Goal: Task Accomplishment & Management: Manage account settings

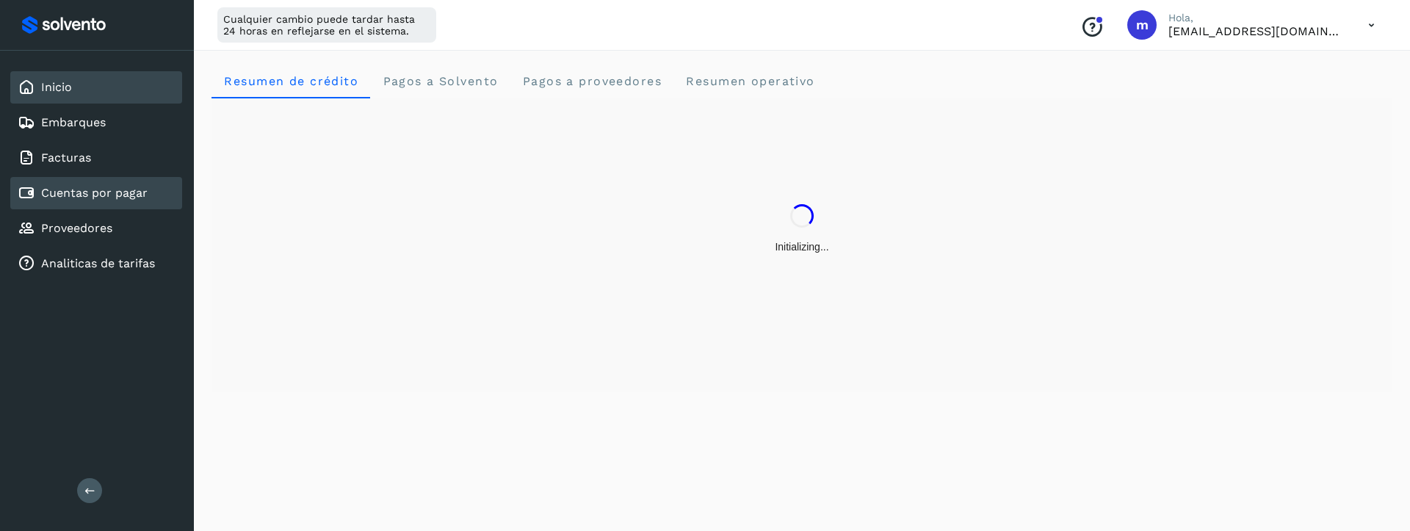
click at [91, 200] on div "Cuentas por pagar" at bounding box center [83, 193] width 130 height 18
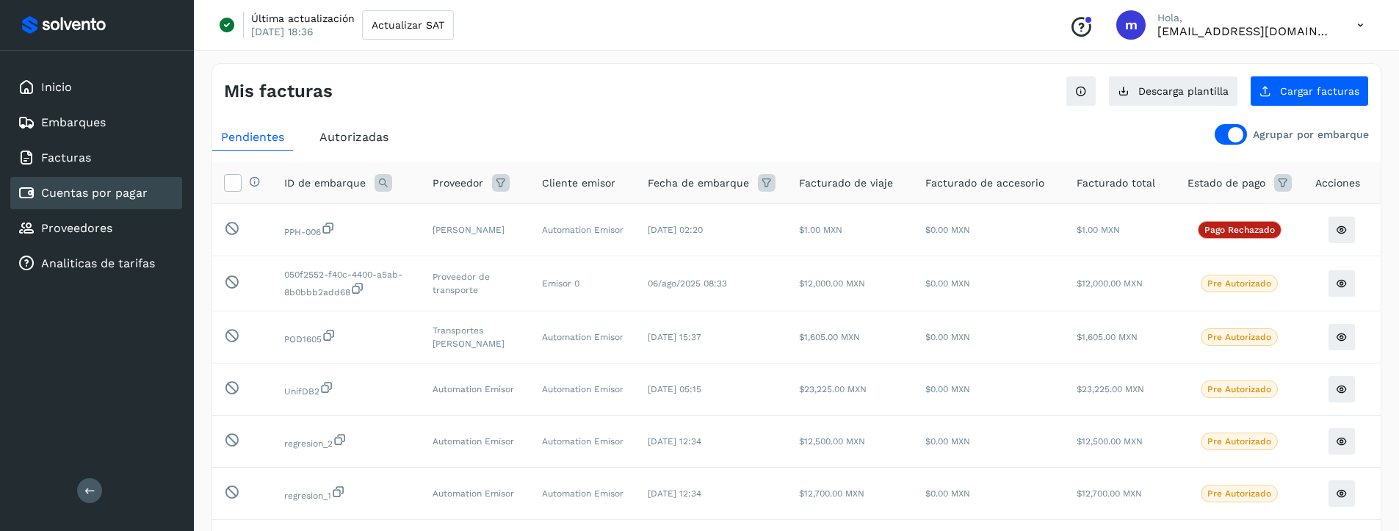
click at [349, 137] on span "Autorizadas" at bounding box center [353, 137] width 69 height 14
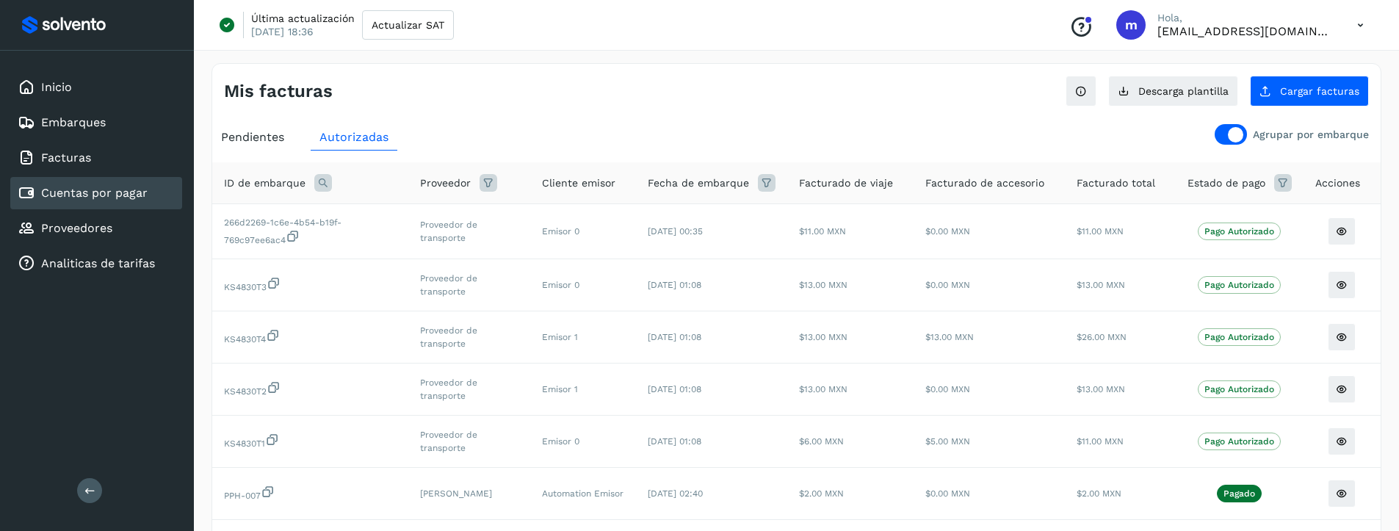
click at [1227, 134] on div at bounding box center [1230, 134] width 32 height 21
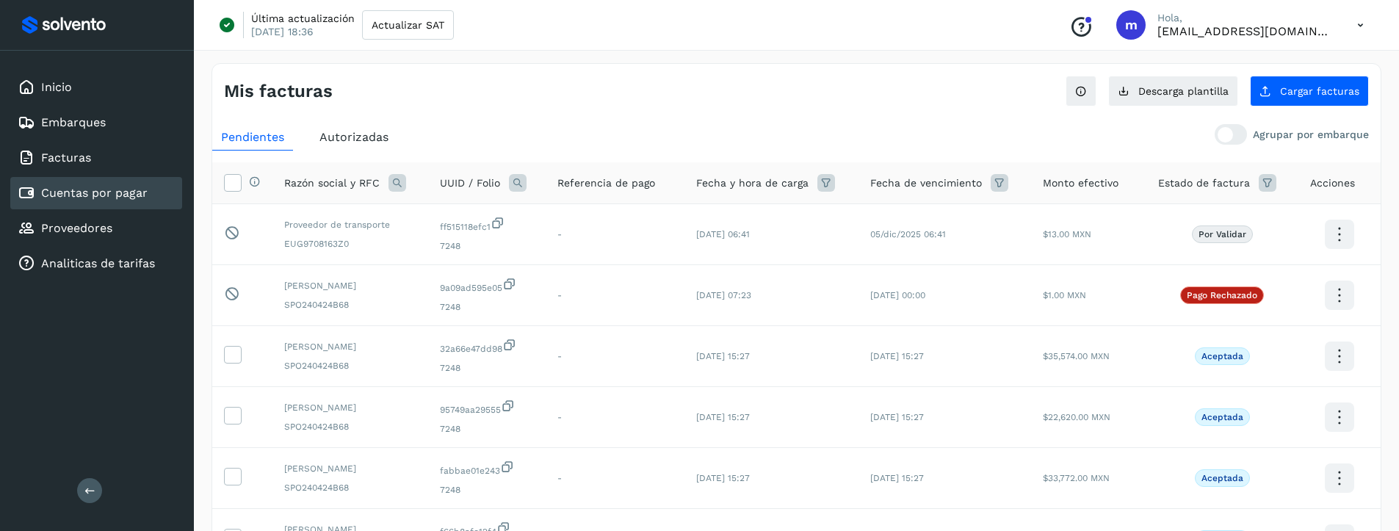
click at [349, 137] on span "Autorizadas" at bounding box center [353, 137] width 69 height 14
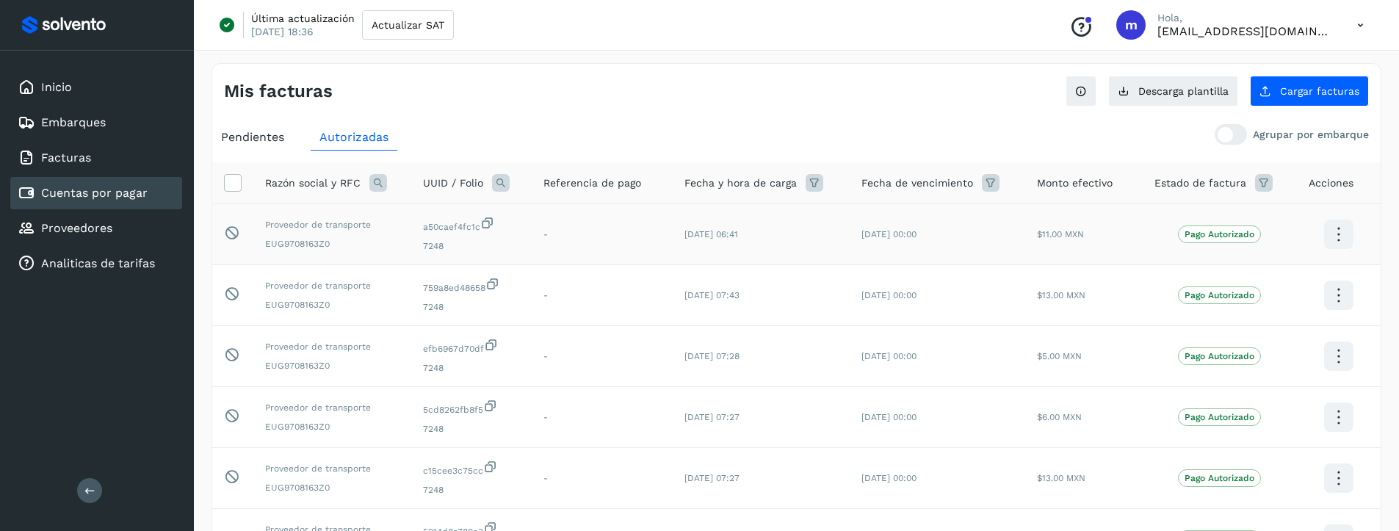
drag, startPoint x: 860, startPoint y: 234, endPoint x: 958, endPoint y: 238, distance: 98.5
click at [958, 238] on td "[DATE] 00:00" at bounding box center [936, 234] width 175 height 61
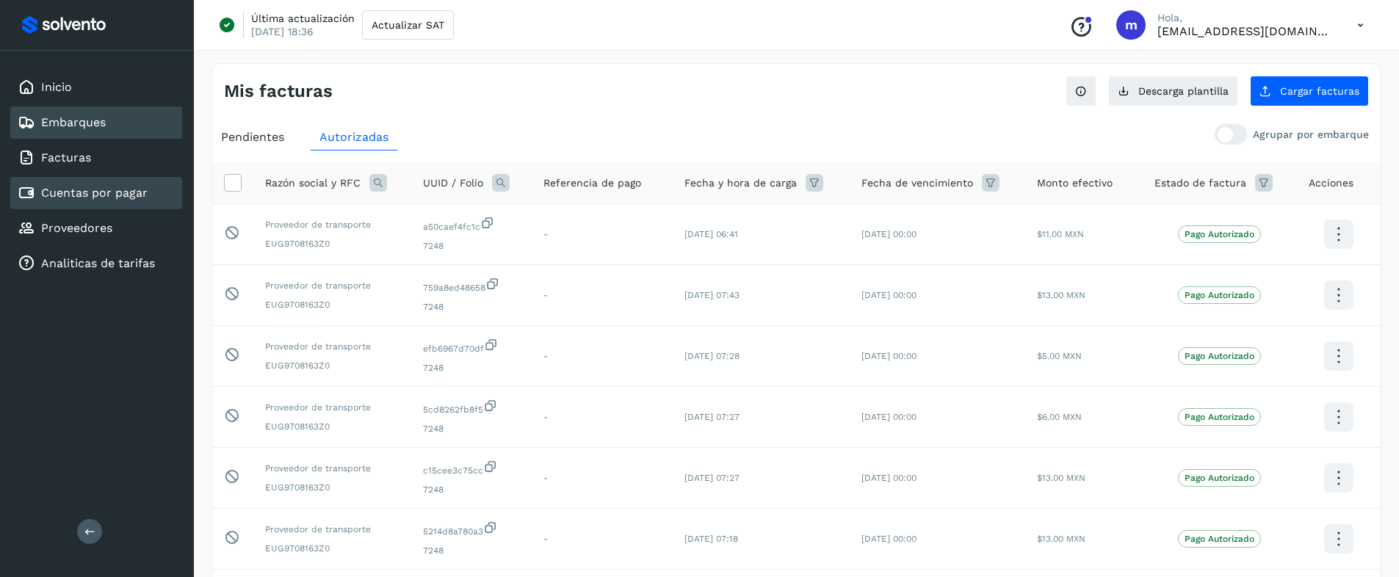
click at [68, 128] on link "Embarques" at bounding box center [73, 122] width 65 height 14
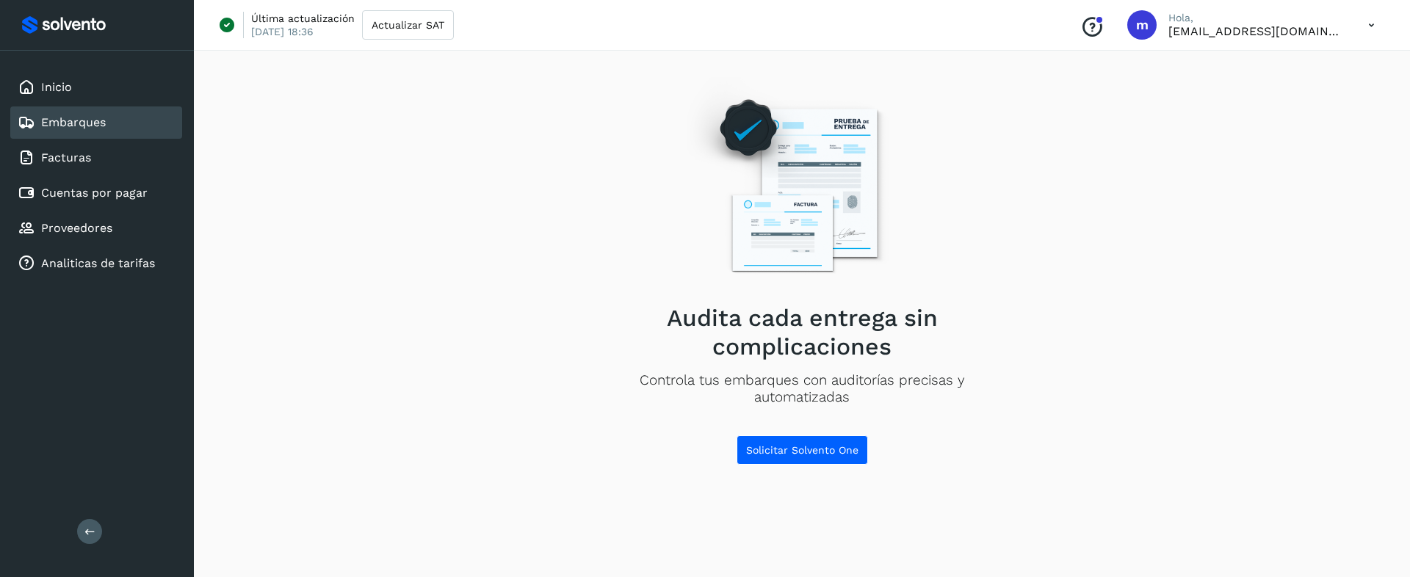
click at [79, 175] on div "Inicio Embarques Facturas Cuentas por pagar Proveedores Analiticas de tarifas" at bounding box center [97, 176] width 194 height 250
click at [87, 151] on link "Facturas" at bounding box center [66, 158] width 50 height 14
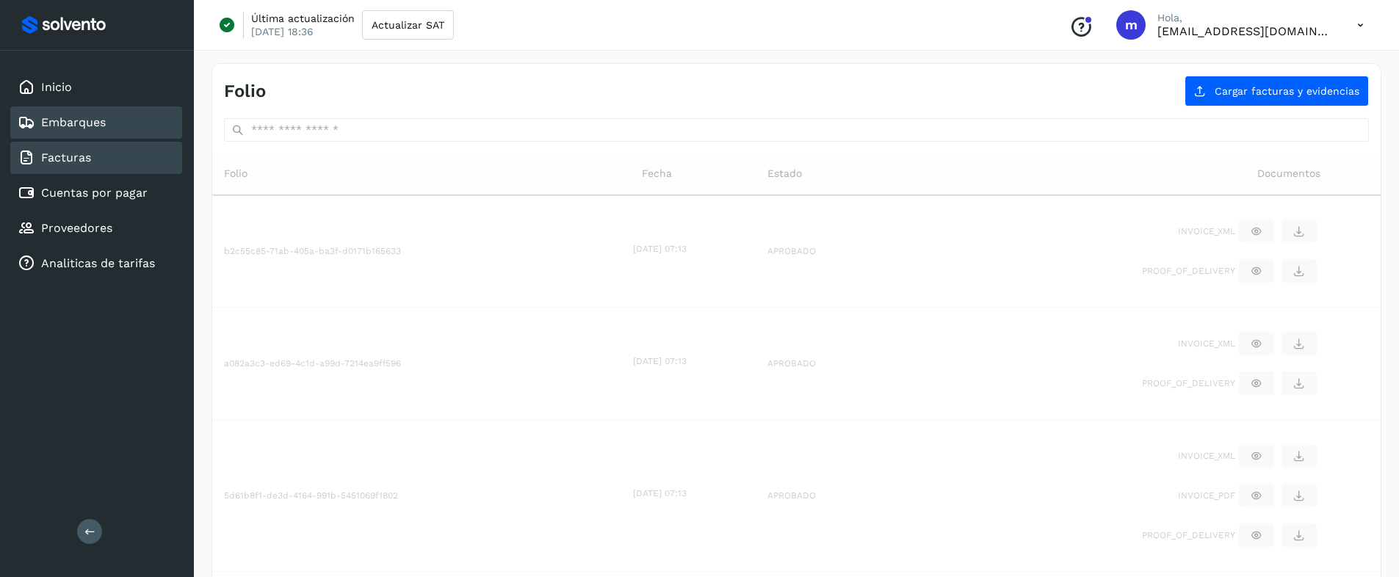
click at [73, 123] on link "Embarques" at bounding box center [73, 122] width 65 height 14
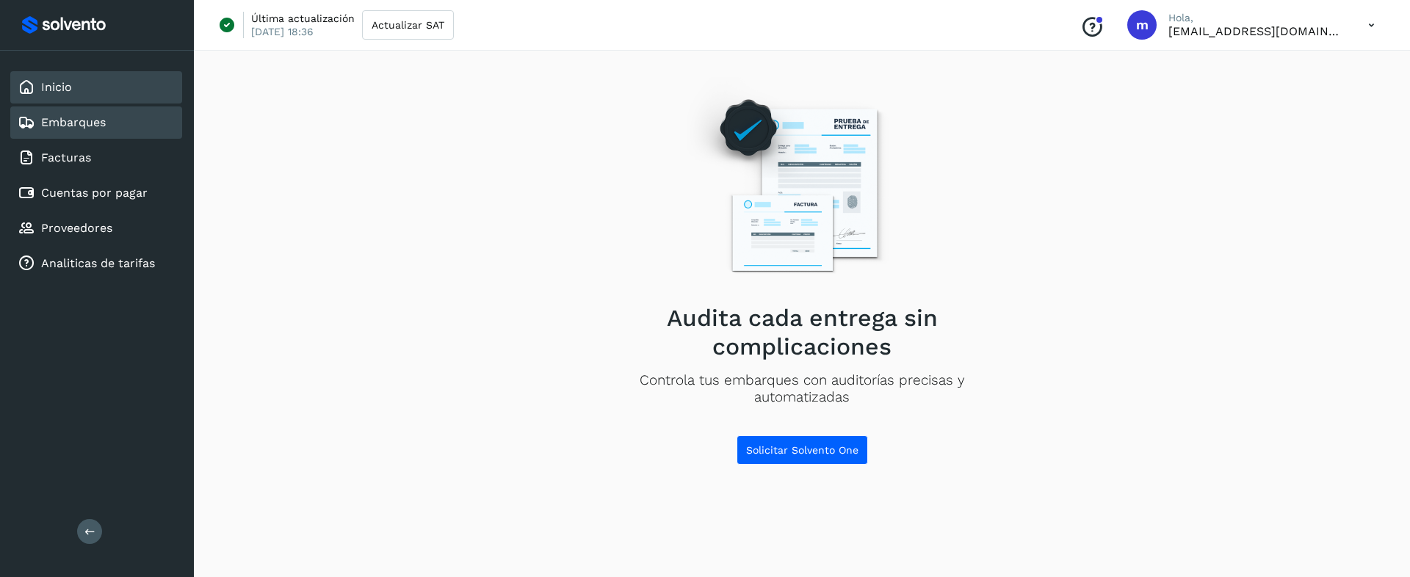
click at [83, 93] on div "Inicio" at bounding box center [96, 87] width 172 height 32
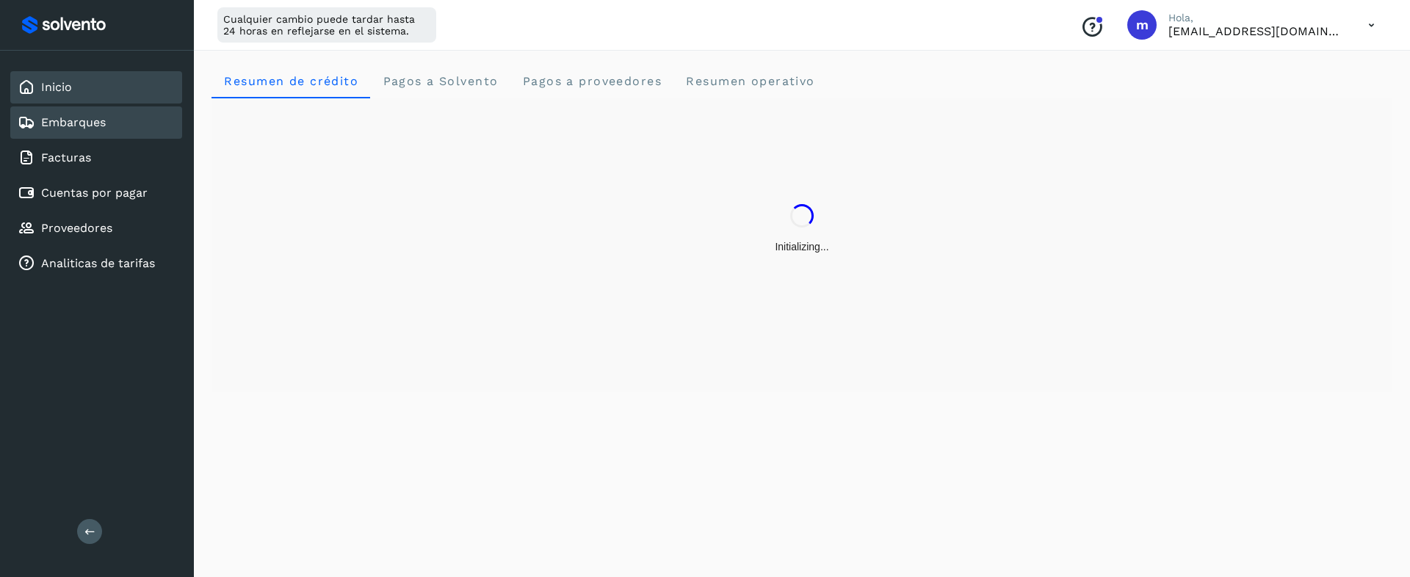
click at [79, 125] on link "Embarques" at bounding box center [73, 122] width 65 height 14
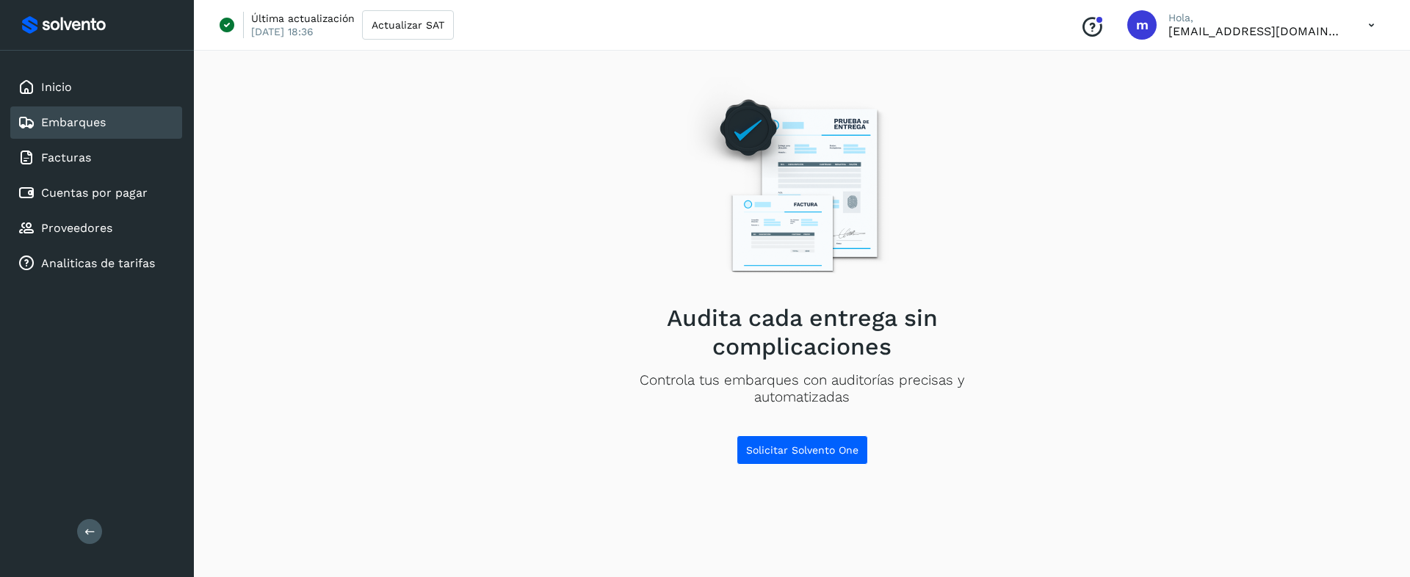
click at [1375, 20] on icon at bounding box center [1371, 25] width 30 height 30
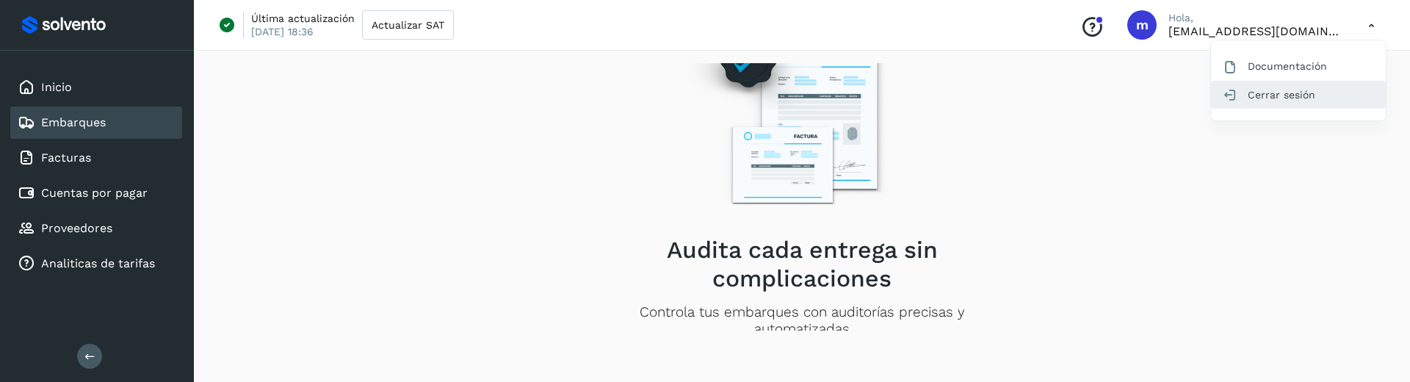
click at [1286, 102] on div "Cerrar sesión" at bounding box center [1298, 95] width 175 height 28
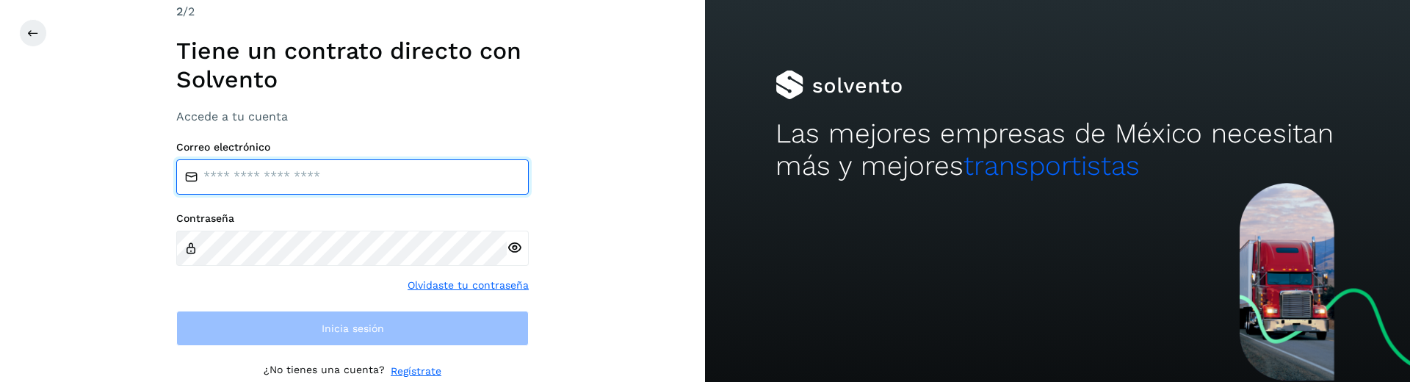
click at [336, 171] on input "email" at bounding box center [352, 176] width 352 height 35
type input "**********"
click at [282, 176] on input "**********" at bounding box center [352, 176] width 352 height 35
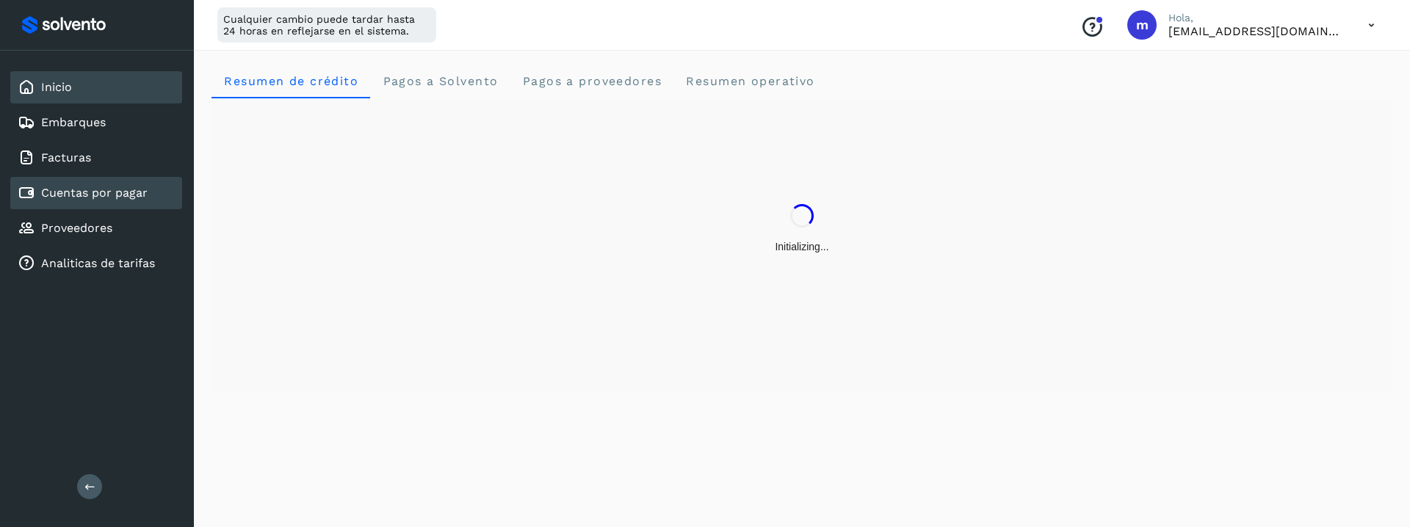
click at [71, 197] on link "Cuentas por pagar" at bounding box center [94, 193] width 106 height 14
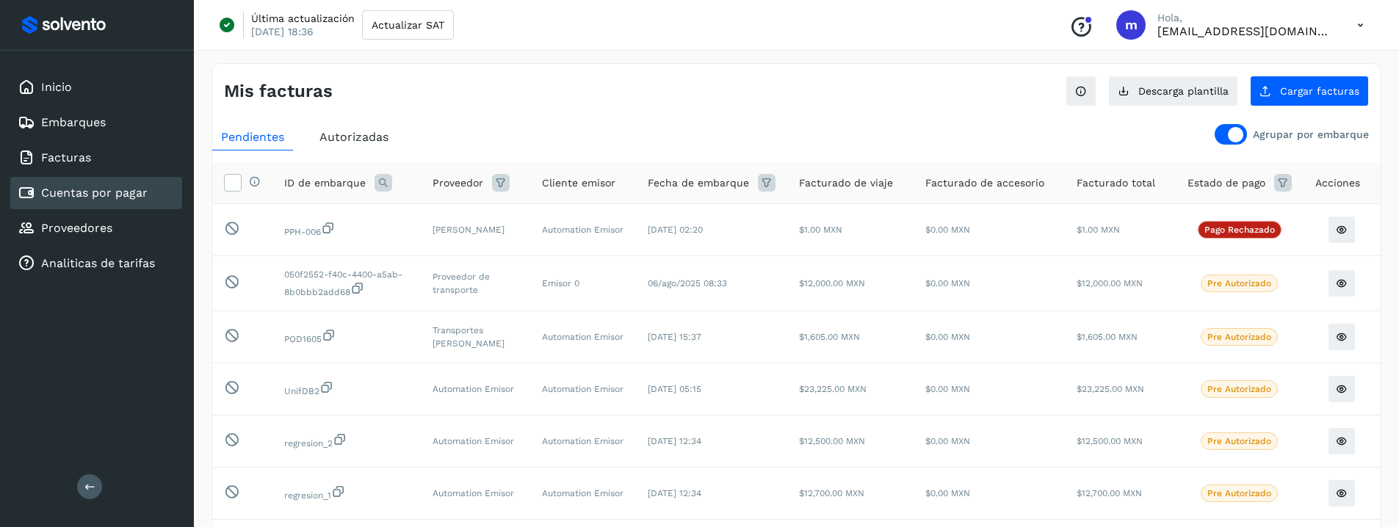
click at [360, 145] on div "Autorizadas" at bounding box center [354, 137] width 87 height 26
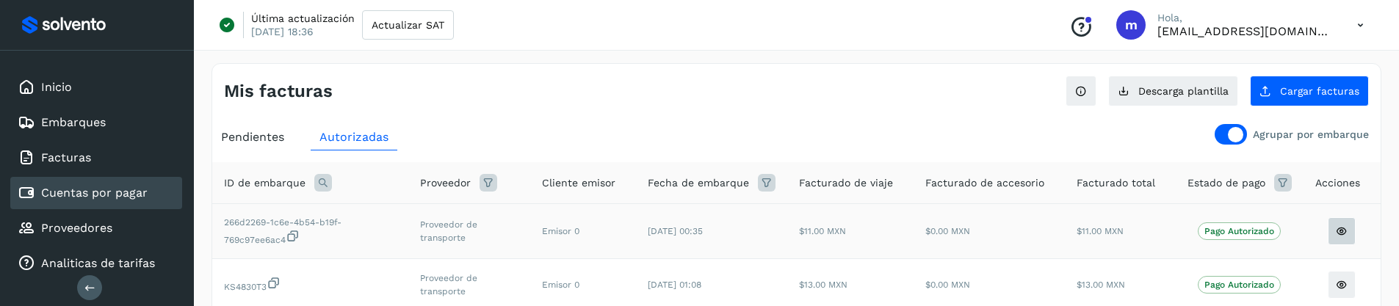
click at [1346, 230] on icon at bounding box center [1342, 231] width 12 height 12
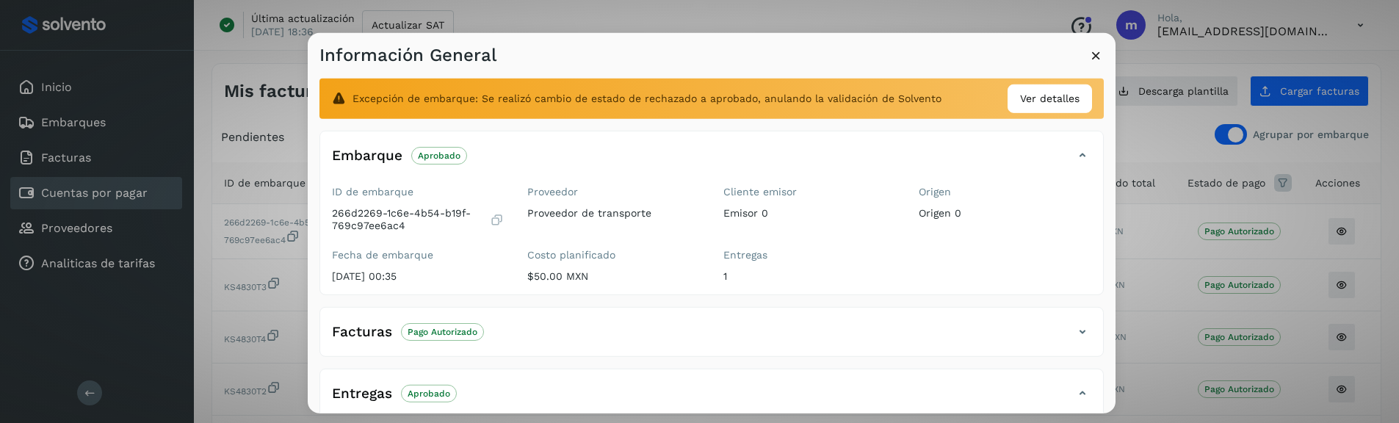
click at [1095, 51] on icon at bounding box center [1095, 55] width 15 height 15
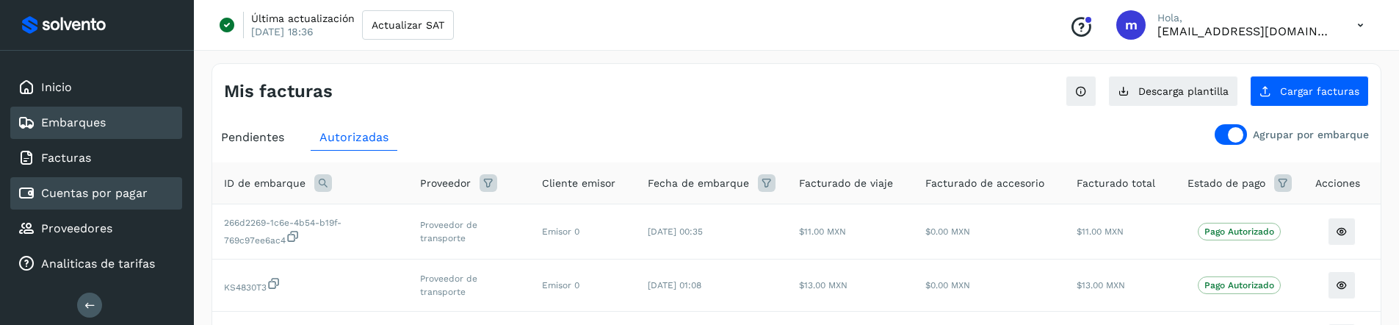
click at [125, 126] on div "Embarques" at bounding box center [96, 122] width 172 height 32
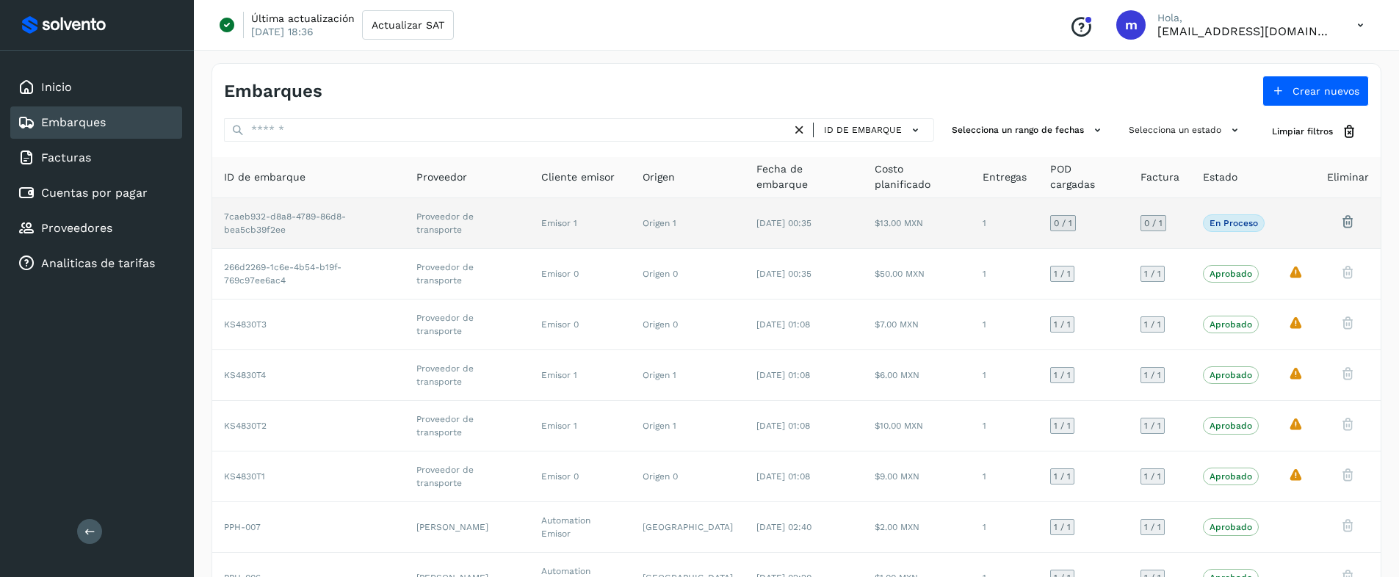
click at [488, 230] on td "Proveedor de transporte" at bounding box center [467, 223] width 125 height 51
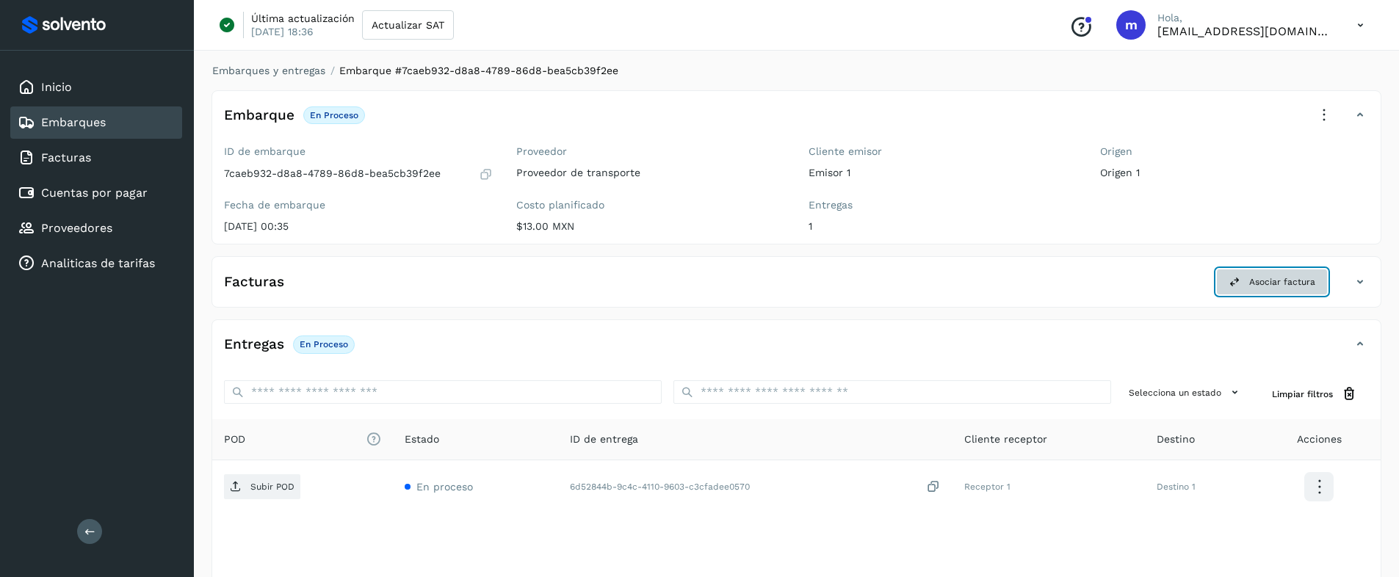
click at [1234, 283] on icon at bounding box center [1234, 282] width 12 height 12
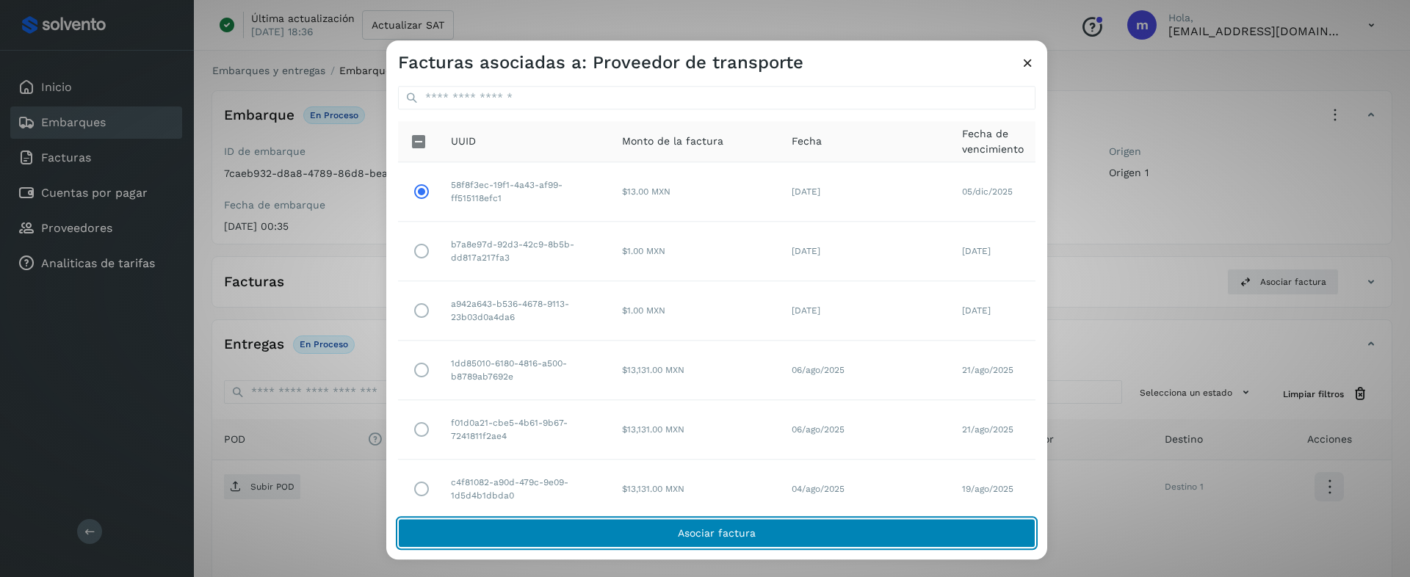
click at [587, 530] on button "Asociar factura" at bounding box center [716, 533] width 637 height 29
click at [728, 530] on span "Asociar factura" at bounding box center [717, 534] width 78 height 10
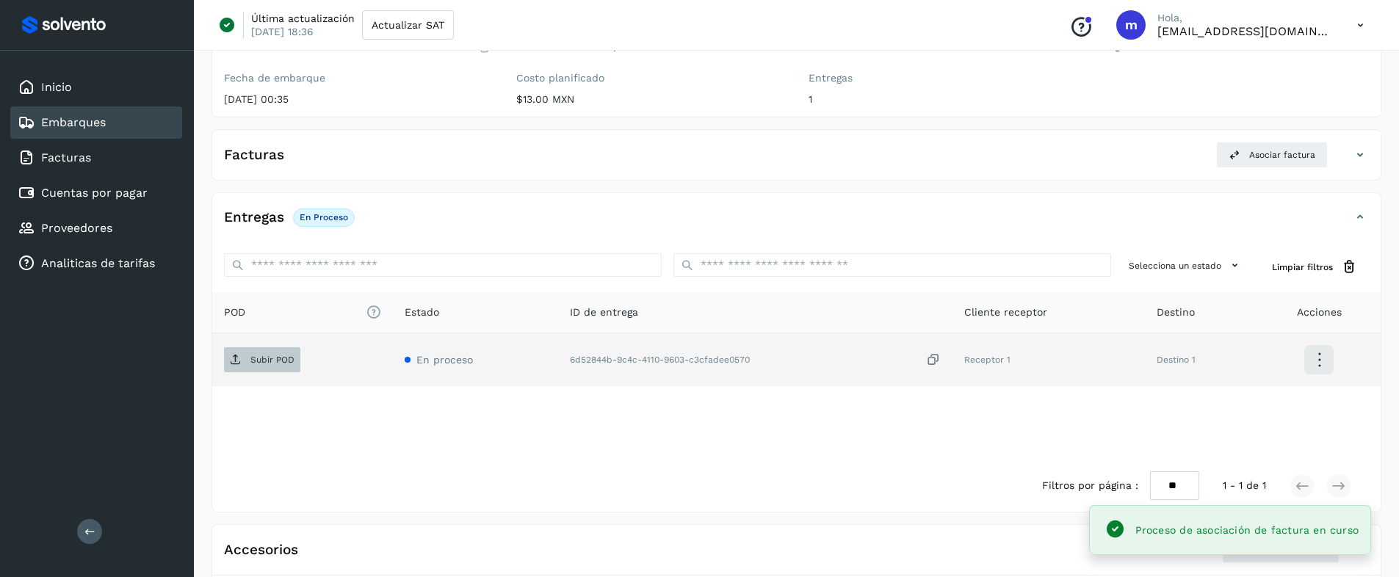
scroll to position [212, 0]
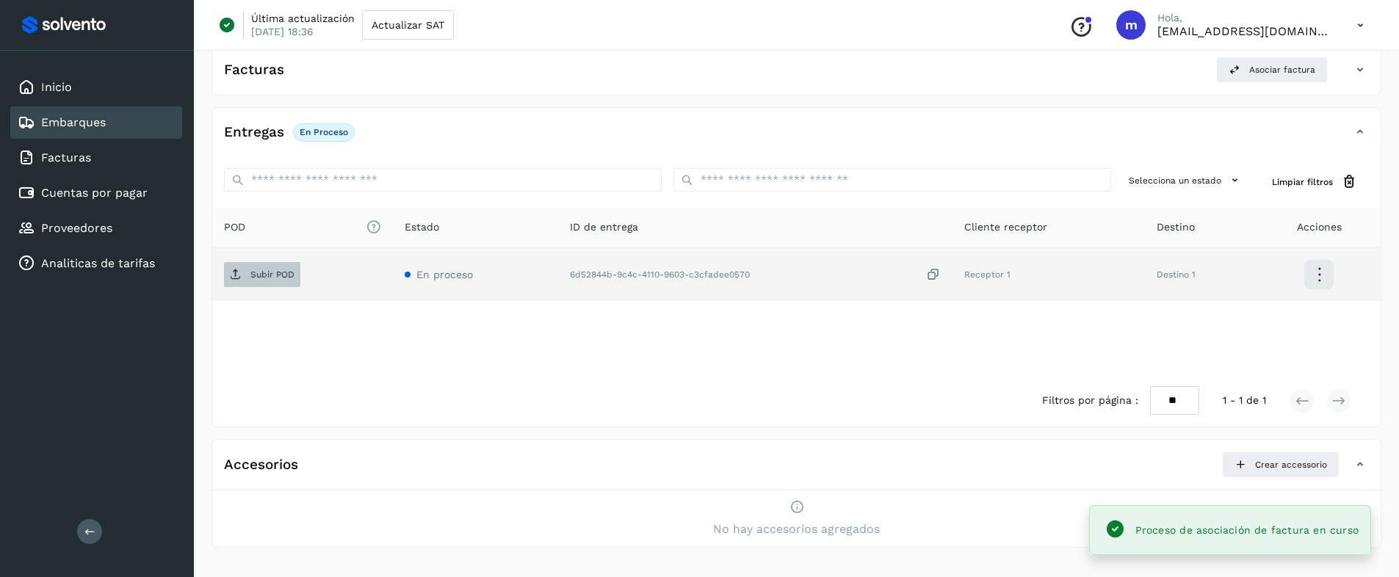
click at [259, 278] on p "Subir POD" at bounding box center [272, 274] width 44 height 10
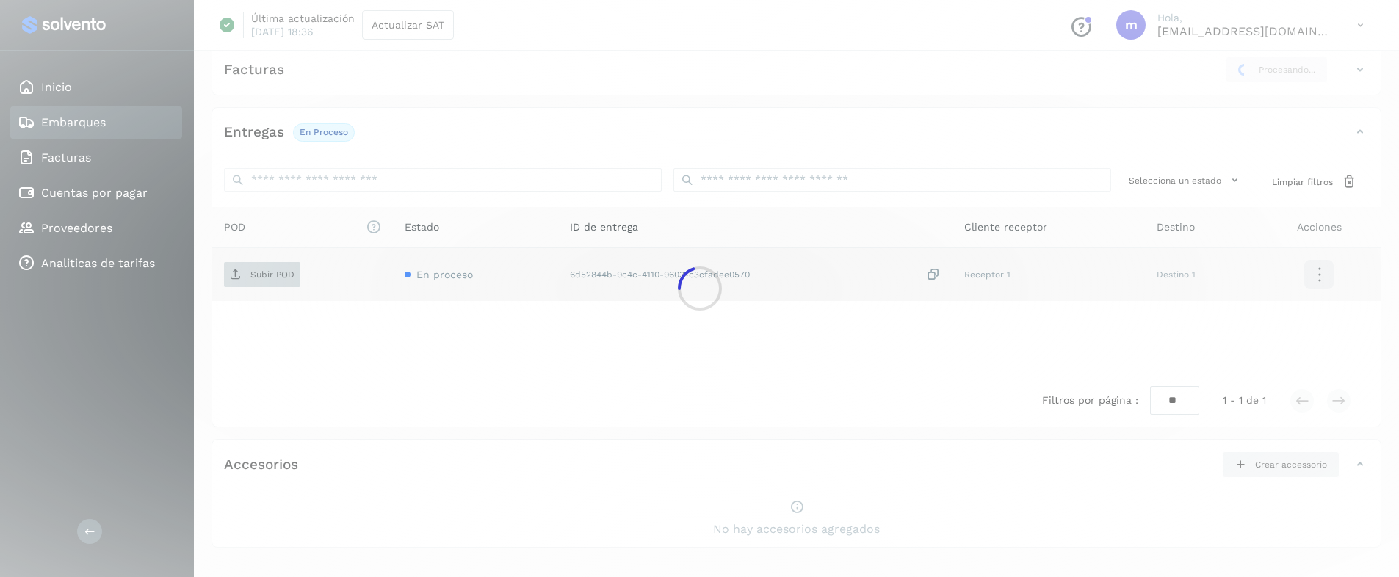
scroll to position [211, 0]
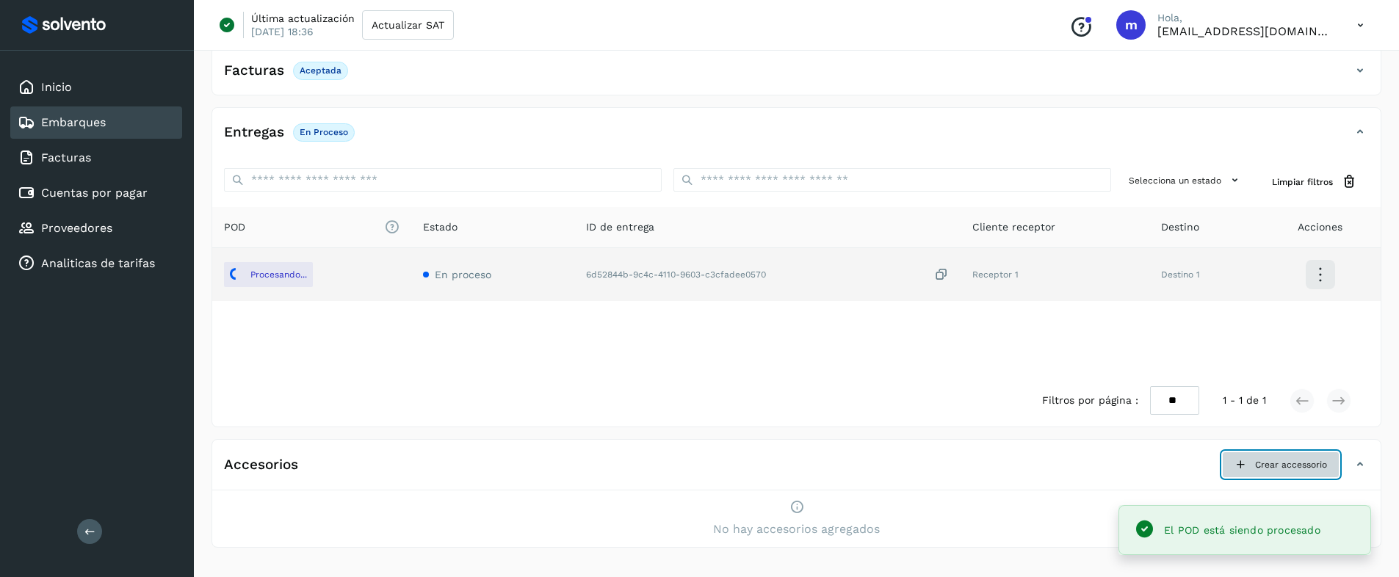
click at [1279, 465] on span "Crear accessorio" at bounding box center [1291, 464] width 72 height 13
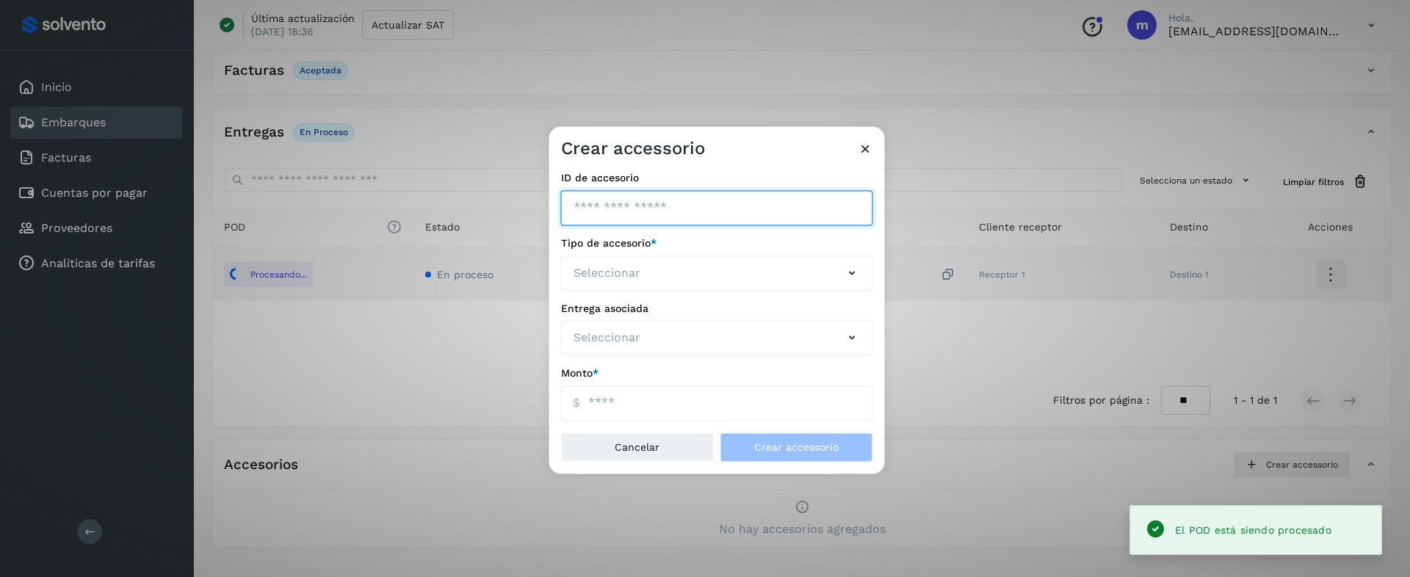
click at [622, 196] on input "ID de embarque" at bounding box center [717, 207] width 312 height 35
type input "****"
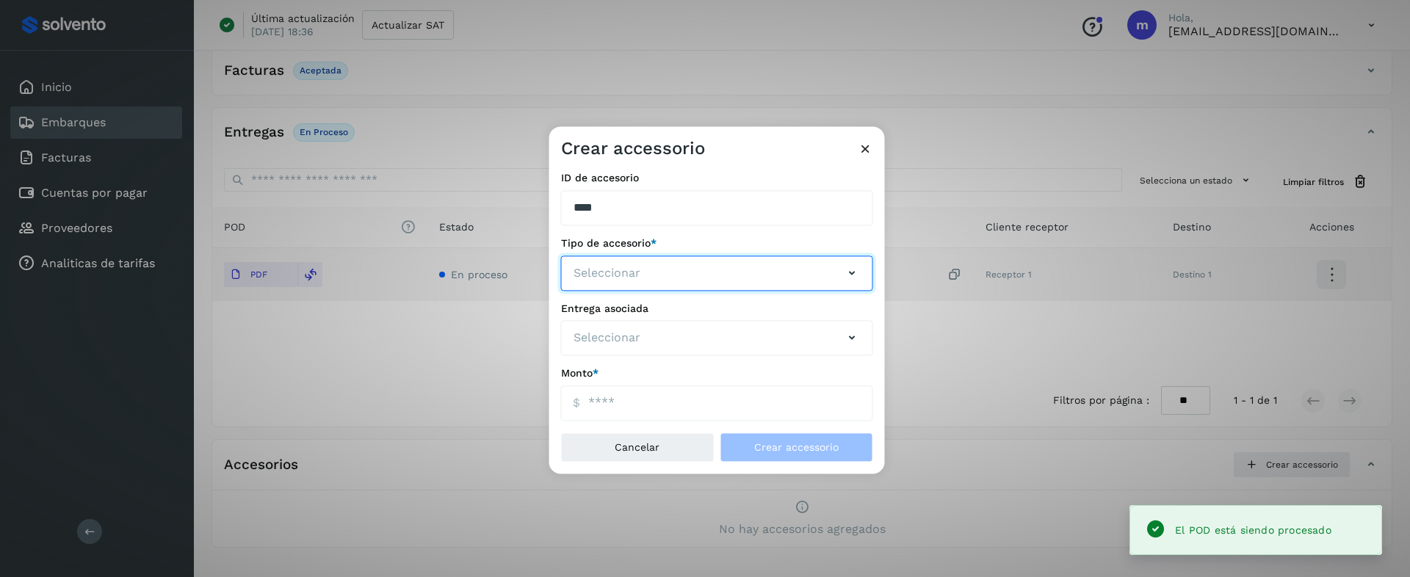
click at [655, 272] on button "Seleccionar" at bounding box center [717, 273] width 312 height 35
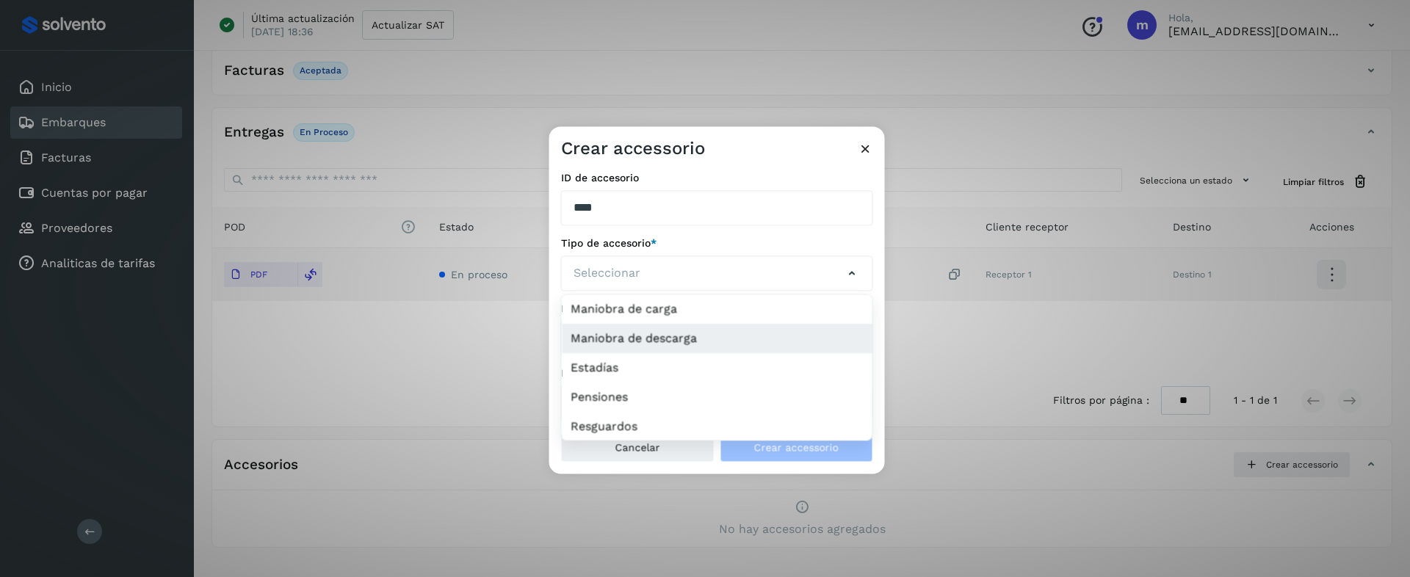
click at [653, 342] on li "Maniobra de descarga" at bounding box center [717, 338] width 311 height 29
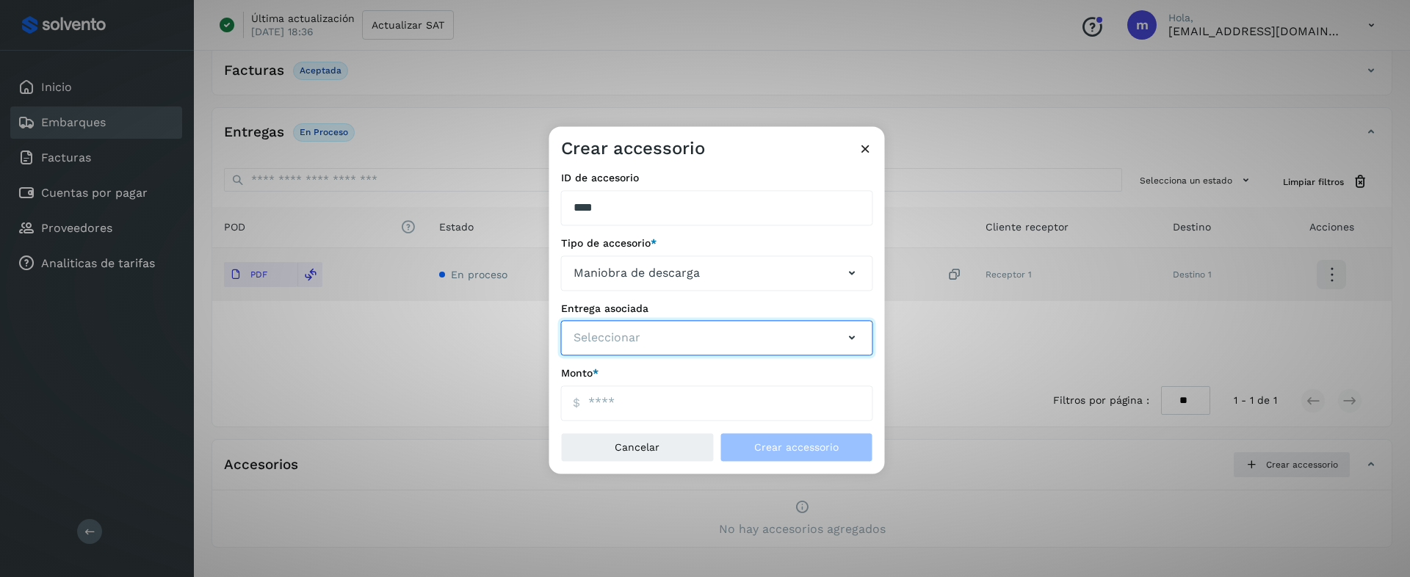
click at [694, 331] on button "Seleccionar" at bounding box center [717, 338] width 312 height 35
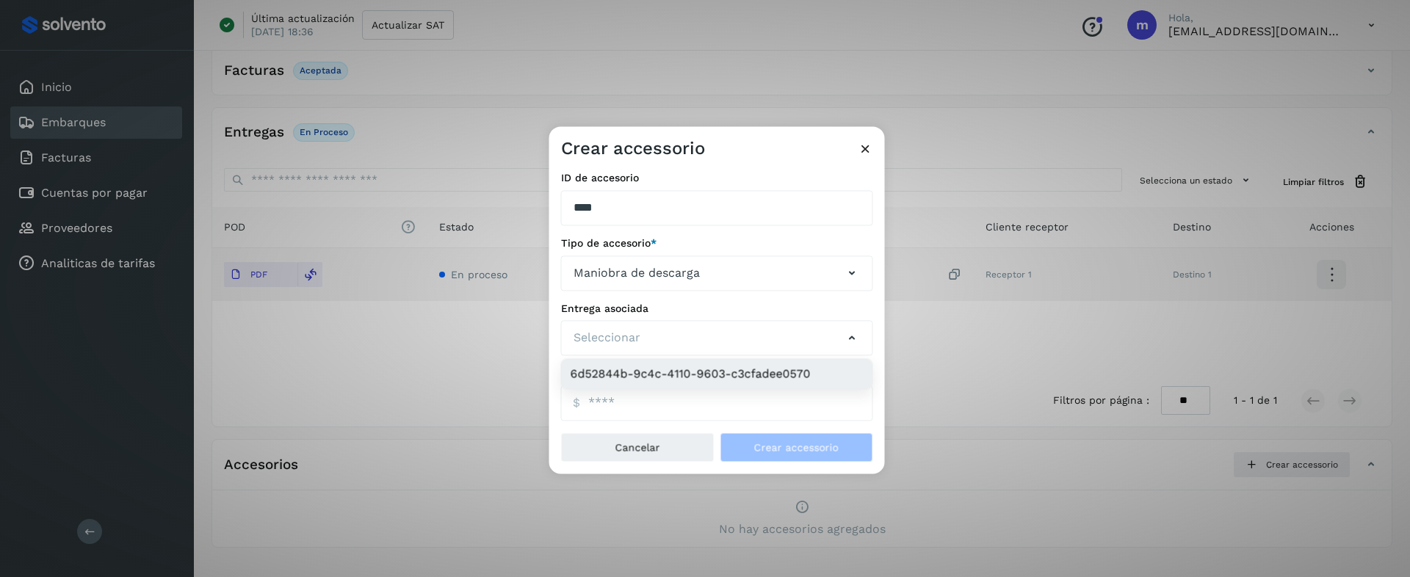
click at [684, 374] on li "6d52844b-9c4c-4110-9603-c3cfadee0570" at bounding box center [717, 374] width 311 height 29
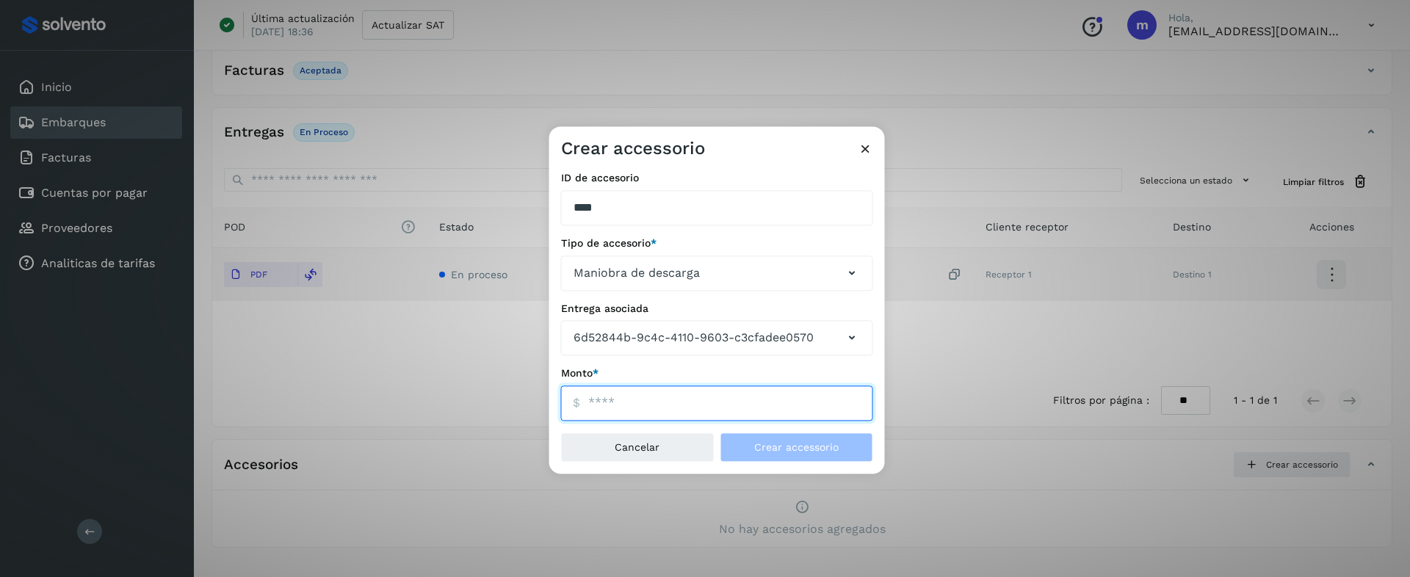
click at [630, 402] on input "ID de embarque" at bounding box center [717, 403] width 312 height 35
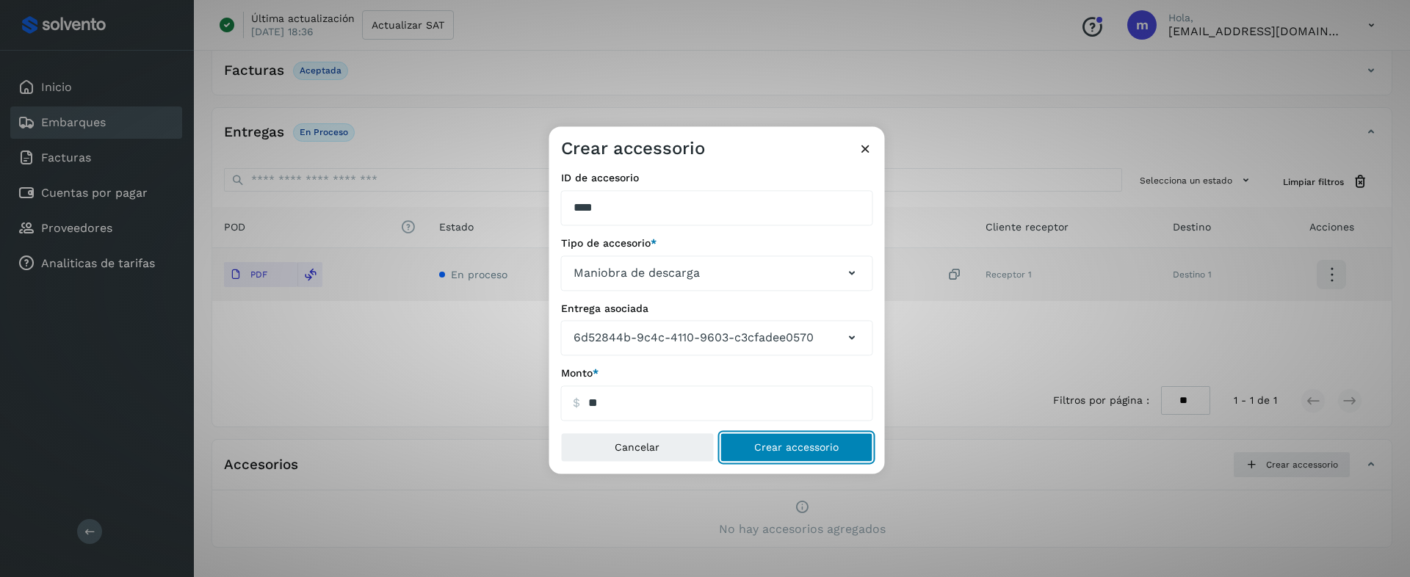
type input "*****"
click at [805, 446] on span "Crear accessorio" at bounding box center [796, 448] width 84 height 10
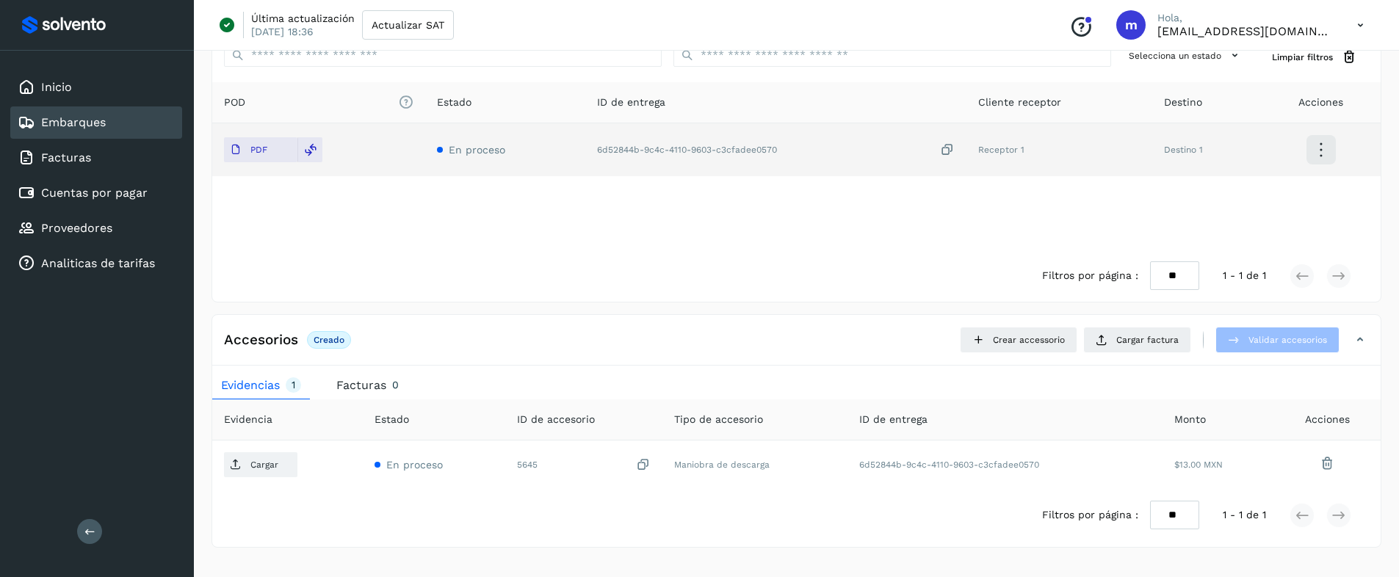
click at [381, 387] on span "Facturas" at bounding box center [361, 385] width 50 height 14
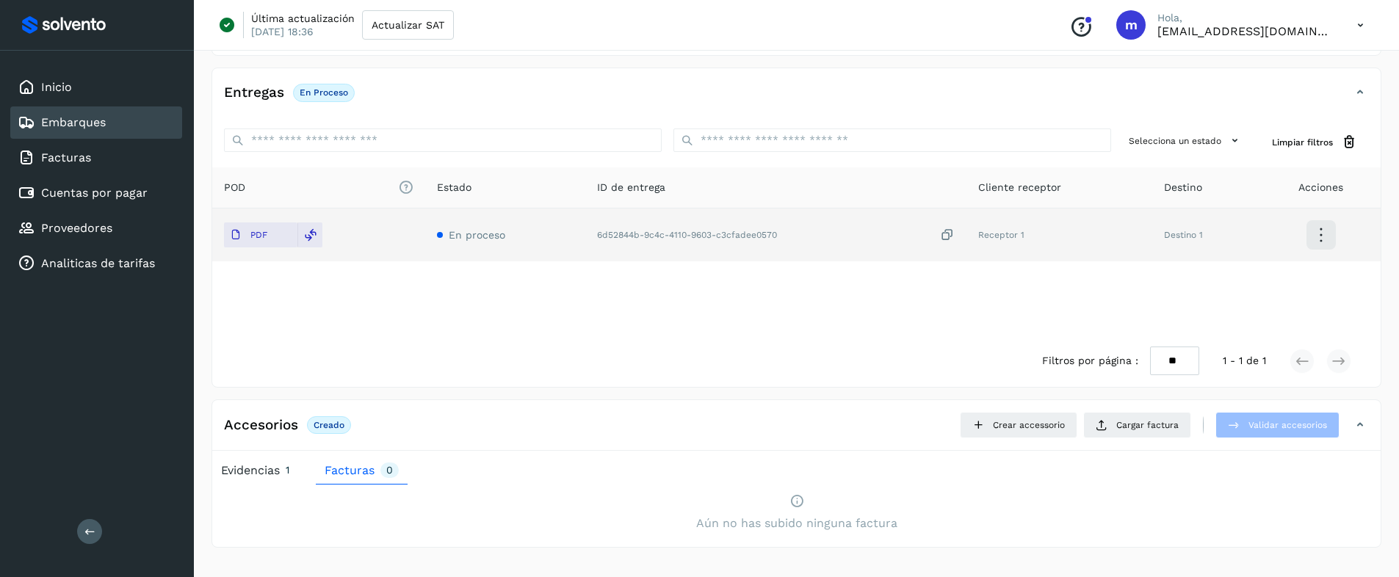
scroll to position [250, 0]
click at [1145, 421] on span "Cargar factura" at bounding box center [1147, 425] width 62 height 13
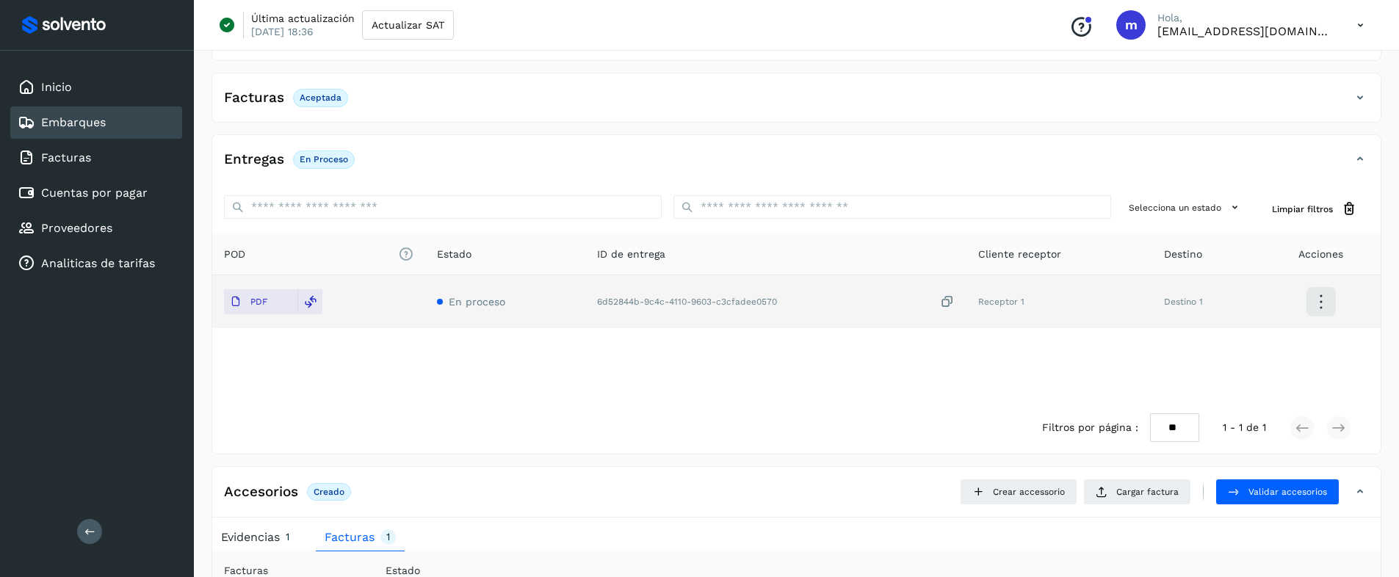
scroll to position [282, 0]
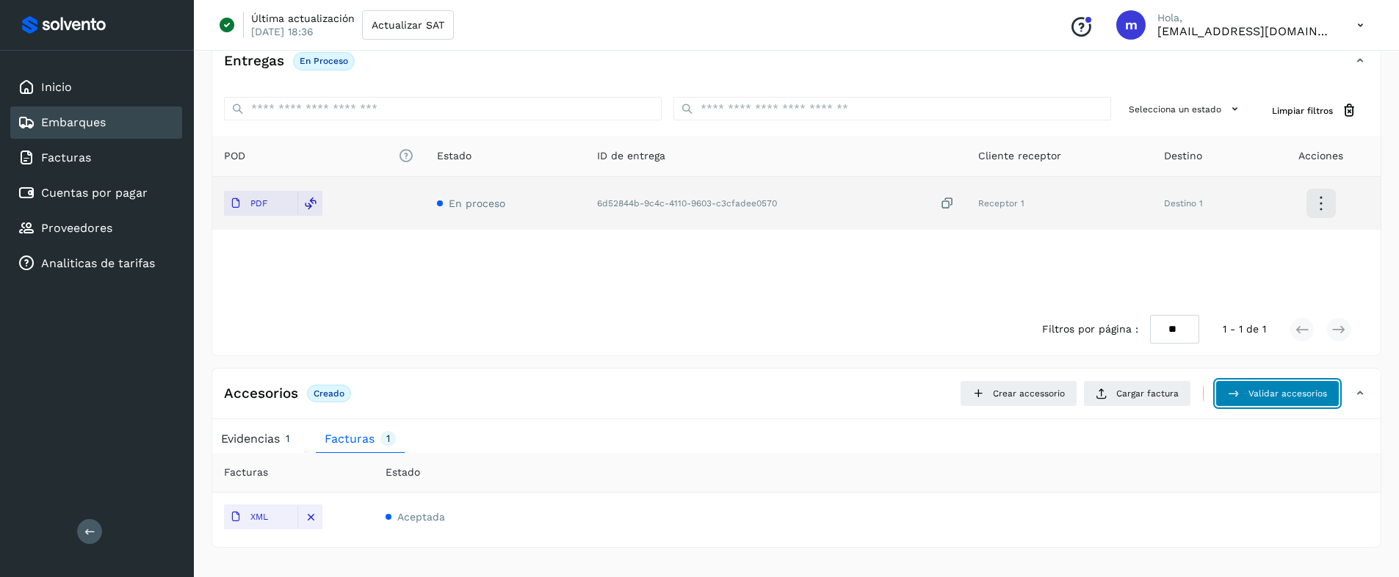
click at [1278, 393] on span "Validar accesorios" at bounding box center [1287, 393] width 79 height 13
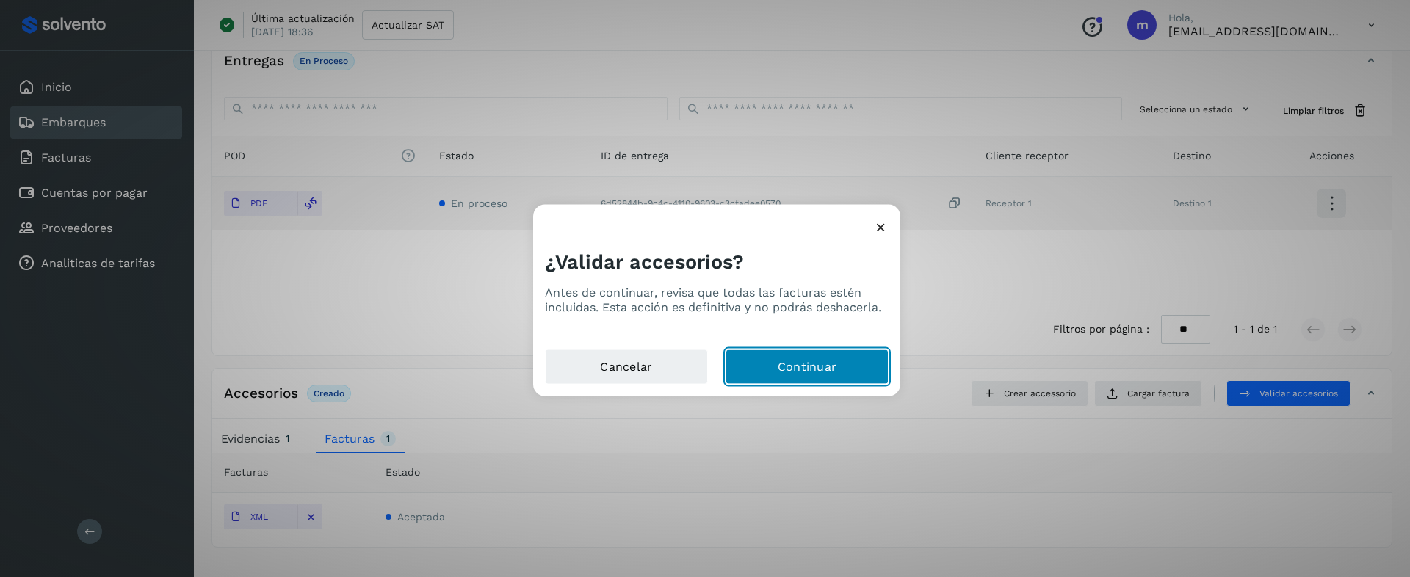
click at [830, 368] on button "Continuar" at bounding box center [806, 366] width 163 height 35
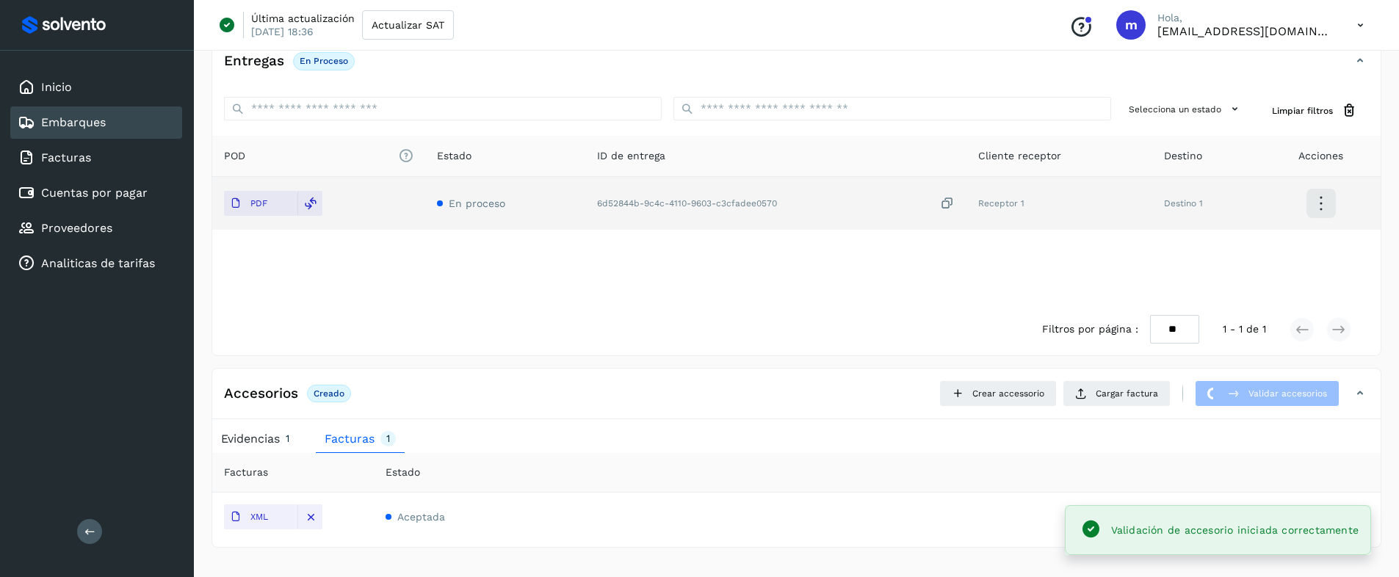
scroll to position [0, 0]
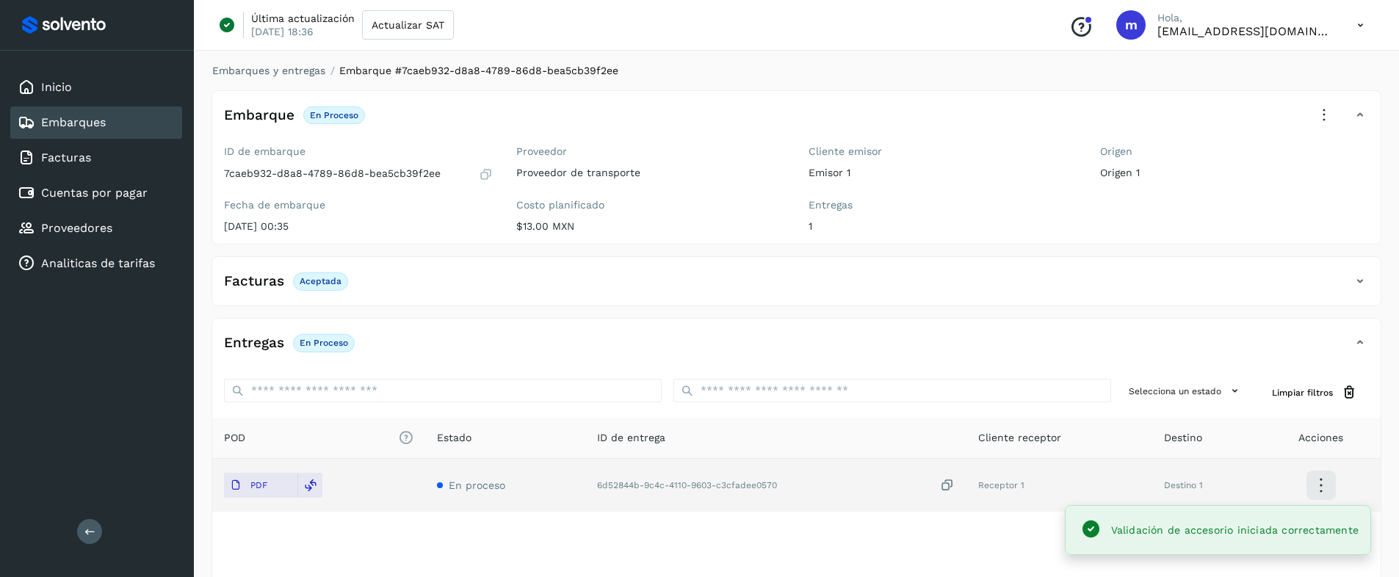
click at [1325, 115] on icon at bounding box center [1324, 115] width 32 height 32
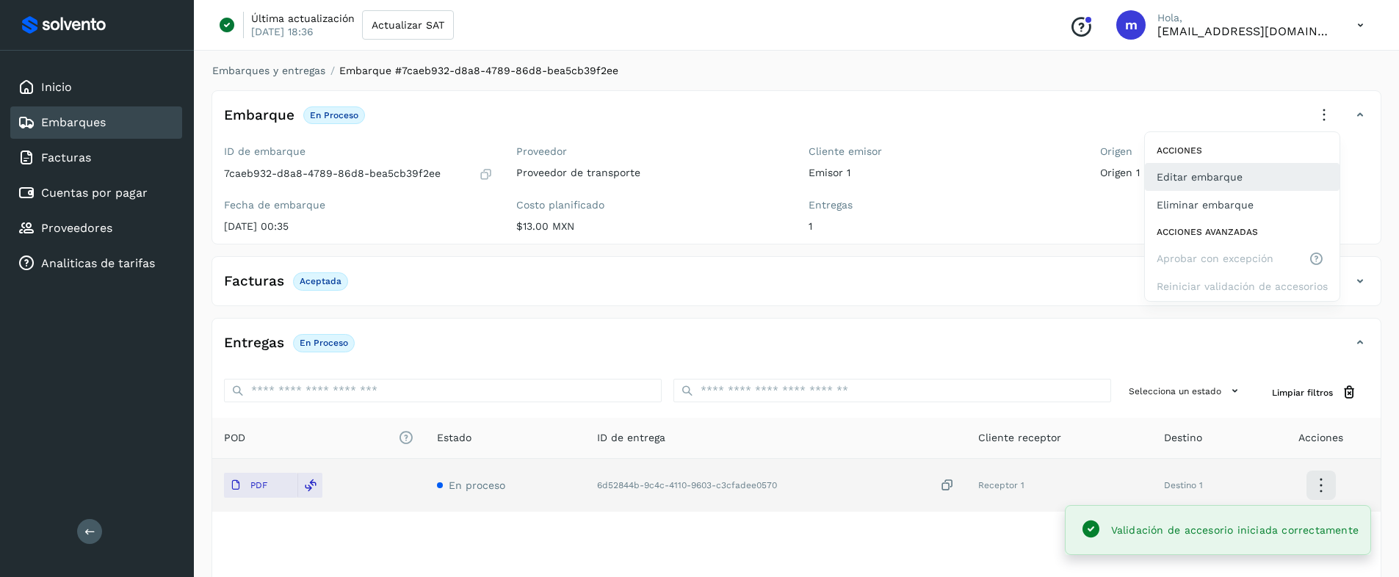
click at [1198, 172] on button "Editar embarque" at bounding box center [1242, 177] width 195 height 28
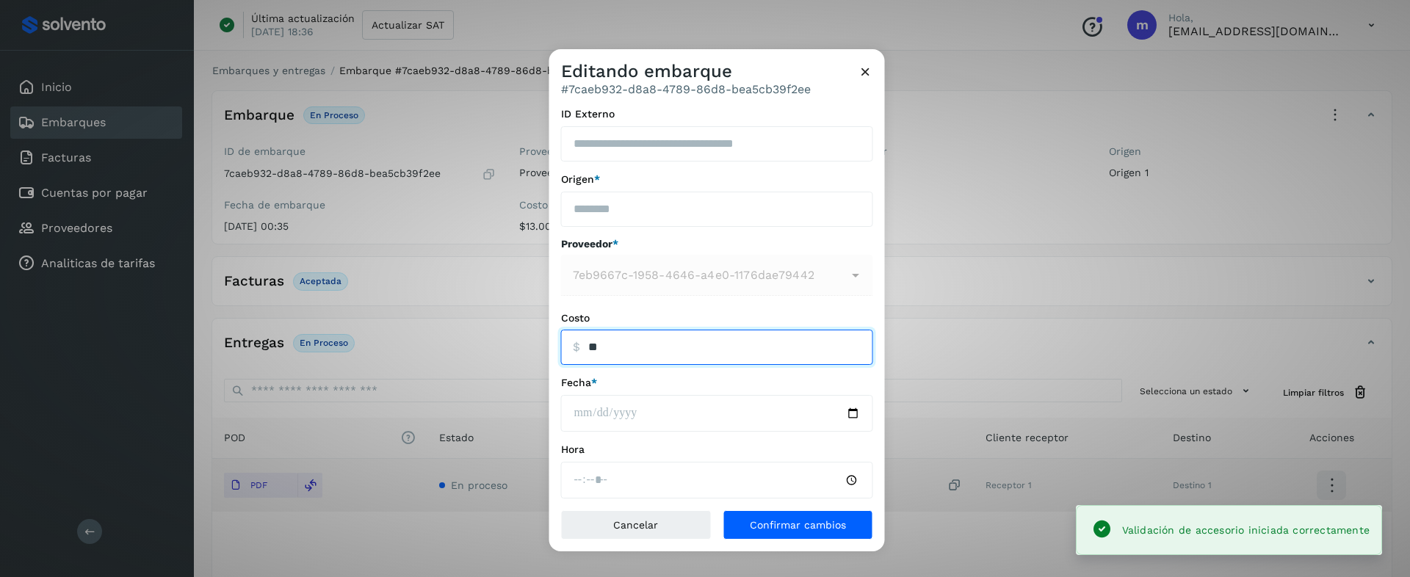
click at [659, 343] on input "ID Externo" at bounding box center [717, 347] width 312 height 35
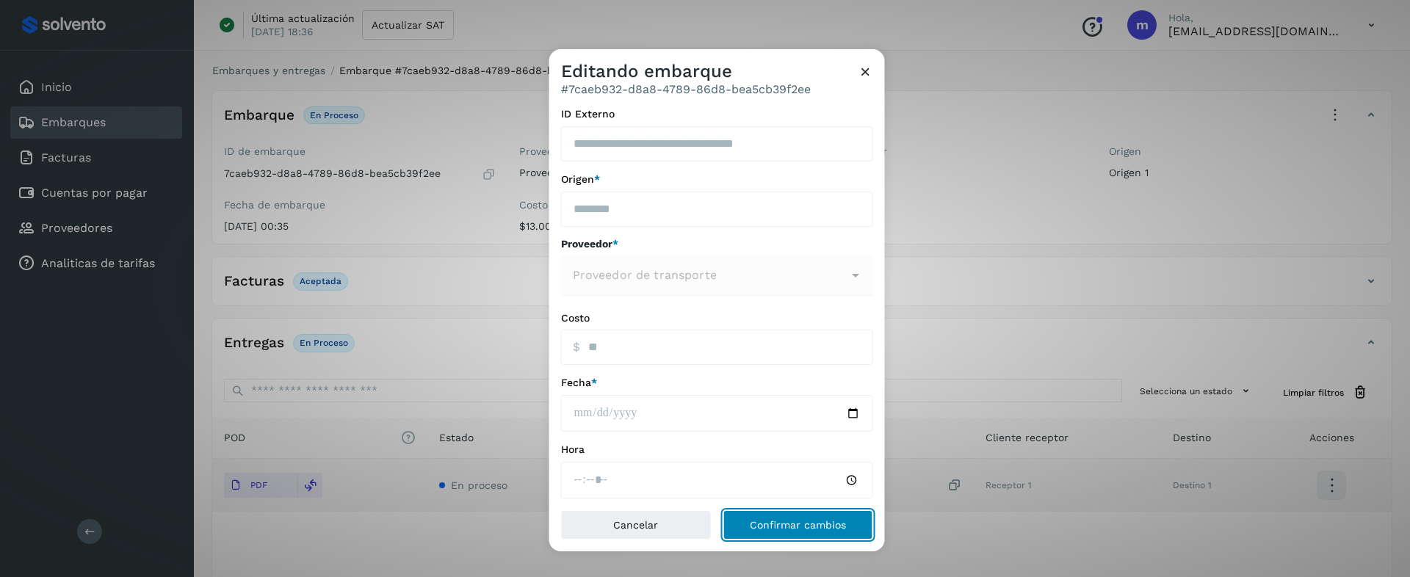
type input "*****"
click at [772, 530] on button "Confirmar cambios" at bounding box center [797, 524] width 151 height 29
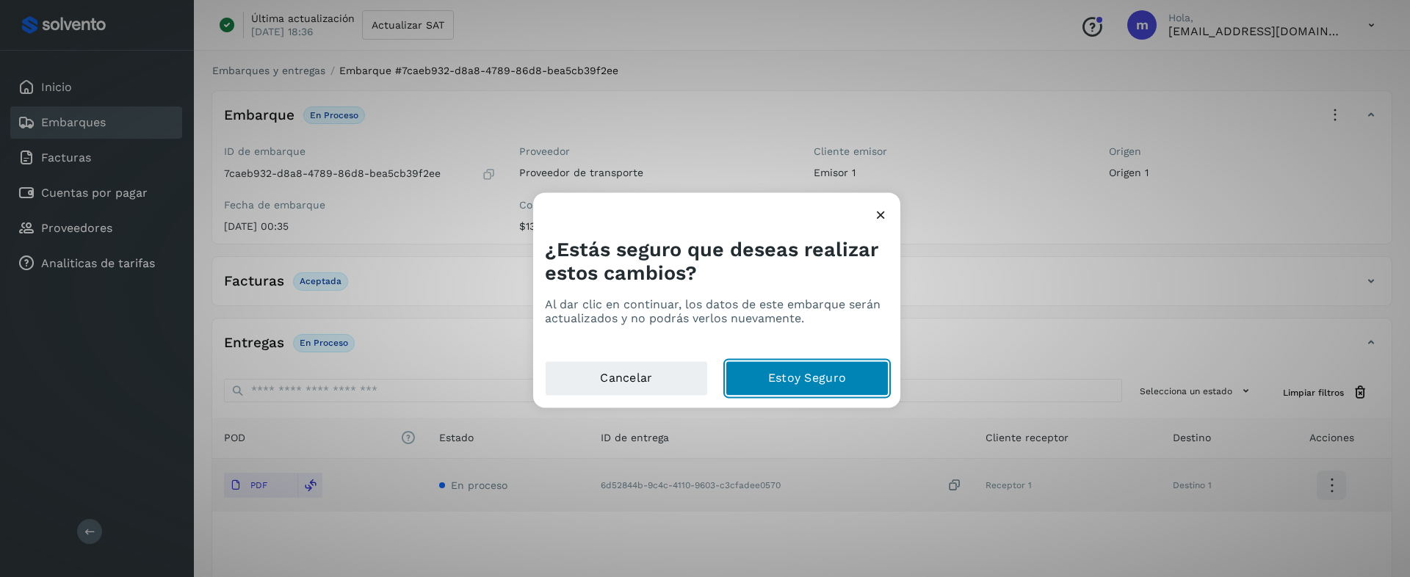
click at [815, 378] on button "Estoy Seguro" at bounding box center [806, 378] width 163 height 35
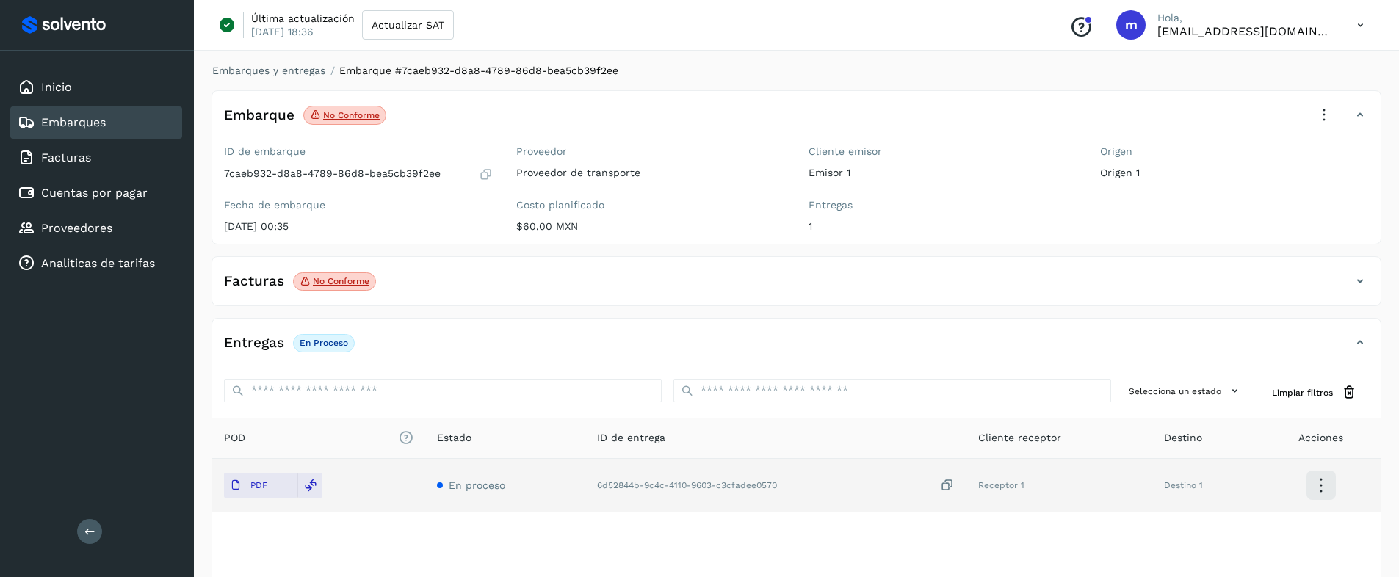
click at [1325, 110] on icon at bounding box center [1324, 115] width 32 height 32
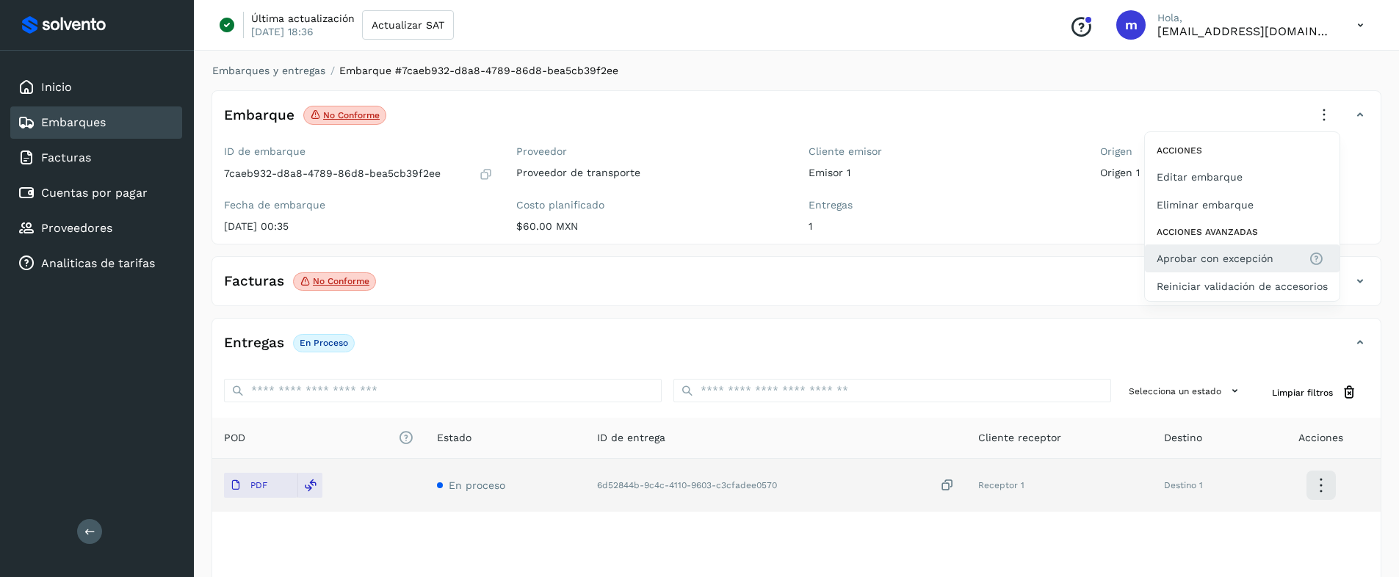
click at [1197, 256] on span "Aprobar con excepción" at bounding box center [1214, 258] width 117 height 16
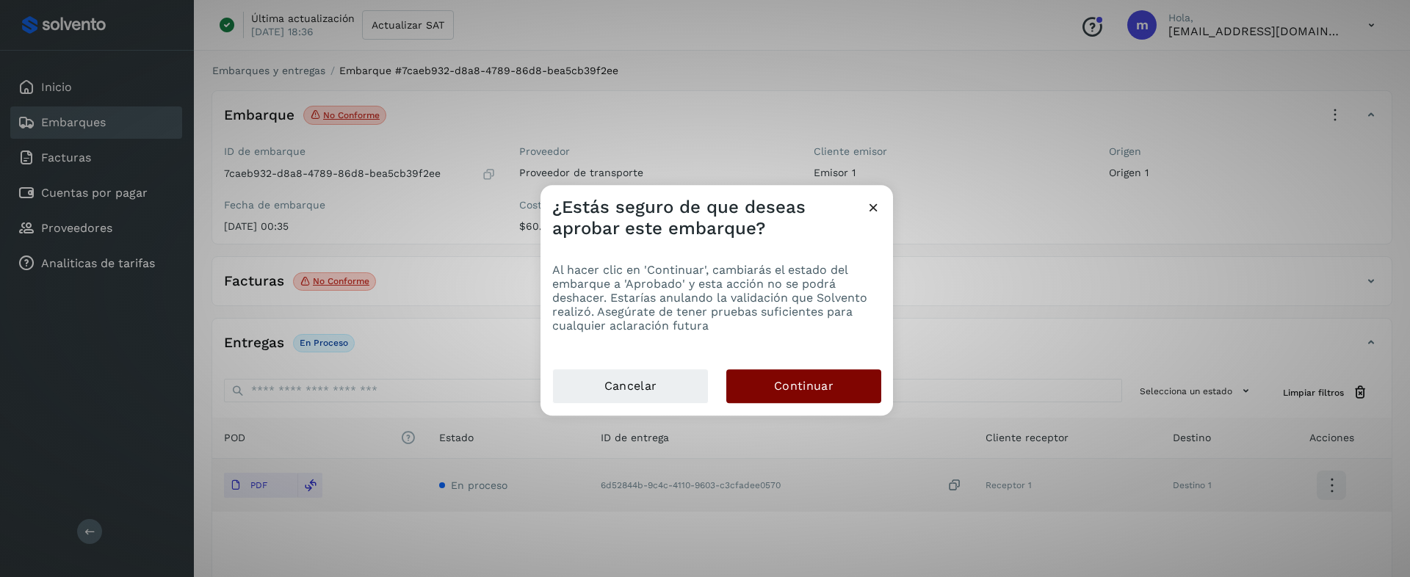
click at [797, 390] on span "Continuar" at bounding box center [803, 386] width 59 height 16
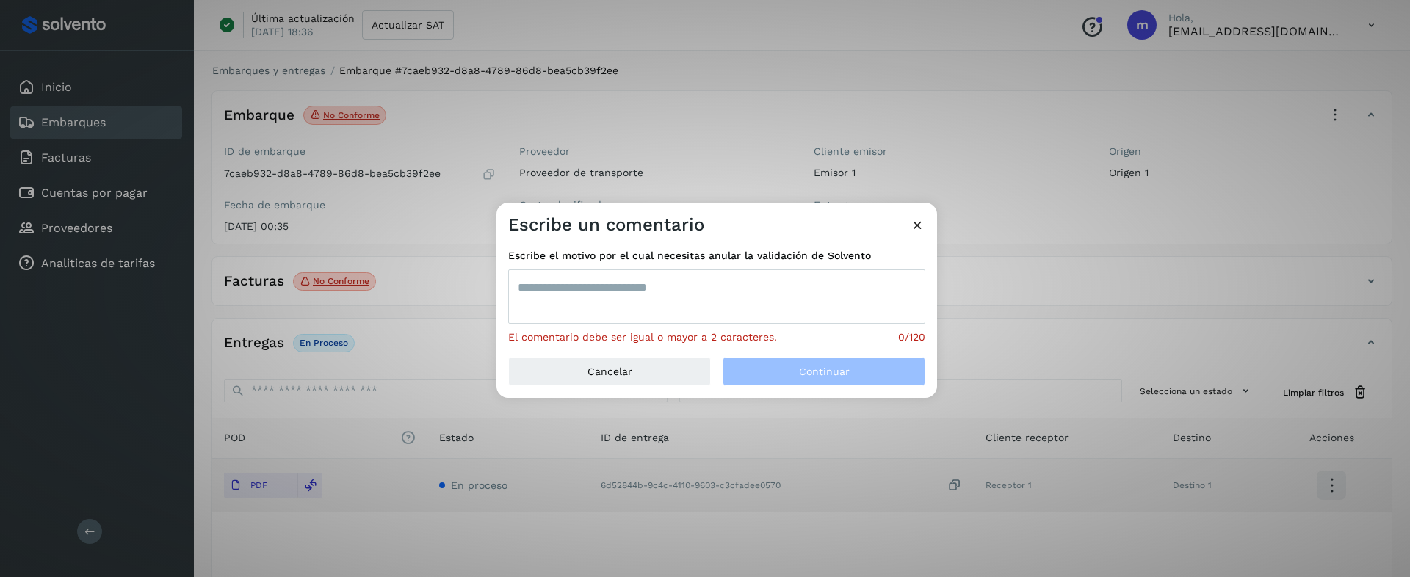
click at [678, 300] on textarea at bounding box center [716, 296] width 417 height 54
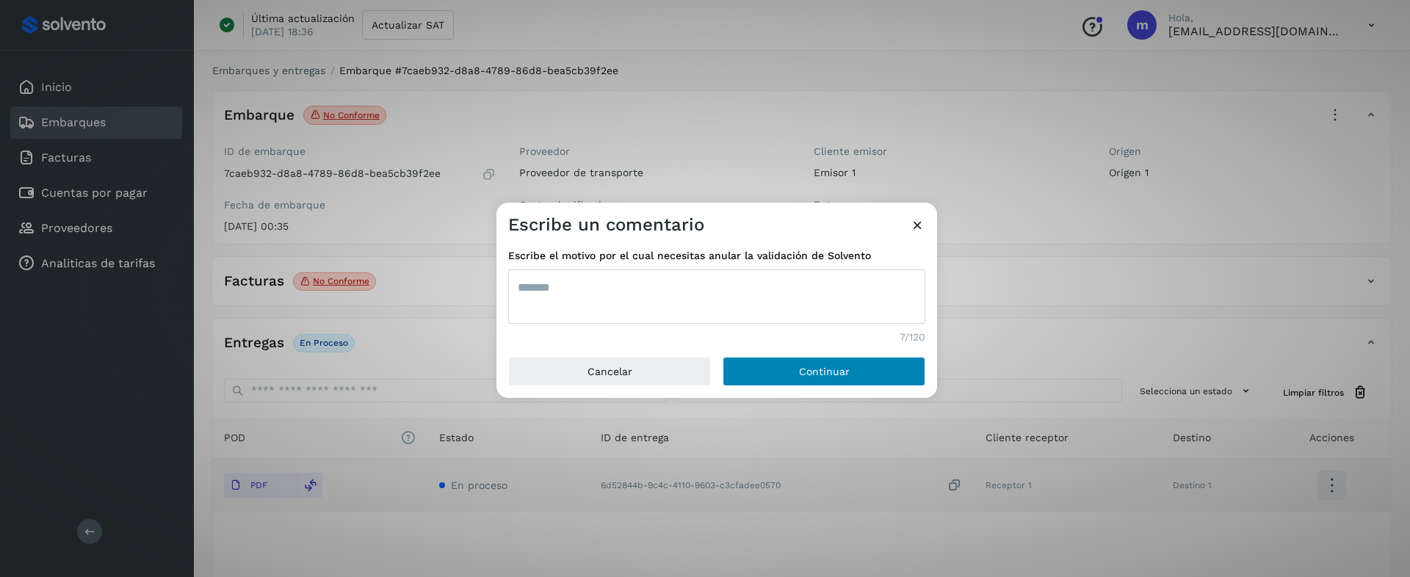
type textarea "*******"
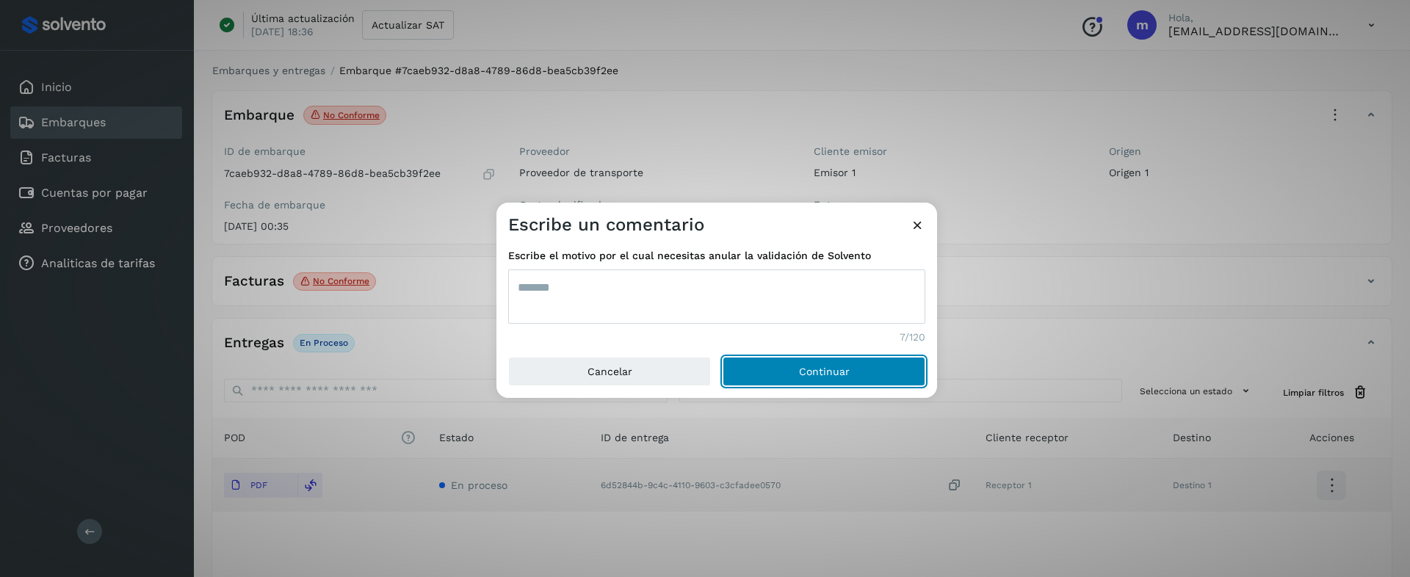
click at [814, 363] on button "Continuar" at bounding box center [823, 371] width 203 height 29
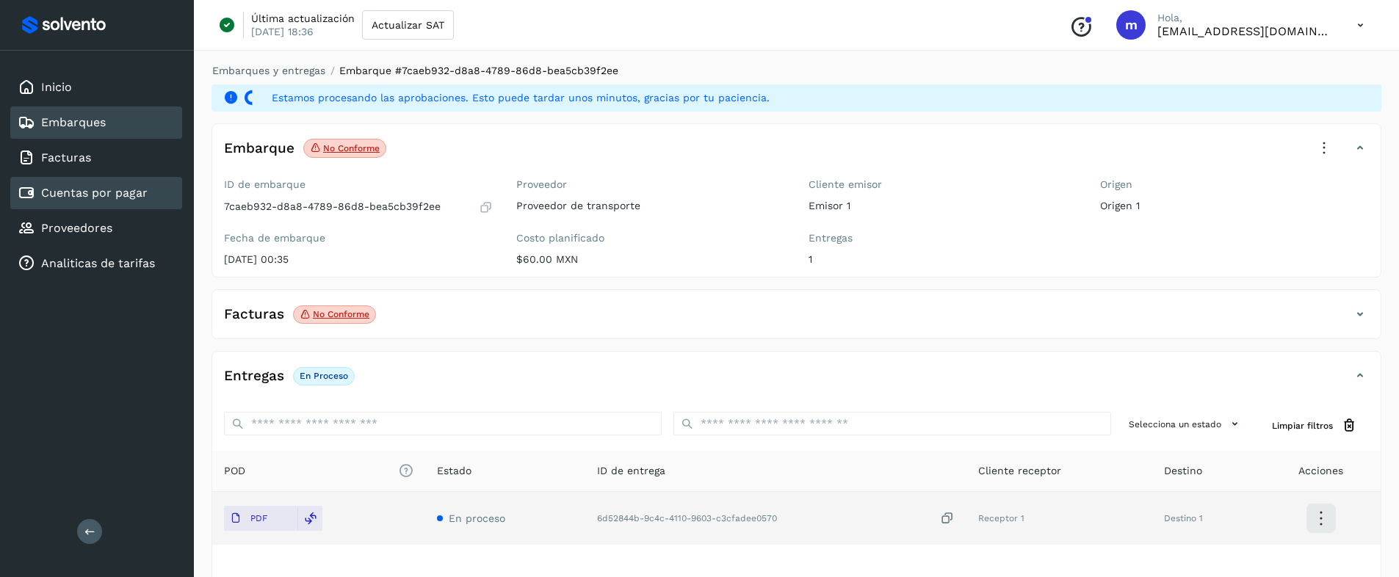
click at [68, 192] on link "Cuentas por pagar" at bounding box center [94, 193] width 106 height 14
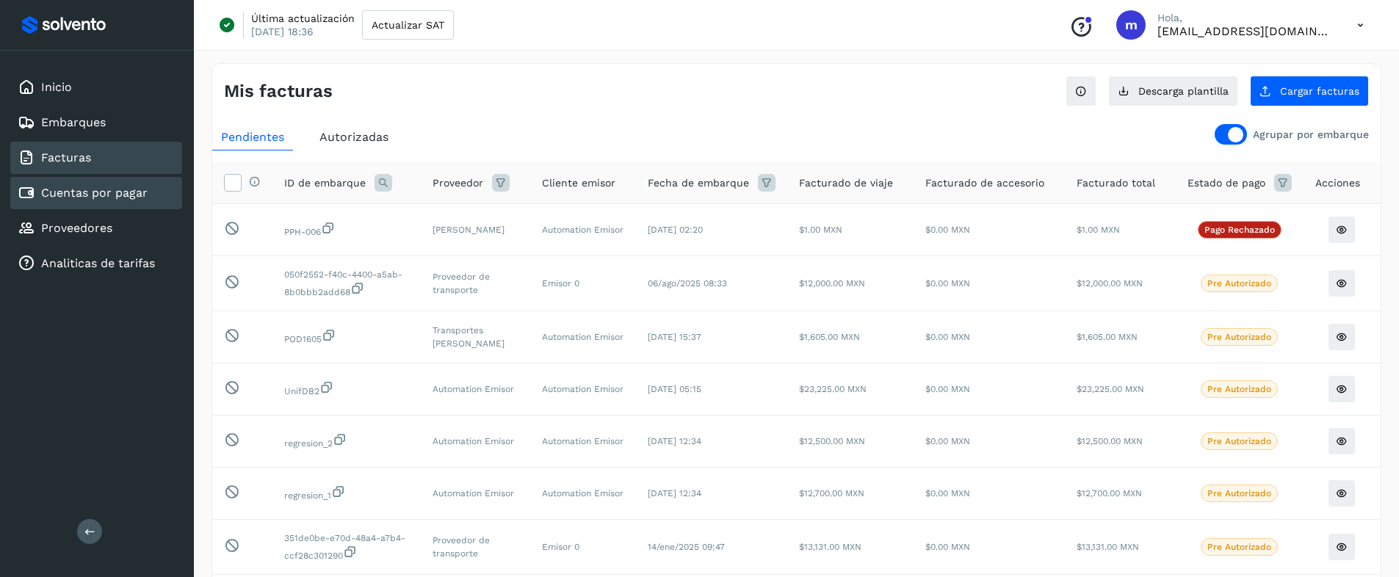
click at [82, 146] on div "Facturas" at bounding box center [96, 158] width 172 height 32
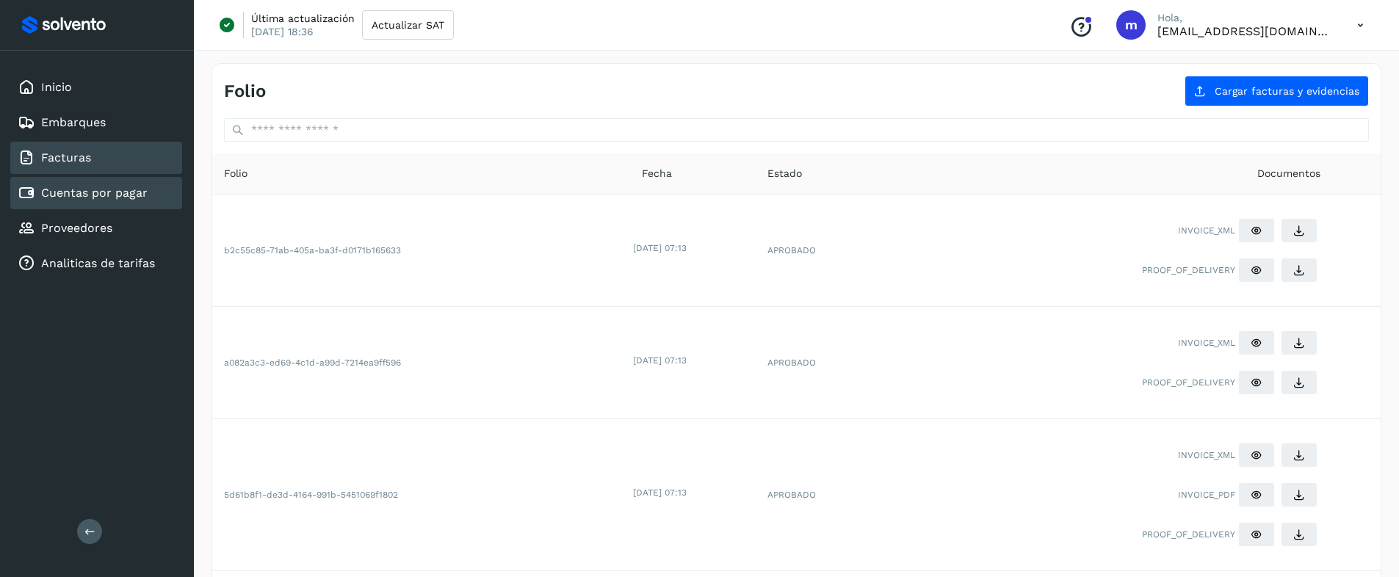
click at [67, 183] on div "Cuentas por pagar" at bounding box center [96, 193] width 172 height 32
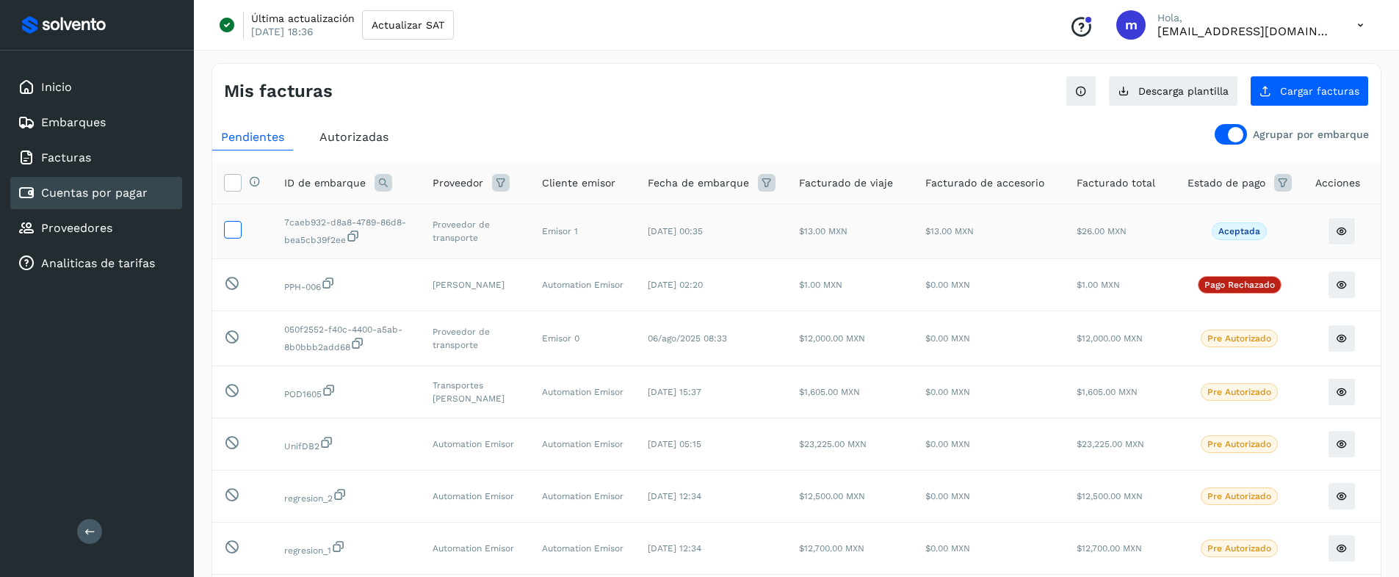
click at [232, 230] on icon at bounding box center [232, 228] width 15 height 15
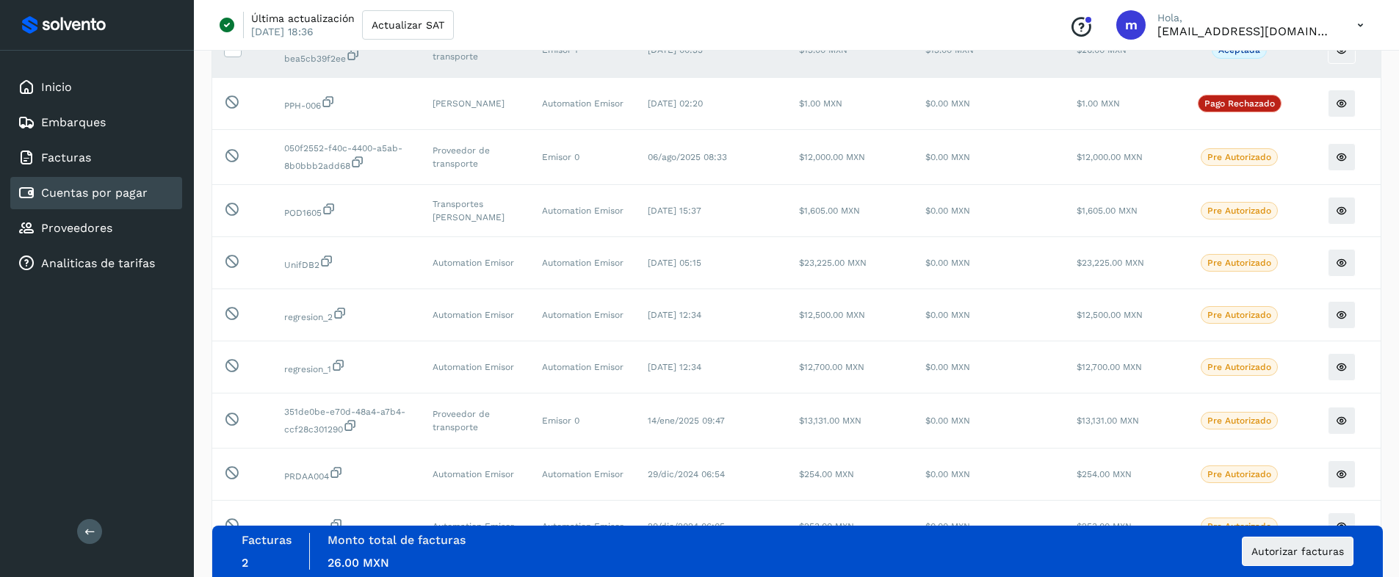
scroll to position [182, 0]
click at [1317, 530] on span "Autorizar facturas" at bounding box center [1297, 551] width 93 height 10
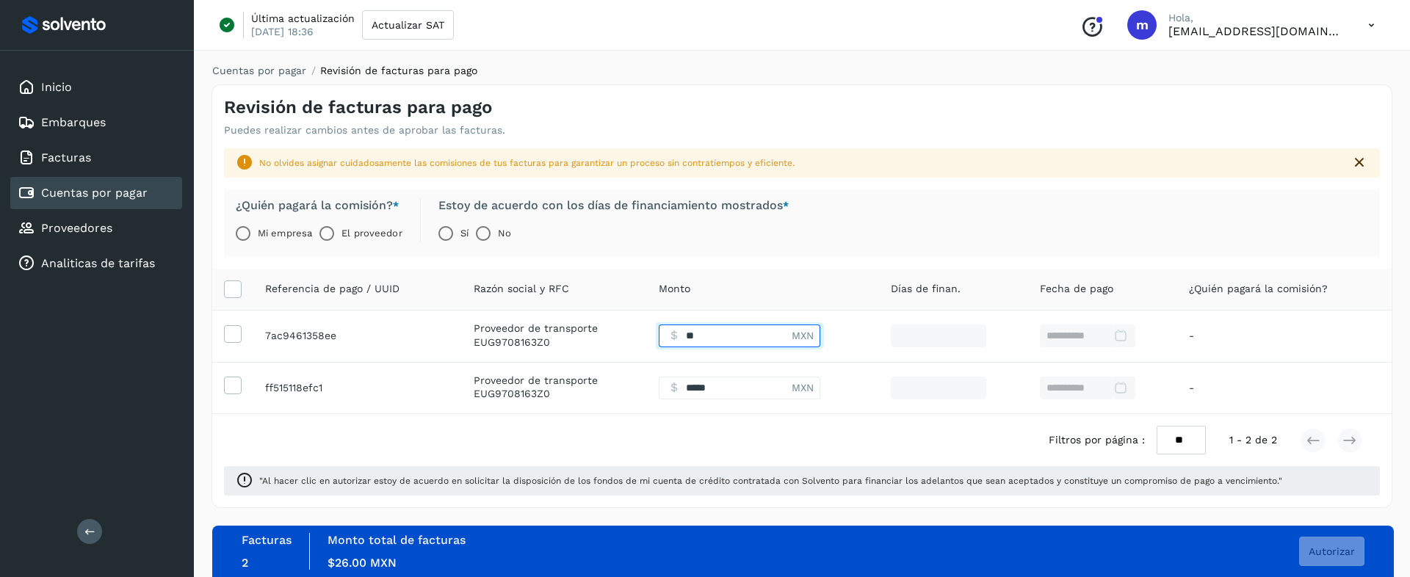
click at [727, 337] on input "Facturas" at bounding box center [725, 336] width 133 height 23
type input "*"
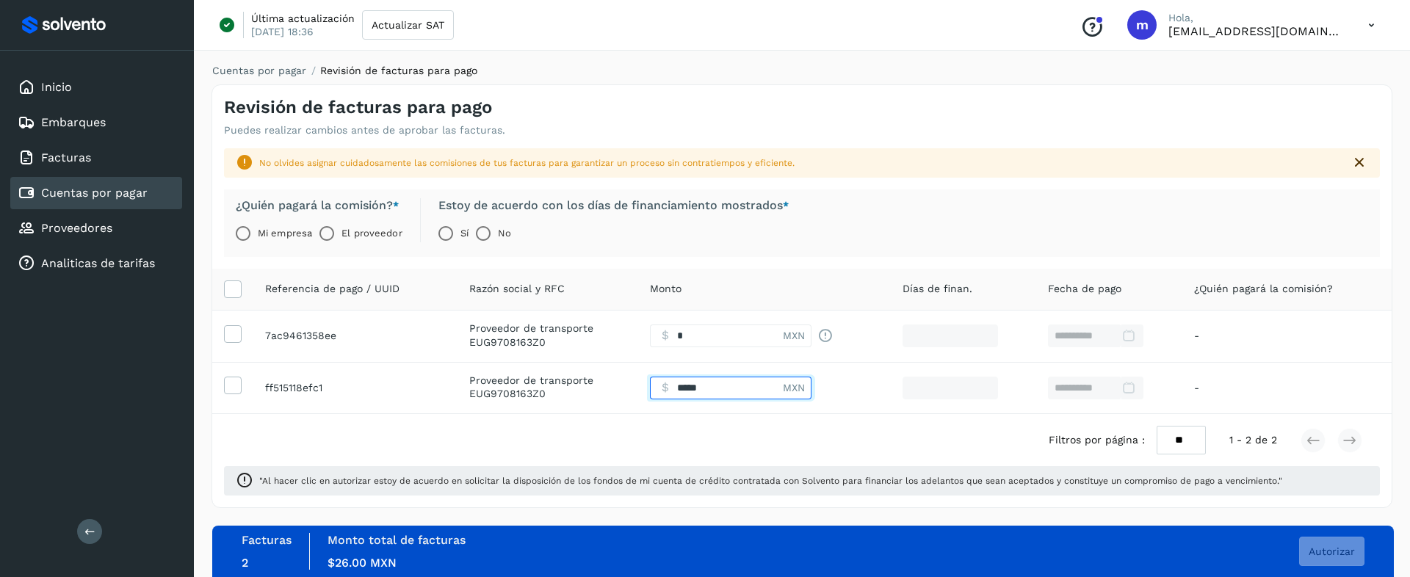
type input "****"
click at [730, 394] on input "Facturas" at bounding box center [716, 388] width 133 height 23
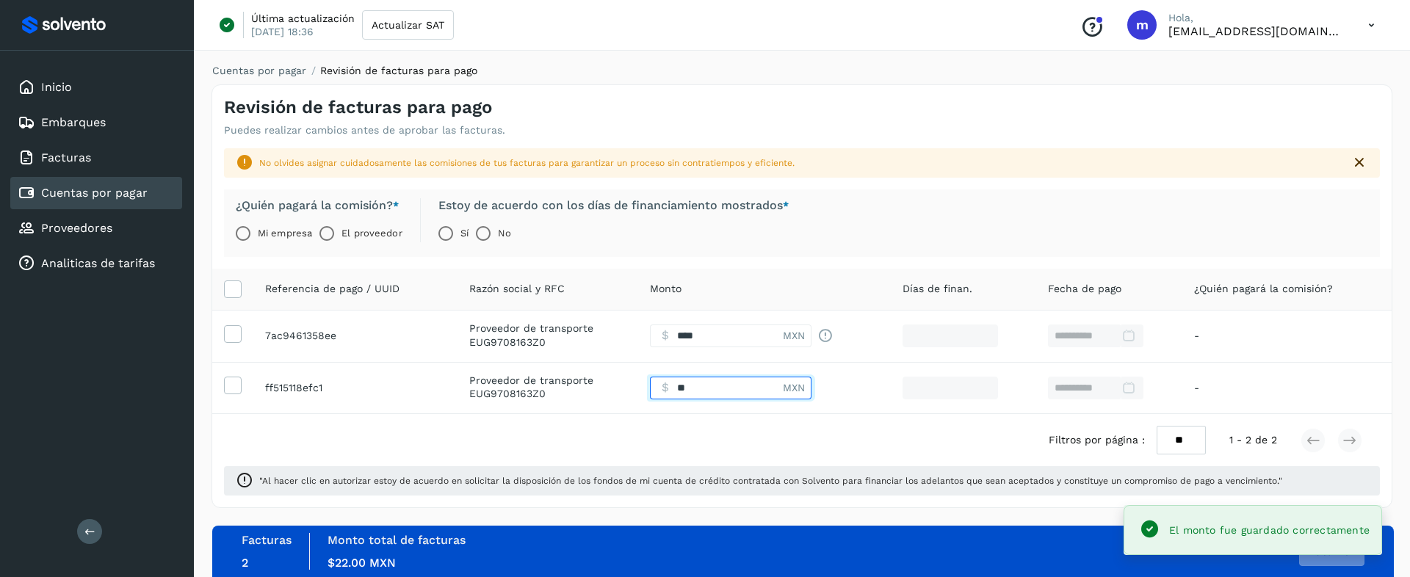
click at [730, 394] on input "Facturas" at bounding box center [716, 388] width 133 height 23
type input "****"
click at [720, 424] on div "Filtros por página : ** ** ** 1 - 2 de 2" at bounding box center [801, 440] width 1179 height 52
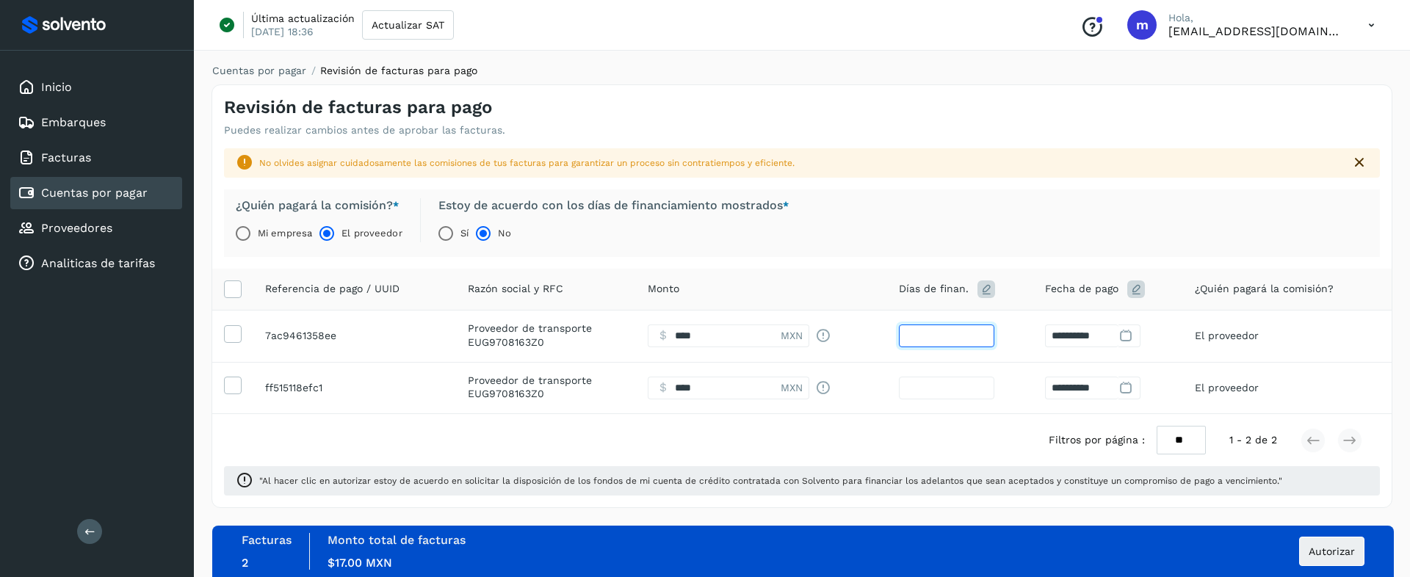
click at [941, 337] on input "**" at bounding box center [946, 336] width 95 height 23
type input "*"
type input "**********"
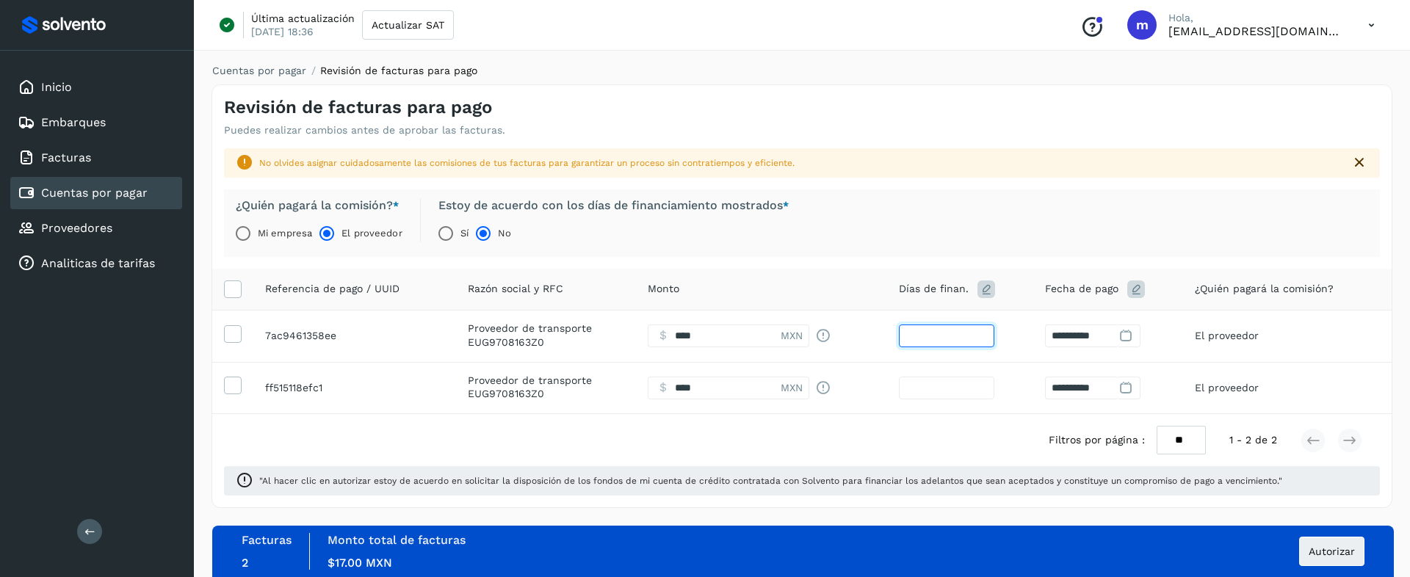
type input "*"
click at [932, 391] on input "**" at bounding box center [946, 388] width 95 height 23
click at [933, 390] on input "**" at bounding box center [946, 388] width 95 height 23
type input "*"
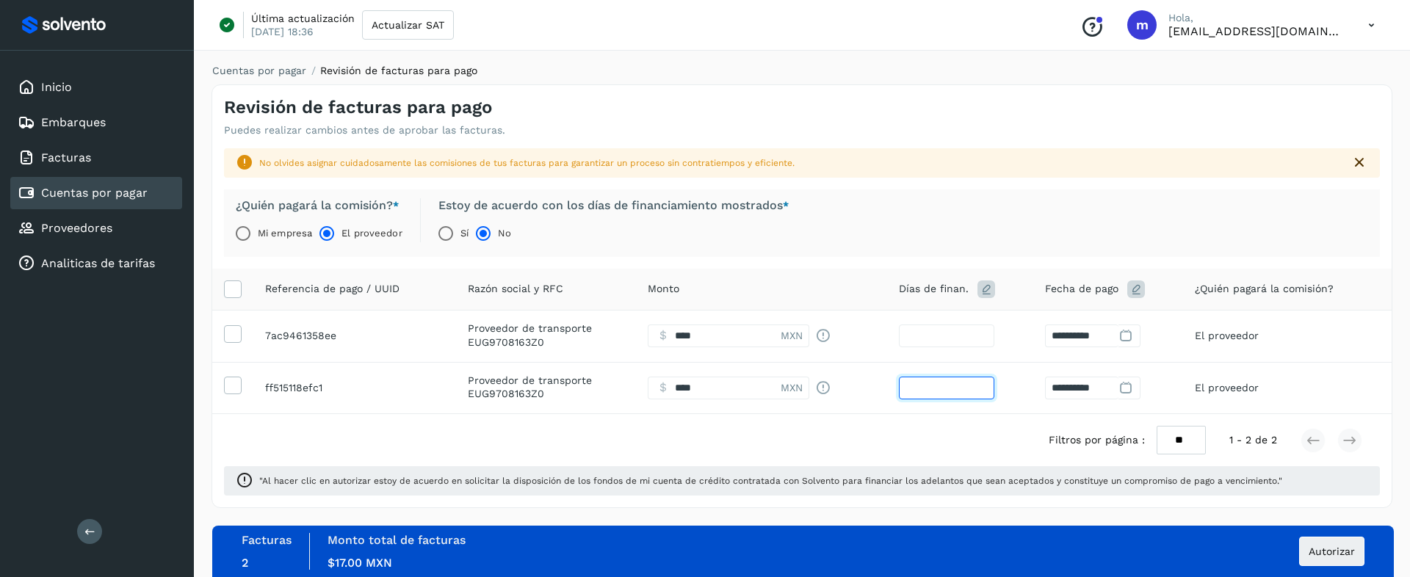
type input "**********"
type input "*"
click at [929, 435] on div "Filtros por página : ** ** ** 1 - 2 de 2" at bounding box center [801, 440] width 1179 height 52
click at [692, 334] on input "Facturas" at bounding box center [714, 336] width 133 height 23
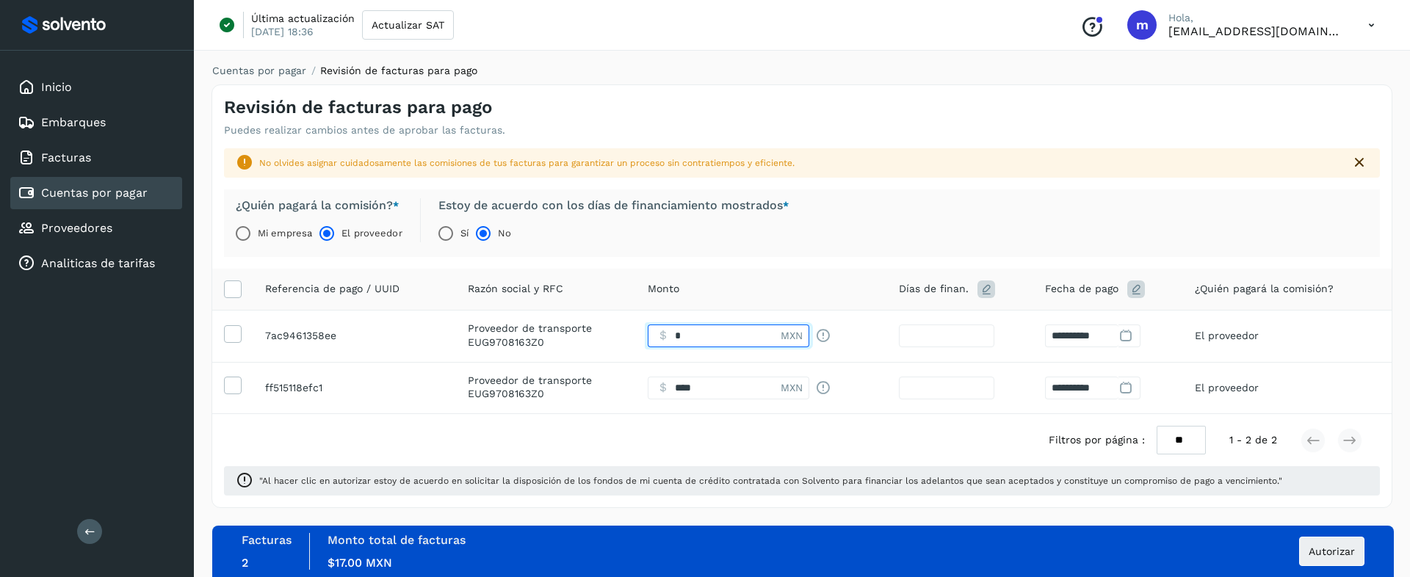
click at [692, 334] on input "Facturas" at bounding box center [714, 336] width 133 height 23
type input "****"
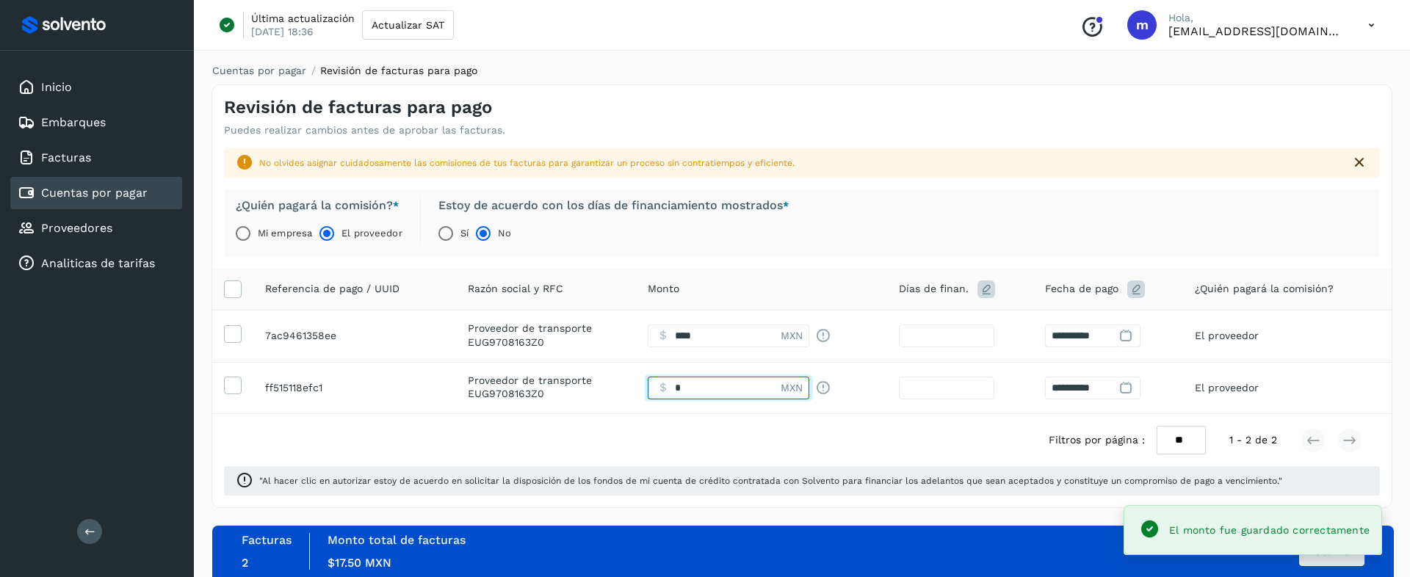
click at [701, 390] on input "Facturas" at bounding box center [714, 388] width 133 height 23
type input "****"
click at [681, 441] on div "Filtros por página : ** ** ** 1 - 2 de 2" at bounding box center [801, 440] width 1179 height 52
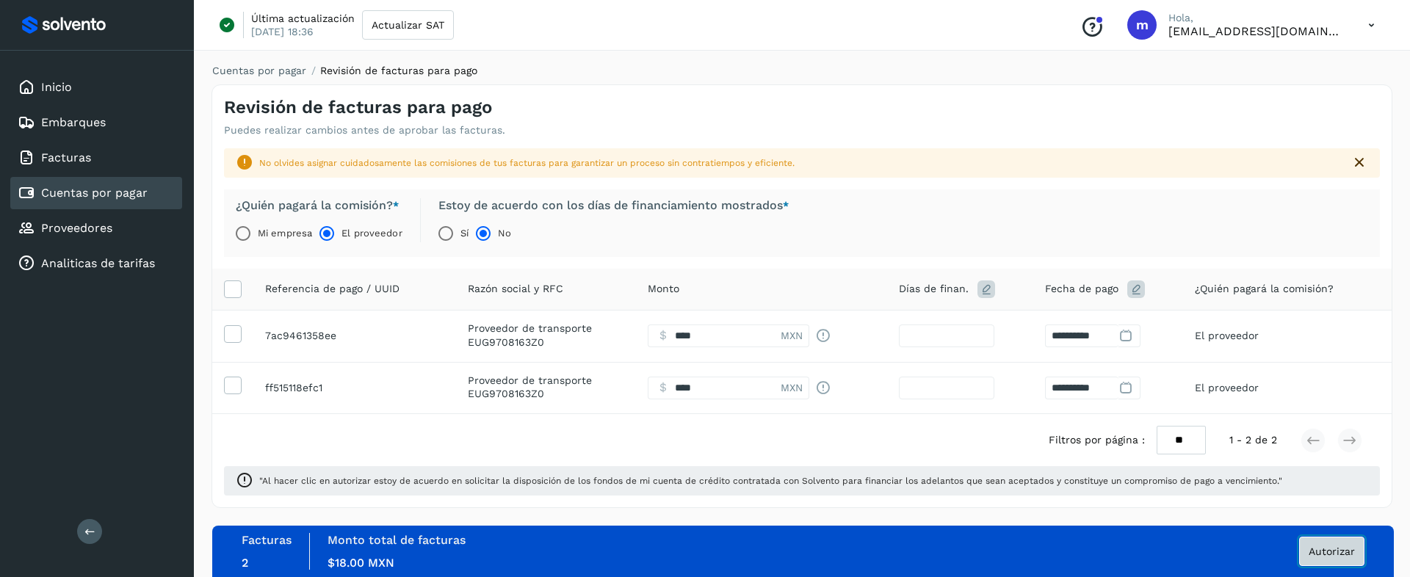
click at [1338, 530] on span "Autorizar" at bounding box center [1331, 551] width 46 height 10
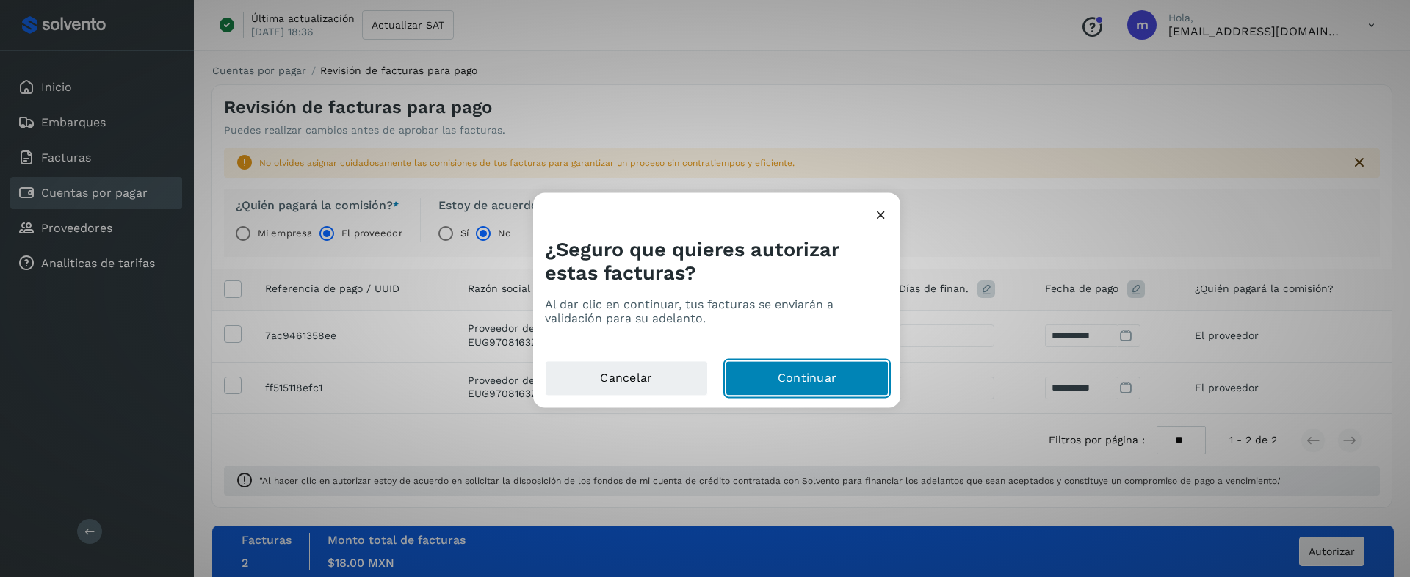
click at [780, 379] on button "Continuar" at bounding box center [806, 378] width 163 height 35
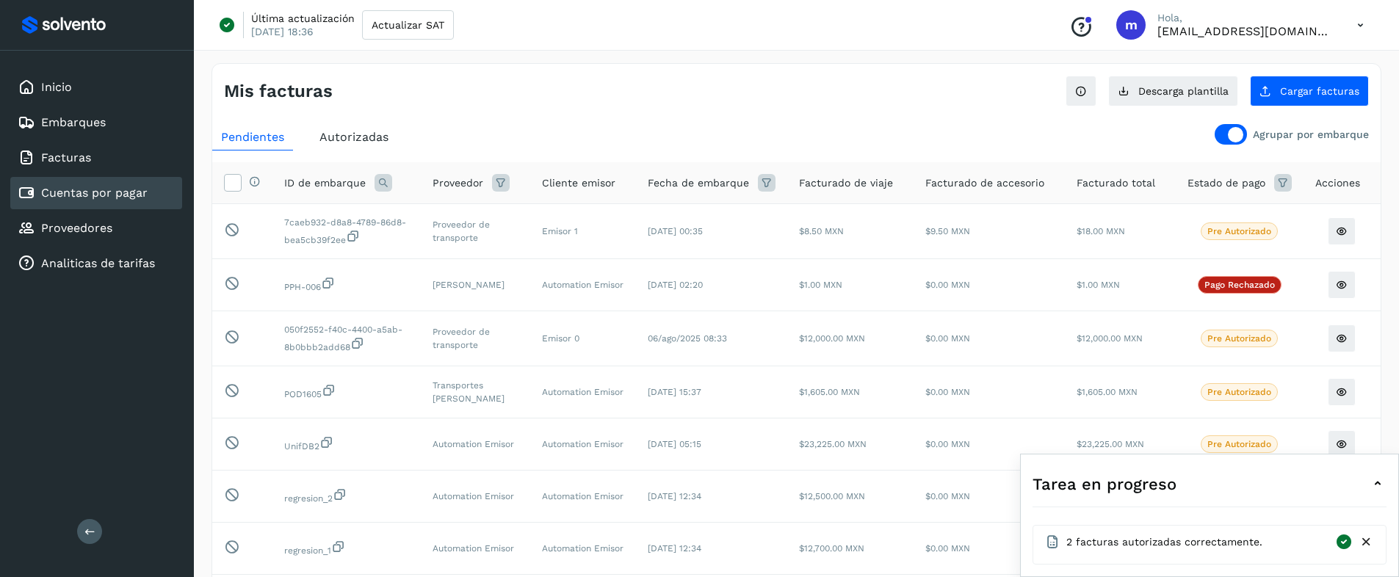
click at [1359, 29] on icon at bounding box center [1360, 25] width 30 height 30
click at [1248, 94] on div "Cerrar sesión" at bounding box center [1287, 95] width 175 height 28
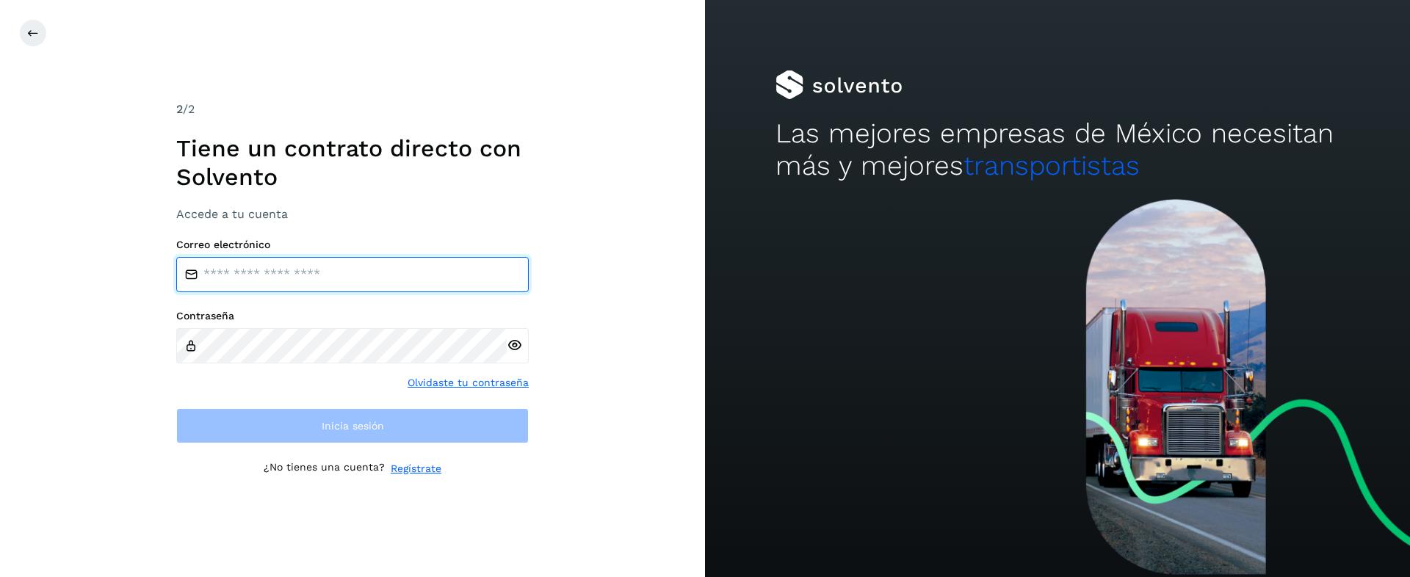
click at [261, 280] on input "email" at bounding box center [352, 274] width 352 height 35
paste input "**********"
type input "**********"
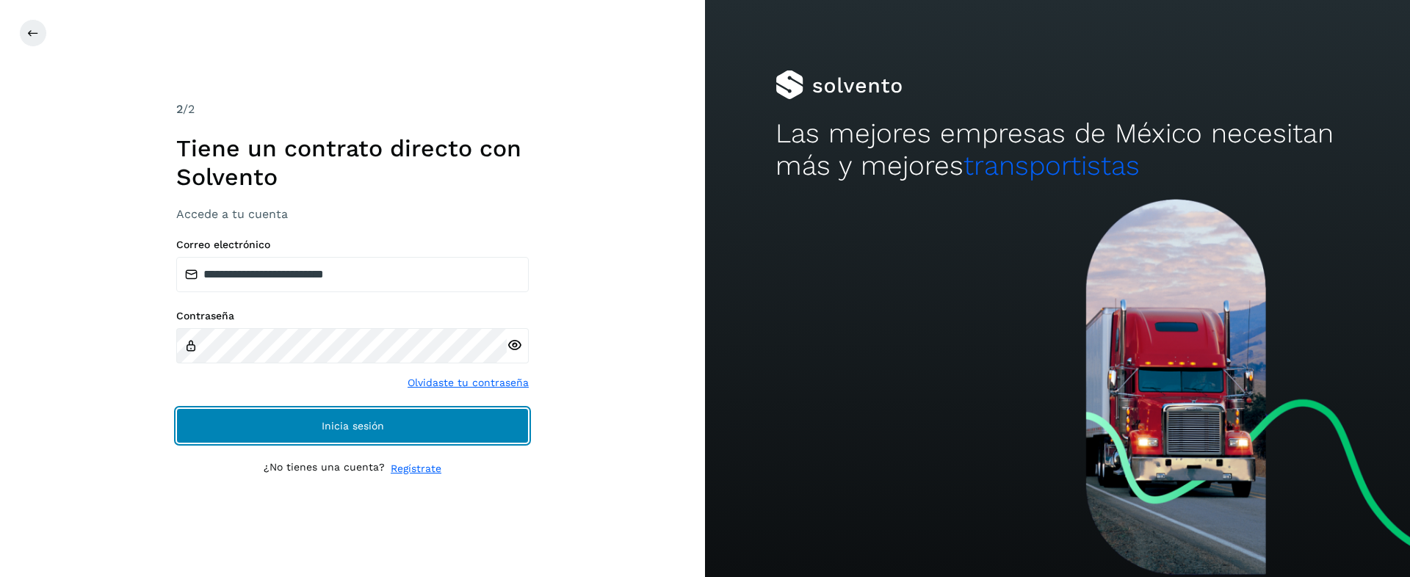
click at [322, 421] on span "Inicia sesión" at bounding box center [353, 426] width 62 height 10
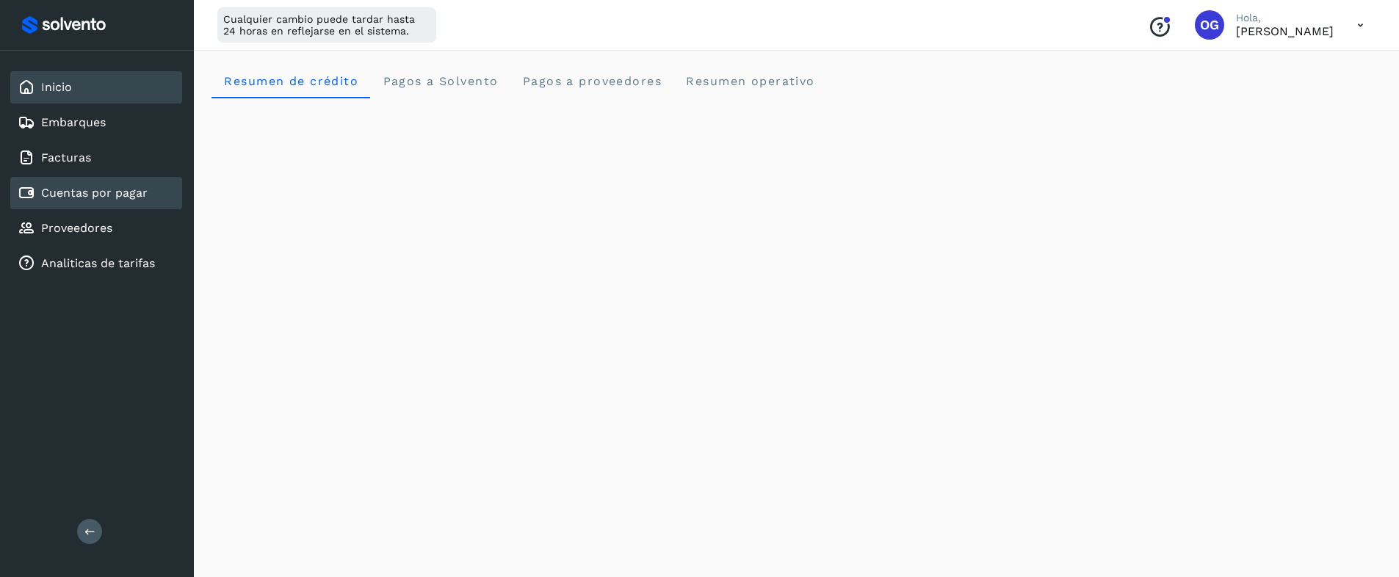
click at [97, 197] on link "Cuentas por pagar" at bounding box center [94, 193] width 106 height 14
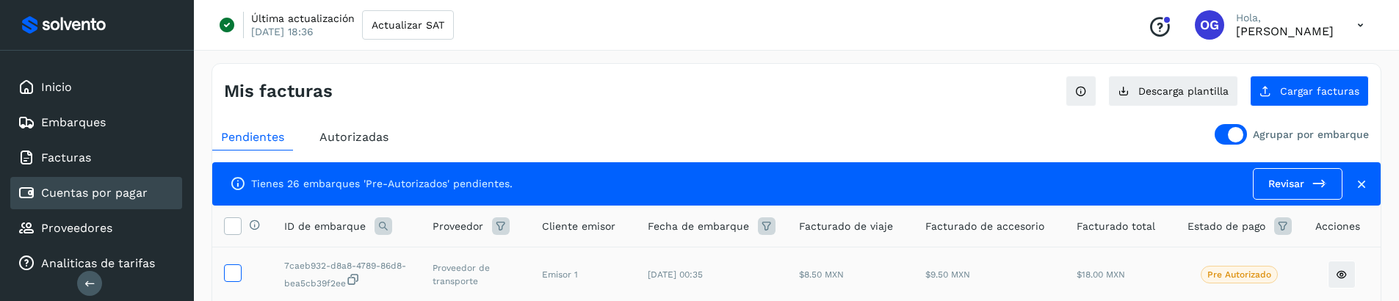
click at [230, 273] on icon at bounding box center [232, 271] width 15 height 15
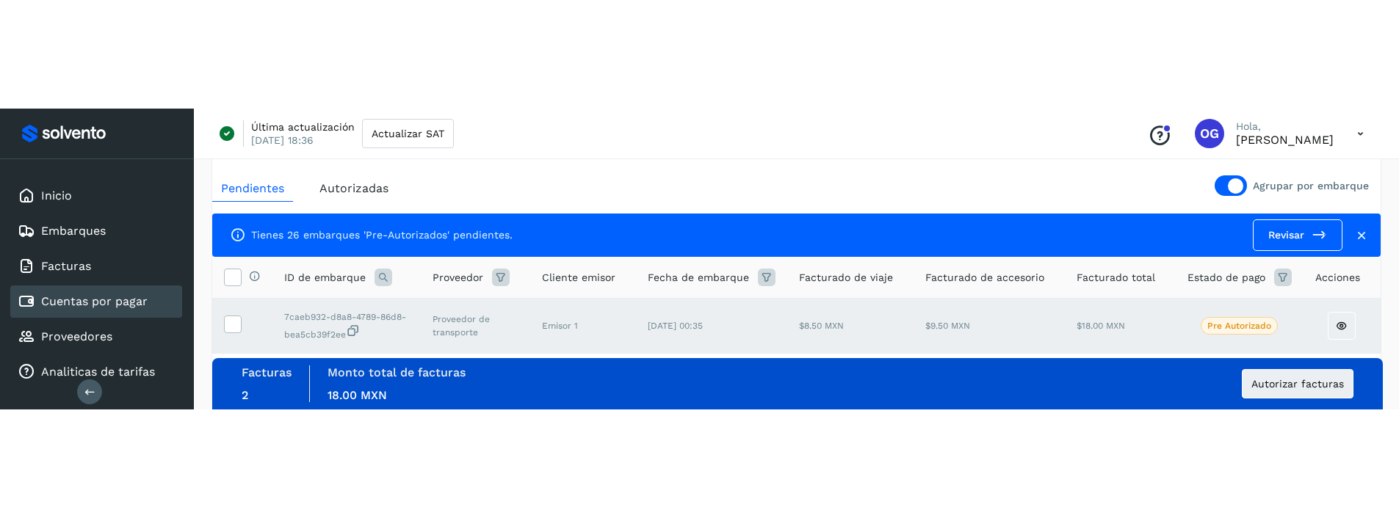
scroll to position [184, 0]
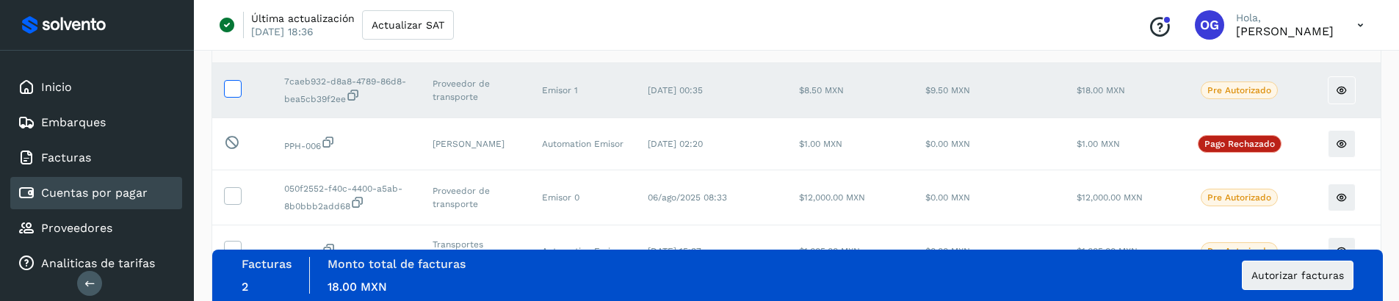
click at [236, 92] on icon at bounding box center [232, 87] width 15 height 15
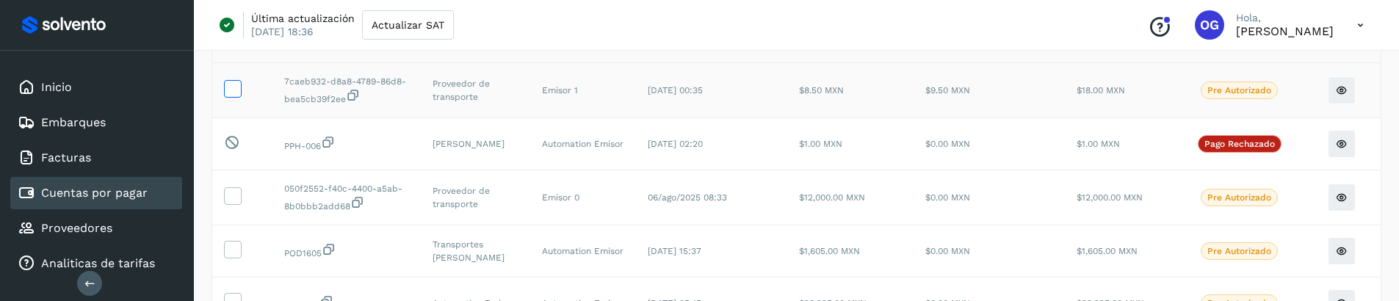
click at [232, 91] on icon at bounding box center [232, 87] width 15 height 15
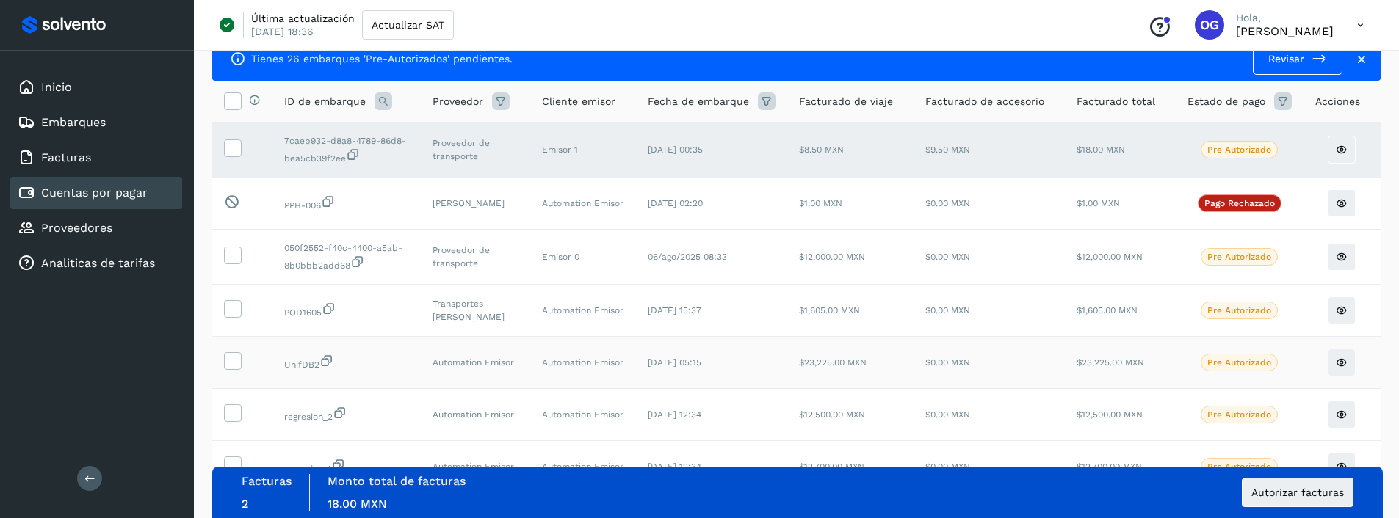
scroll to position [0, 0]
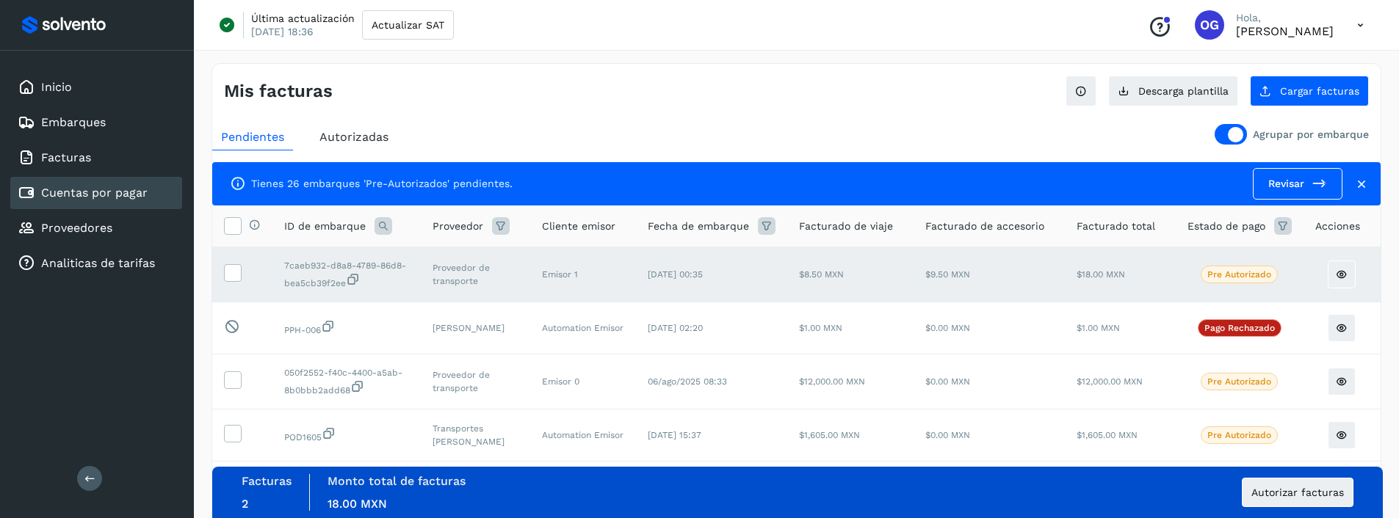
click at [729, 189] on div "Tienes 26 embarques 'Pre-Autorizados' pendientes. Revisar" at bounding box center [786, 184] width 1112 height 32
click at [1278, 189] on link "Revisar" at bounding box center [1298, 184] width 90 height 32
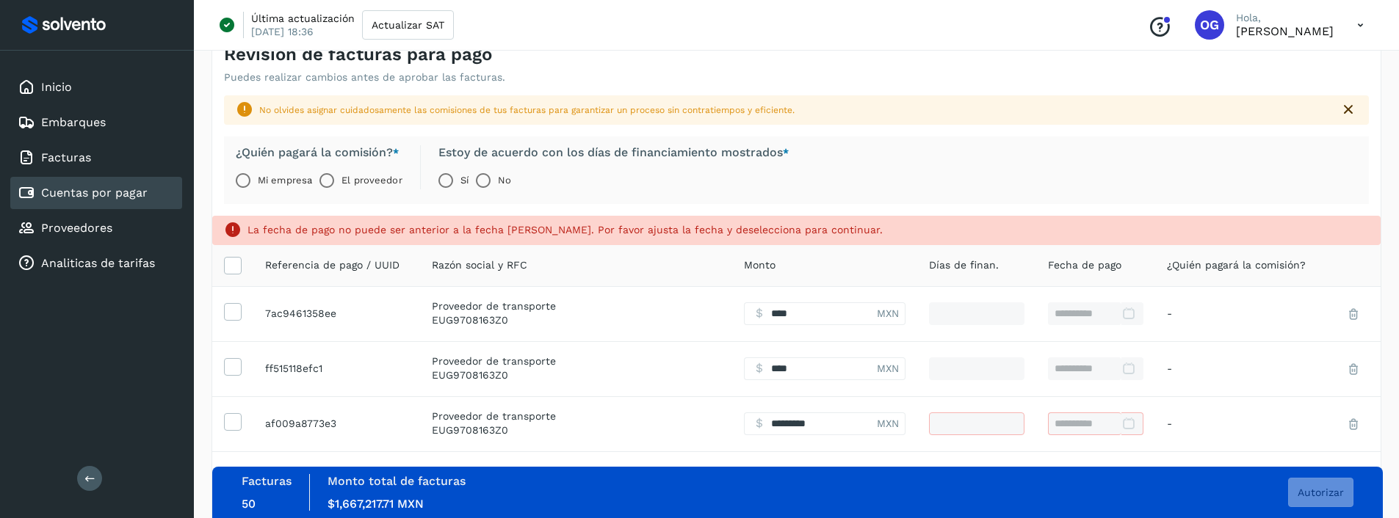
scroll to position [90, 0]
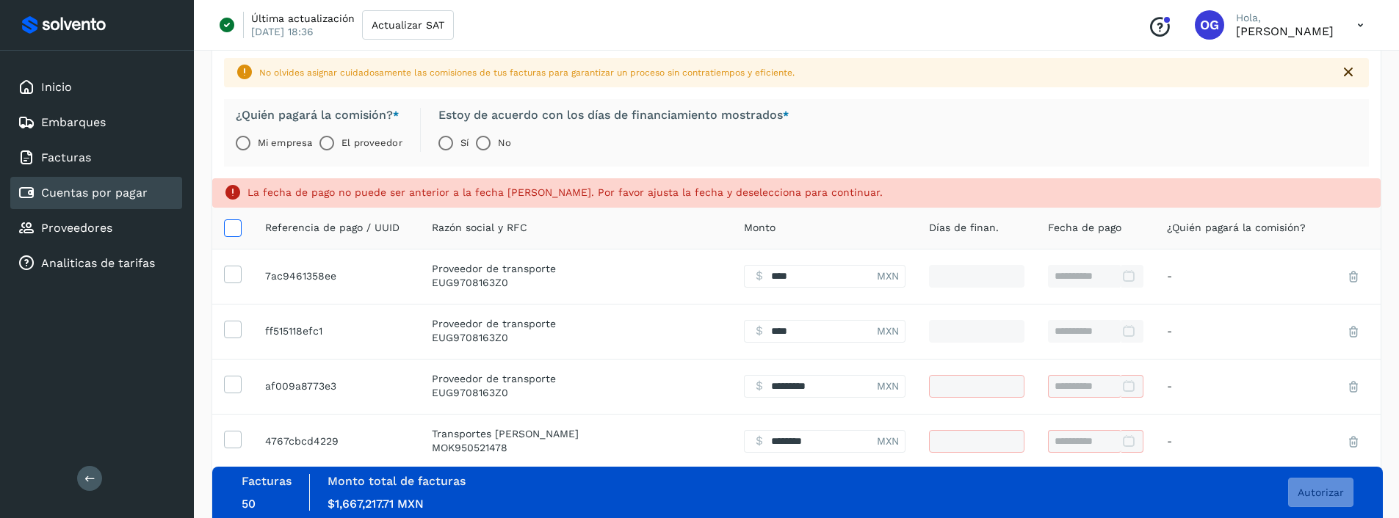
click at [233, 227] on icon at bounding box center [232, 227] width 15 height 15
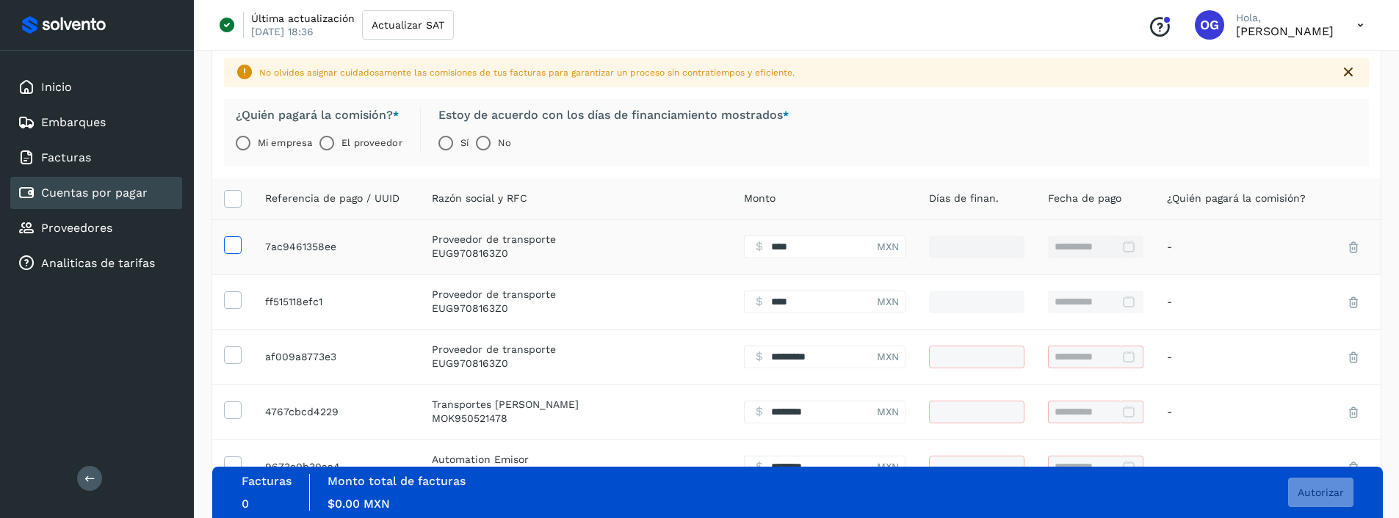
click at [234, 244] on icon at bounding box center [232, 243] width 15 height 15
click at [236, 300] on icon at bounding box center [232, 298] width 15 height 15
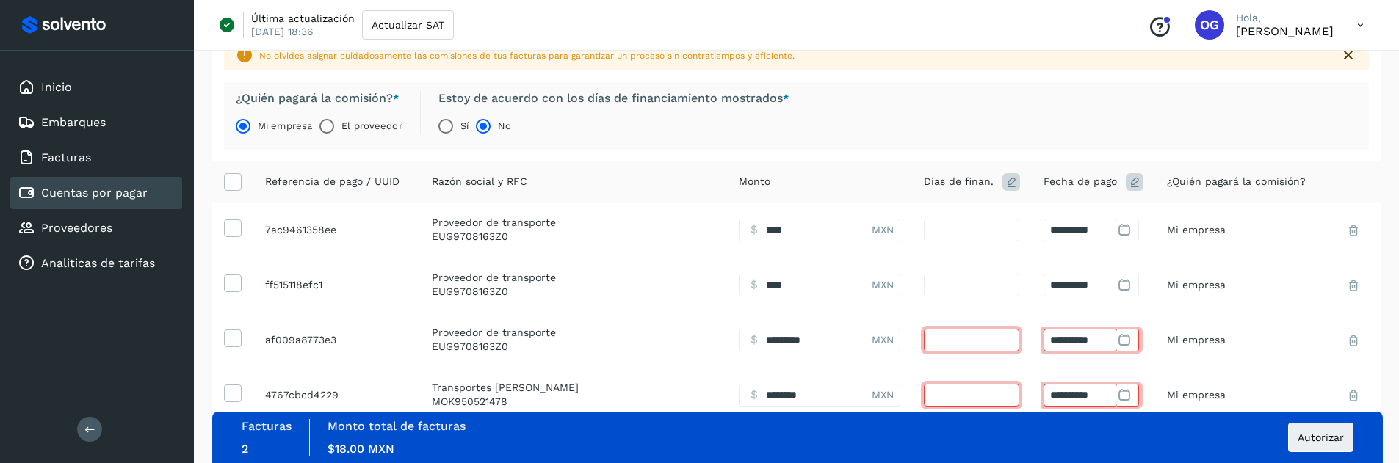
scroll to position [95, 0]
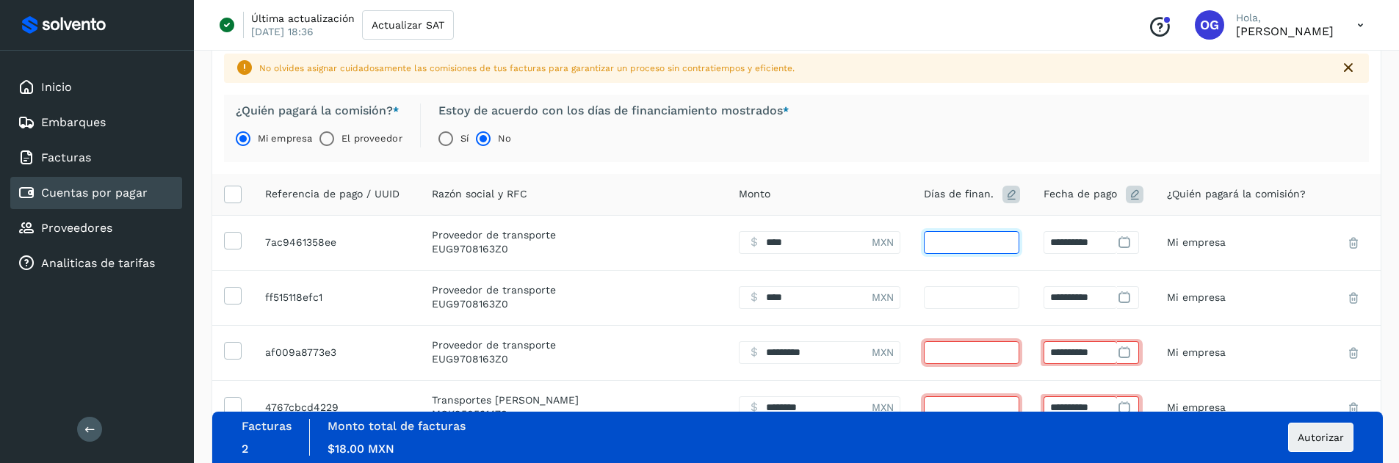
click at [965, 242] on input "*" at bounding box center [971, 242] width 95 height 23
type input "*"
type input "**********"
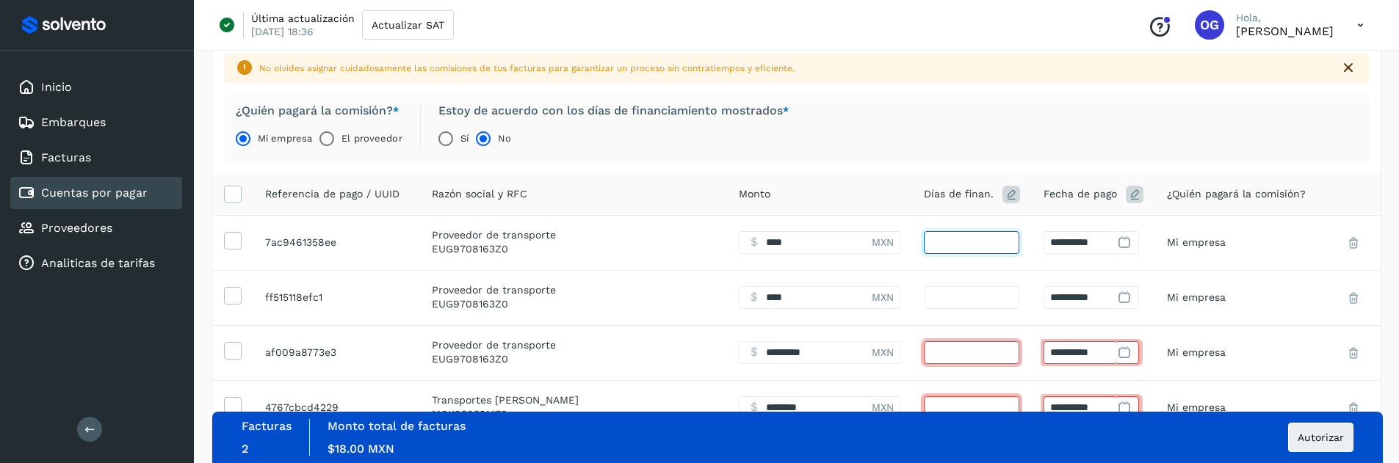
type input "*"
click at [954, 292] on input "*" at bounding box center [971, 297] width 95 height 23
click at [954, 293] on input "*" at bounding box center [971, 297] width 95 height 23
type input "*"
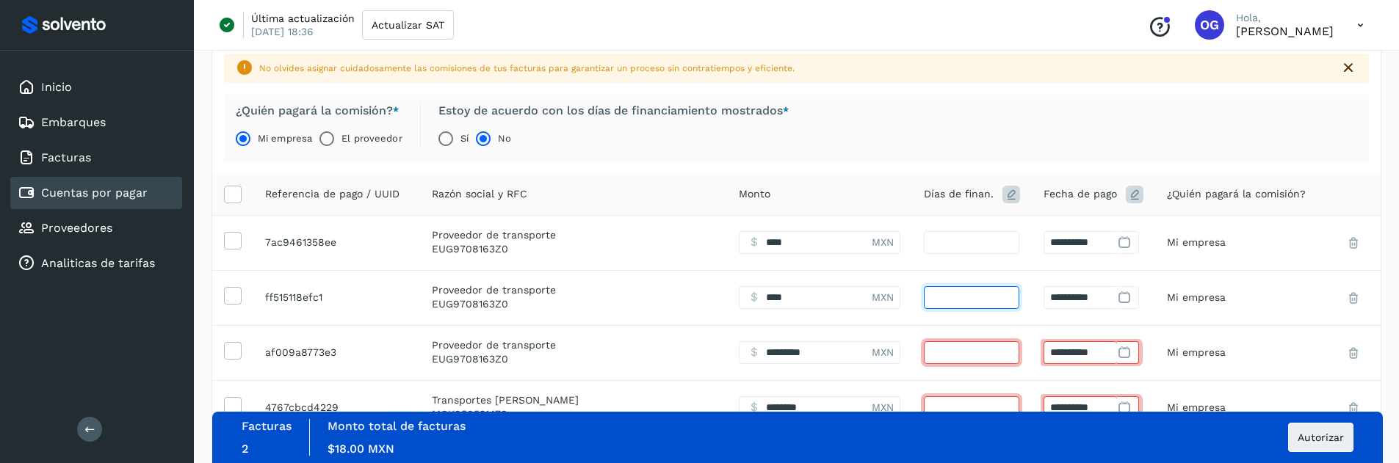
type input "**********"
type input "*"
click at [1191, 141] on div "¿Quién pagará la comisión? * Mi empresa El proveedor Estoy de acuerdo con los d…" at bounding box center [796, 129] width 1145 height 68
click at [1316, 436] on span "Autorizar" at bounding box center [1320, 437] width 46 height 10
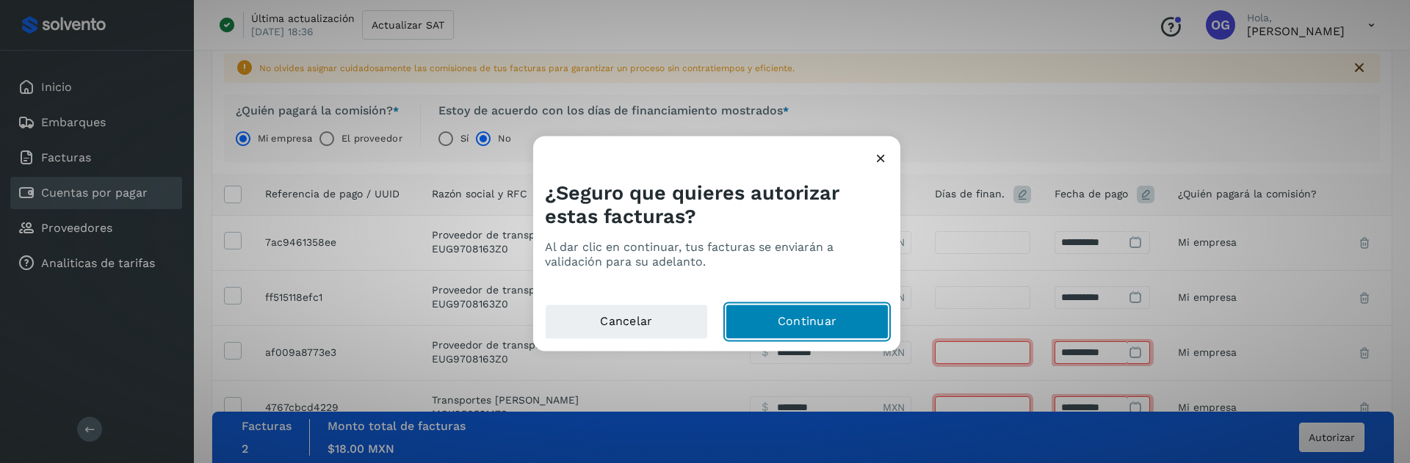
click at [790, 324] on button "Continuar" at bounding box center [806, 321] width 163 height 35
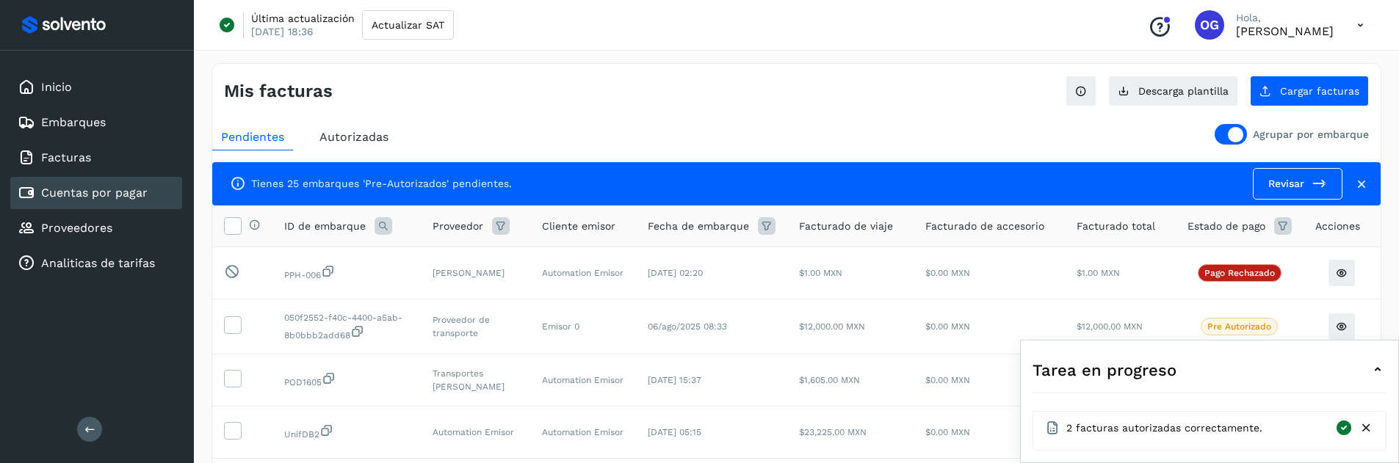
click at [354, 137] on span "Autorizadas" at bounding box center [353, 137] width 69 height 14
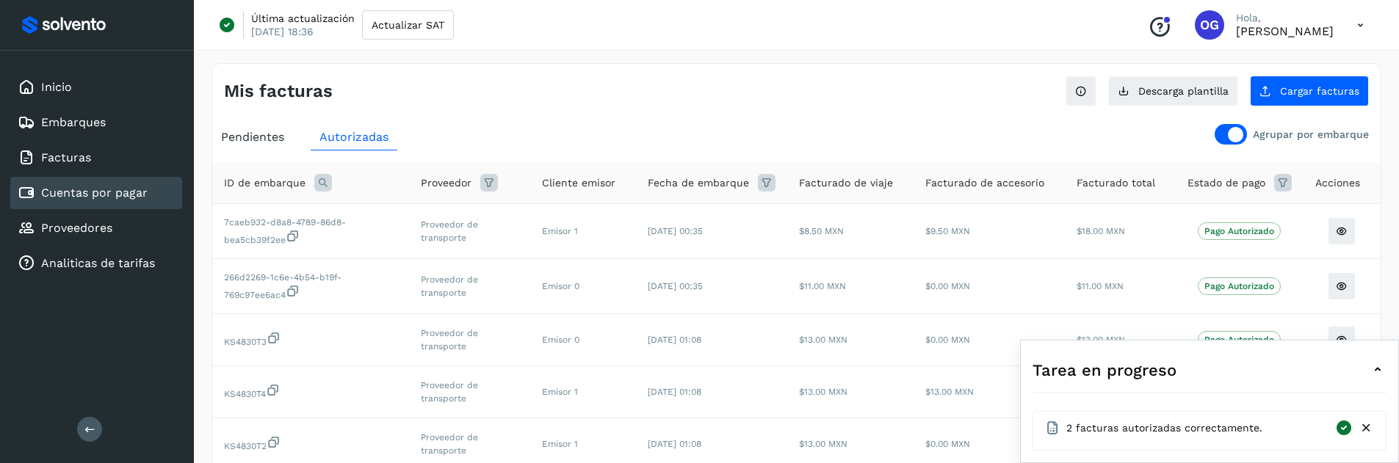
click at [1357, 22] on icon at bounding box center [1360, 25] width 30 height 30
click at [1269, 103] on div "Cerrar sesión" at bounding box center [1287, 95] width 175 height 28
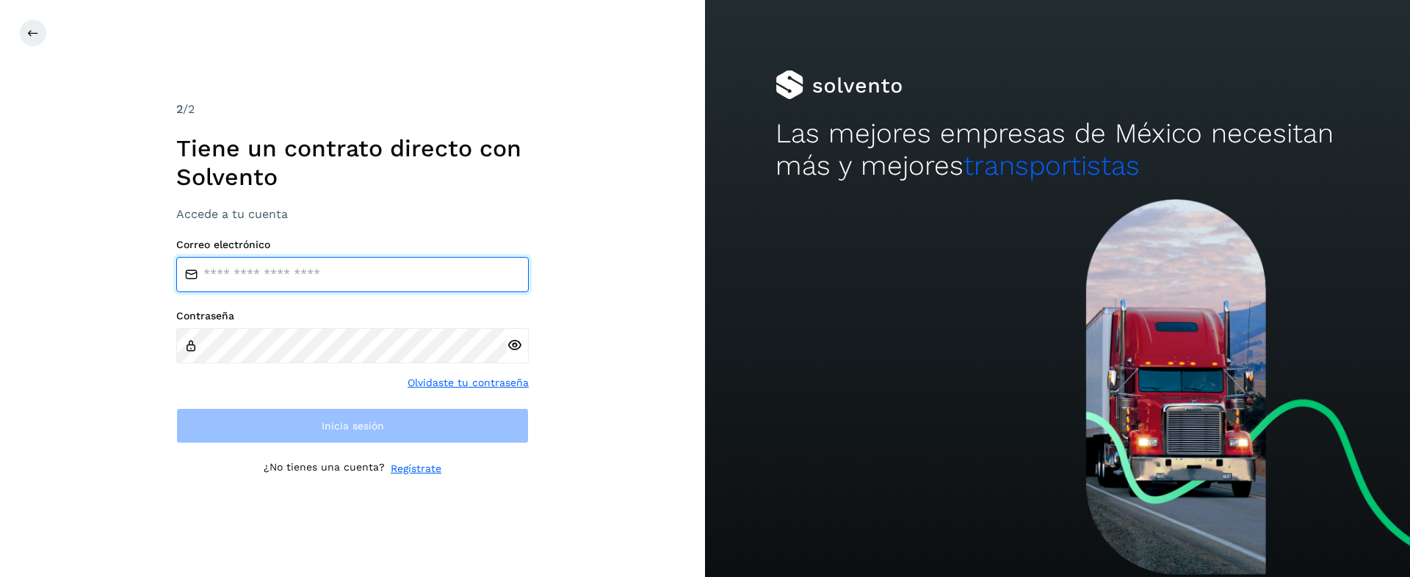
click at [300, 286] on input "email" at bounding box center [352, 274] width 352 height 35
type input "**********"
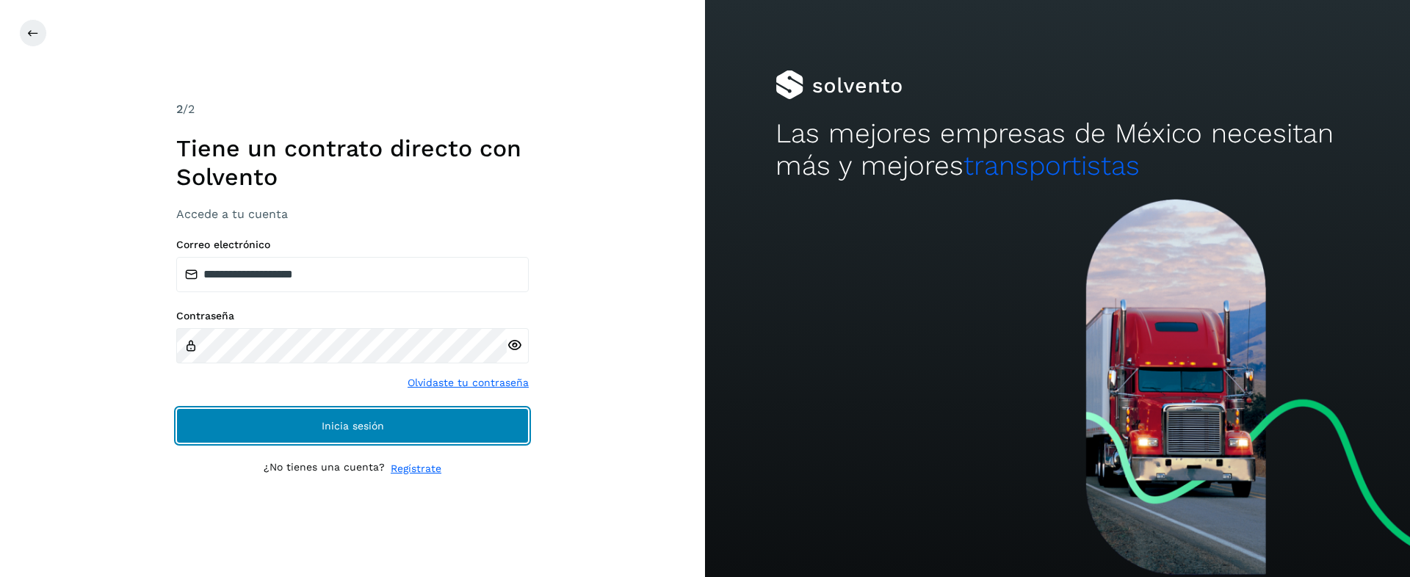
click at [339, 422] on span "Inicia sesión" at bounding box center [353, 426] width 62 height 10
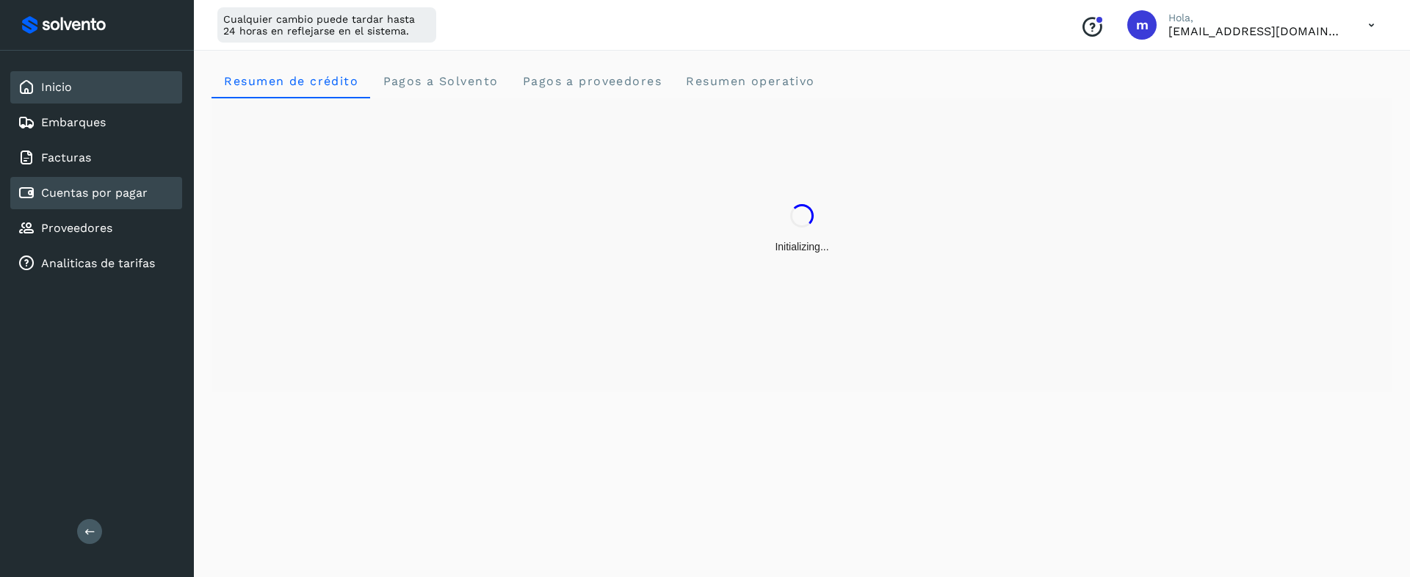
click at [75, 196] on link "Cuentas por pagar" at bounding box center [94, 193] width 106 height 14
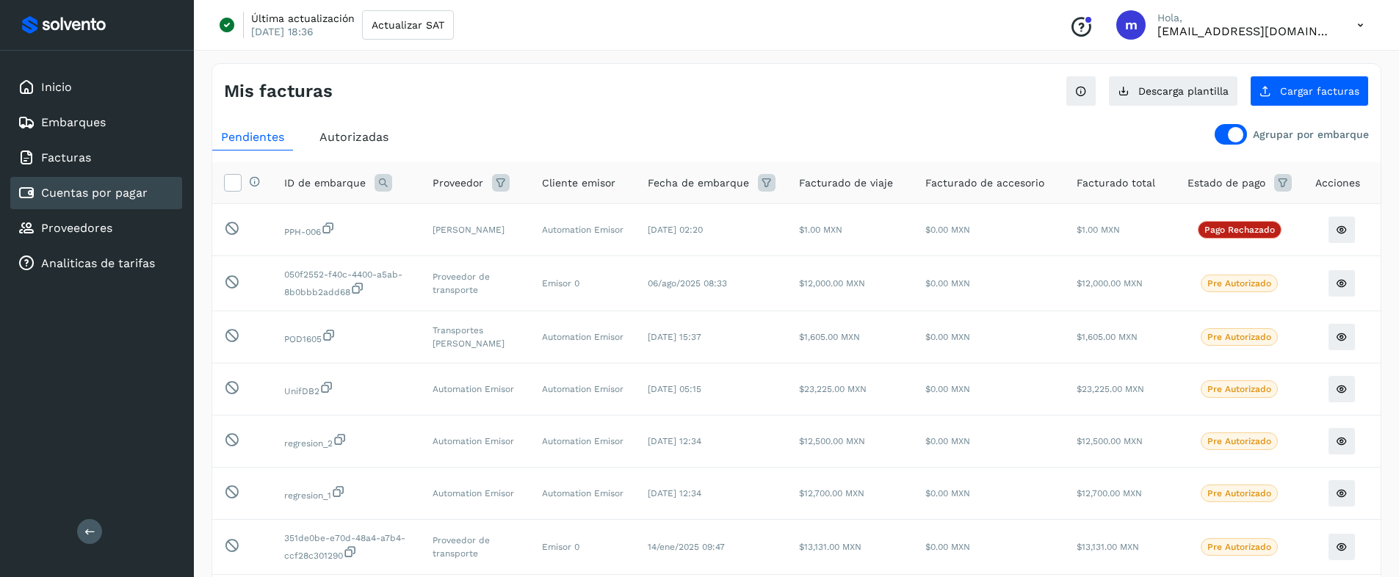
click at [338, 141] on span "Autorizadas" at bounding box center [353, 137] width 69 height 14
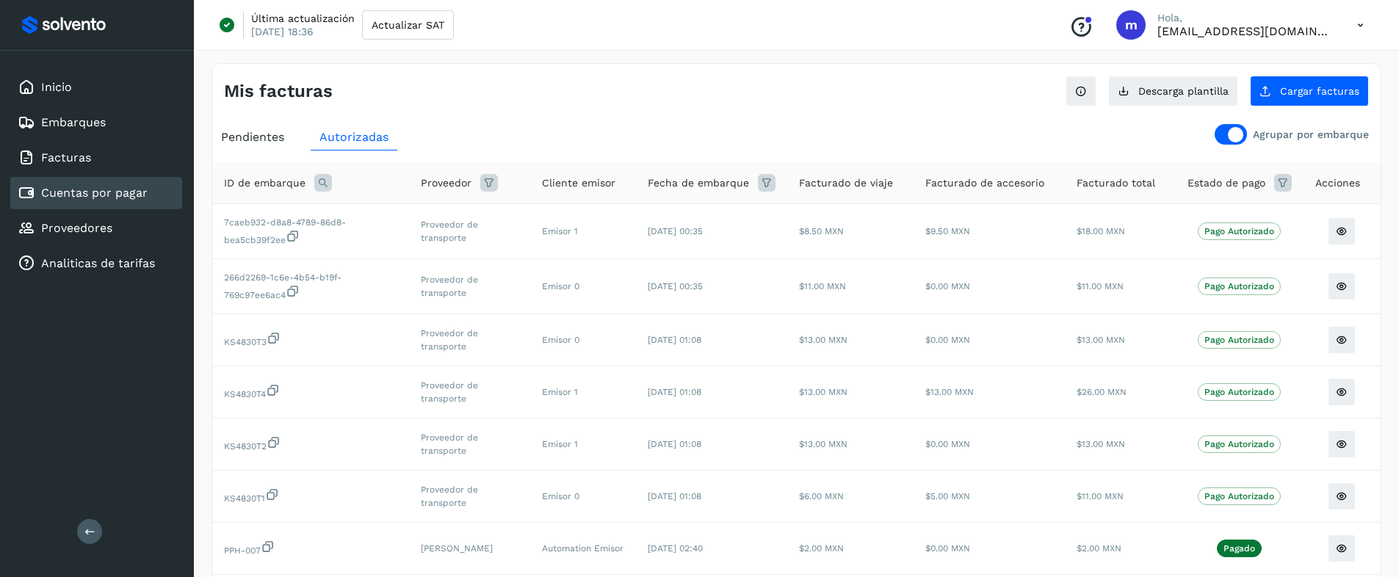
click at [267, 135] on span "Pendientes" at bounding box center [252, 137] width 63 height 14
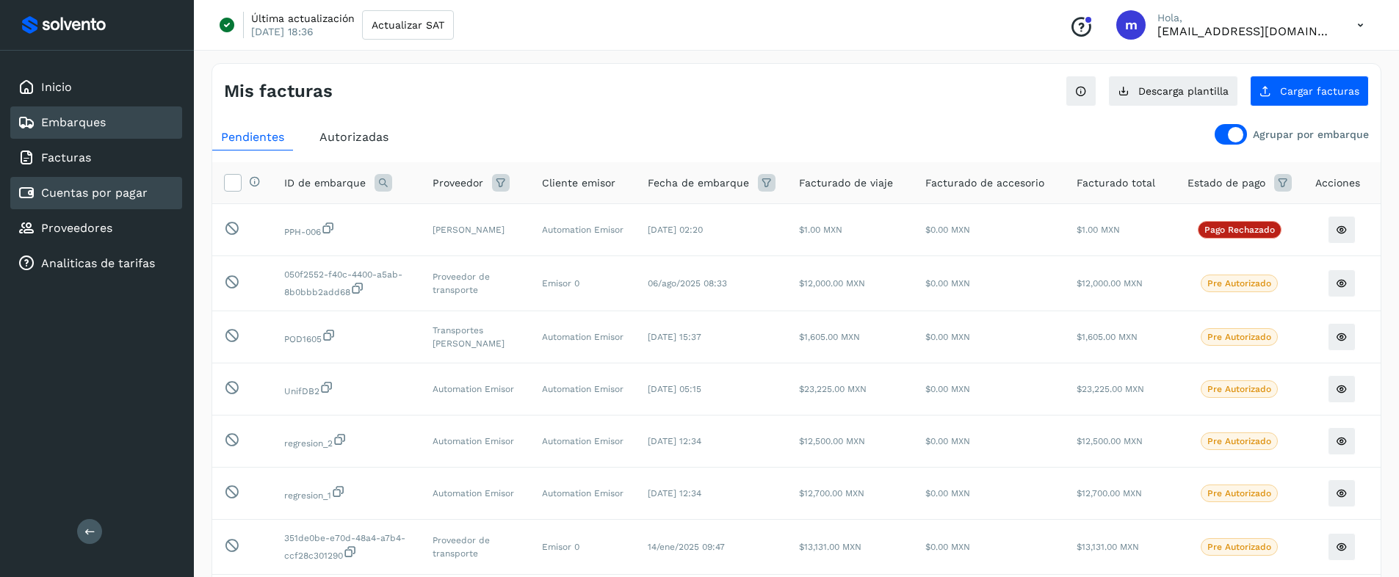
click at [93, 122] on link "Embarques" at bounding box center [73, 122] width 65 height 14
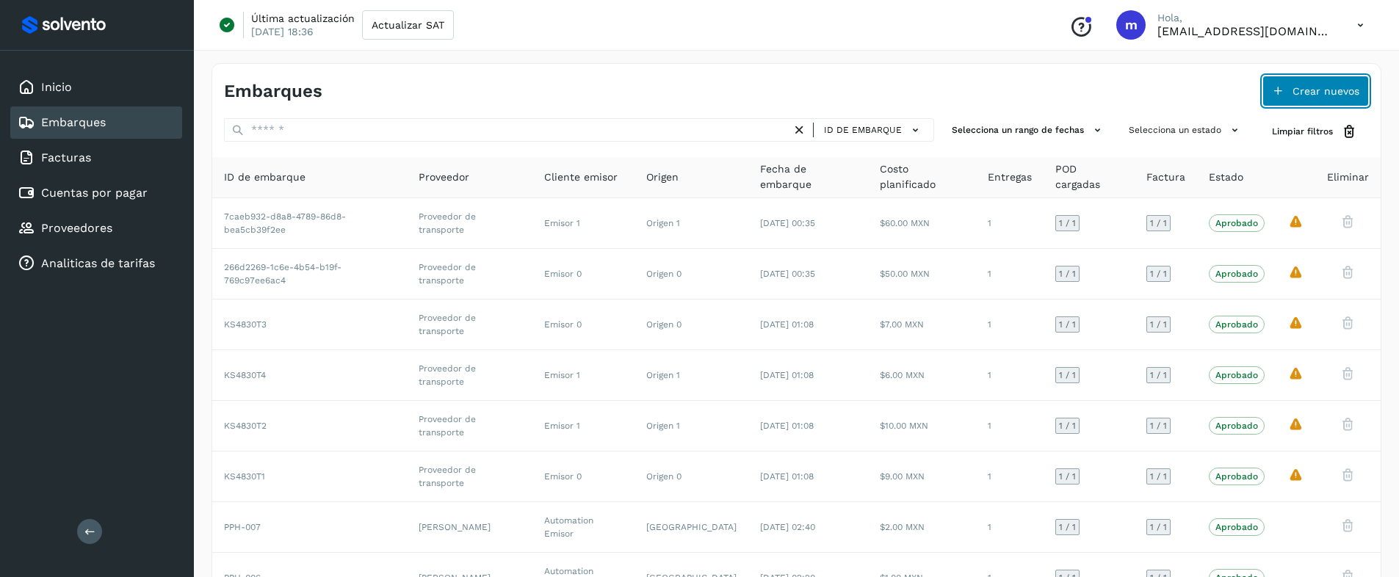
click at [1299, 91] on span "Crear nuevos" at bounding box center [1325, 91] width 67 height 10
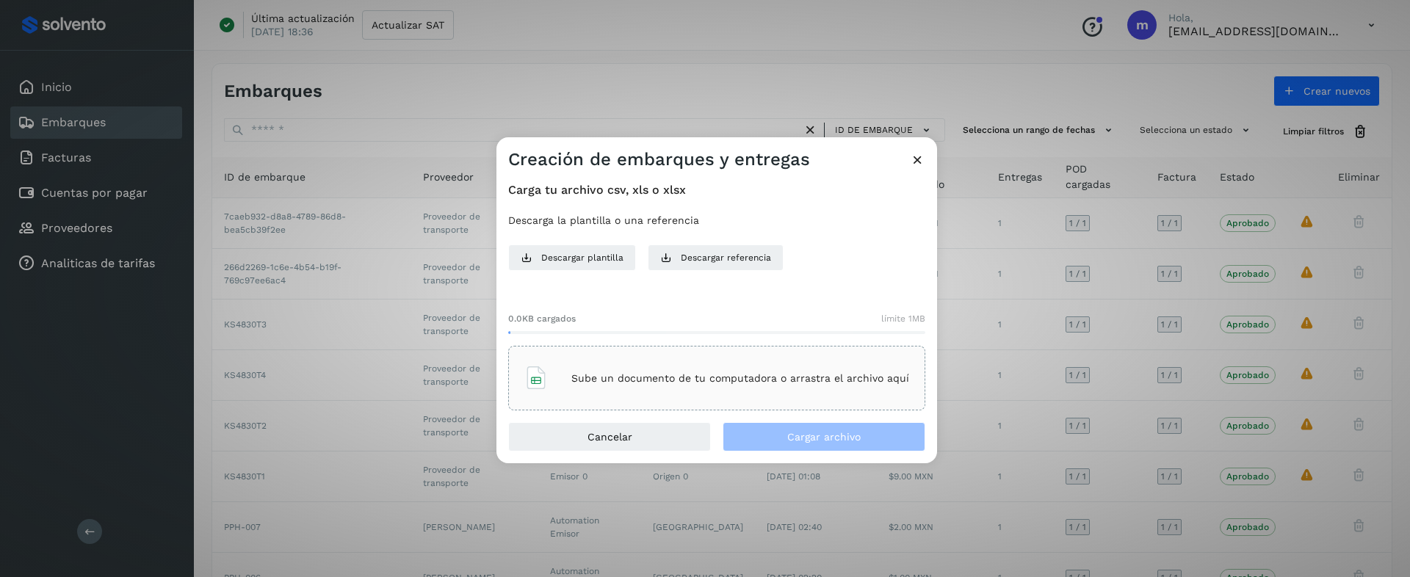
click at [585, 346] on div "Sube un documento de tu computadora o arrastra el archivo aquí" at bounding box center [716, 378] width 417 height 65
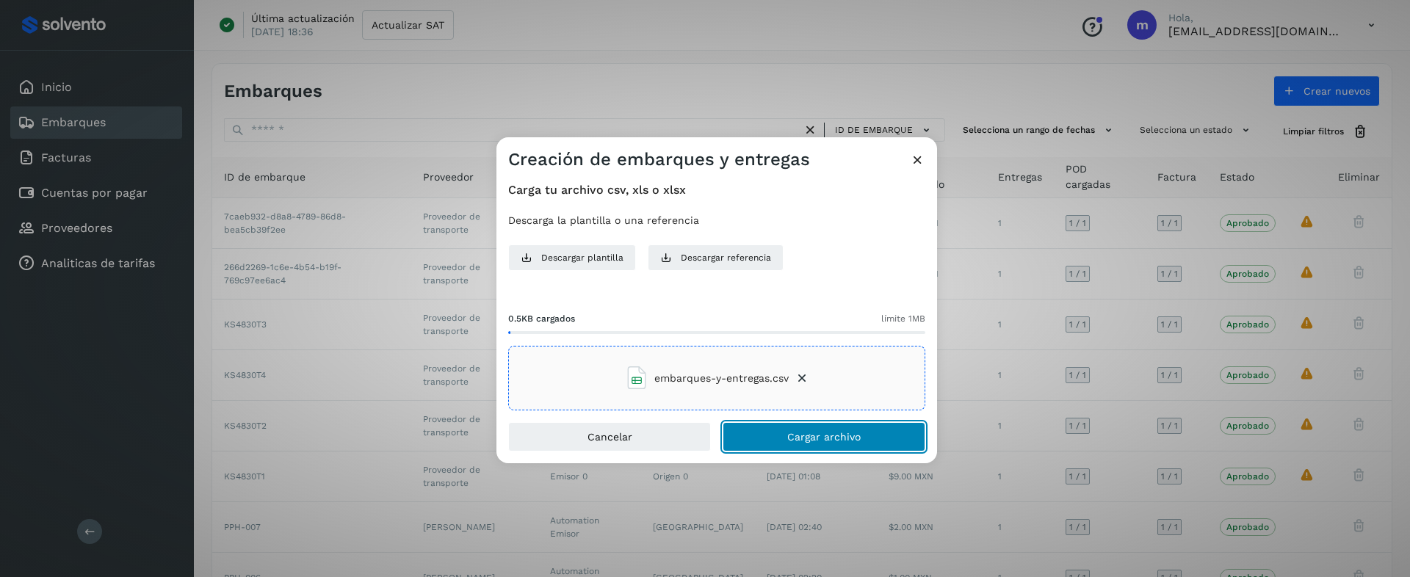
click at [794, 436] on span "Cargar archivo" at bounding box center [823, 437] width 73 height 10
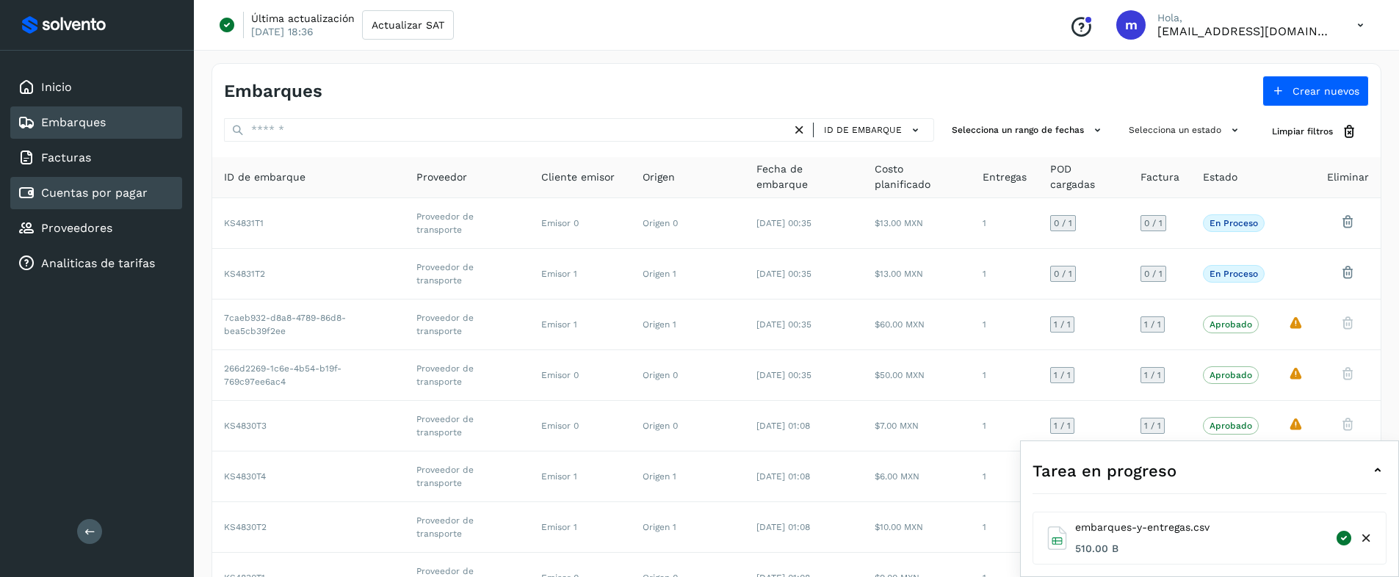
click at [60, 192] on link "Cuentas por pagar" at bounding box center [94, 193] width 106 height 14
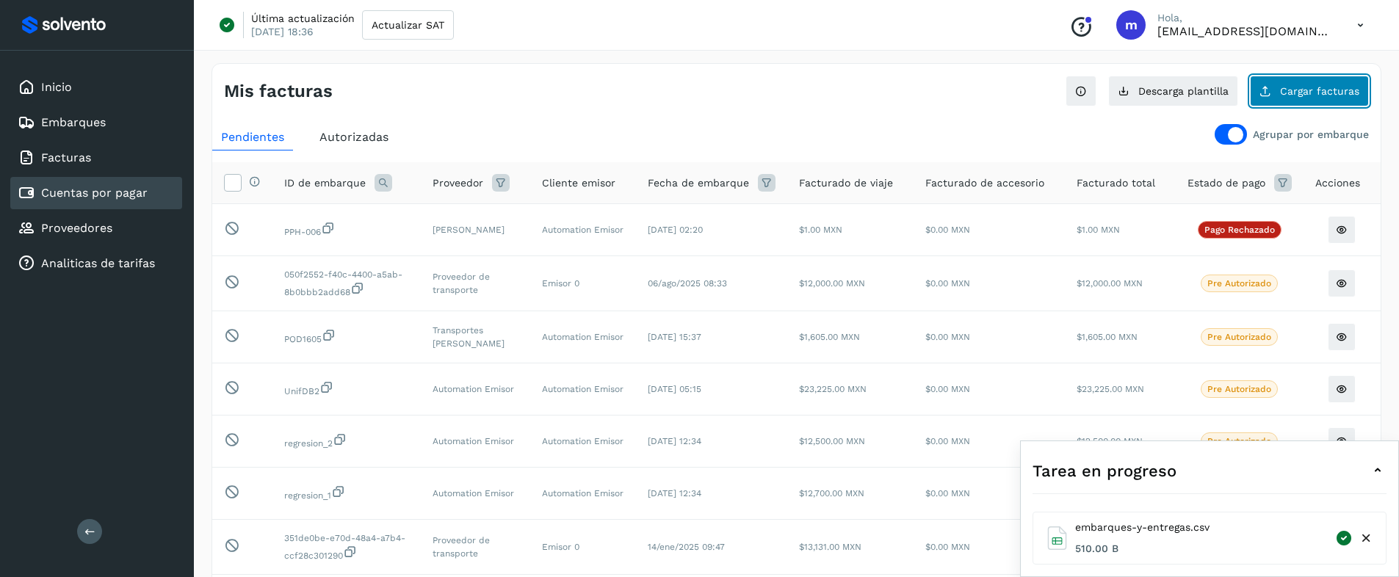
click at [1298, 97] on button "Cargar facturas" at bounding box center [1309, 91] width 119 height 31
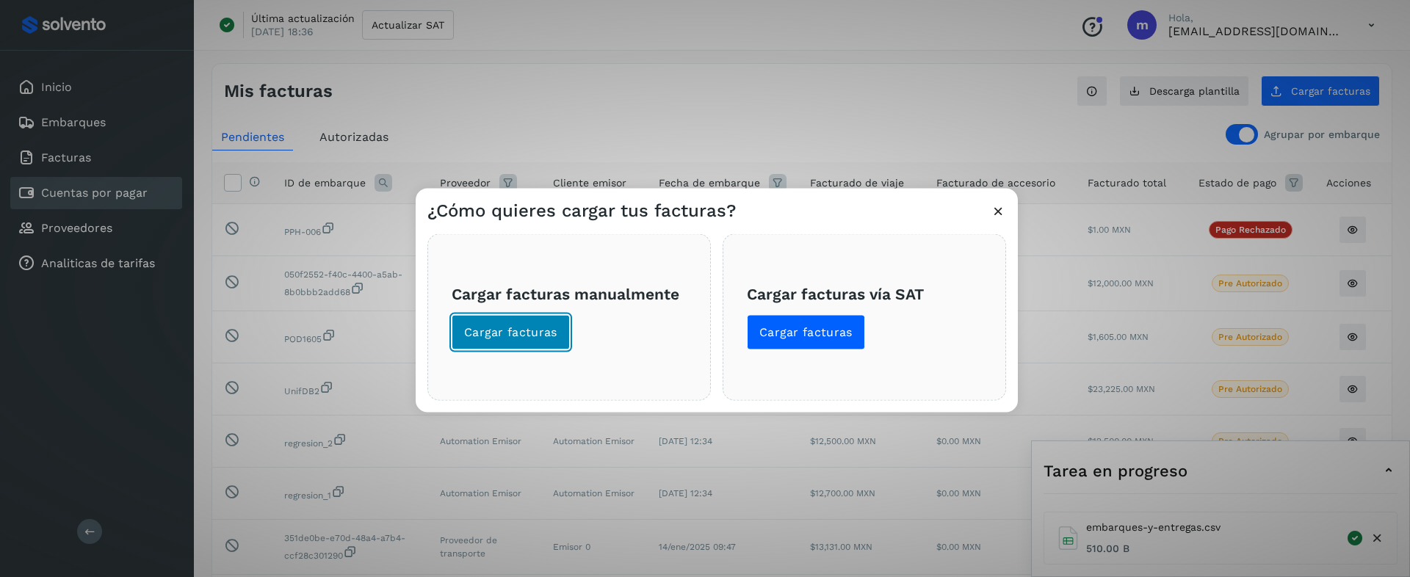
click at [524, 348] on button "Cargar facturas" at bounding box center [511, 332] width 118 height 35
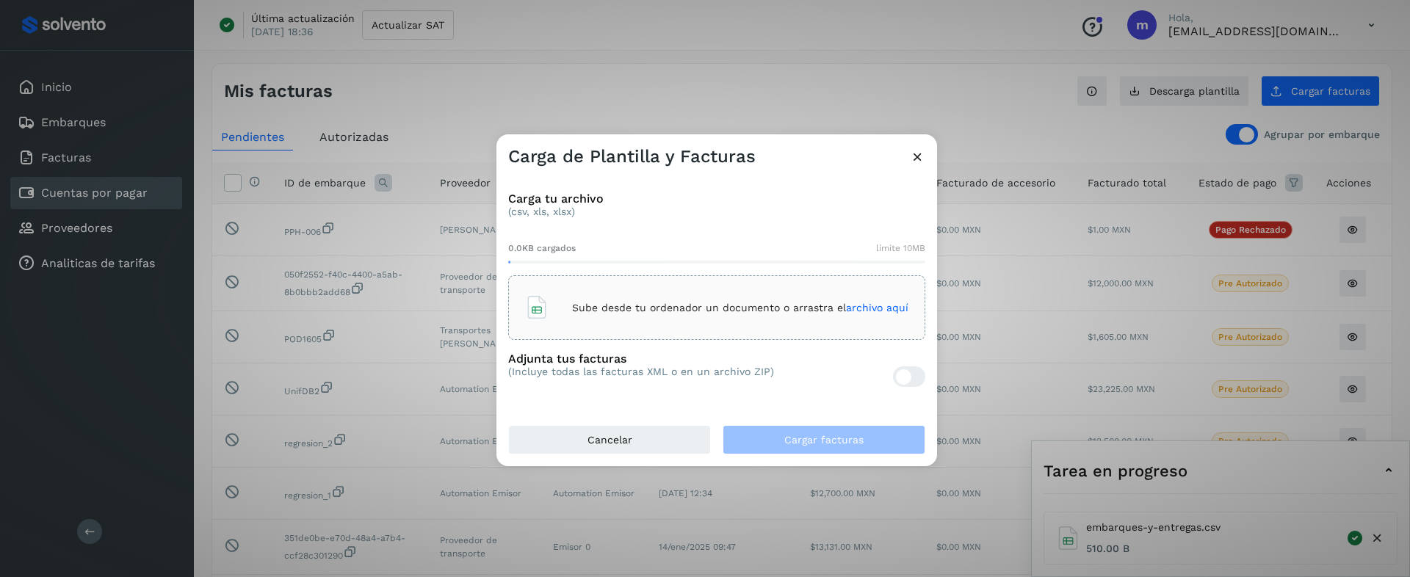
click at [644, 305] on p "Sube desde tu ordenador un documento o arrastra el archivo aquí" at bounding box center [740, 308] width 336 height 12
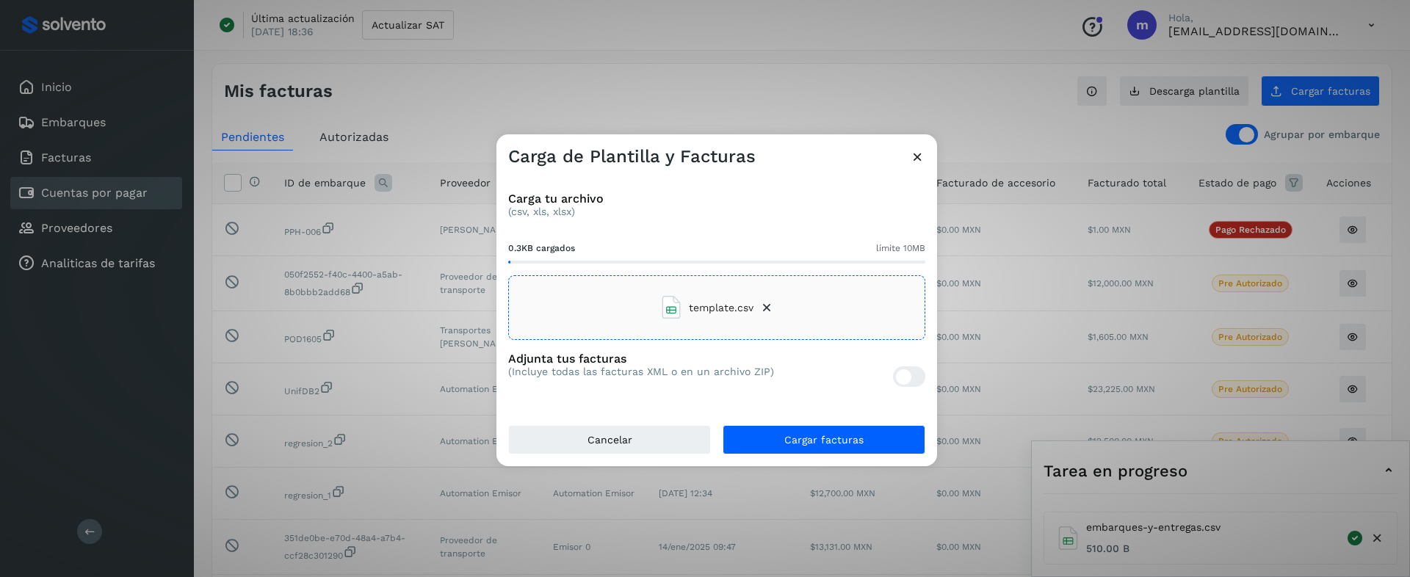
click at [911, 377] on div at bounding box center [909, 376] width 32 height 21
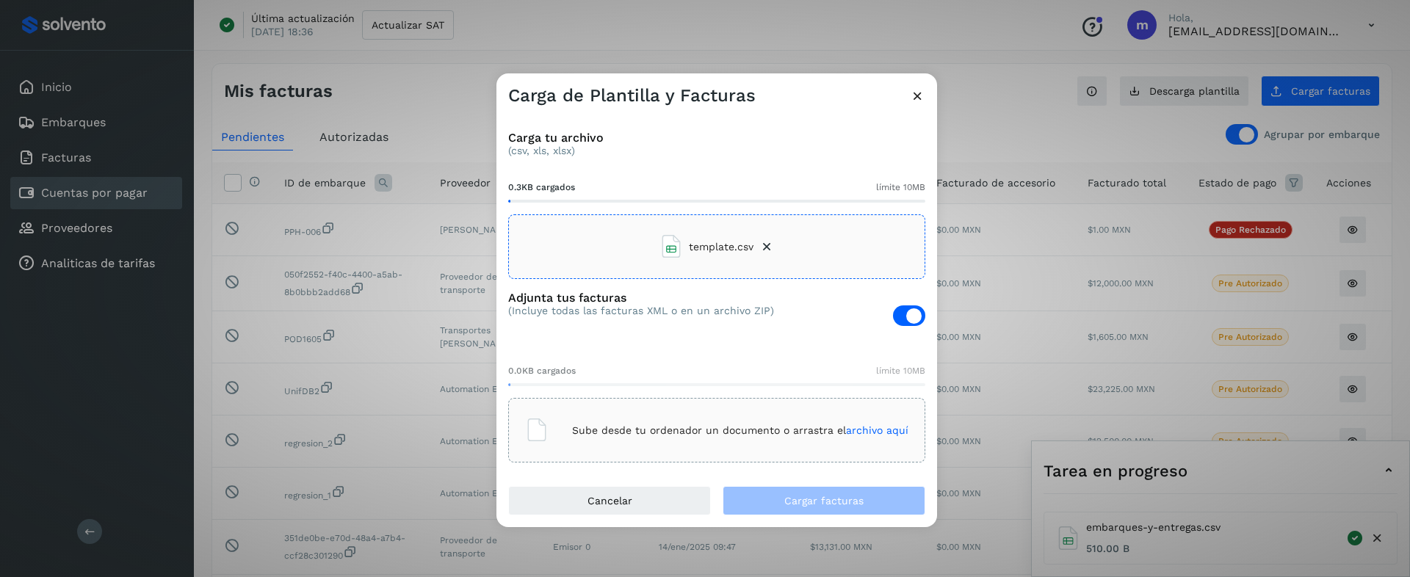
click at [635, 427] on p "Sube desde tu ordenador un documento o arrastra el archivo aquí" at bounding box center [740, 430] width 336 height 12
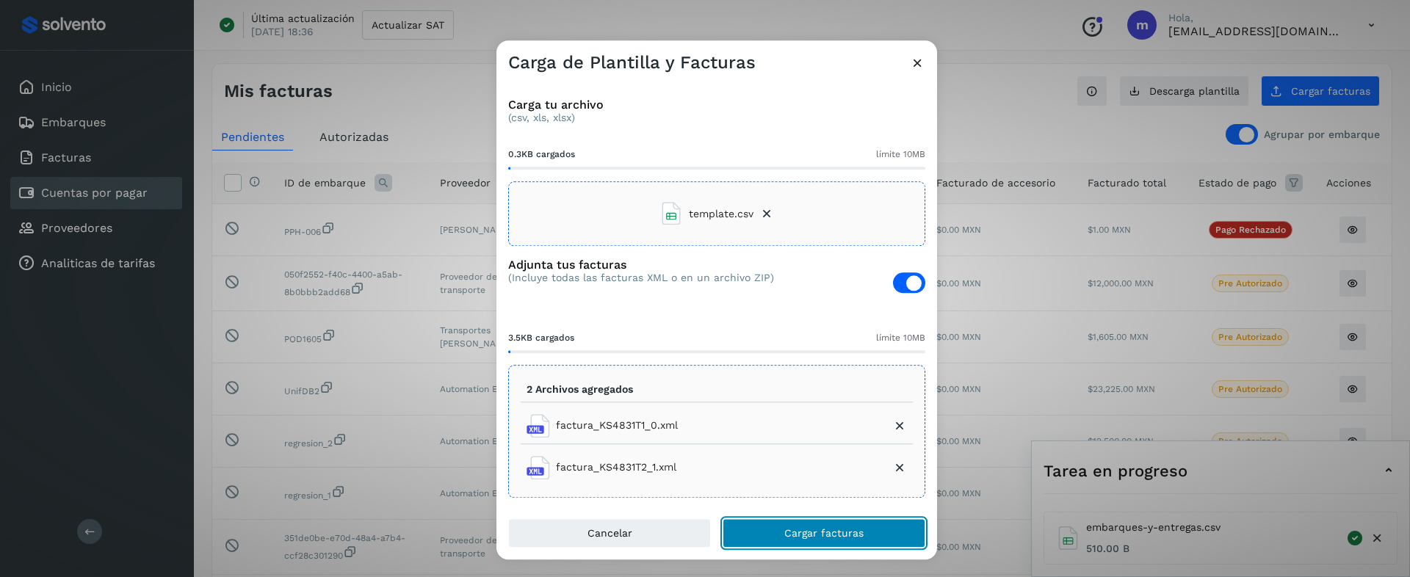
click at [789, 530] on span "Cargar facturas" at bounding box center [823, 534] width 79 height 10
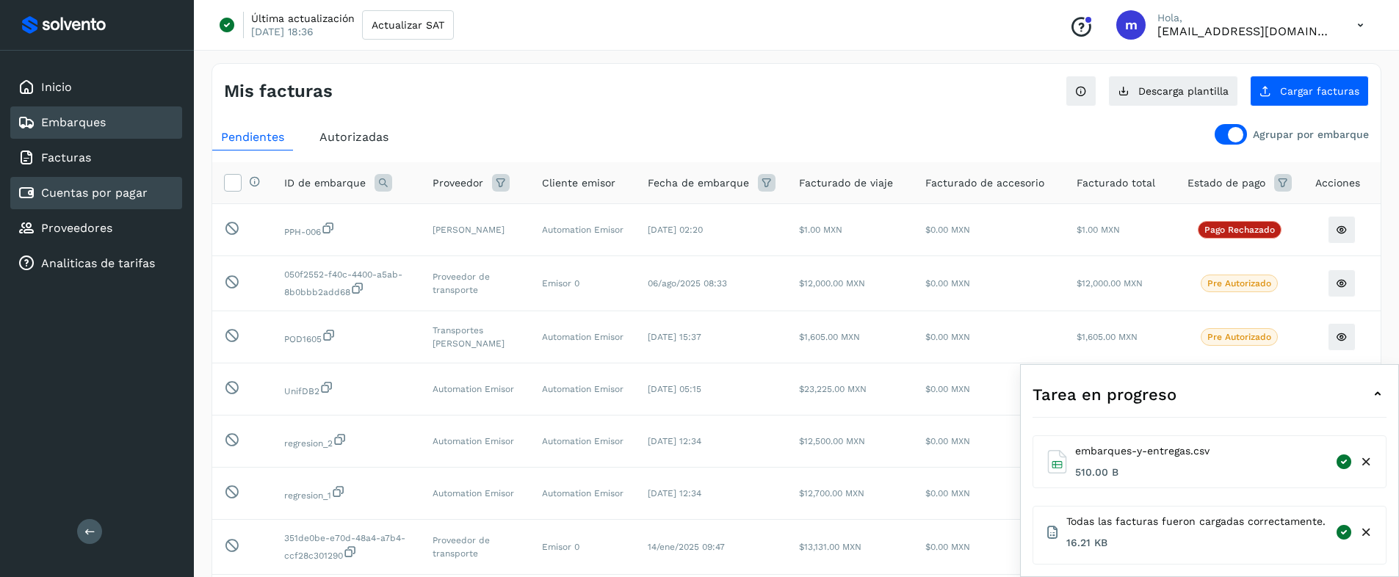
click at [69, 128] on link "Embarques" at bounding box center [73, 122] width 65 height 14
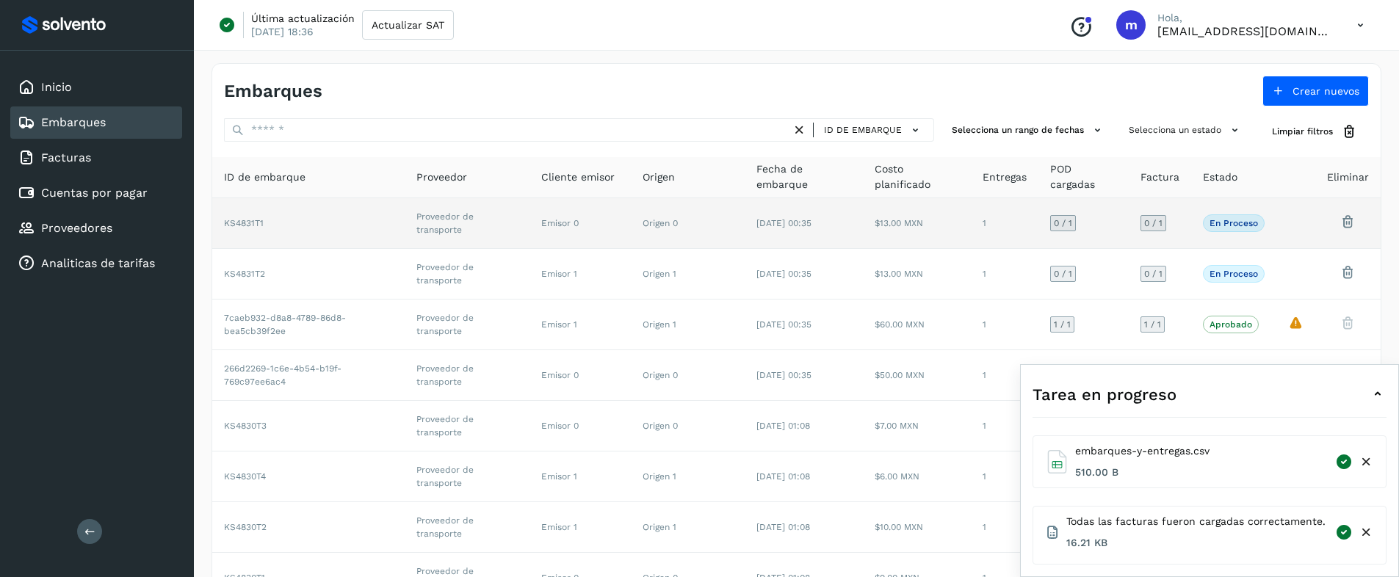
click at [349, 228] on td "KS4831T1" at bounding box center [308, 223] width 192 height 51
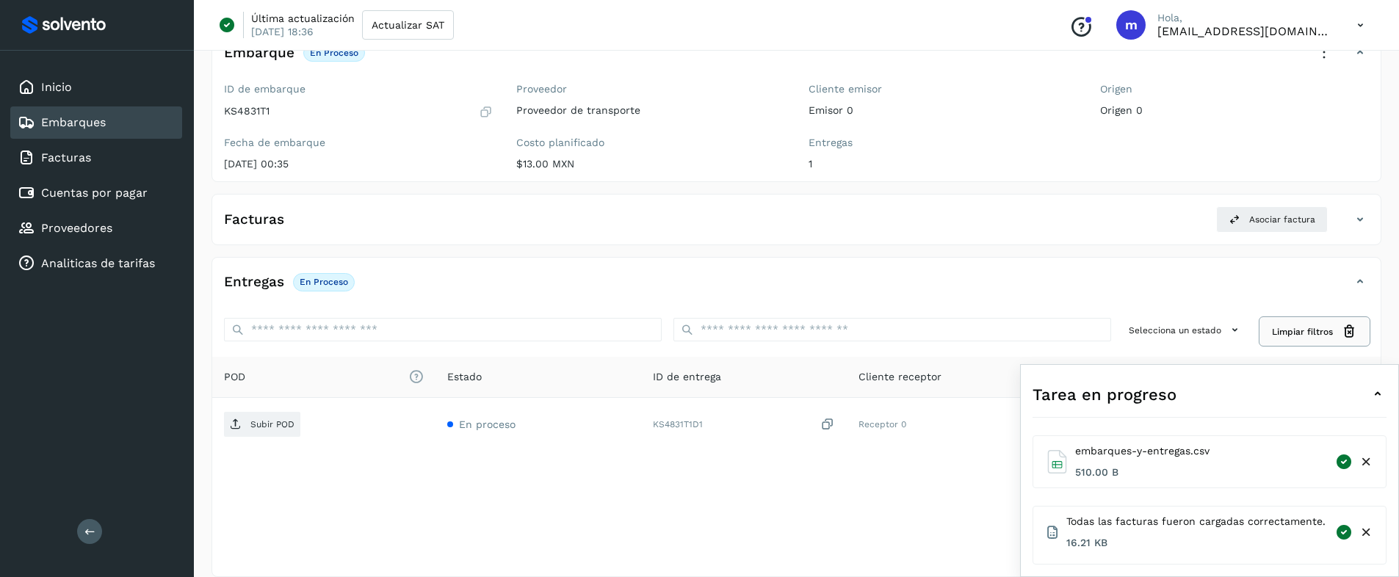
scroll to position [187, 0]
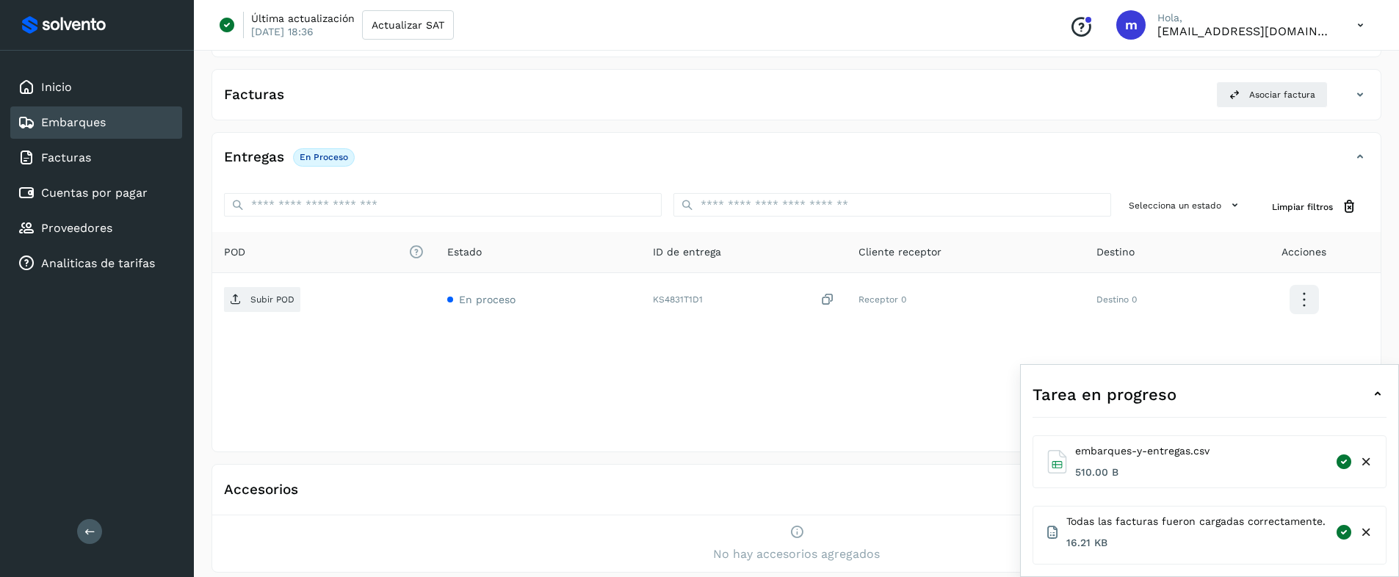
click at [1381, 393] on icon at bounding box center [1378, 394] width 18 height 18
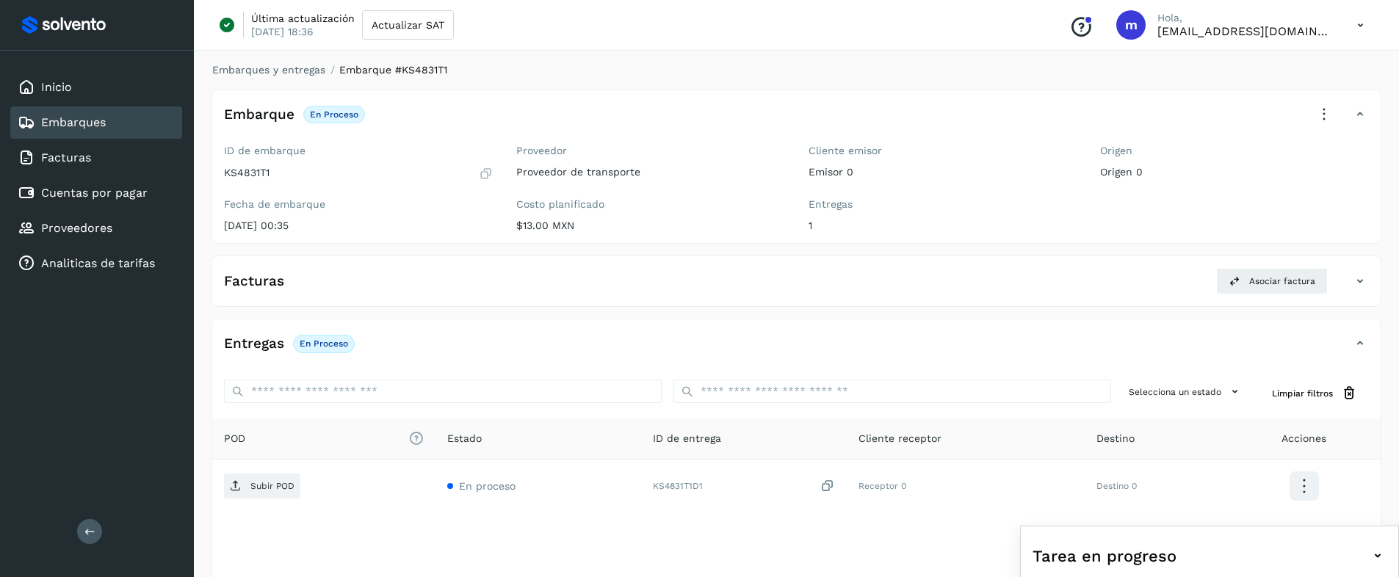
scroll to position [0, 0]
click at [1250, 286] on span "Asociar factura" at bounding box center [1282, 281] width 66 height 13
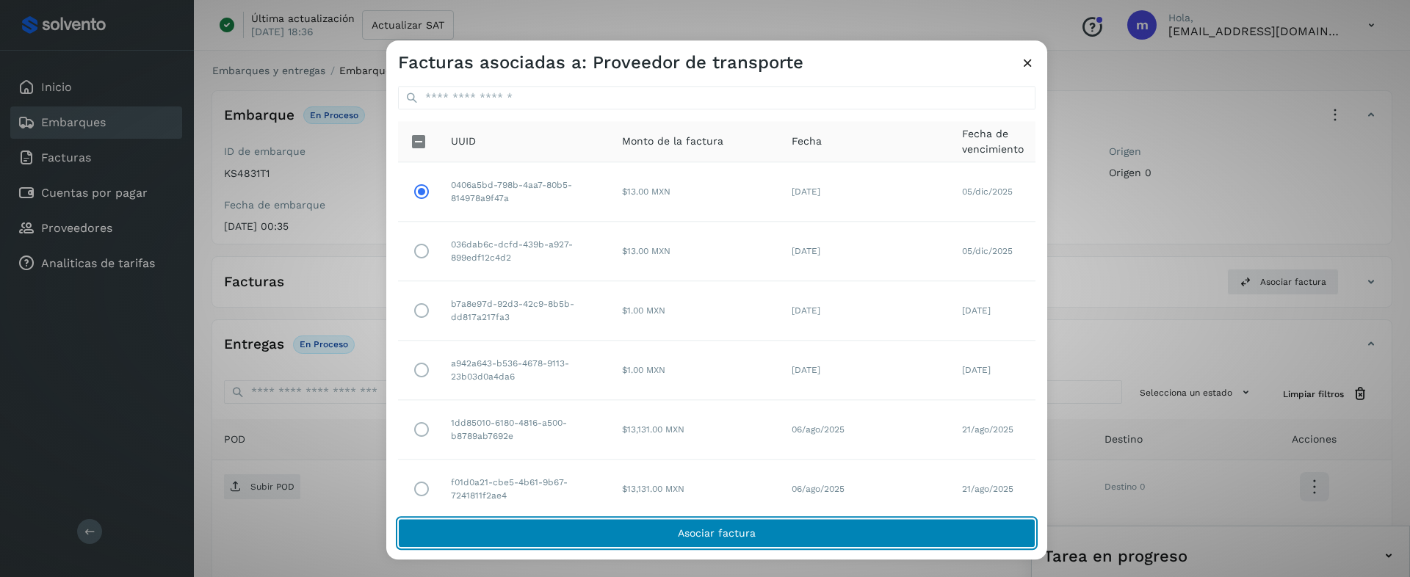
click at [653, 527] on button "Asociar factura" at bounding box center [716, 533] width 637 height 29
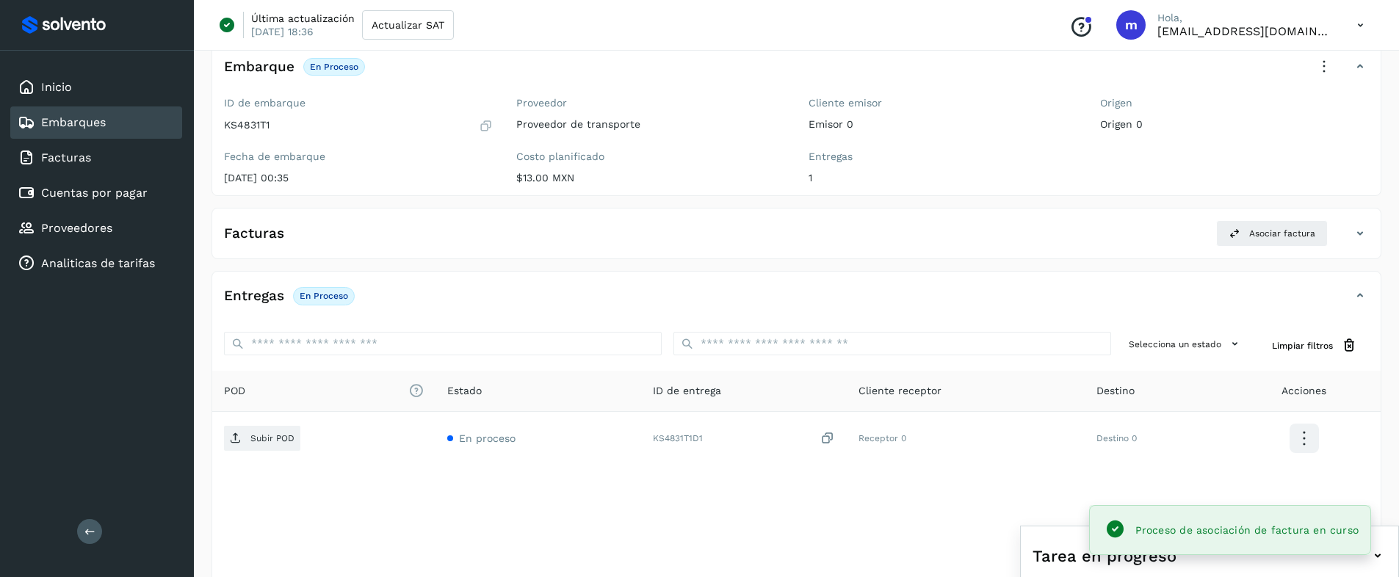
scroll to position [178, 0]
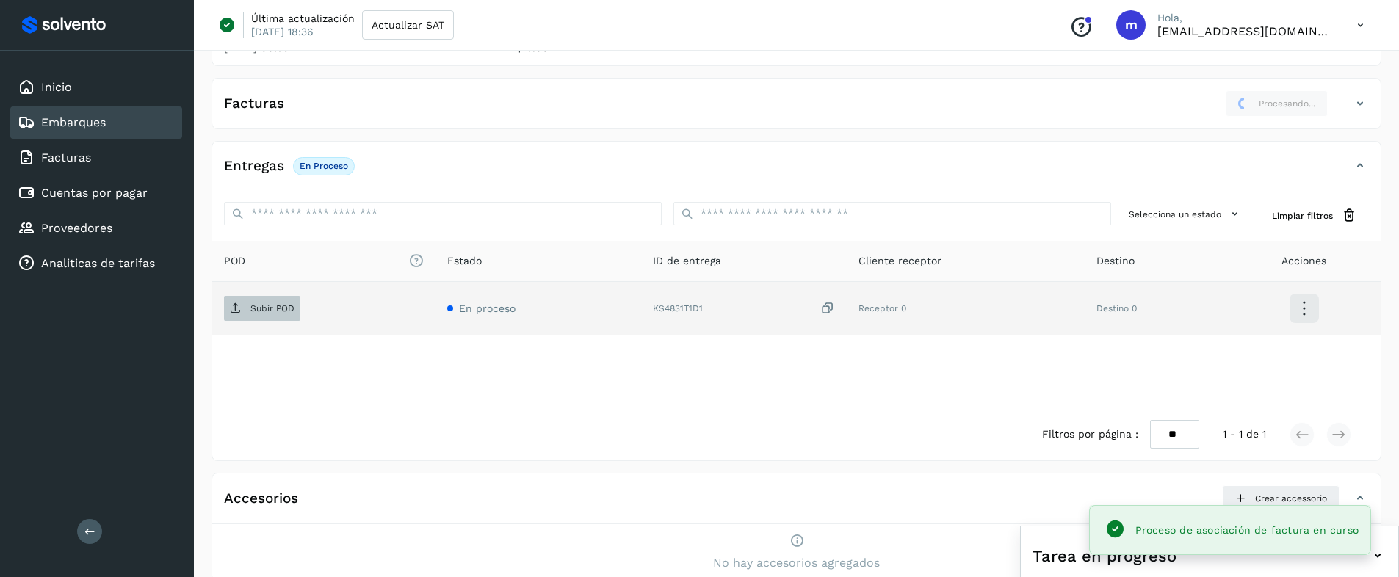
click at [273, 311] on p "Subir POD" at bounding box center [272, 308] width 44 height 10
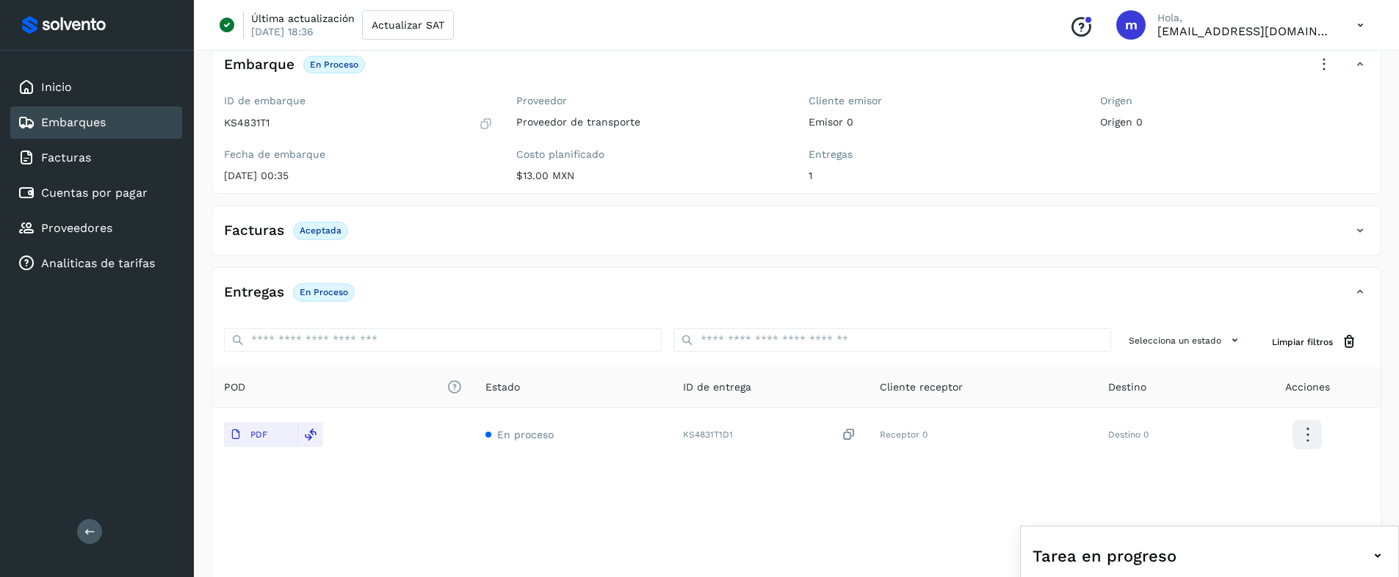
scroll to position [0, 0]
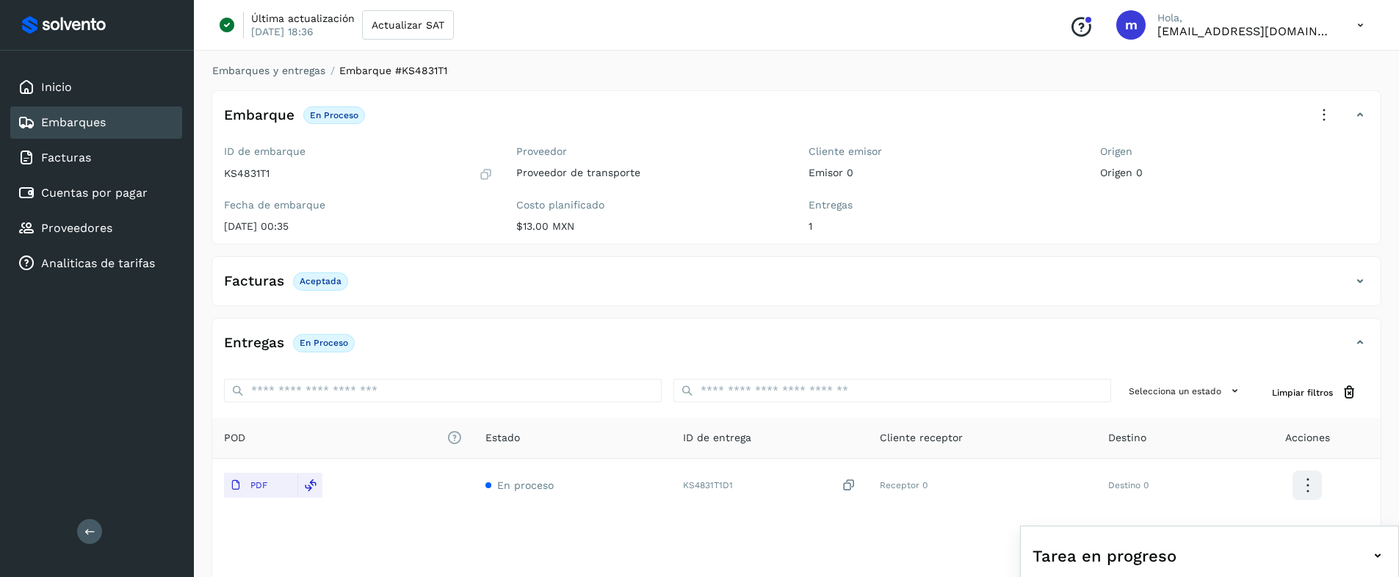
click at [1327, 112] on icon at bounding box center [1324, 115] width 32 height 32
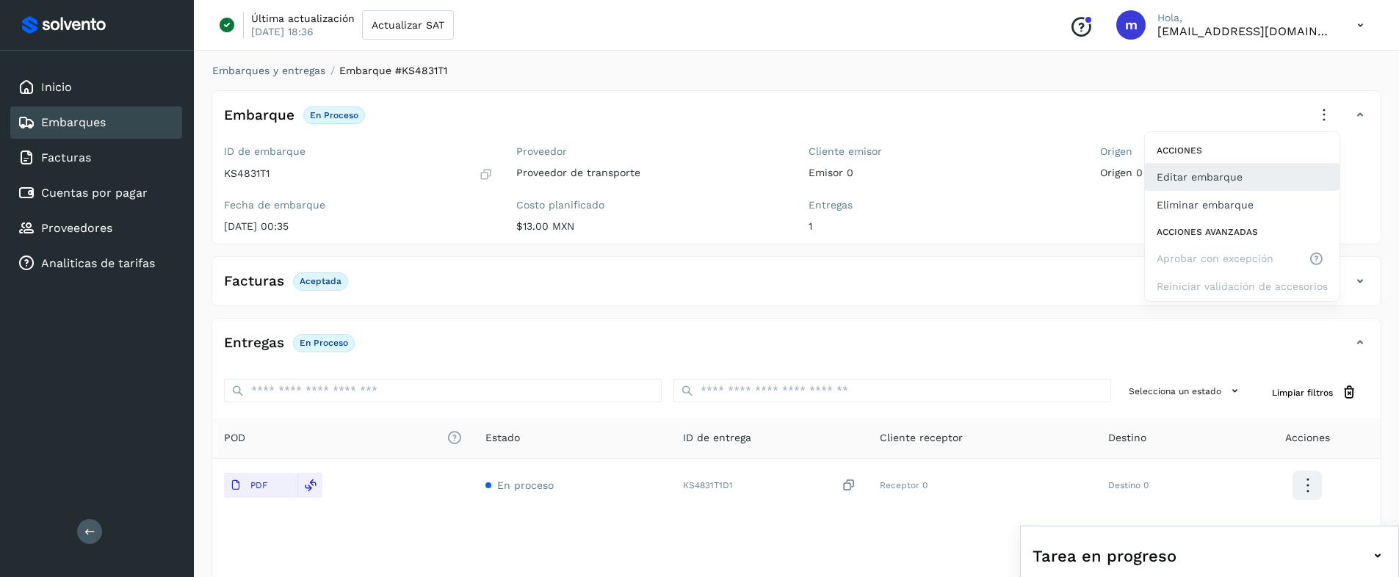
click at [1225, 181] on button "Editar embarque" at bounding box center [1242, 177] width 195 height 28
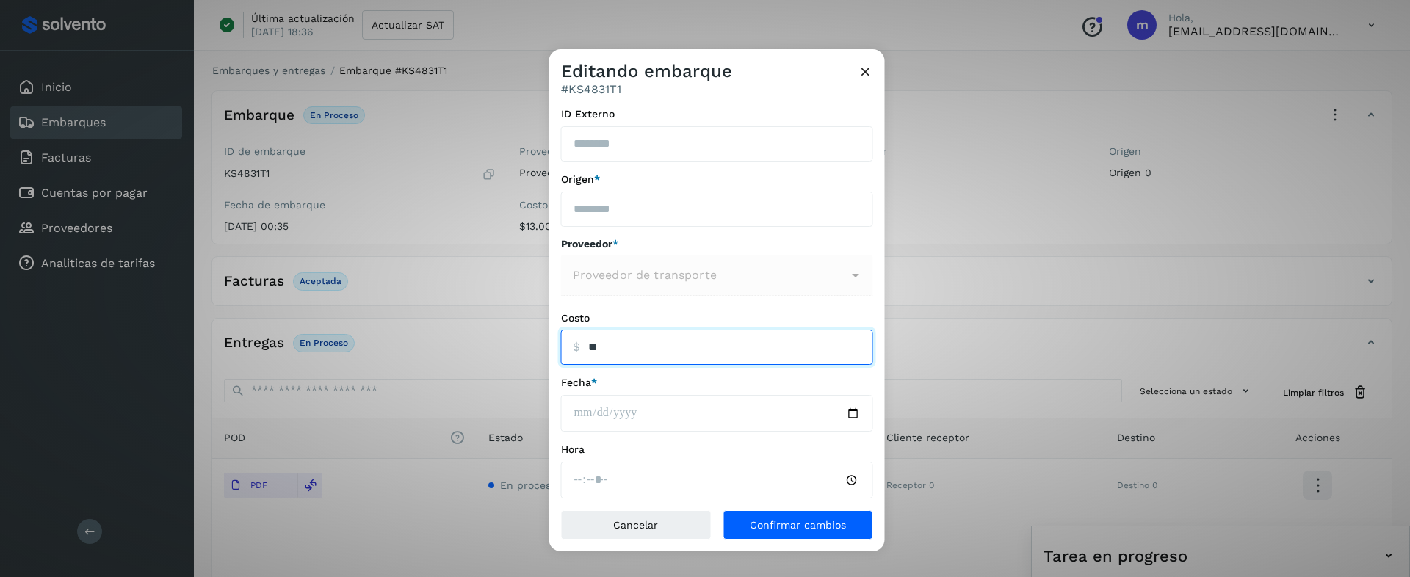
click at [648, 347] on input "ID Externo" at bounding box center [717, 347] width 312 height 35
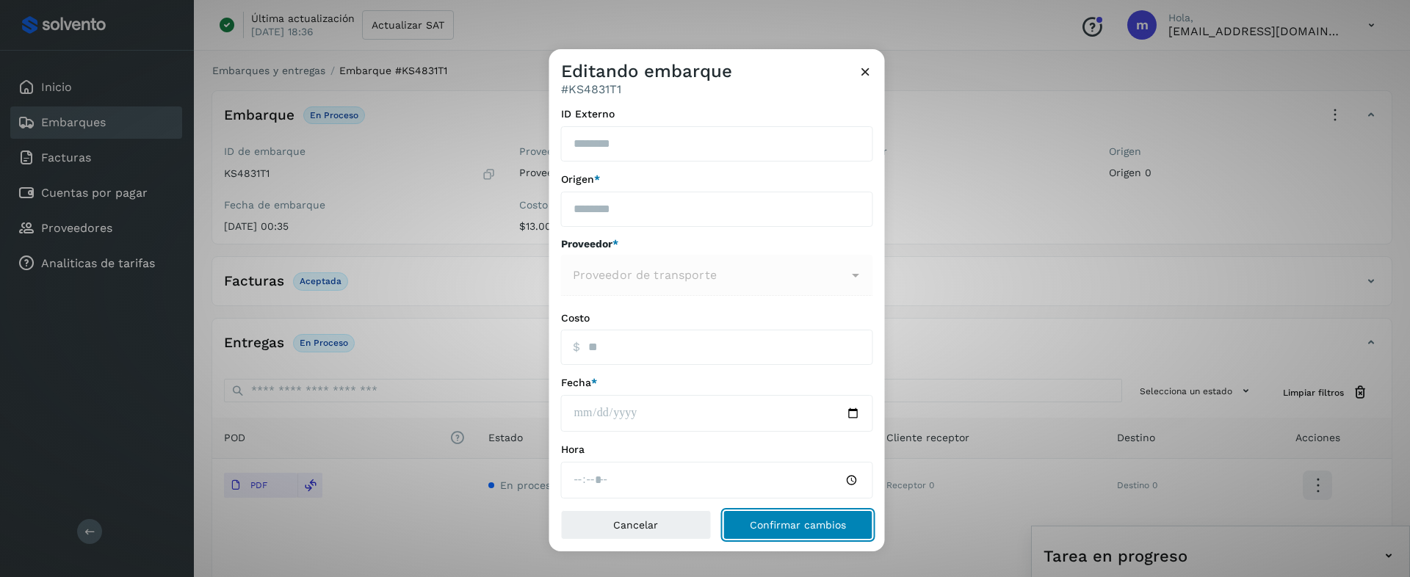
type input "*****"
click at [783, 523] on span "Confirmar cambios" at bounding box center [798, 525] width 96 height 10
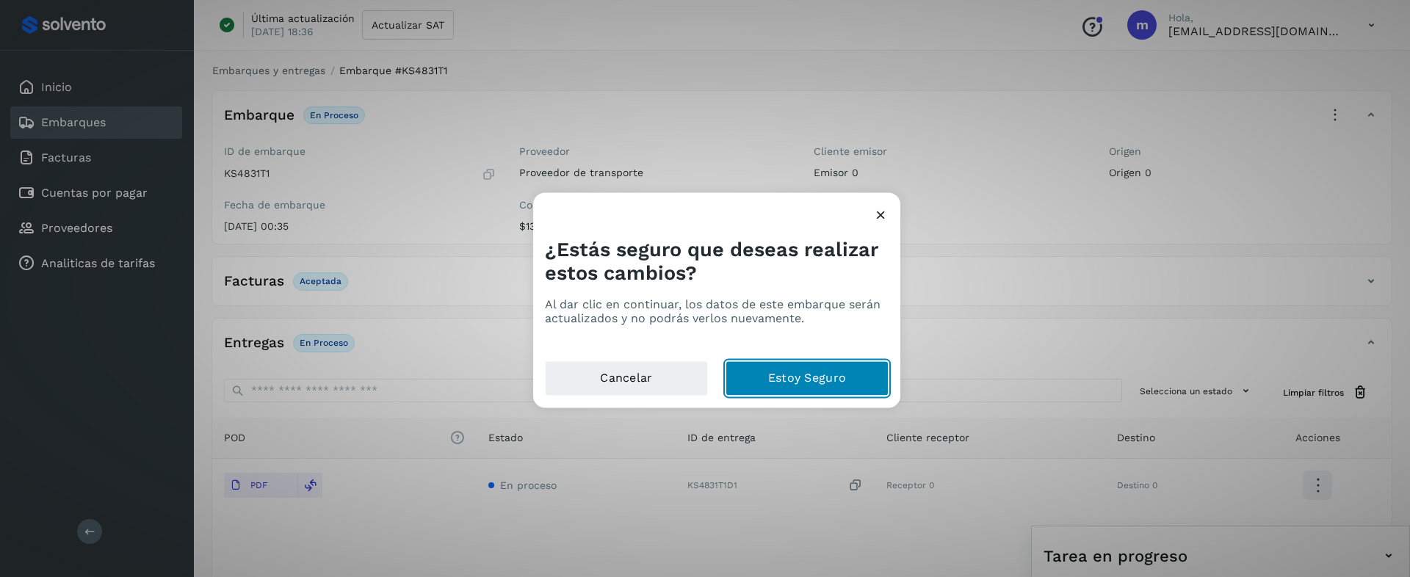
click at [817, 368] on button "Estoy Seguro" at bounding box center [806, 378] width 163 height 35
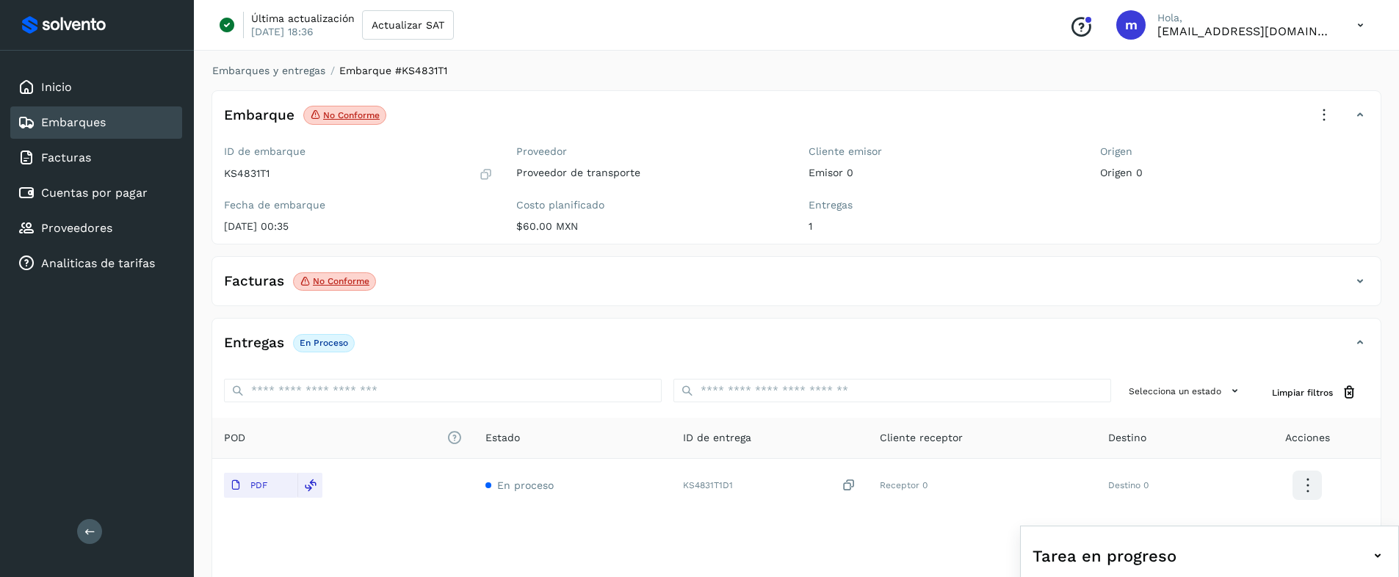
click at [1329, 117] on icon at bounding box center [1324, 115] width 32 height 32
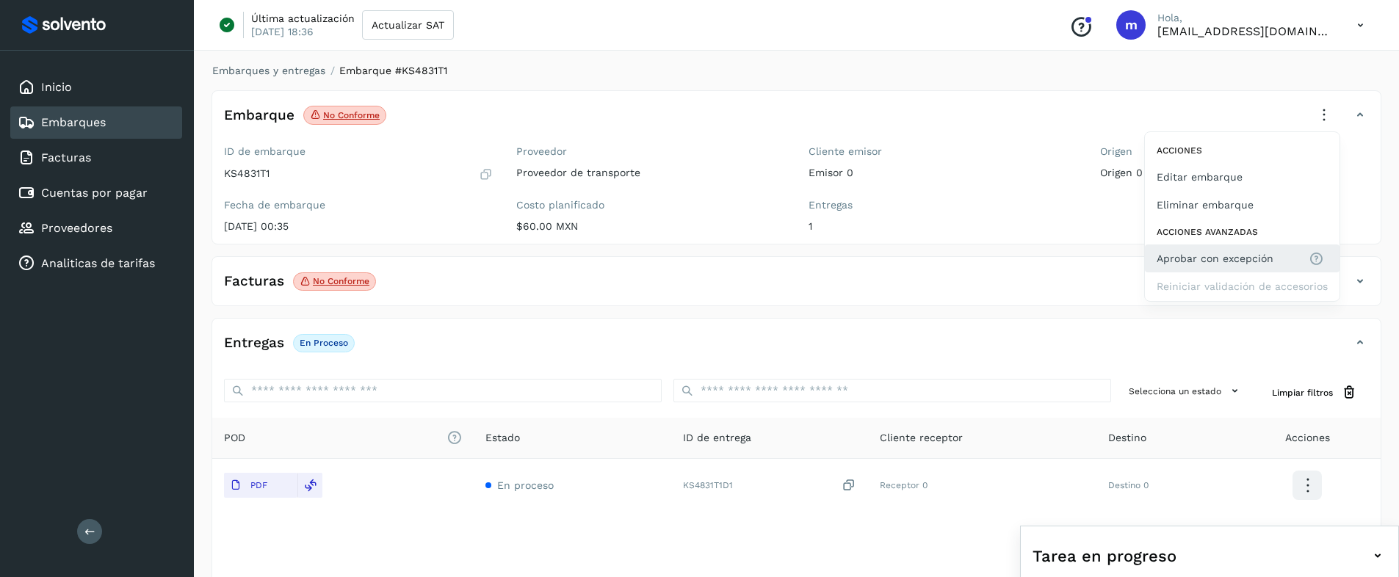
click at [1208, 253] on span "Aprobar con excepción" at bounding box center [1214, 258] width 117 height 16
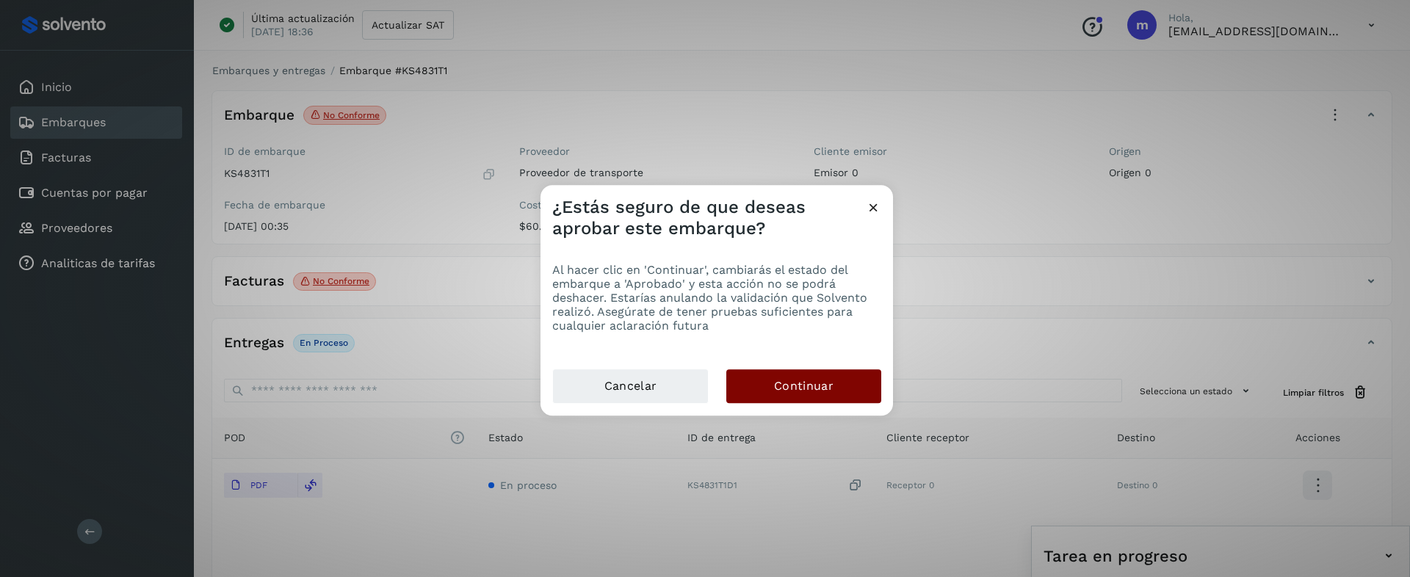
click at [812, 385] on span "Continuar" at bounding box center [803, 386] width 59 height 16
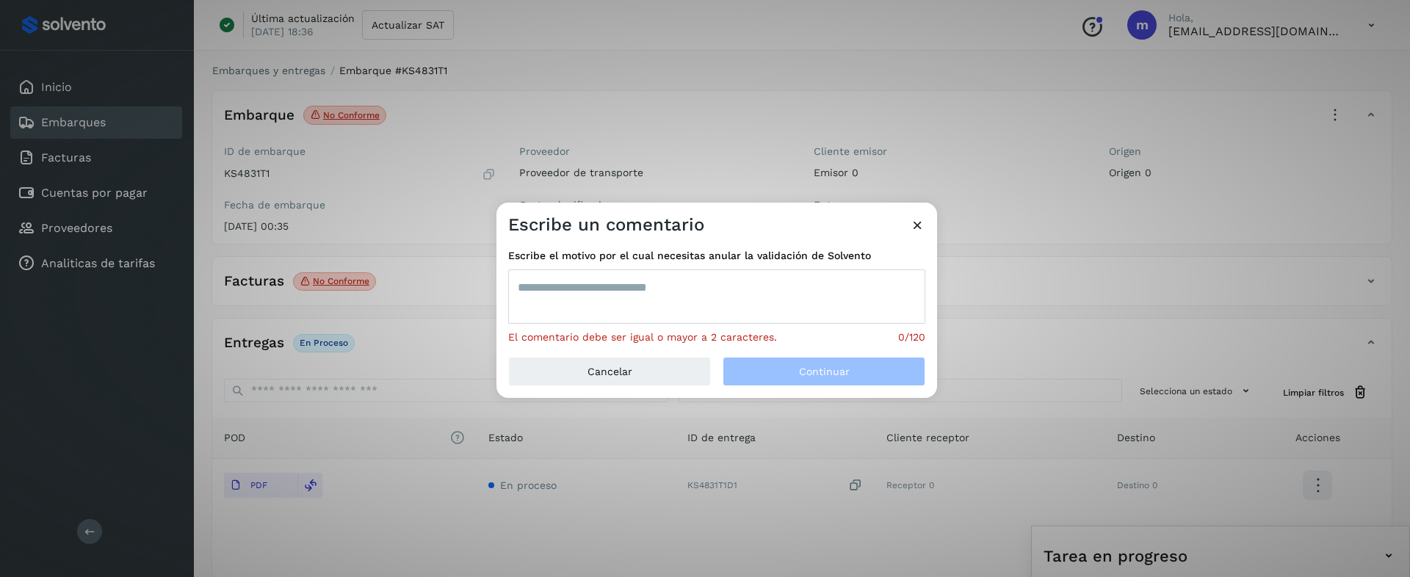
click at [609, 308] on textarea at bounding box center [716, 296] width 417 height 54
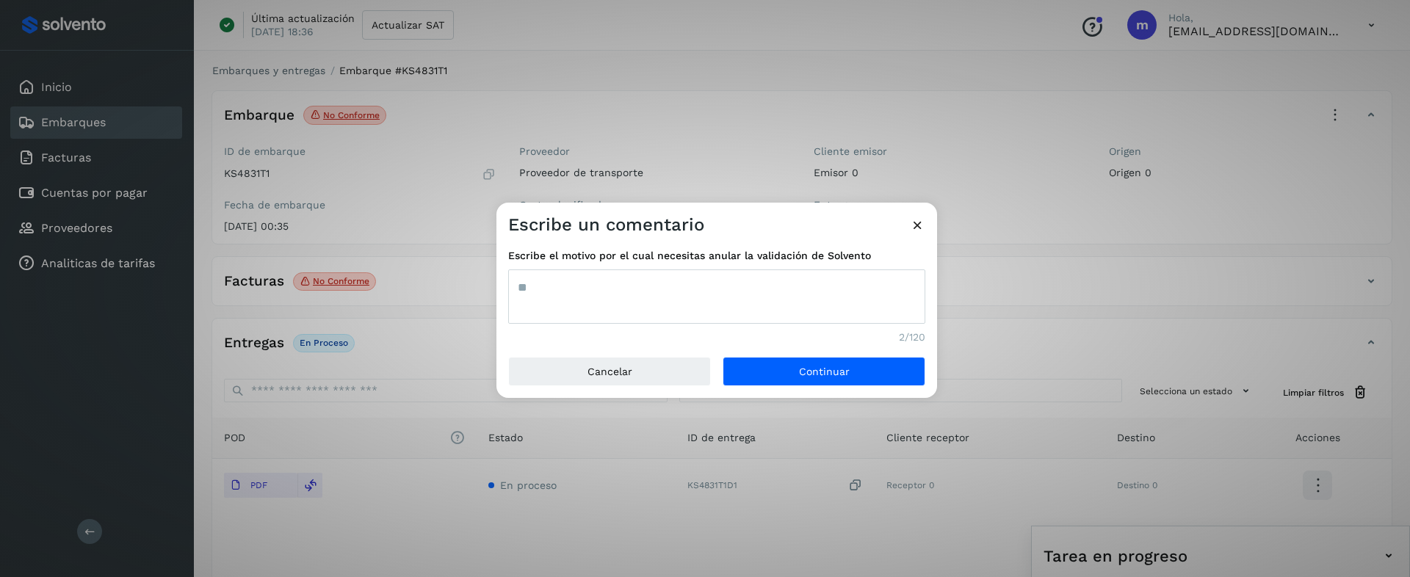
type textarea "*"
type textarea "*******"
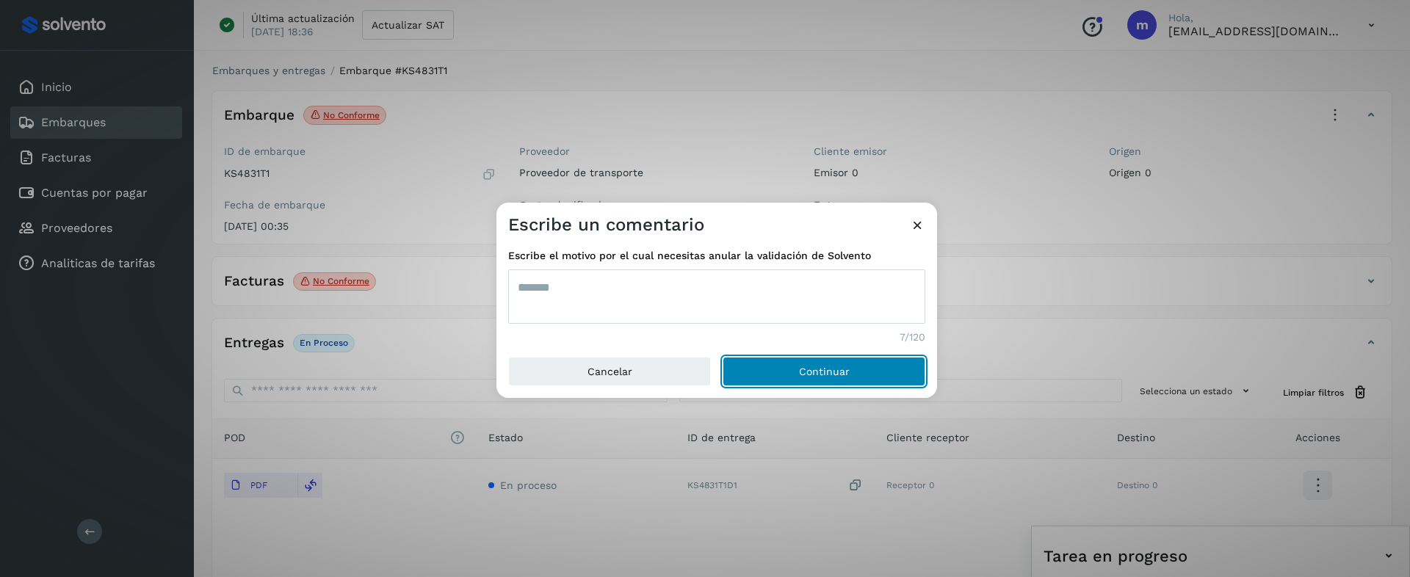
click at [780, 373] on button "Continuar" at bounding box center [823, 371] width 203 height 29
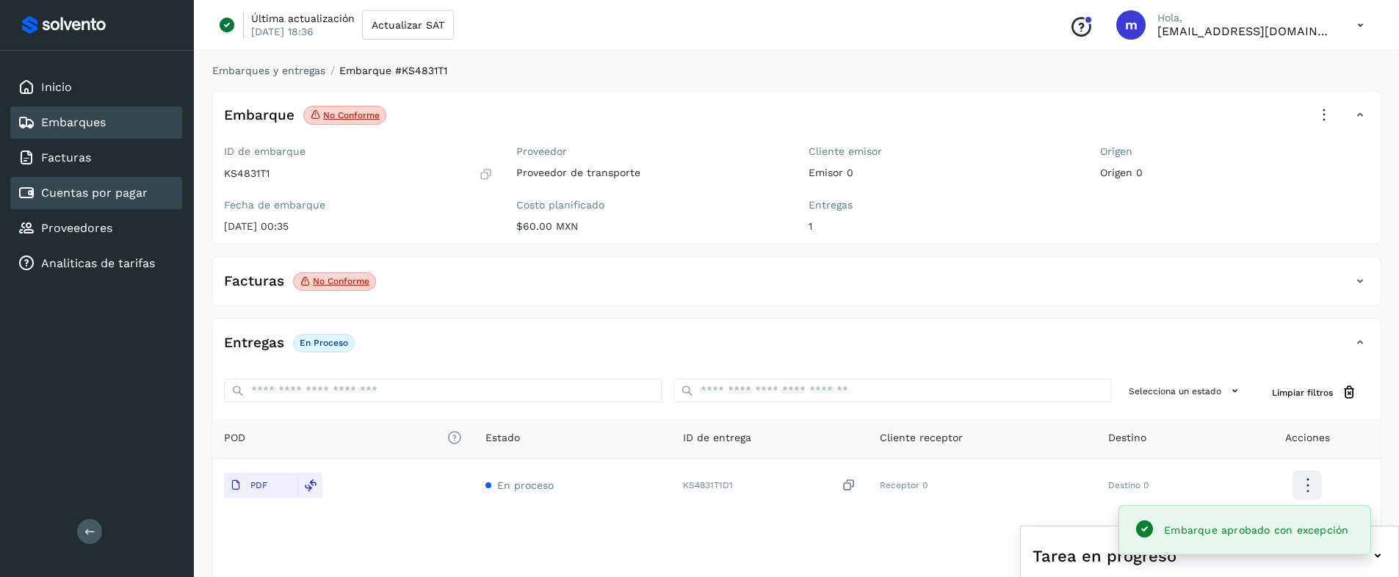
click at [95, 187] on link "Cuentas por pagar" at bounding box center [94, 193] width 106 height 14
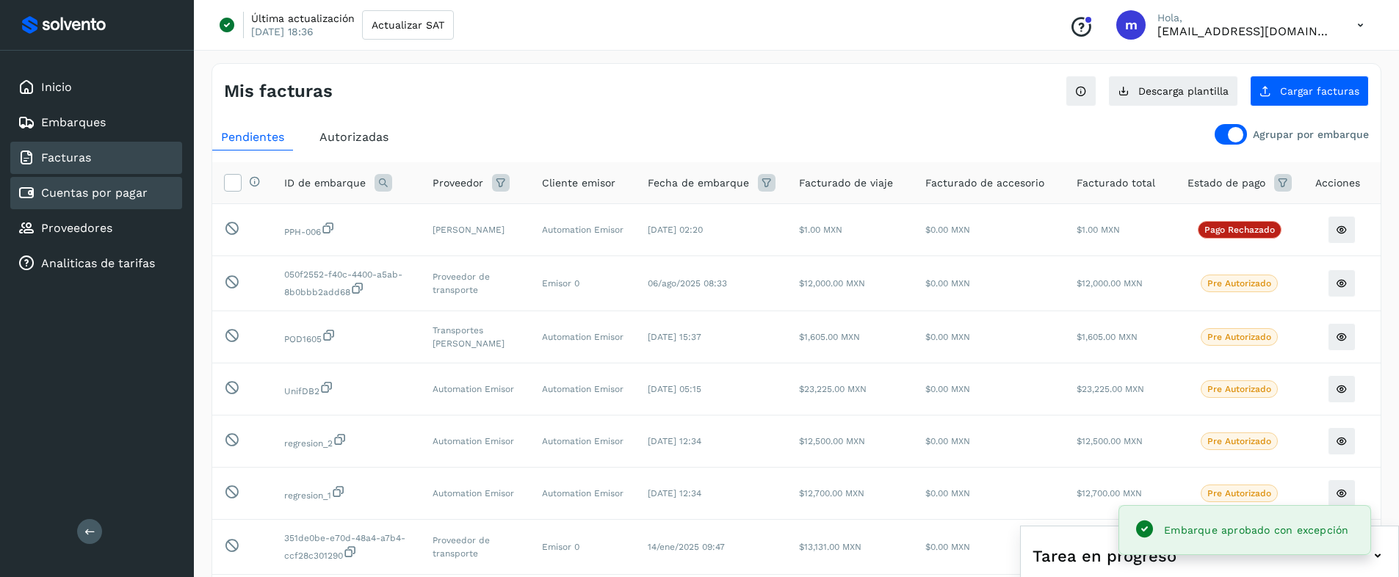
click at [92, 158] on div "Facturas" at bounding box center [96, 158] width 172 height 32
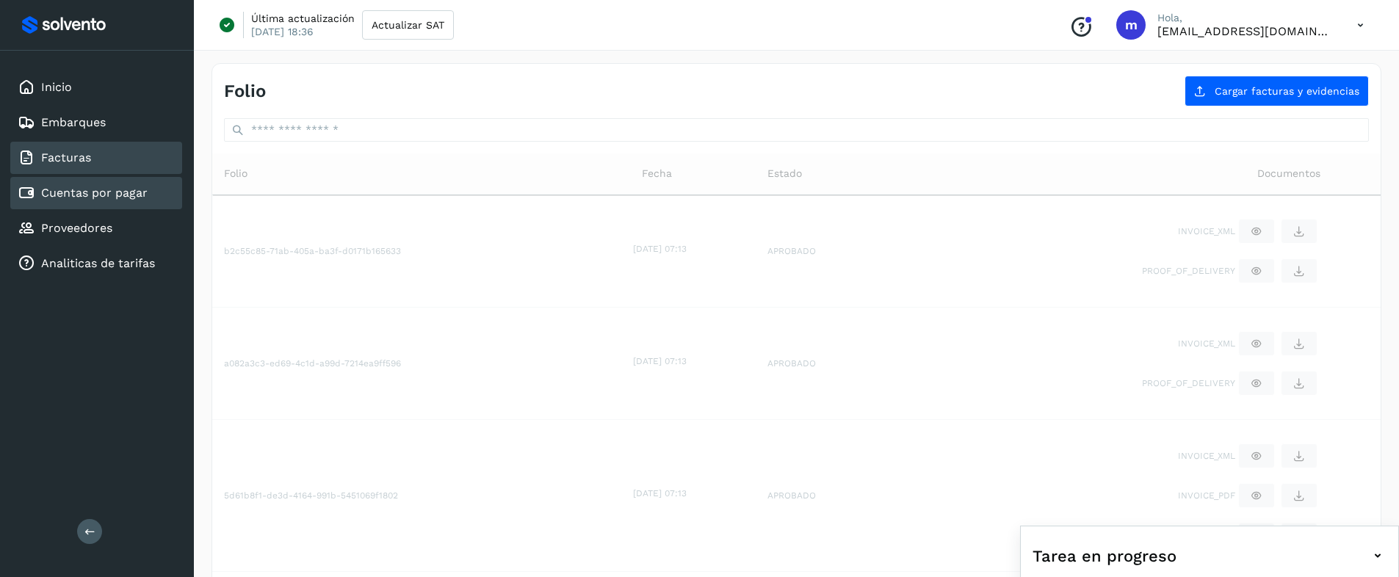
click at [68, 199] on link "Cuentas por pagar" at bounding box center [94, 193] width 106 height 14
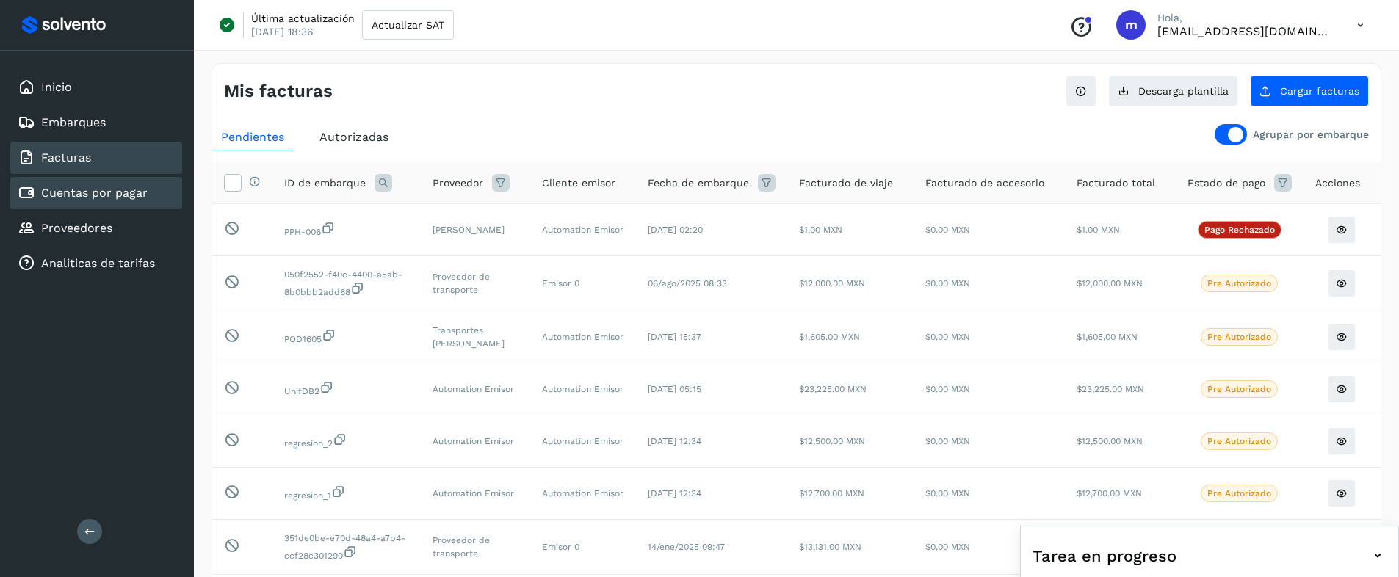
click at [79, 166] on div "Facturas" at bounding box center [54, 158] width 73 height 18
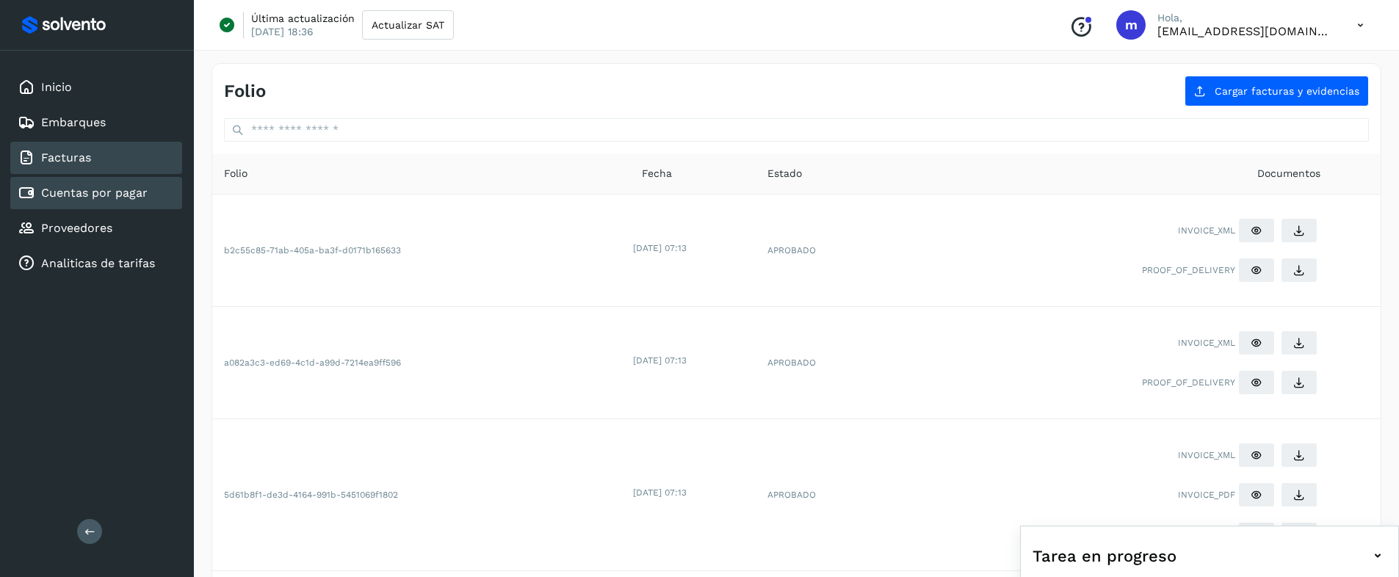
click at [64, 202] on div "Cuentas por pagar" at bounding box center [96, 193] width 172 height 32
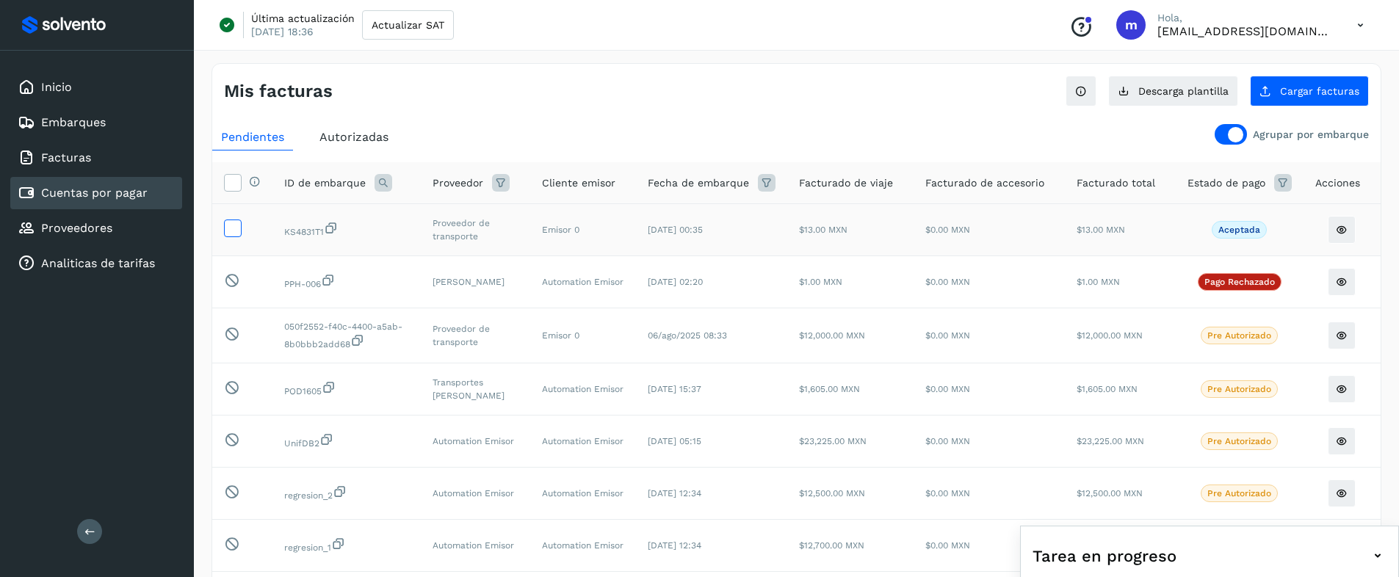
click at [236, 227] on icon at bounding box center [232, 227] width 15 height 15
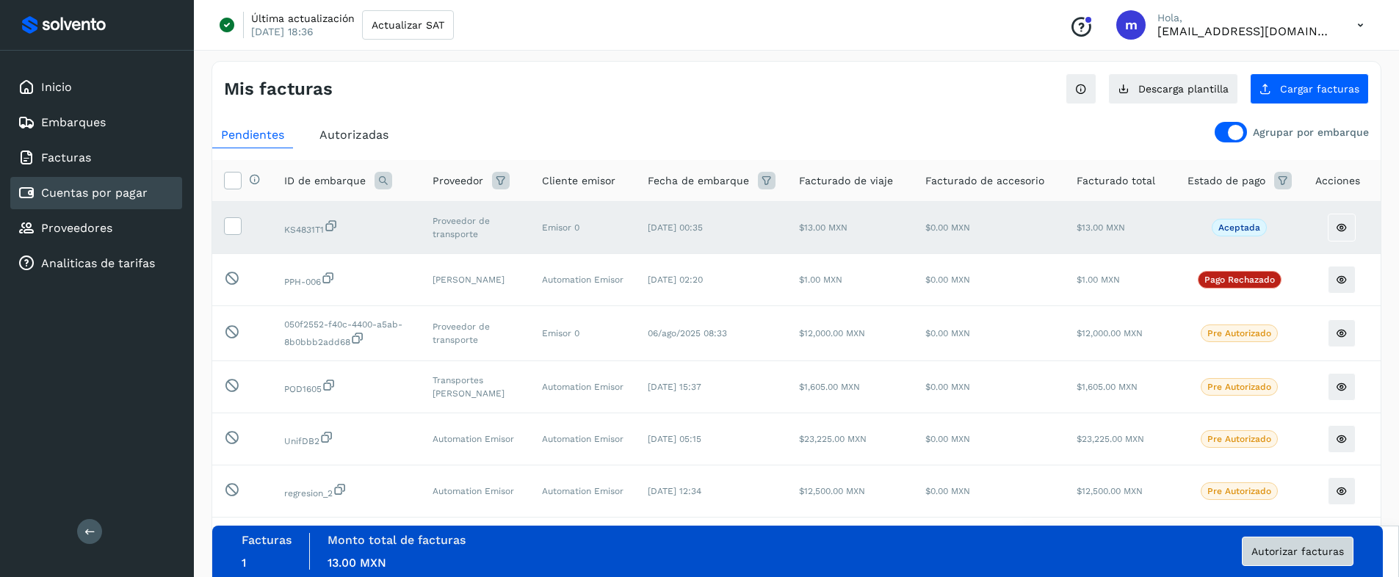
scroll to position [3, 0]
click at [1291, 530] on button "Autorizar facturas" at bounding box center [1298, 551] width 112 height 29
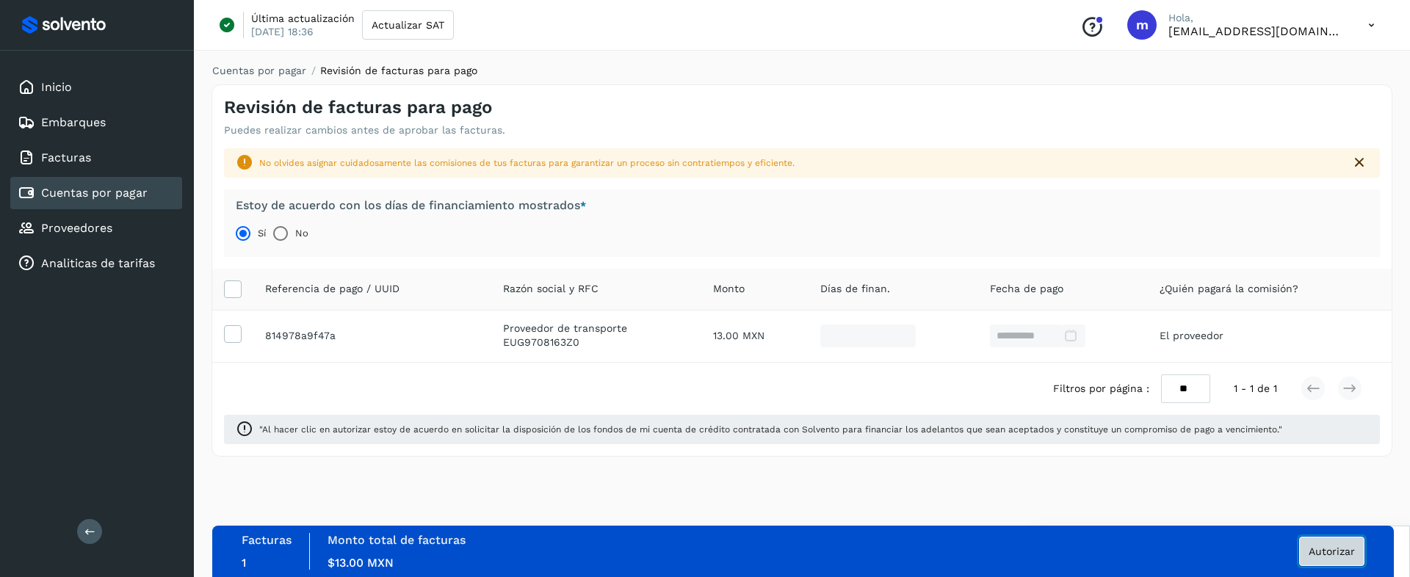
click at [1341, 530] on span "Autorizar" at bounding box center [1331, 551] width 46 height 10
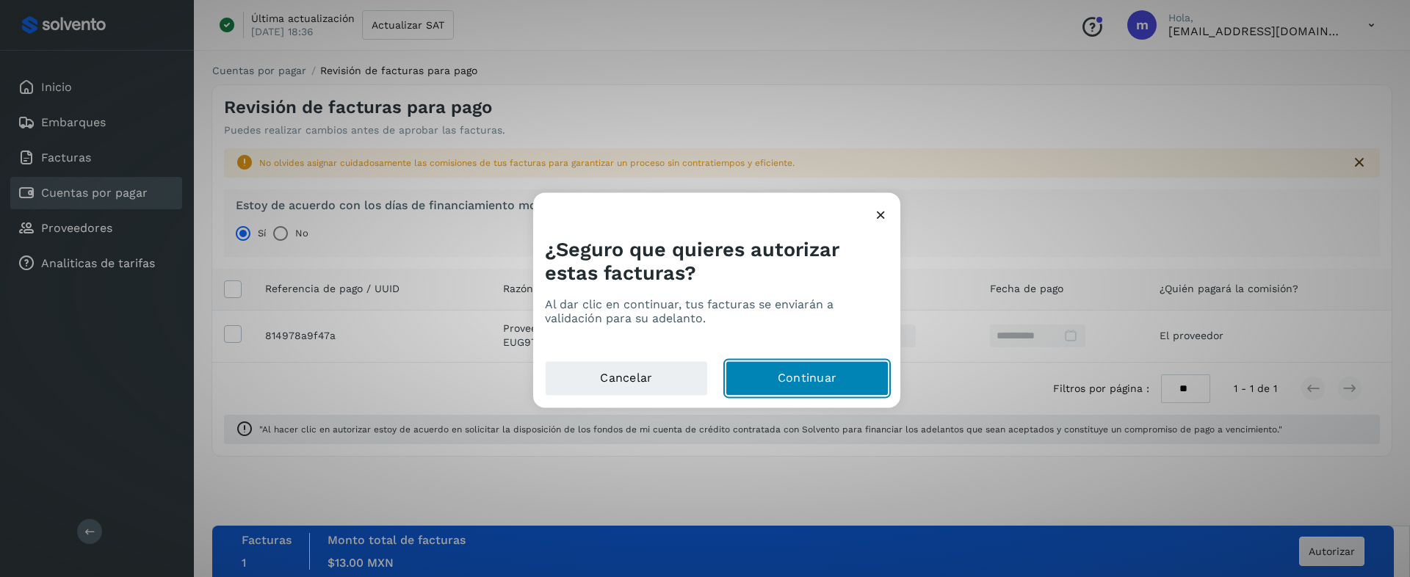
click at [809, 380] on button "Continuar" at bounding box center [806, 378] width 163 height 35
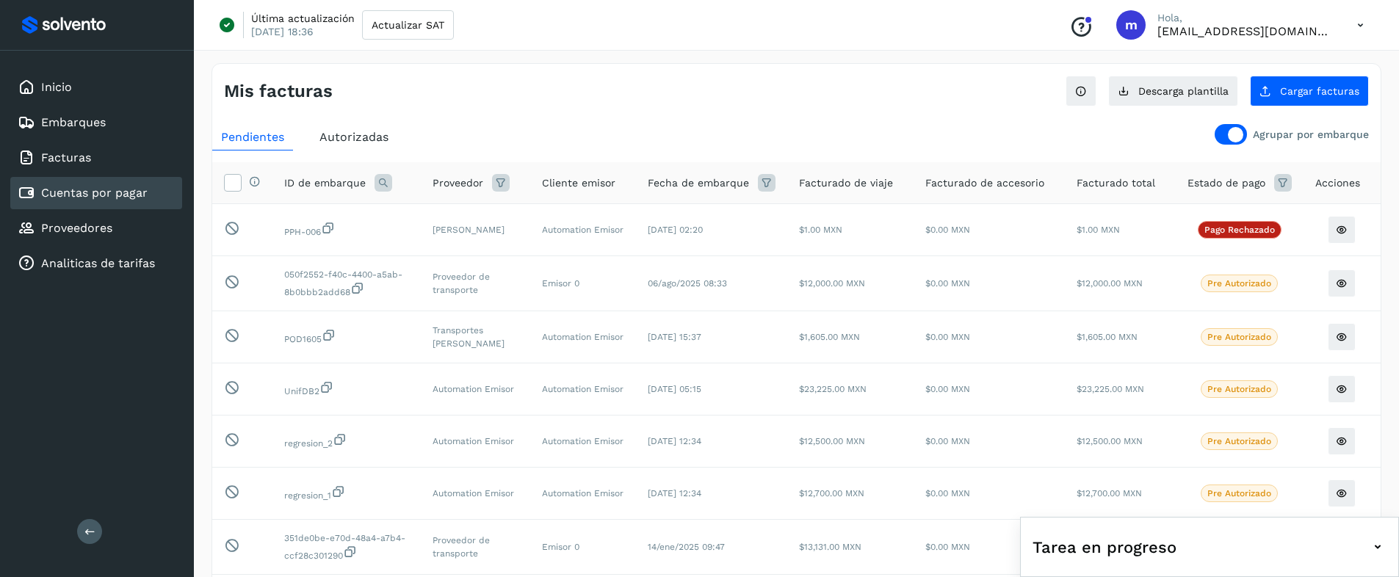
click at [1134, 530] on span "Tarea en progreso" at bounding box center [1104, 547] width 144 height 24
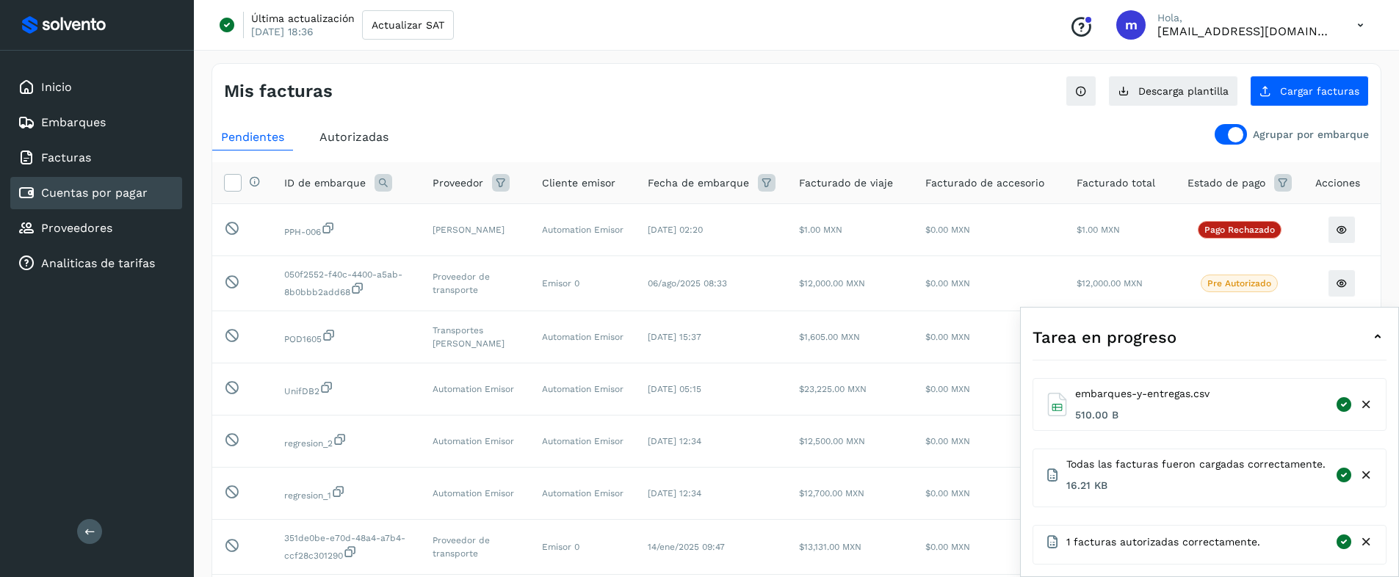
click at [1175, 333] on div "Tarea en progreso" at bounding box center [1209, 336] width 354 height 35
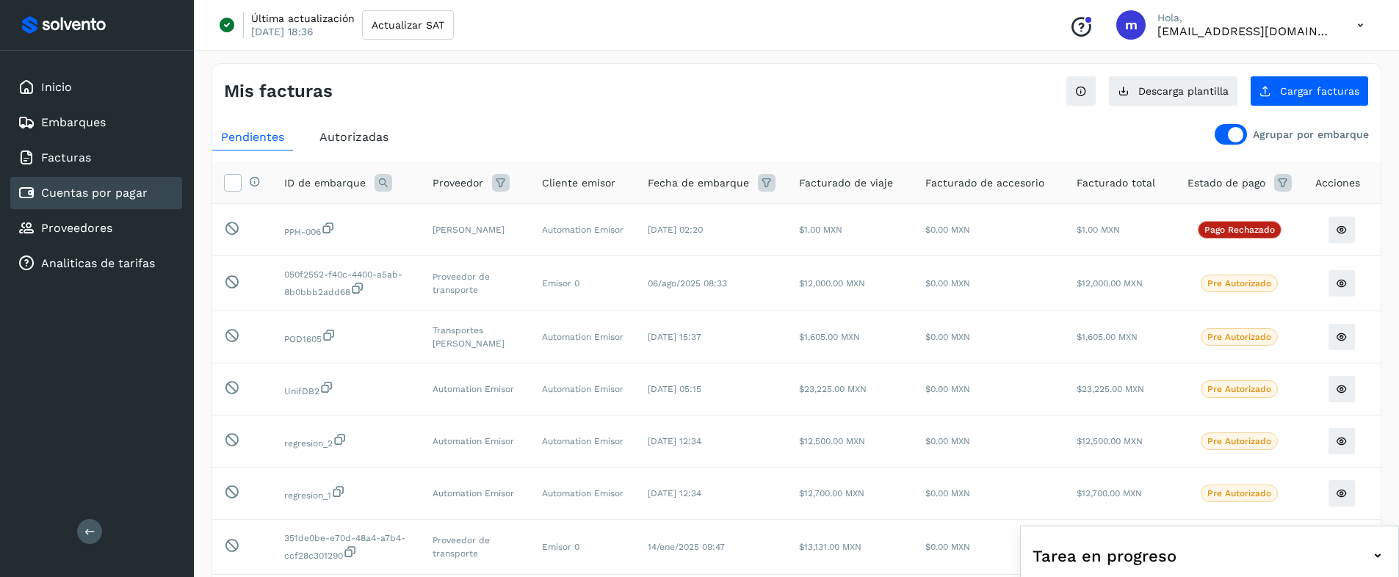
click at [1361, 24] on icon at bounding box center [1360, 25] width 30 height 30
click at [1247, 101] on div "Cerrar sesión" at bounding box center [1287, 95] width 175 height 28
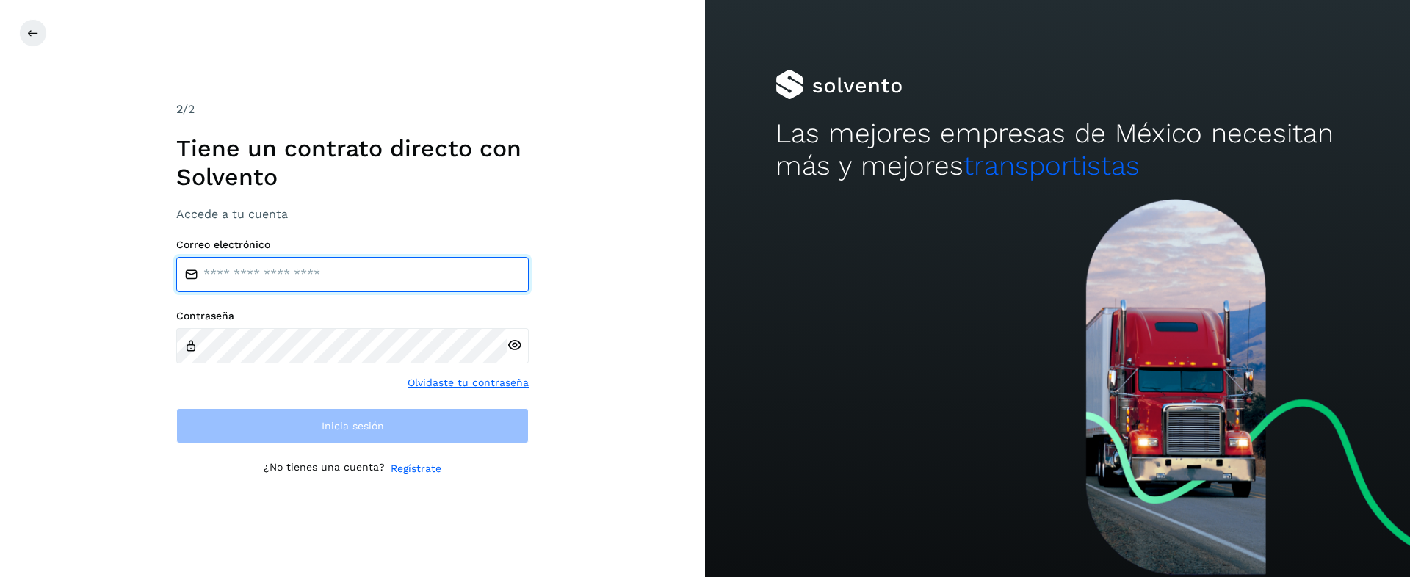
click at [303, 283] on input "email" at bounding box center [352, 274] width 352 height 35
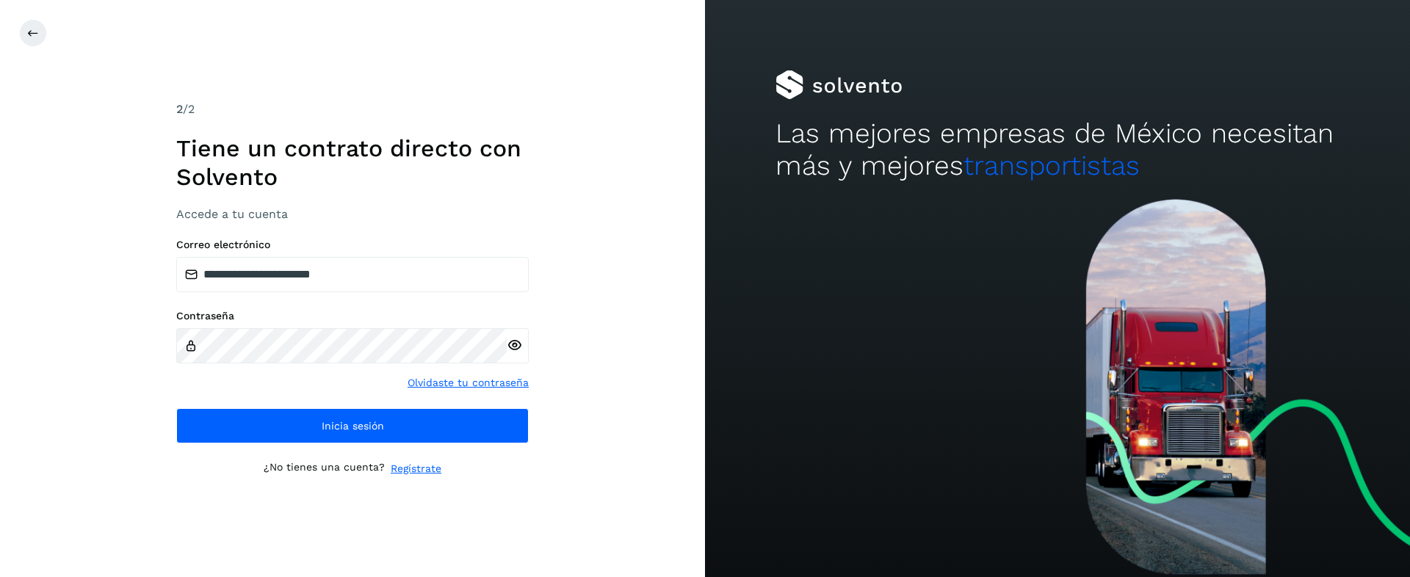
click at [508, 347] on icon at bounding box center [514, 345] width 15 height 15
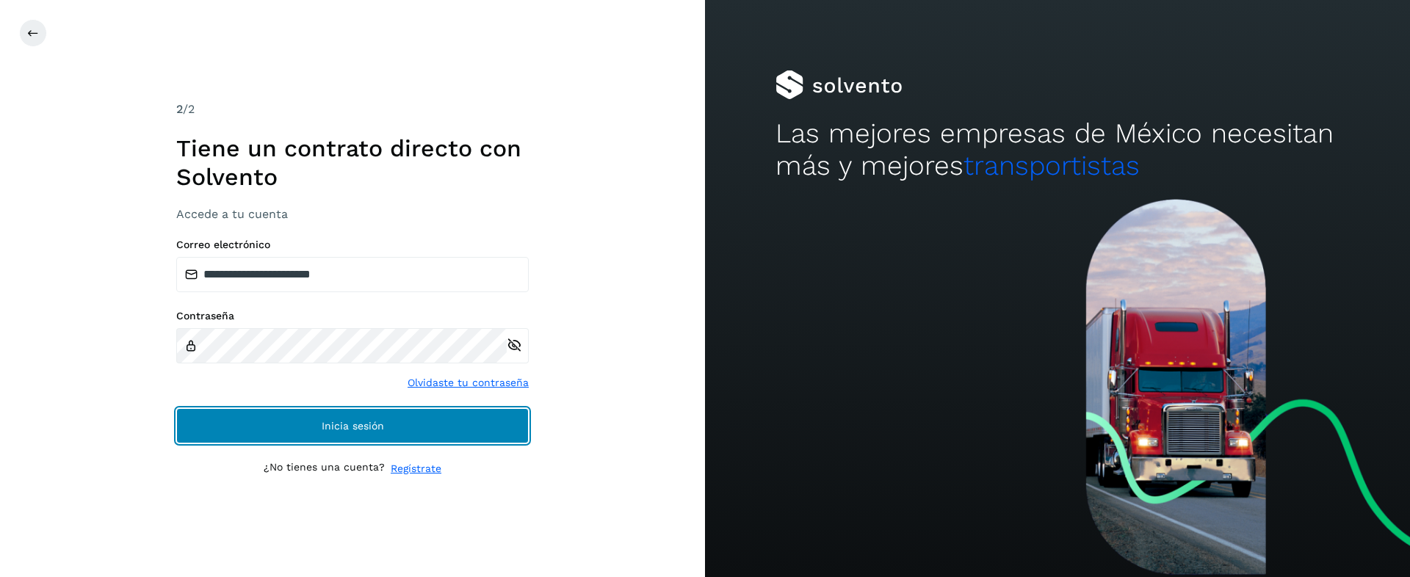
click at [269, 435] on button "Inicia sesión" at bounding box center [352, 425] width 352 height 35
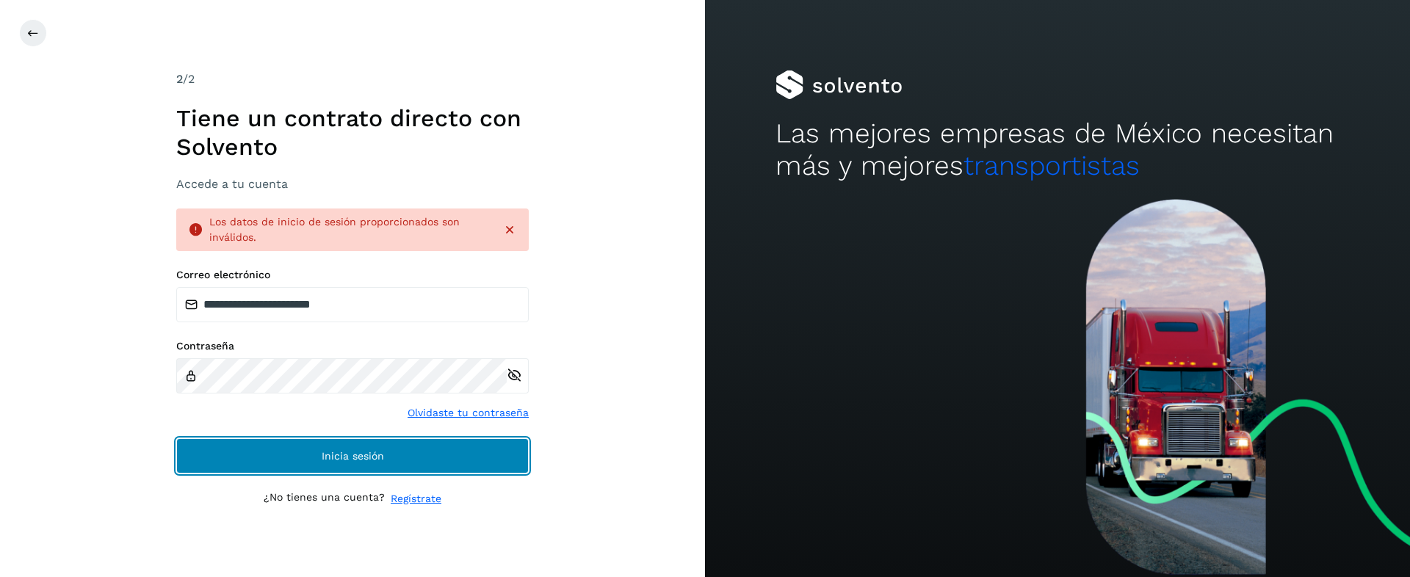
click at [303, 453] on button "Inicia sesión" at bounding box center [352, 455] width 352 height 35
click at [324, 460] on span "Inicia sesión" at bounding box center [353, 456] width 62 height 10
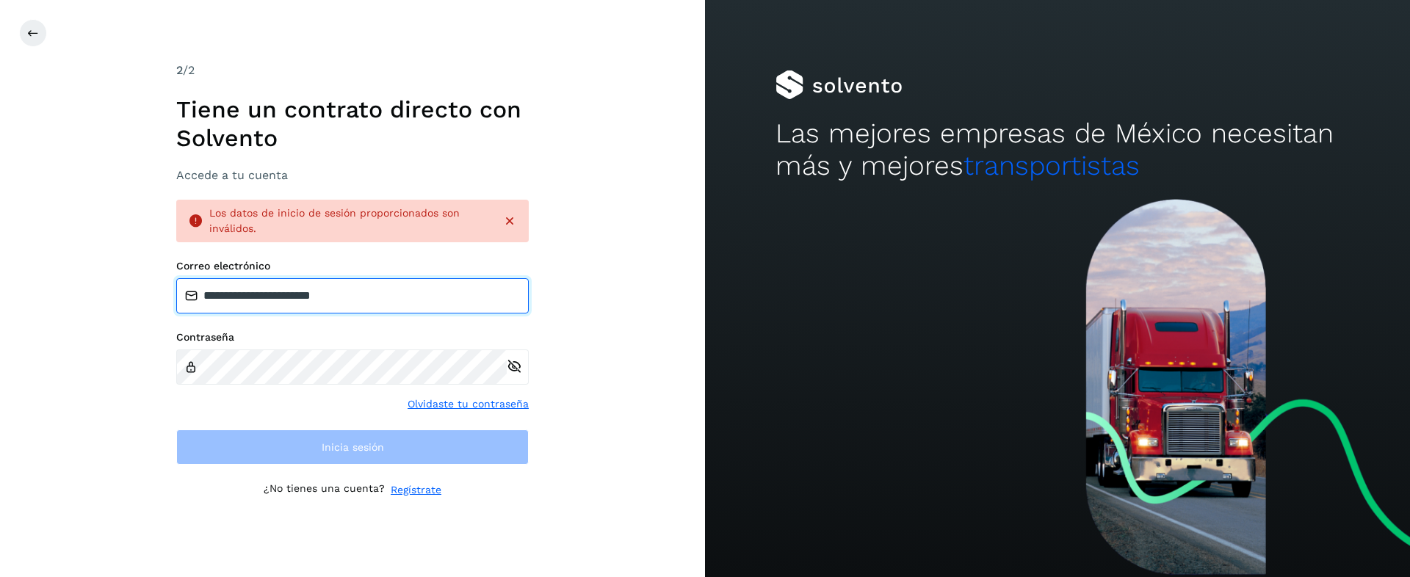
click at [280, 297] on div "**********" at bounding box center [352, 362] width 352 height 205
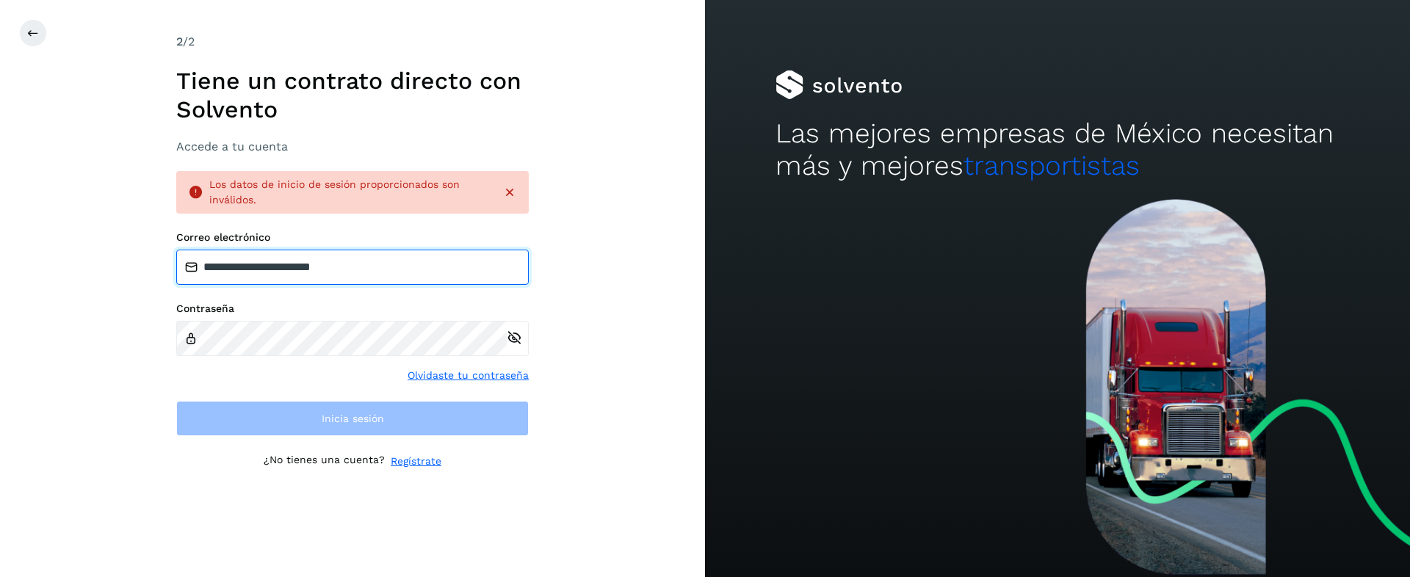
drag, startPoint x: 285, startPoint y: 261, endPoint x: 259, endPoint y: 263, distance: 25.7
click at [259, 263] on input "**********" at bounding box center [352, 267] width 352 height 35
type input "**********"
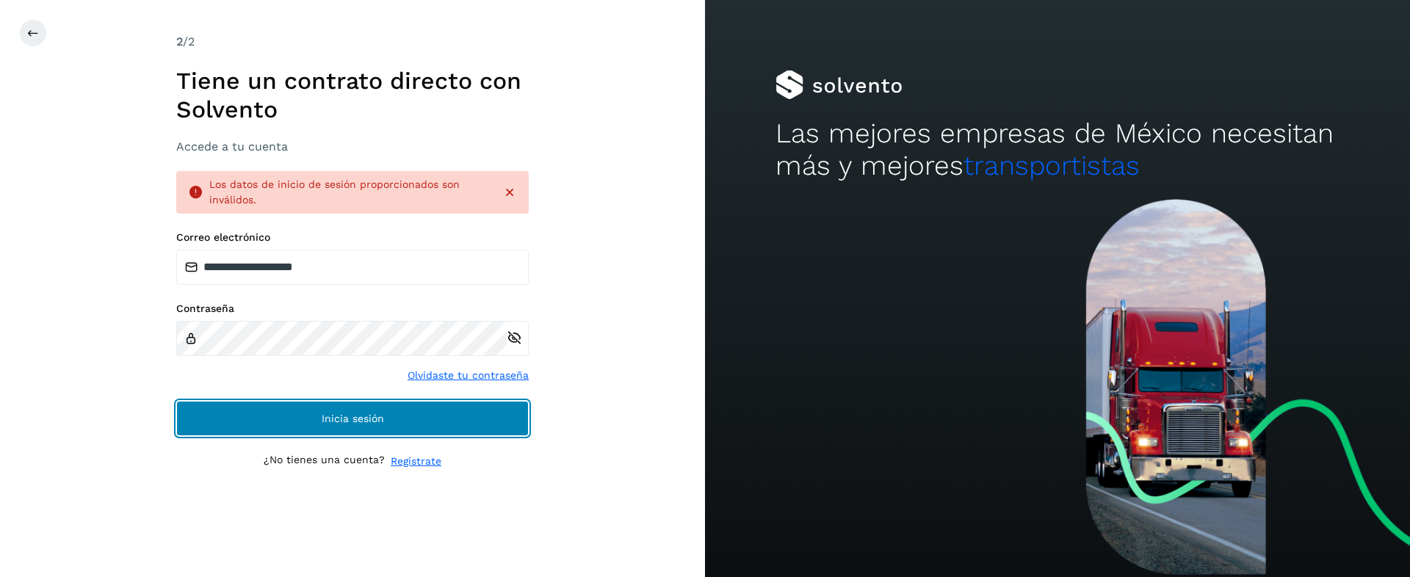
click at [271, 419] on button "Inicia sesión" at bounding box center [352, 418] width 352 height 35
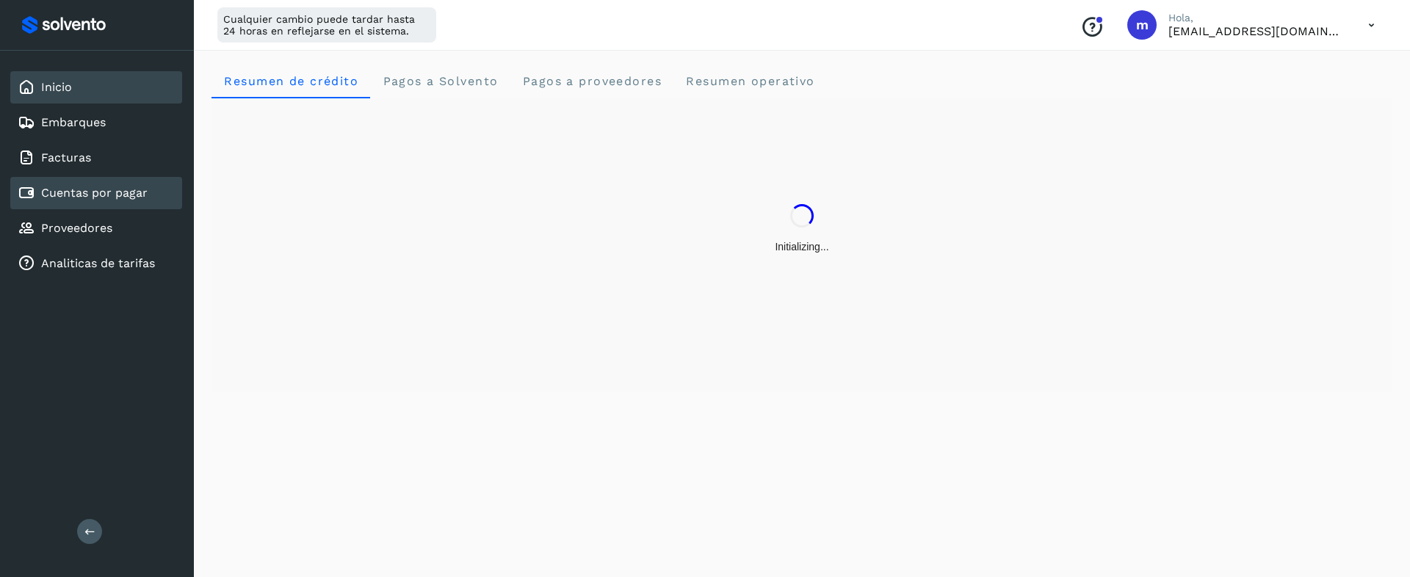
click at [108, 196] on link "Cuentas por pagar" at bounding box center [94, 193] width 106 height 14
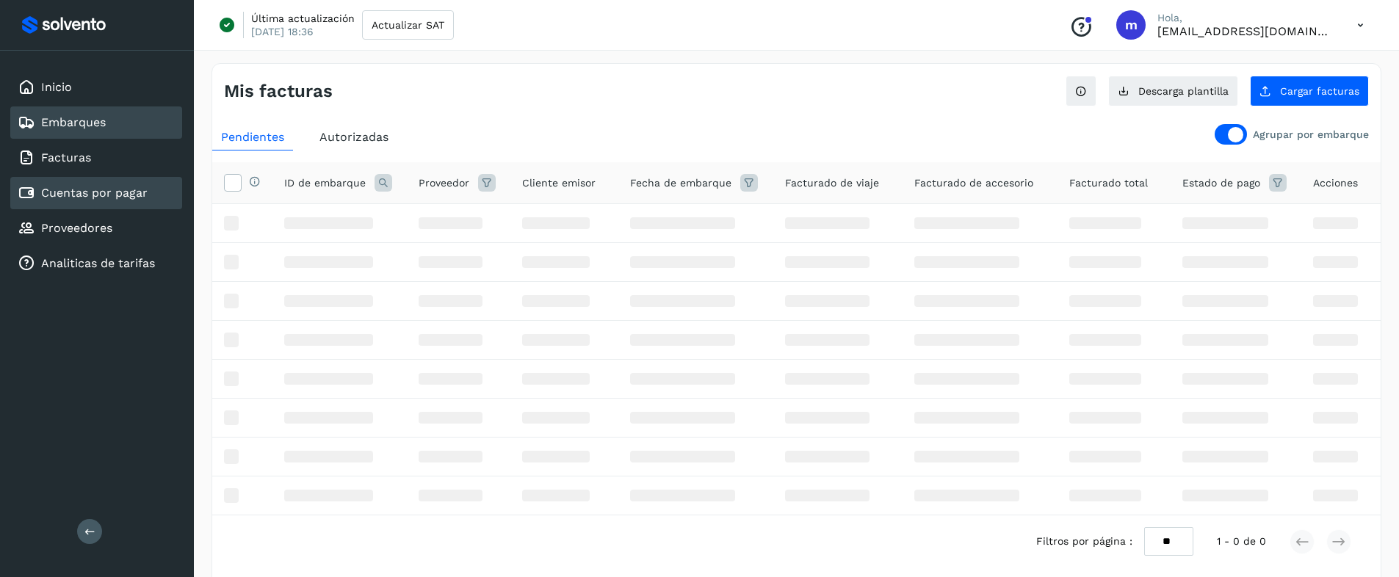
click at [98, 119] on link "Embarques" at bounding box center [73, 122] width 65 height 14
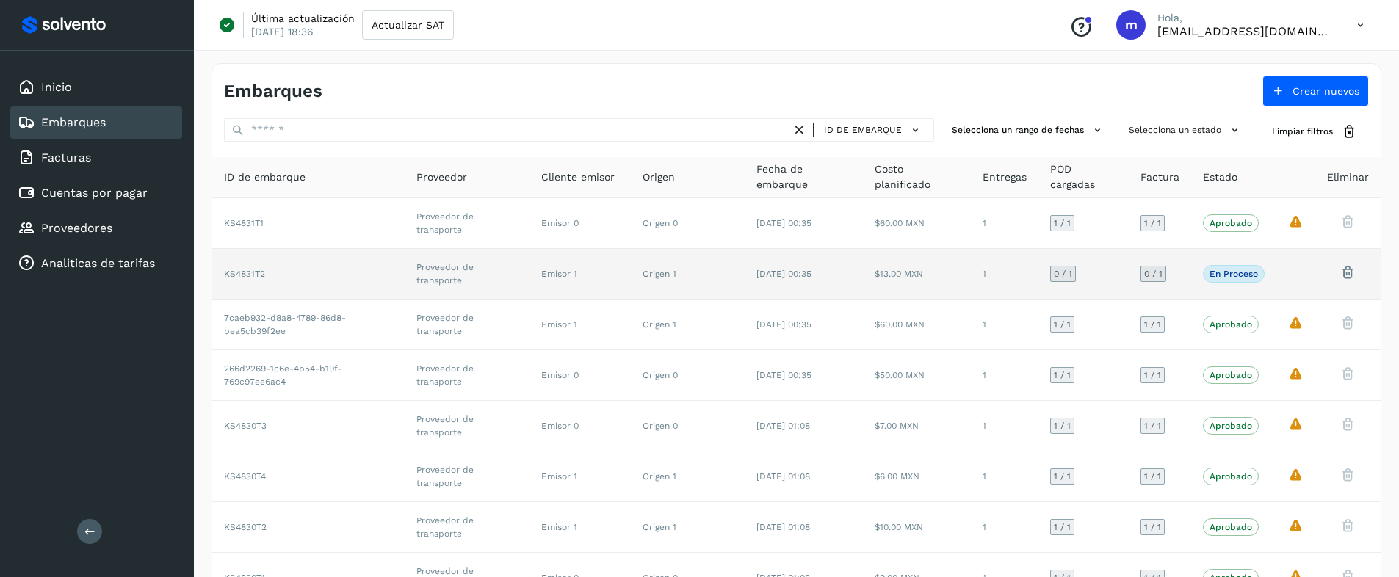
click at [303, 254] on td "KS4831T2" at bounding box center [308, 274] width 192 height 51
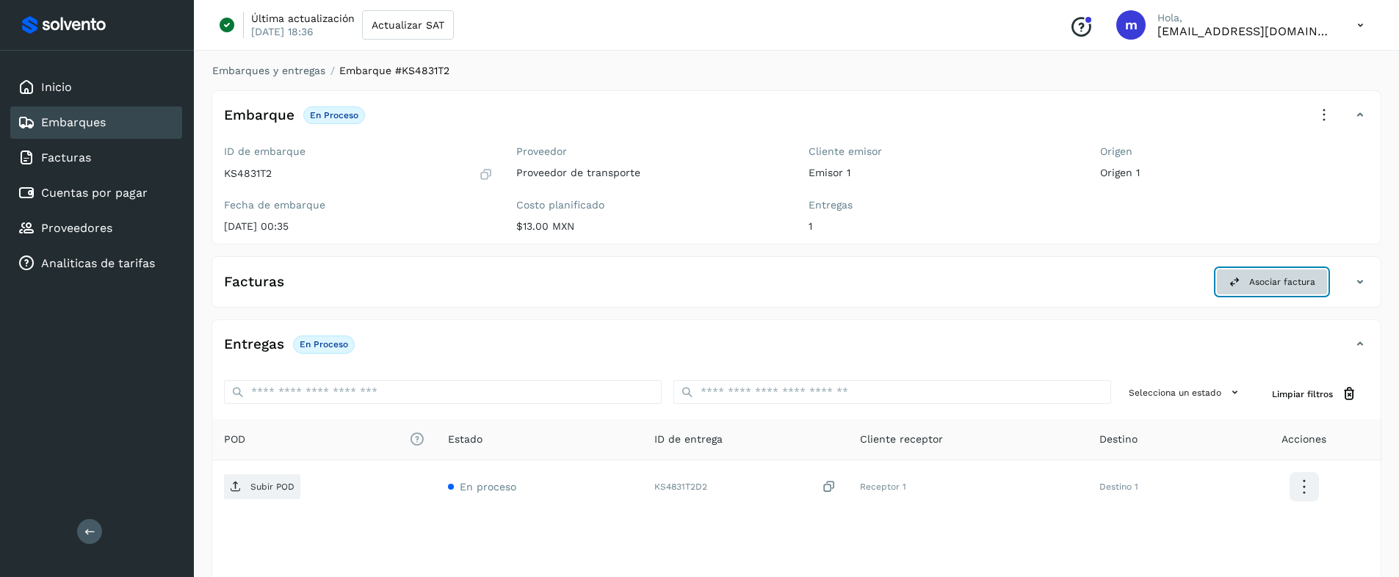
click at [1262, 286] on span "Asociar factura" at bounding box center [1282, 281] width 66 height 13
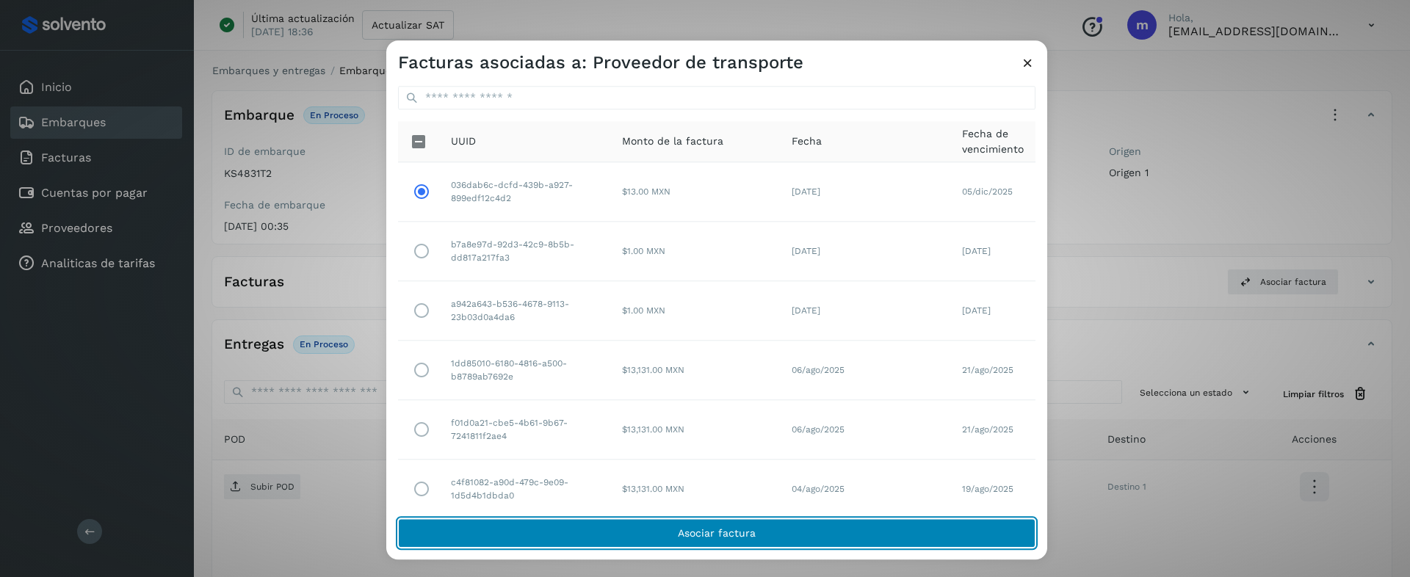
click at [582, 526] on button "Asociar factura" at bounding box center [716, 533] width 637 height 29
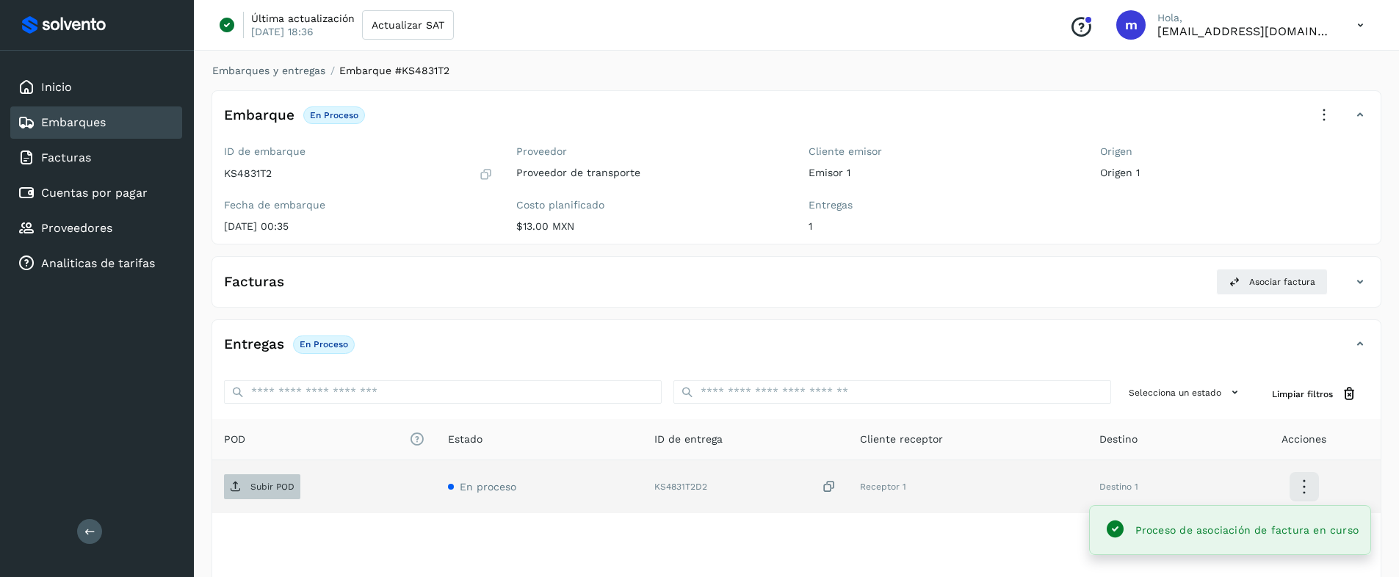
click at [271, 482] on p "Subir POD" at bounding box center [272, 487] width 44 height 10
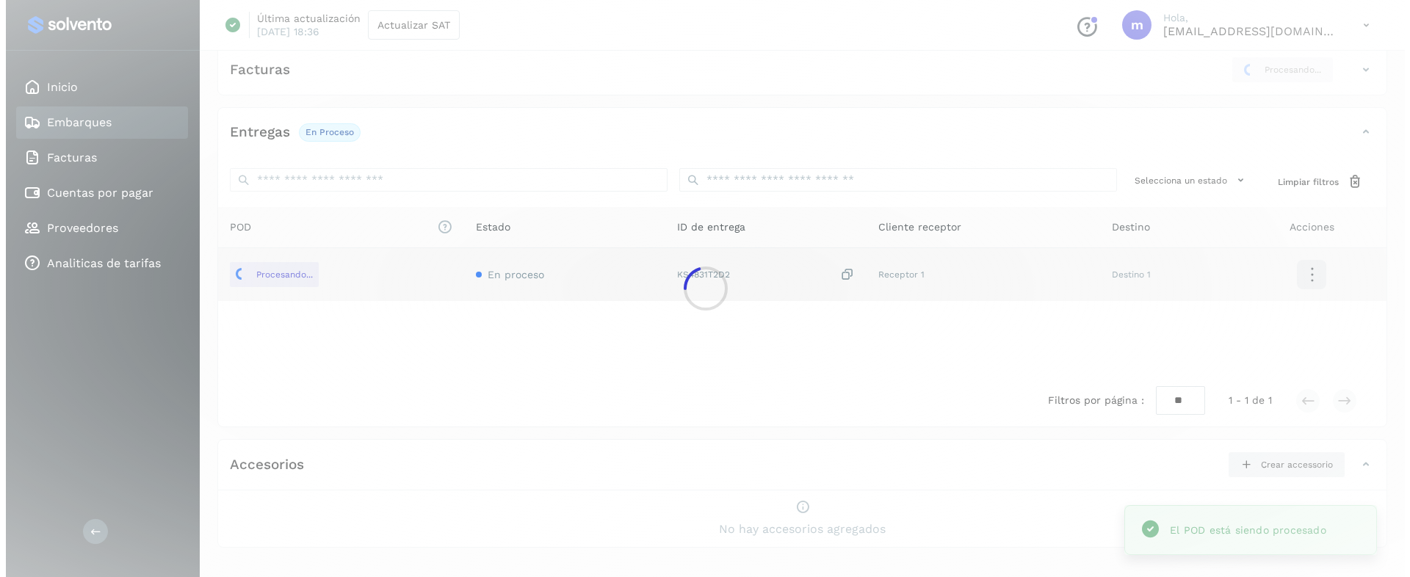
scroll to position [211, 0]
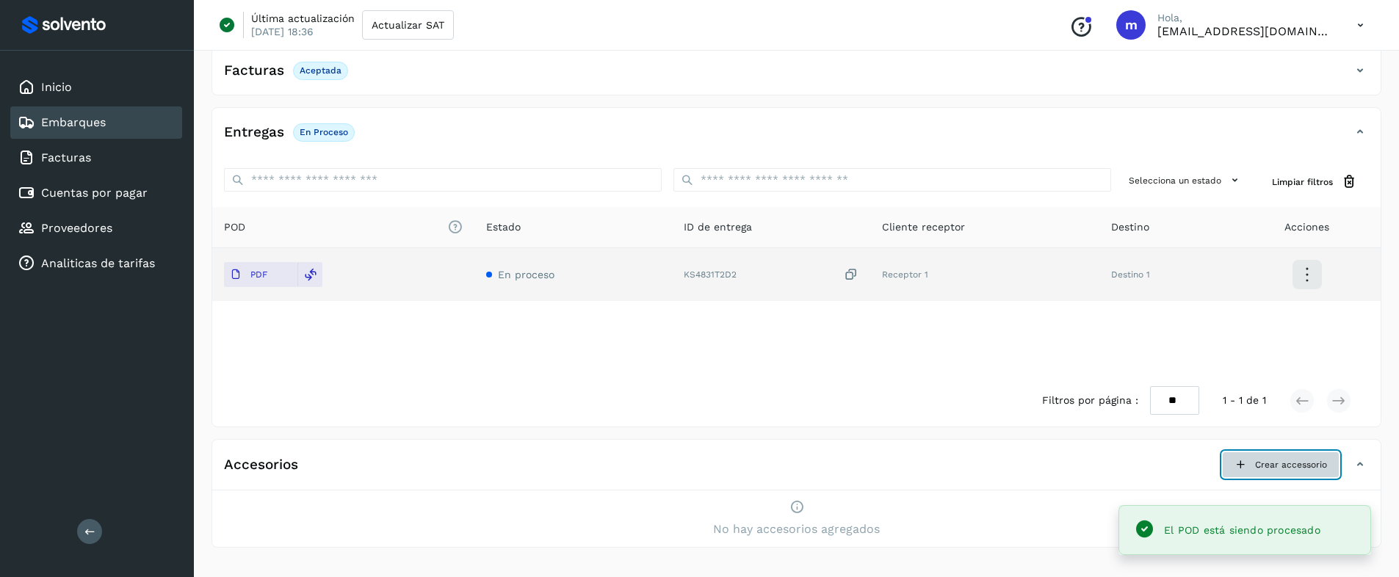
click at [1246, 471] on button "Crear accessorio" at bounding box center [1280, 465] width 117 height 26
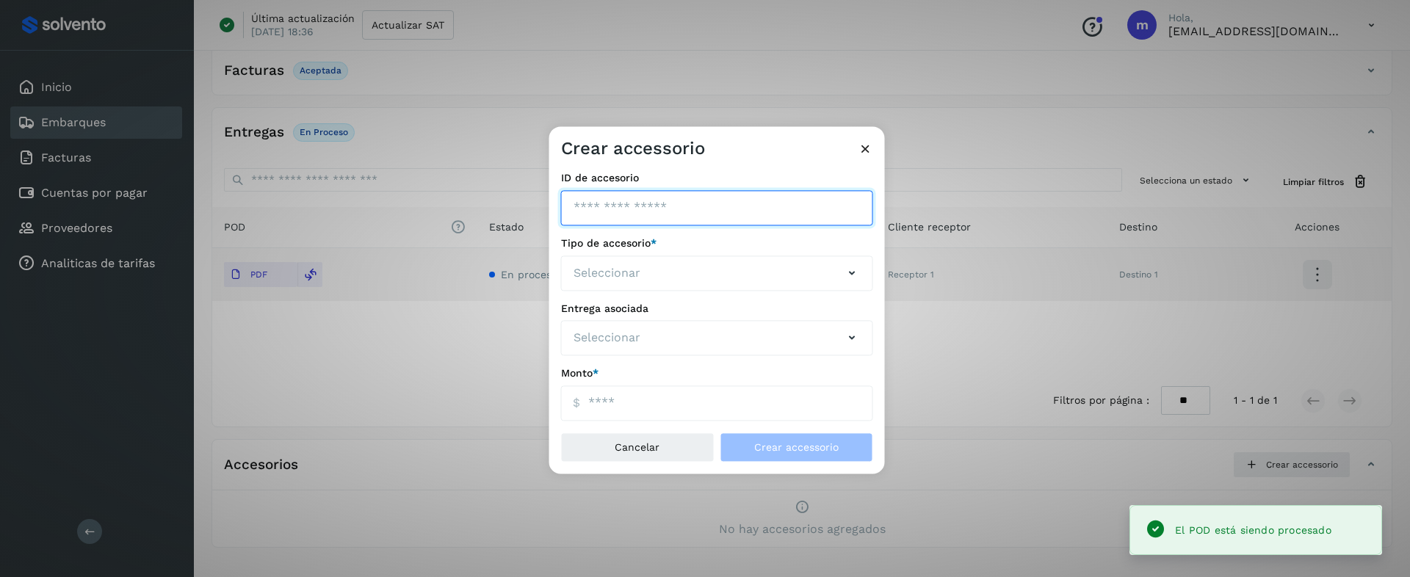
click at [659, 214] on input "ID de embarque" at bounding box center [717, 207] width 312 height 35
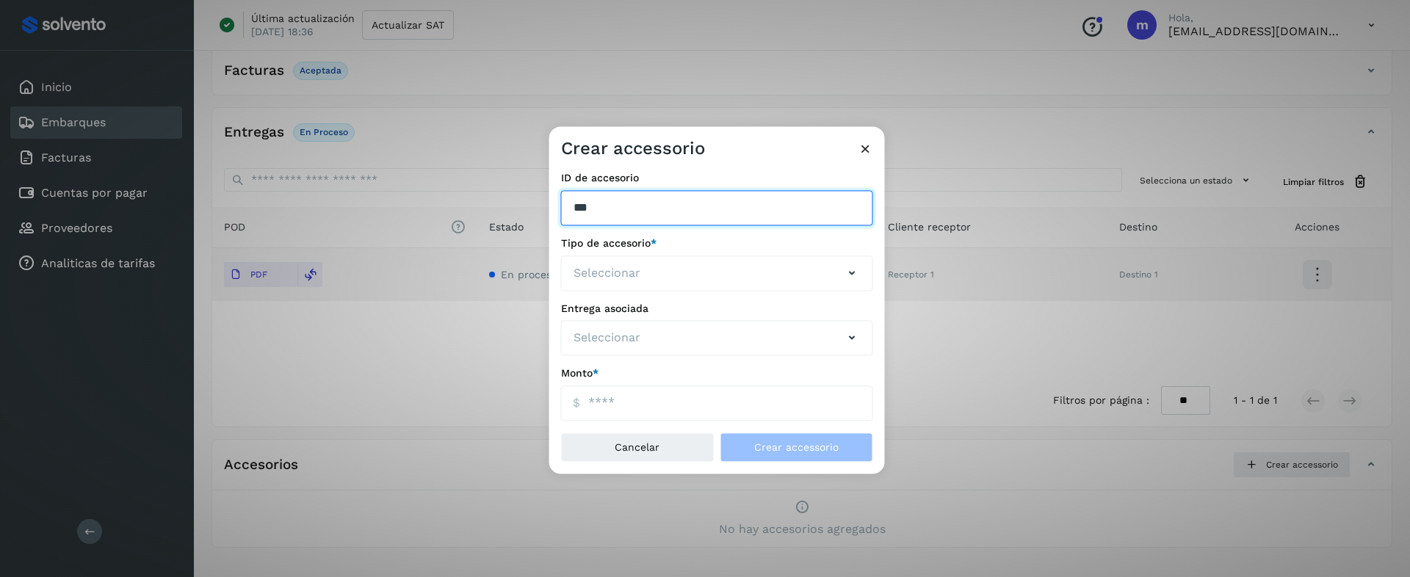
type input "***"
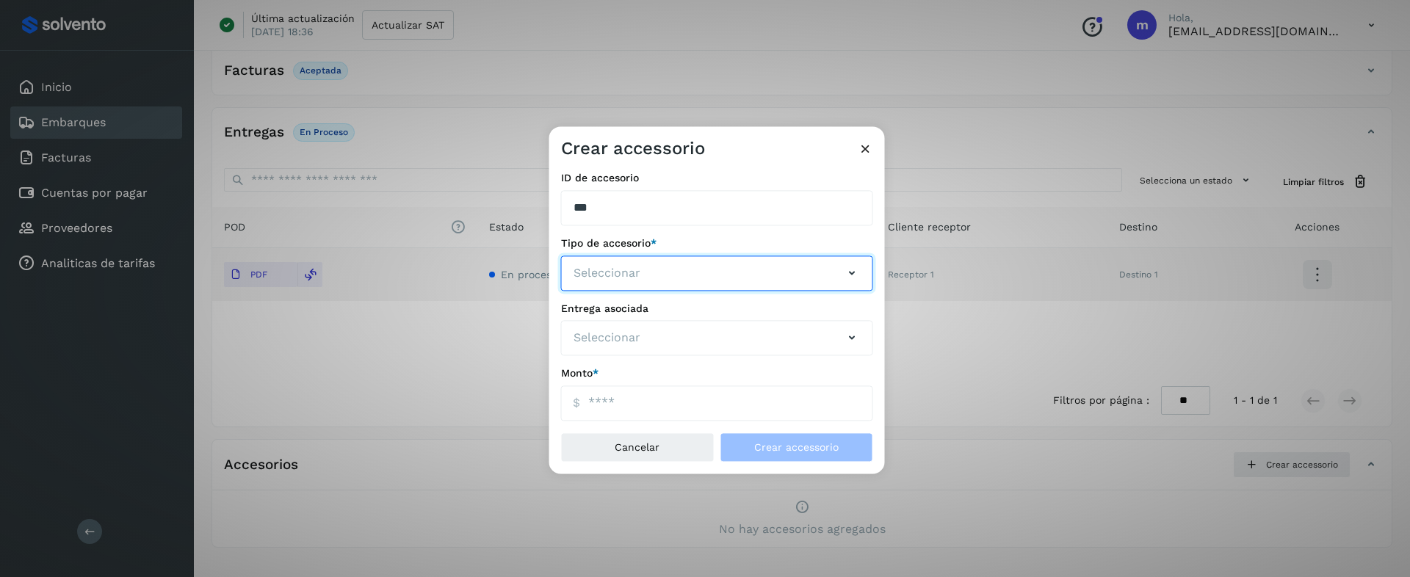
click at [630, 256] on button "Seleccionar" at bounding box center [717, 273] width 312 height 35
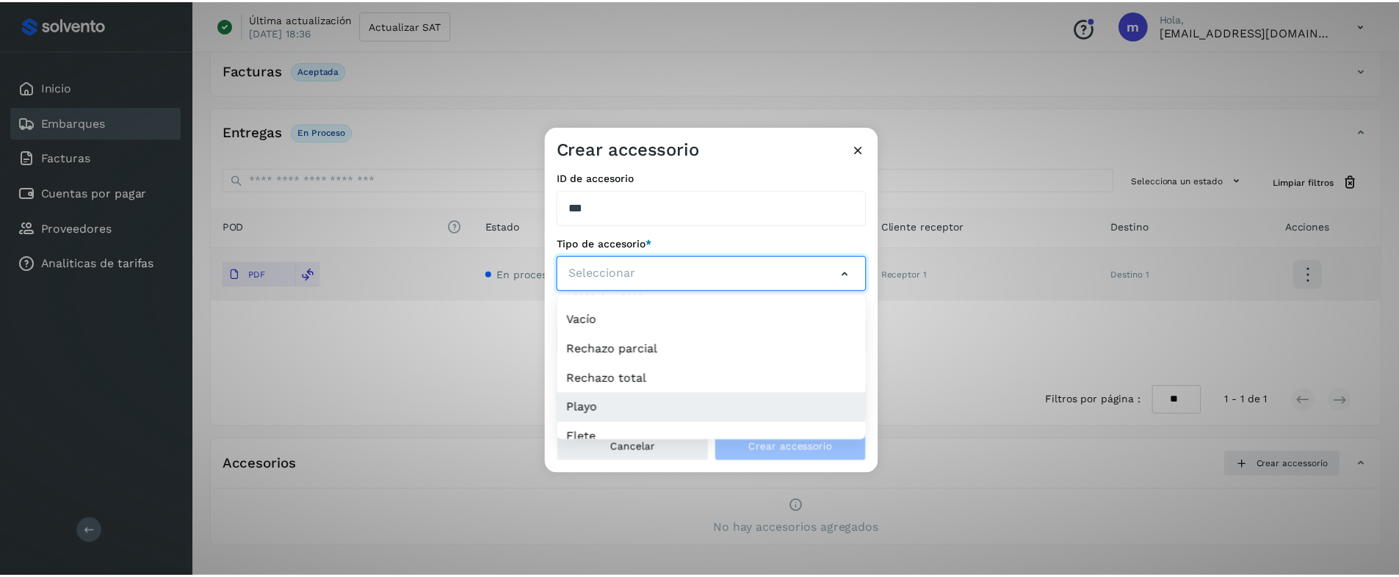
scroll to position [442, 0]
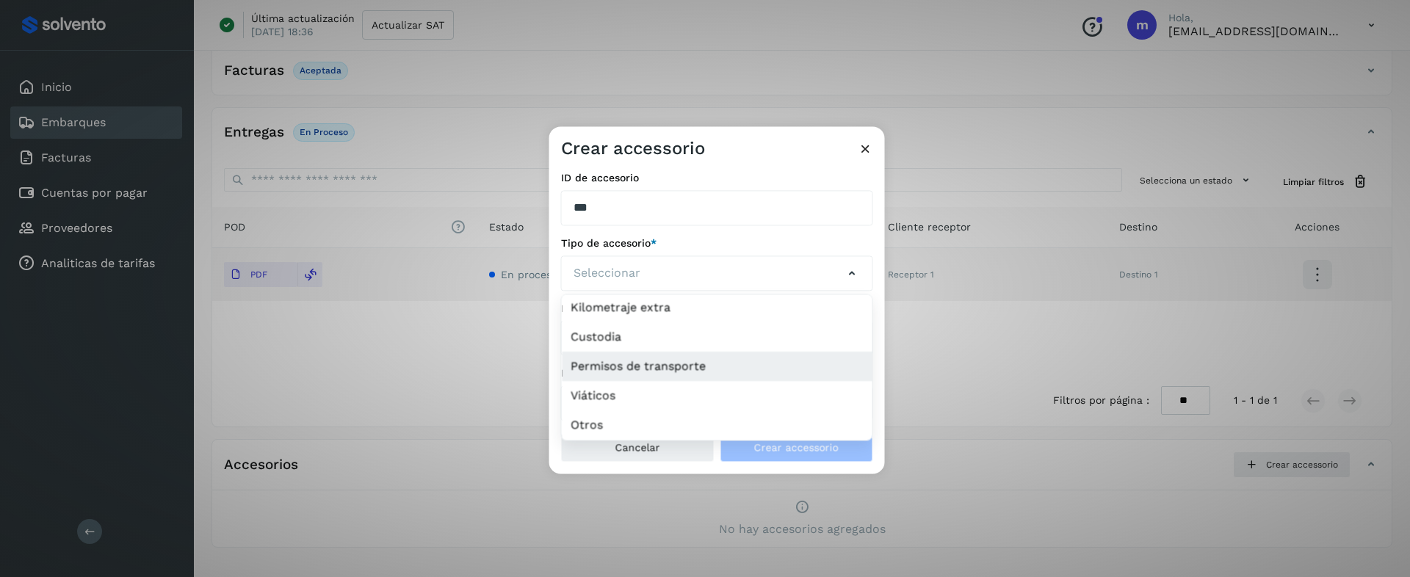
click at [642, 371] on li "Permisos de transporte" at bounding box center [717, 366] width 311 height 29
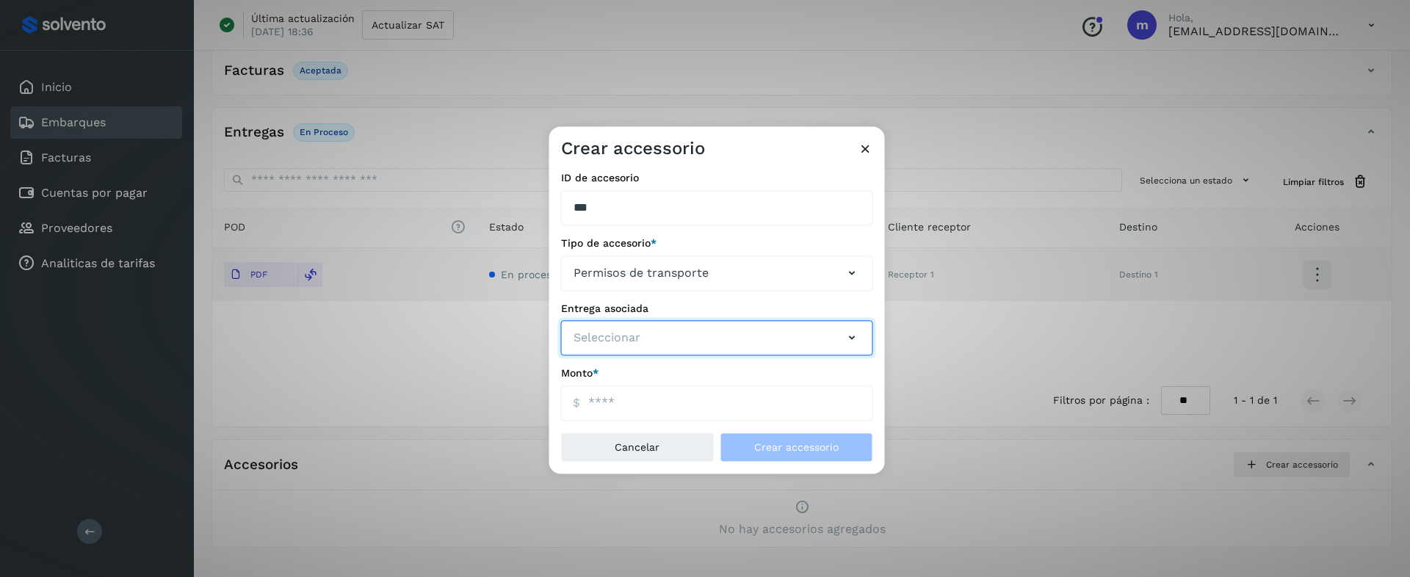
click at [669, 340] on button "Seleccionar" at bounding box center [717, 338] width 312 height 35
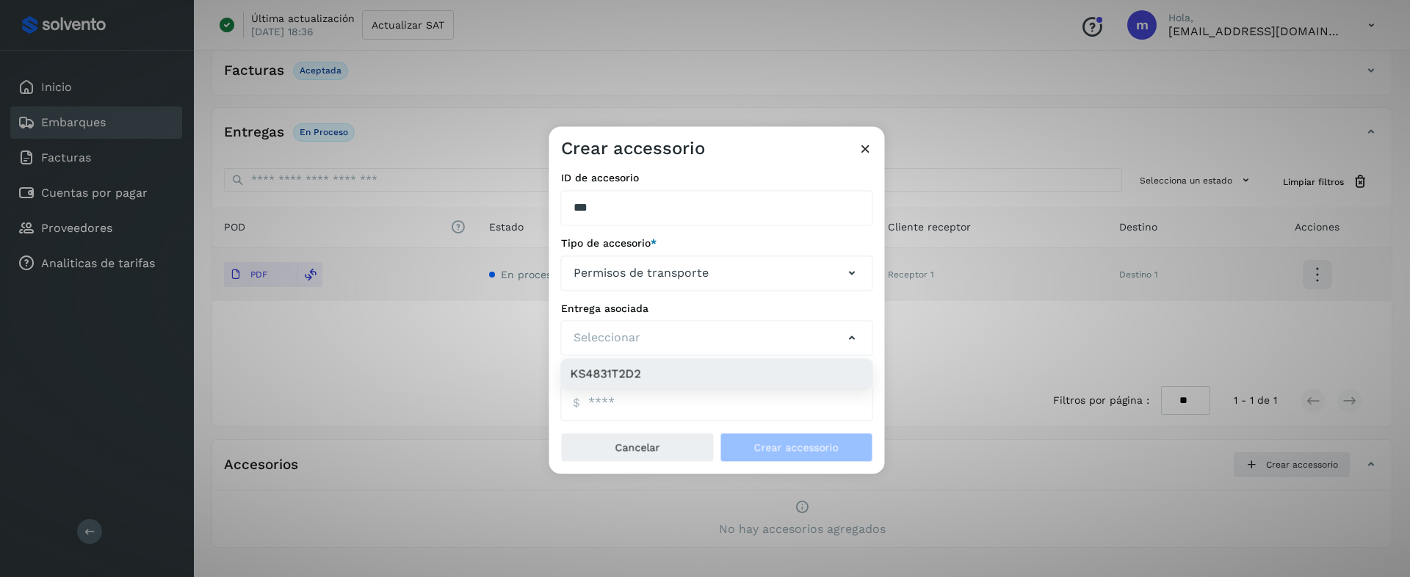
click at [656, 373] on li "KS4831T2D2" at bounding box center [717, 374] width 311 height 29
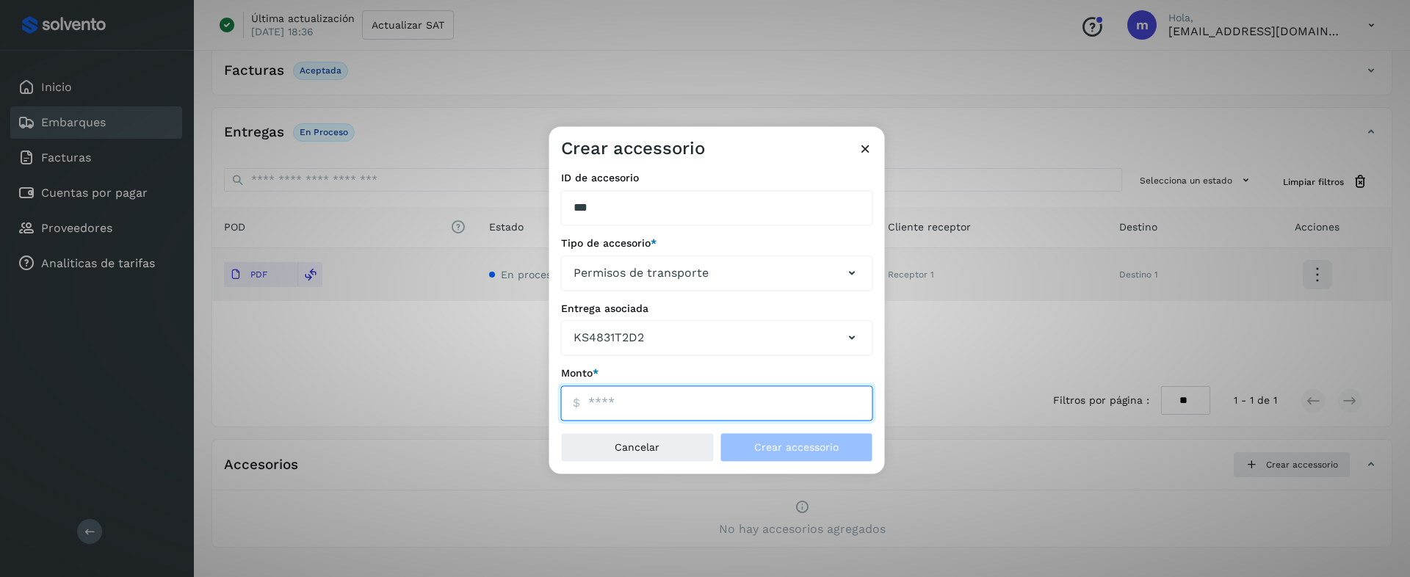
click at [620, 402] on input "ID de embarque" at bounding box center [717, 403] width 312 height 35
type input "*"
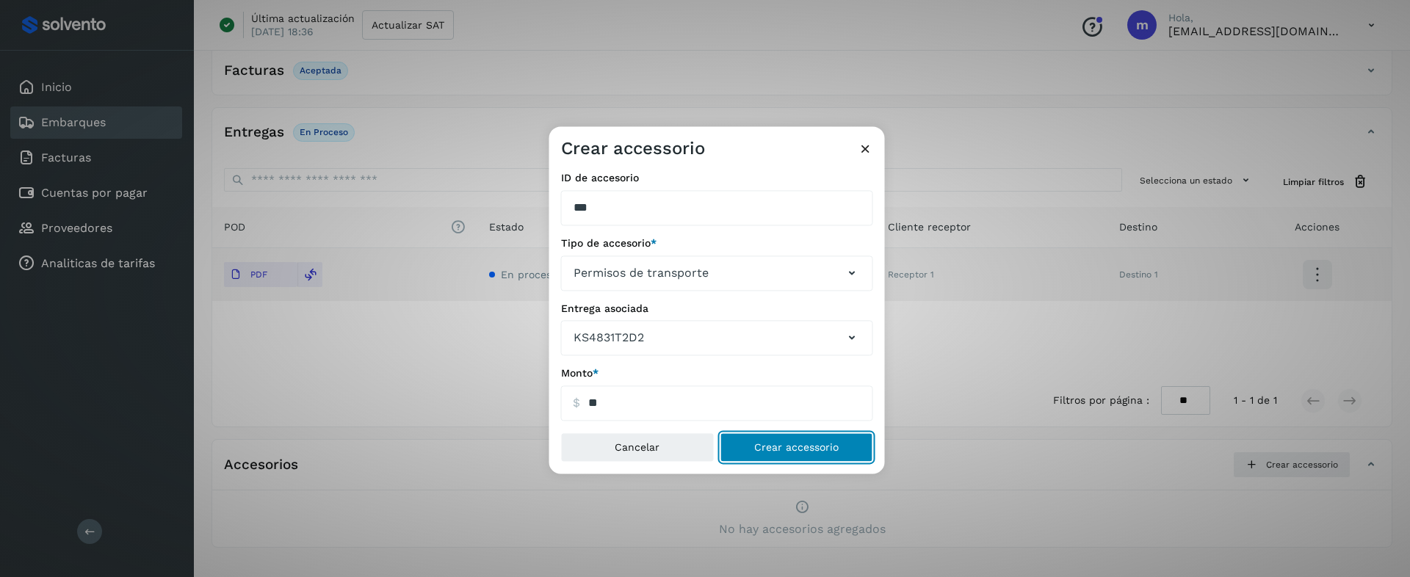
type input "*****"
click at [809, 454] on button "Crear accessorio" at bounding box center [796, 447] width 153 height 29
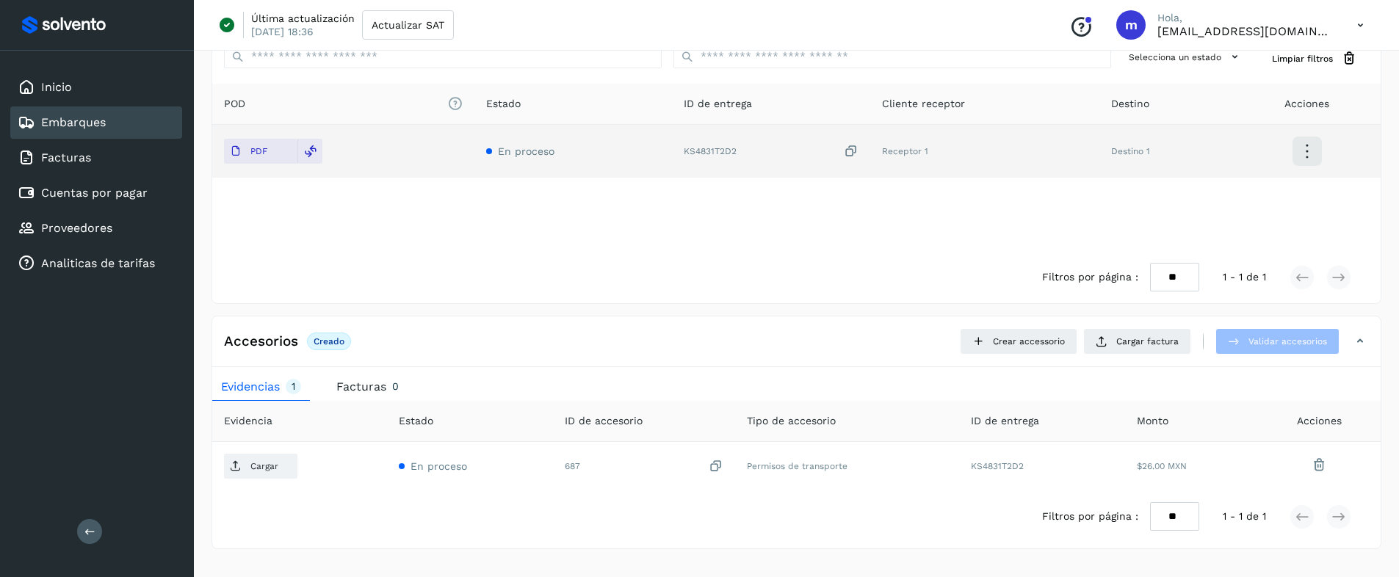
scroll to position [336, 0]
click at [1126, 343] on span "Cargar factura" at bounding box center [1147, 339] width 62 height 13
click at [1147, 341] on span "Cargar factura" at bounding box center [1147, 339] width 62 height 13
click at [359, 385] on span "Facturas" at bounding box center [361, 385] width 50 height 14
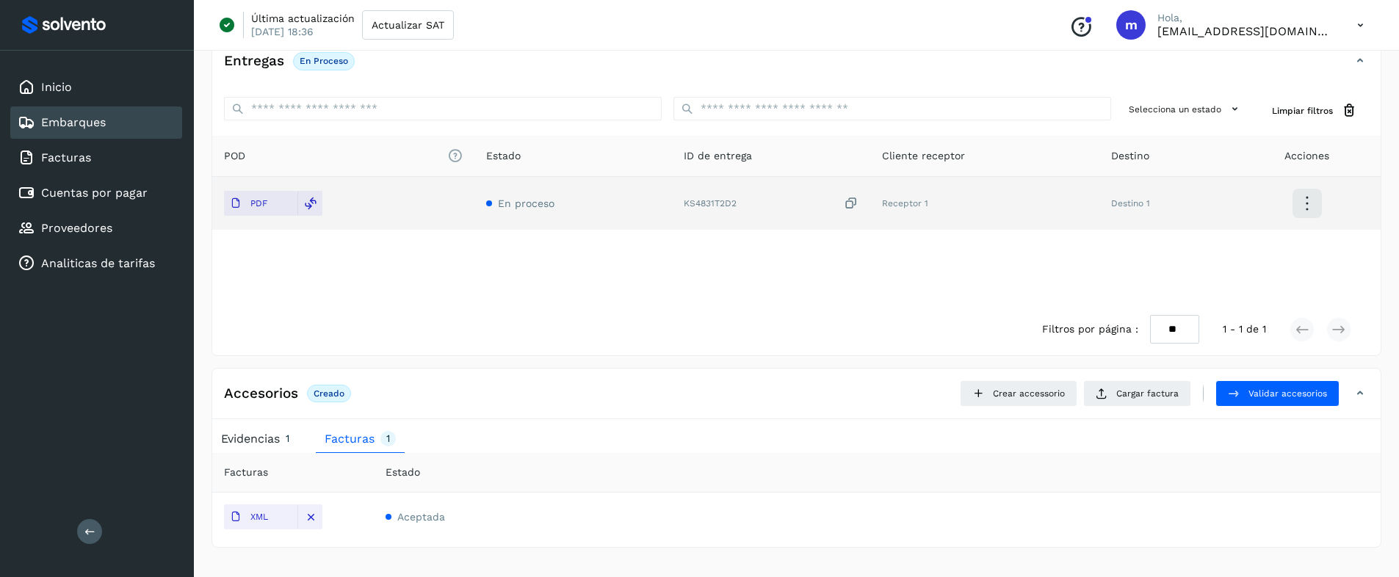
click at [238, 444] on span "Evidencias" at bounding box center [250, 439] width 59 height 14
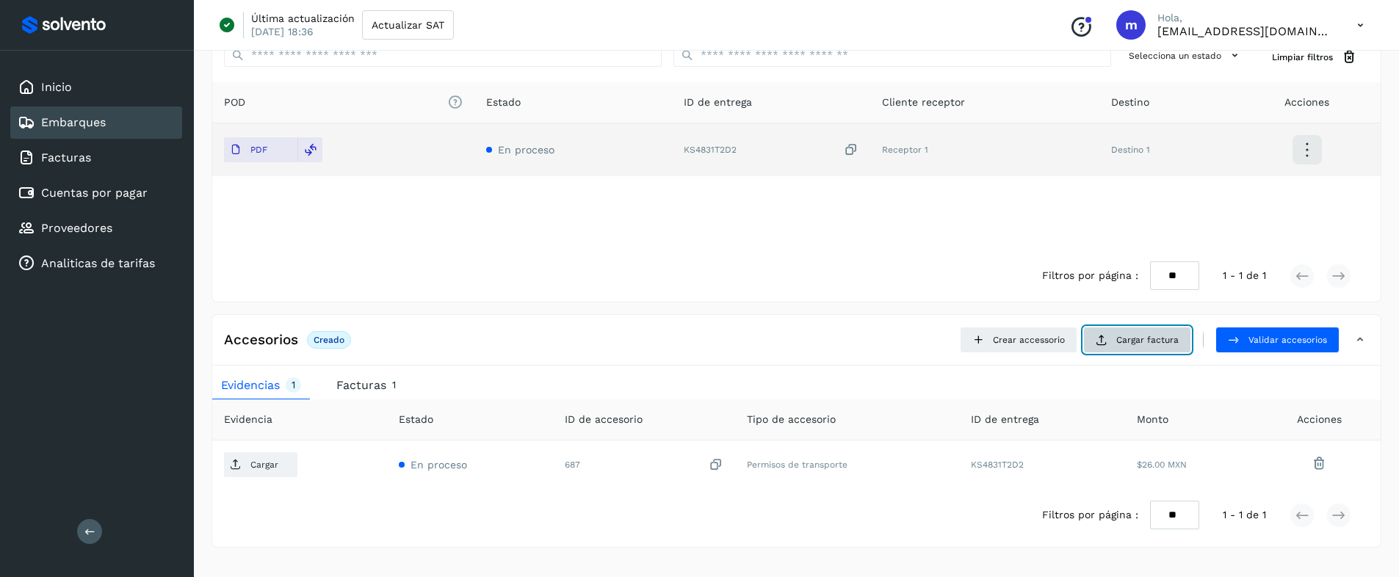
click at [1123, 344] on span "Cargar factura" at bounding box center [1147, 339] width 62 height 13
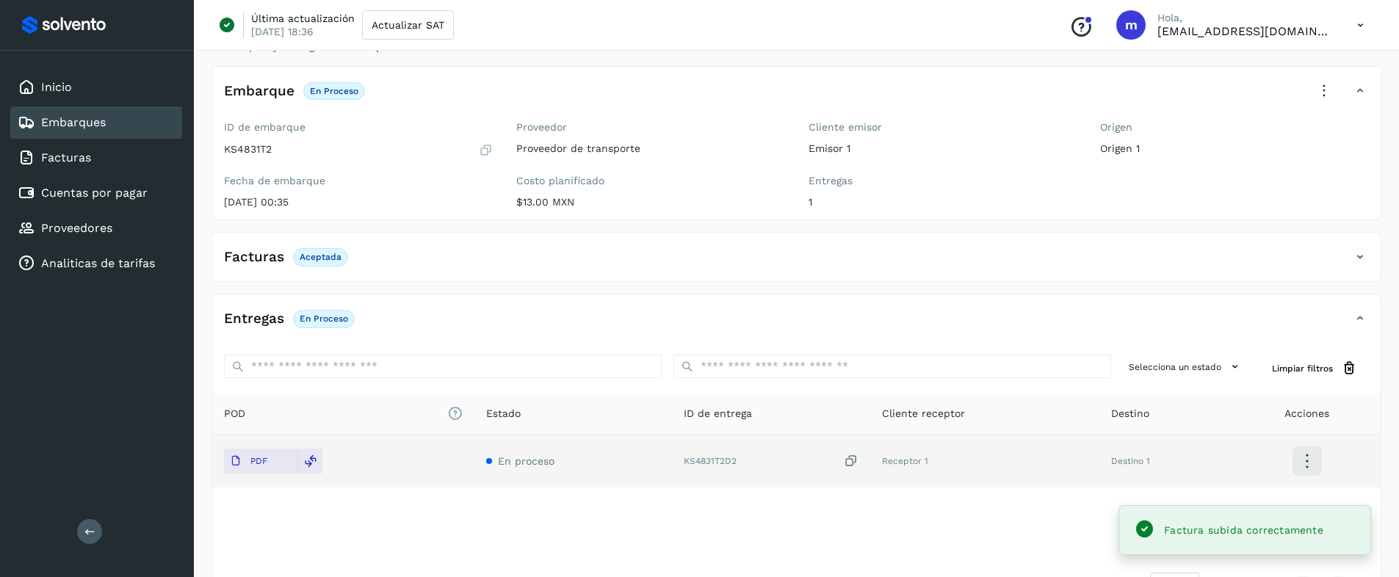
scroll to position [0, 0]
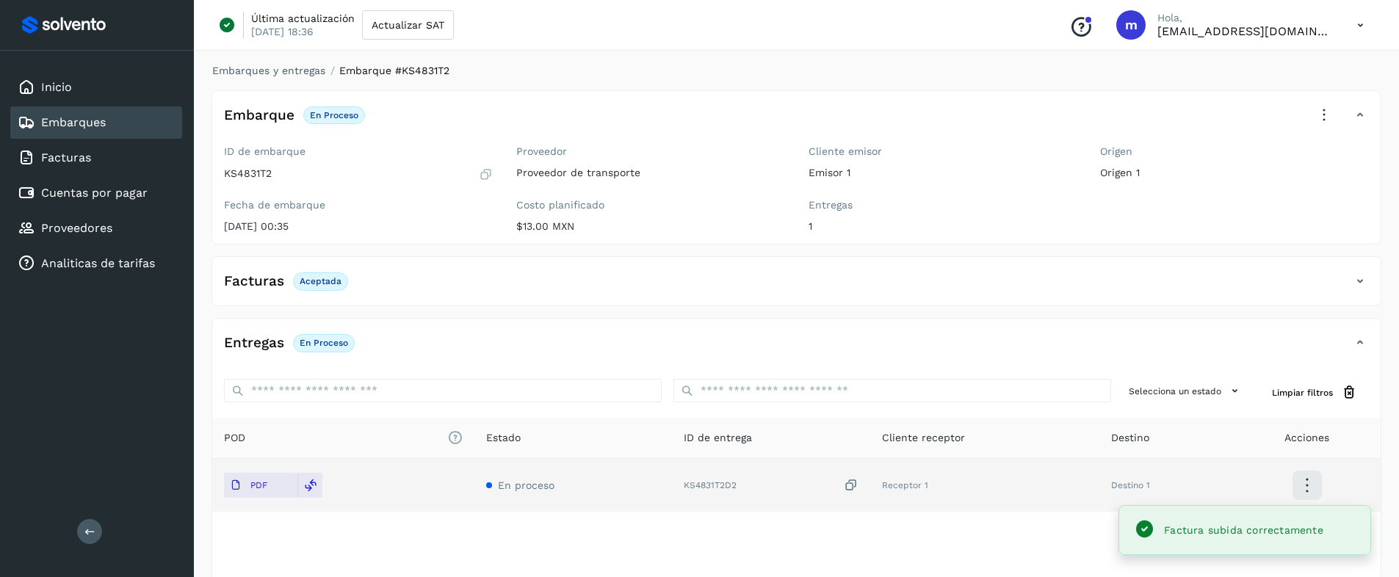
click at [1325, 111] on icon at bounding box center [1324, 115] width 32 height 32
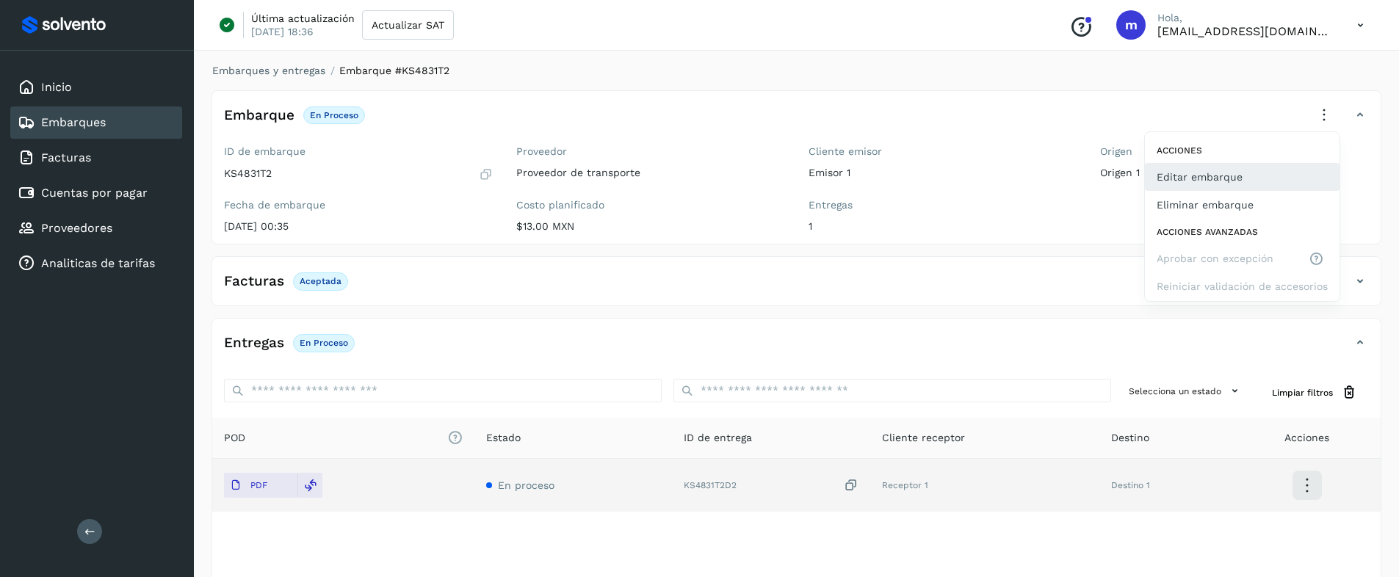
click at [1219, 177] on button "Editar embarque" at bounding box center [1242, 177] width 195 height 28
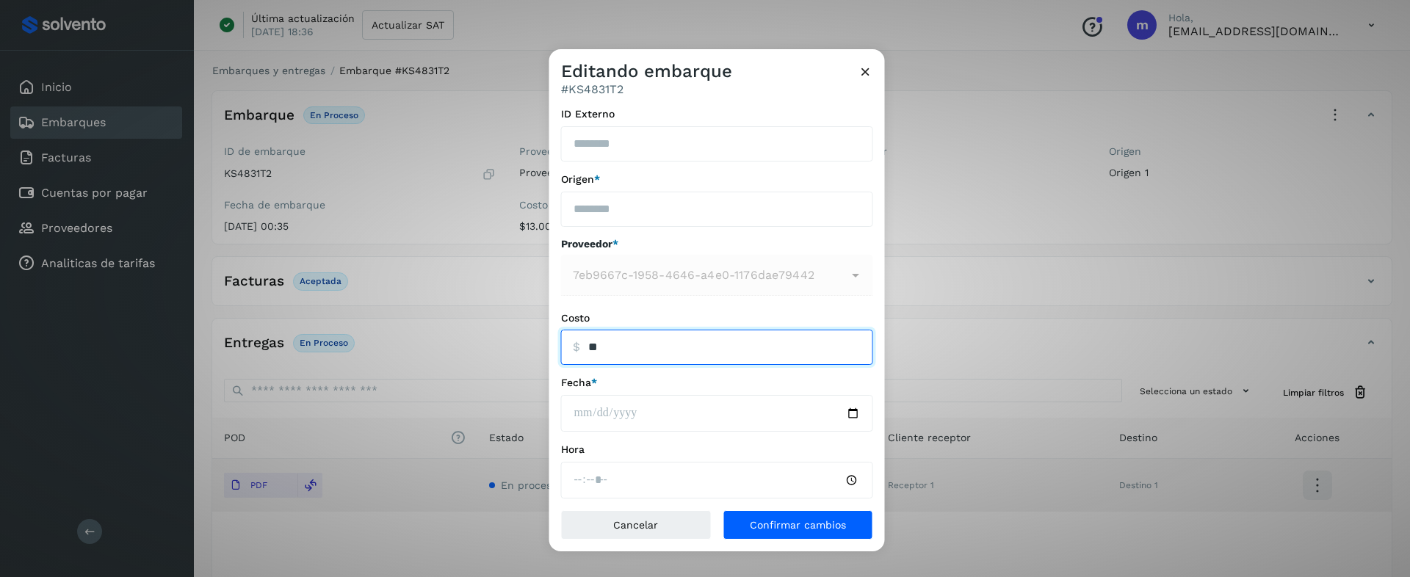
click at [664, 352] on input "ID Externo" at bounding box center [717, 347] width 312 height 35
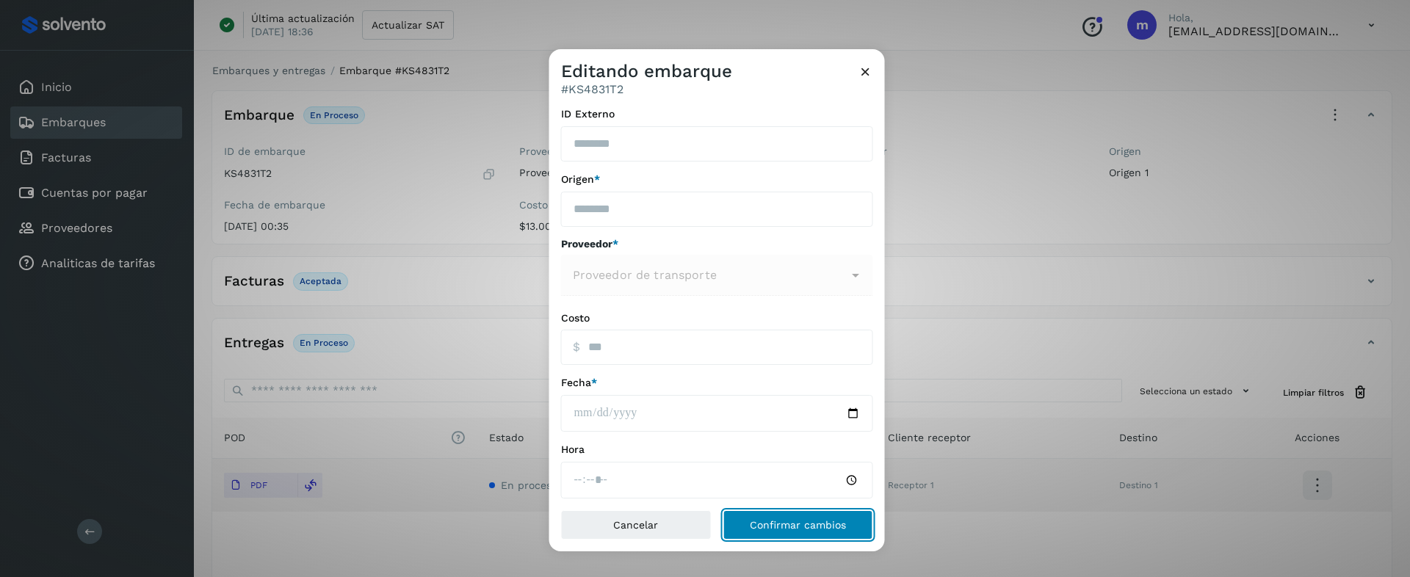
type input "******"
click at [791, 530] on button "Confirmar cambios" at bounding box center [797, 524] width 151 height 29
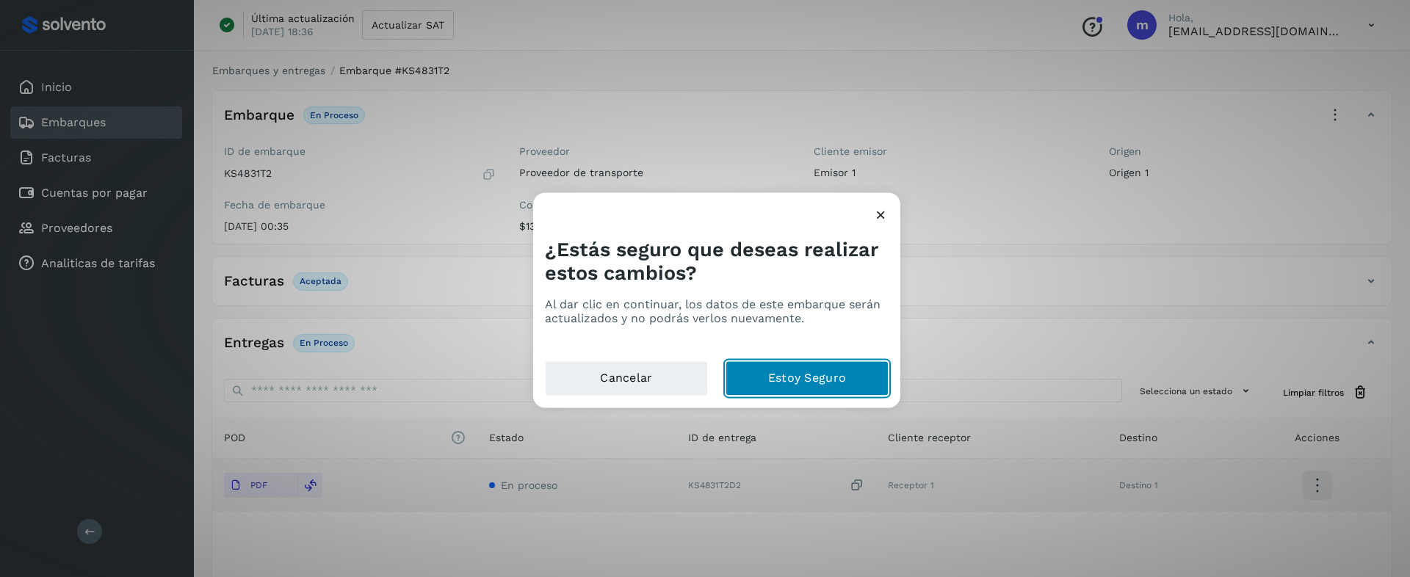
click at [836, 369] on button "Estoy Seguro" at bounding box center [806, 378] width 163 height 35
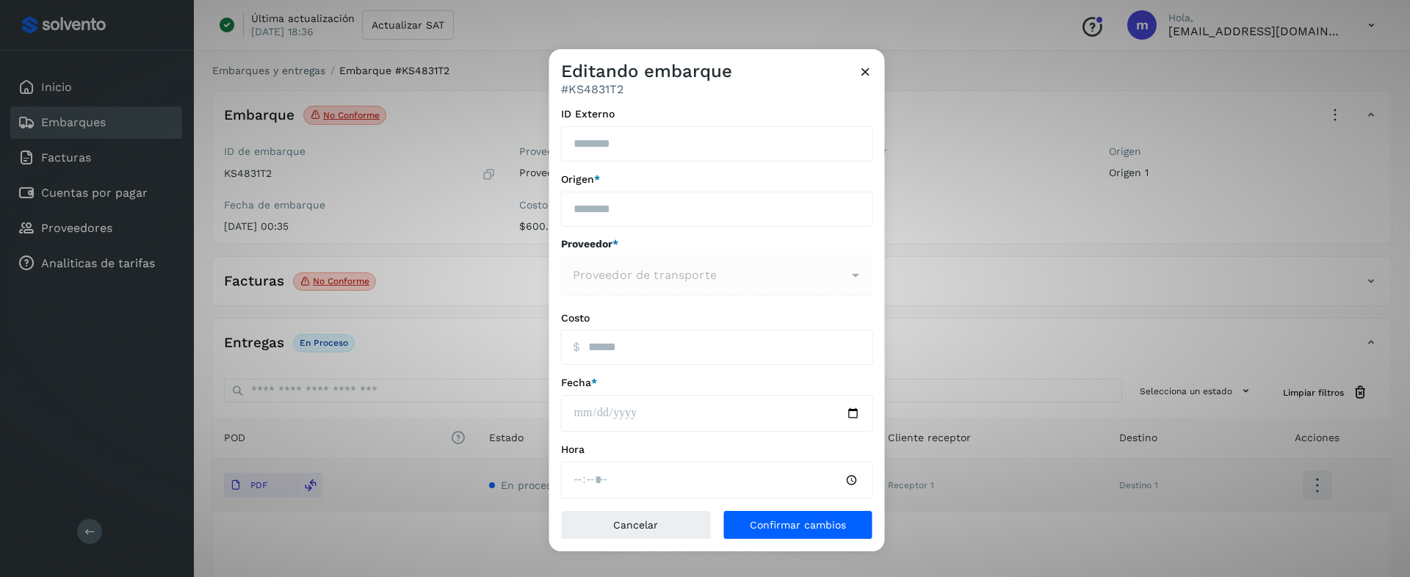
click at [865, 71] on icon at bounding box center [865, 71] width 15 height 15
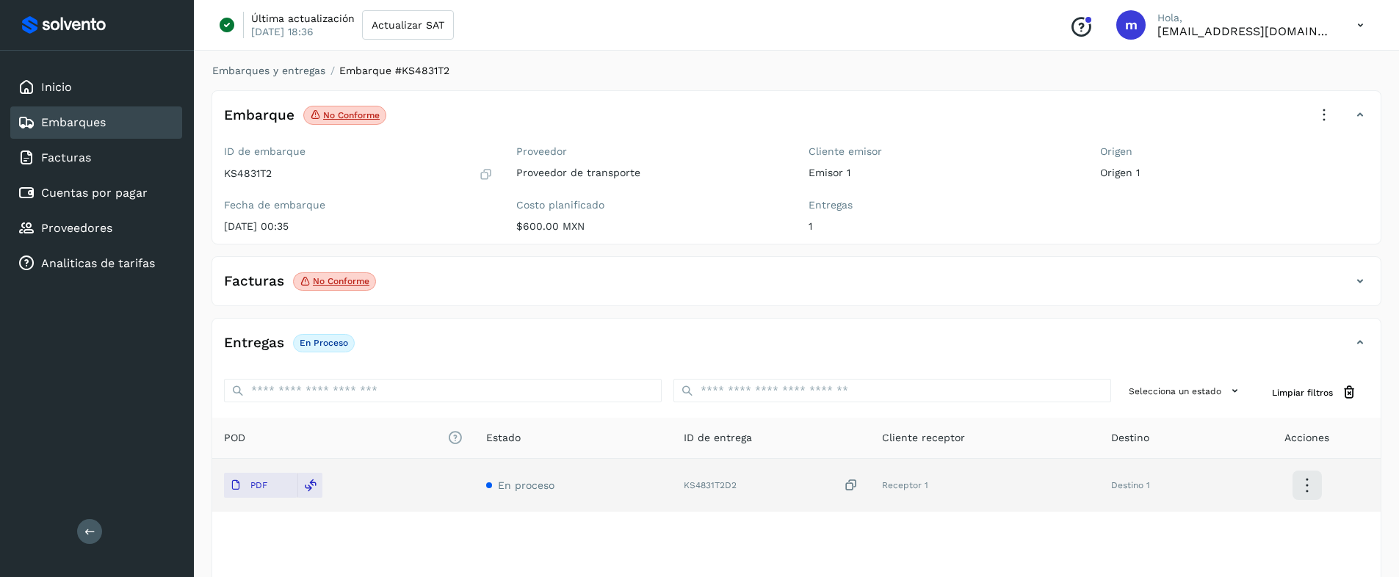
click at [1320, 119] on icon at bounding box center [1324, 115] width 32 height 32
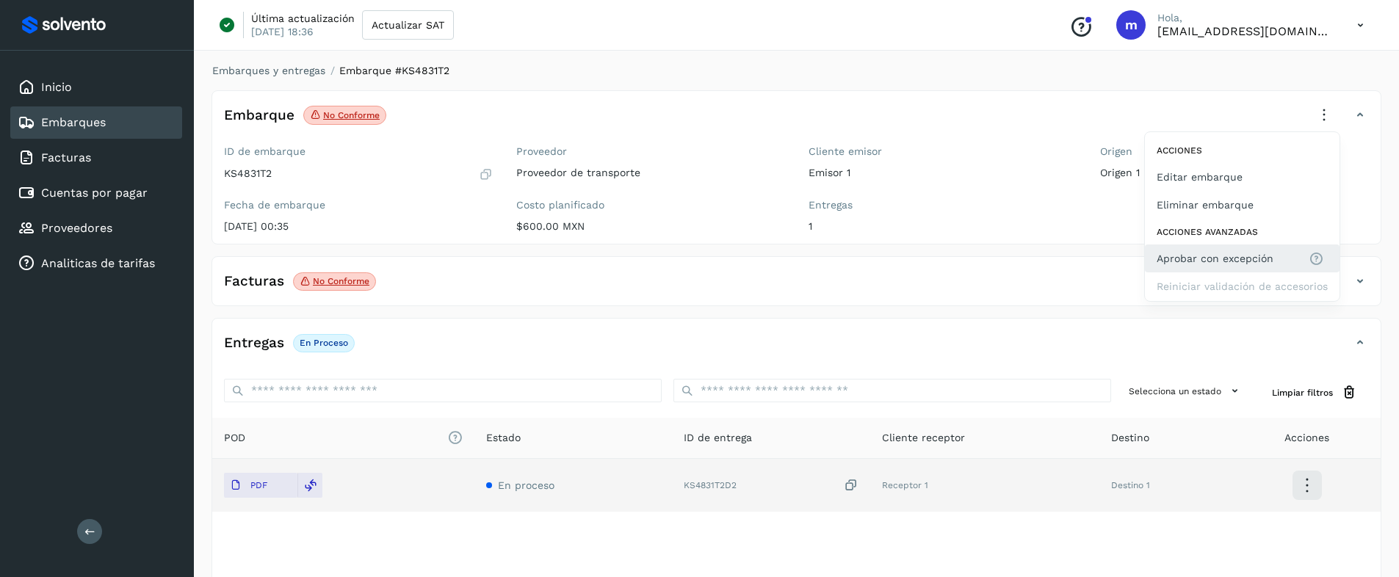
click at [1211, 253] on span "Aprobar con excepción" at bounding box center [1214, 258] width 117 height 16
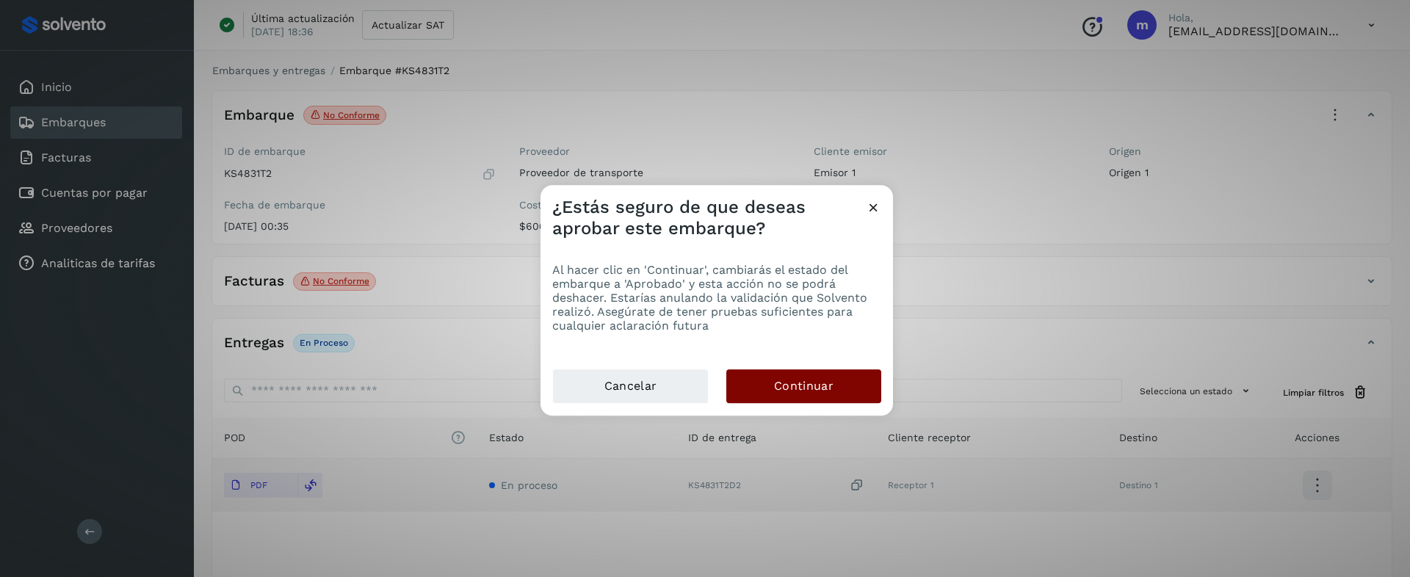
click at [792, 378] on span "Continuar" at bounding box center [803, 386] width 59 height 16
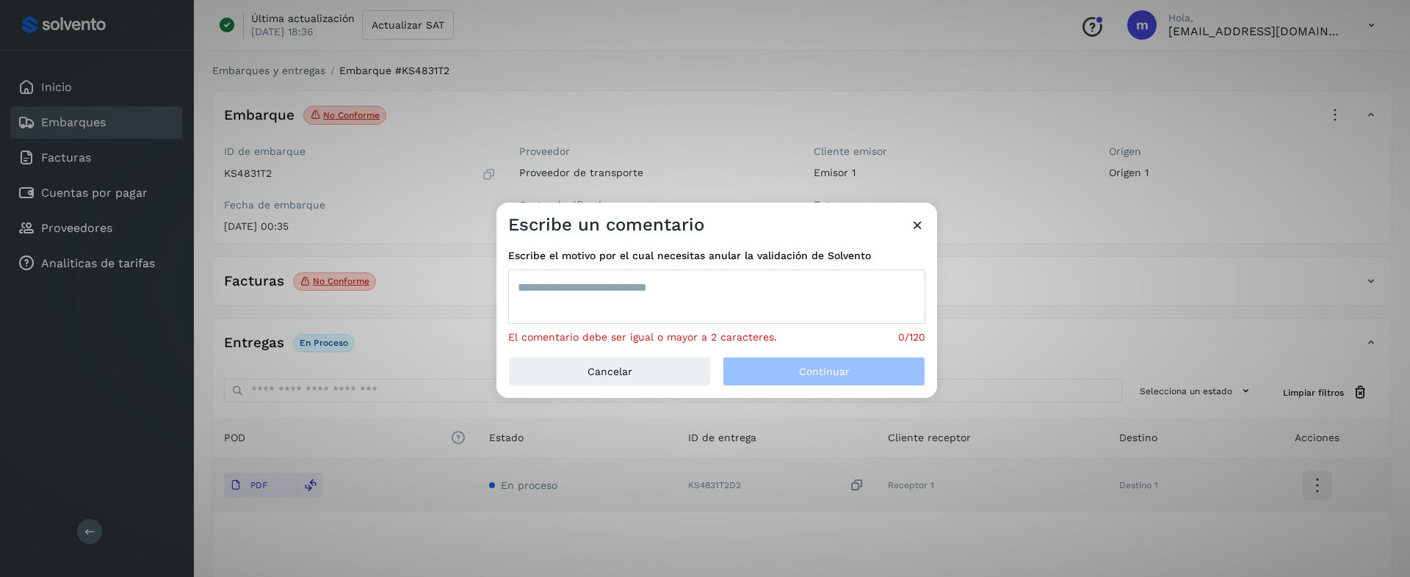
click at [623, 296] on textarea at bounding box center [716, 296] width 417 height 54
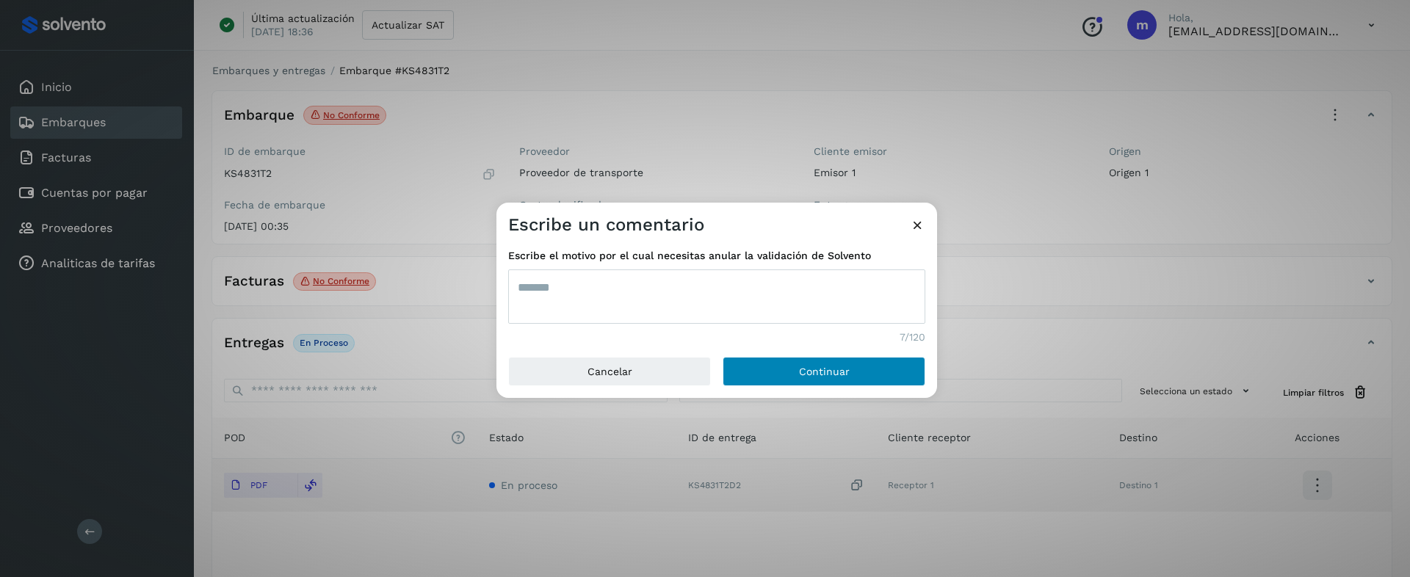
type textarea "*******"
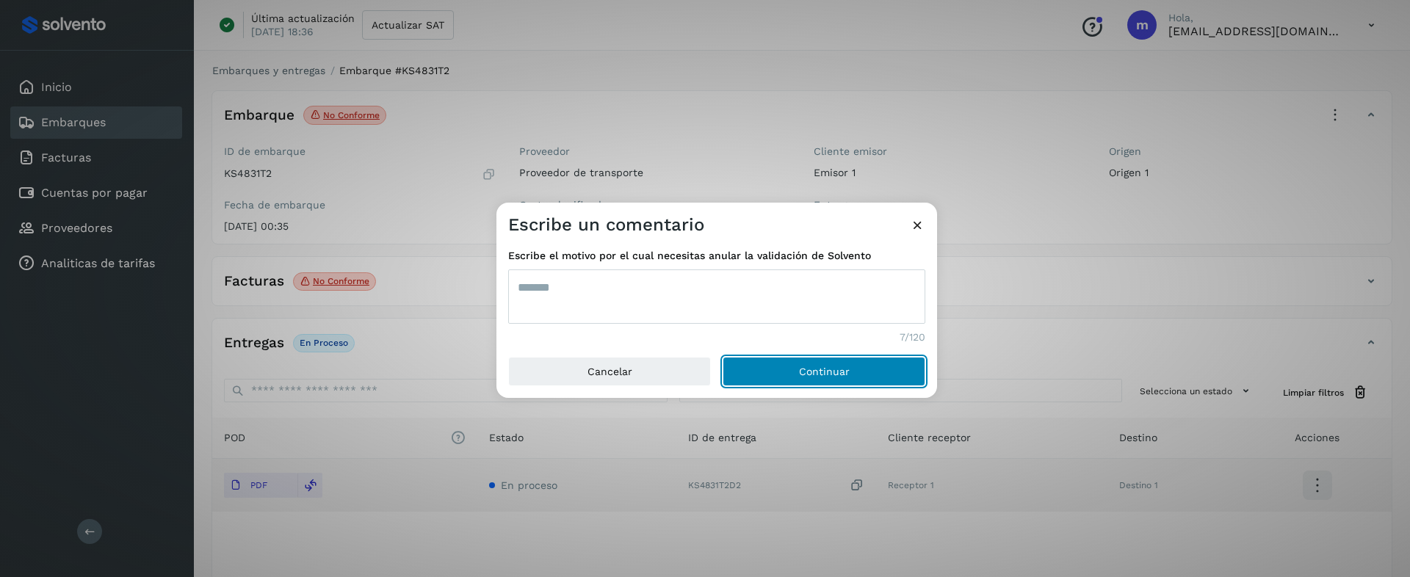
click at [797, 380] on button "Continuar" at bounding box center [823, 371] width 203 height 29
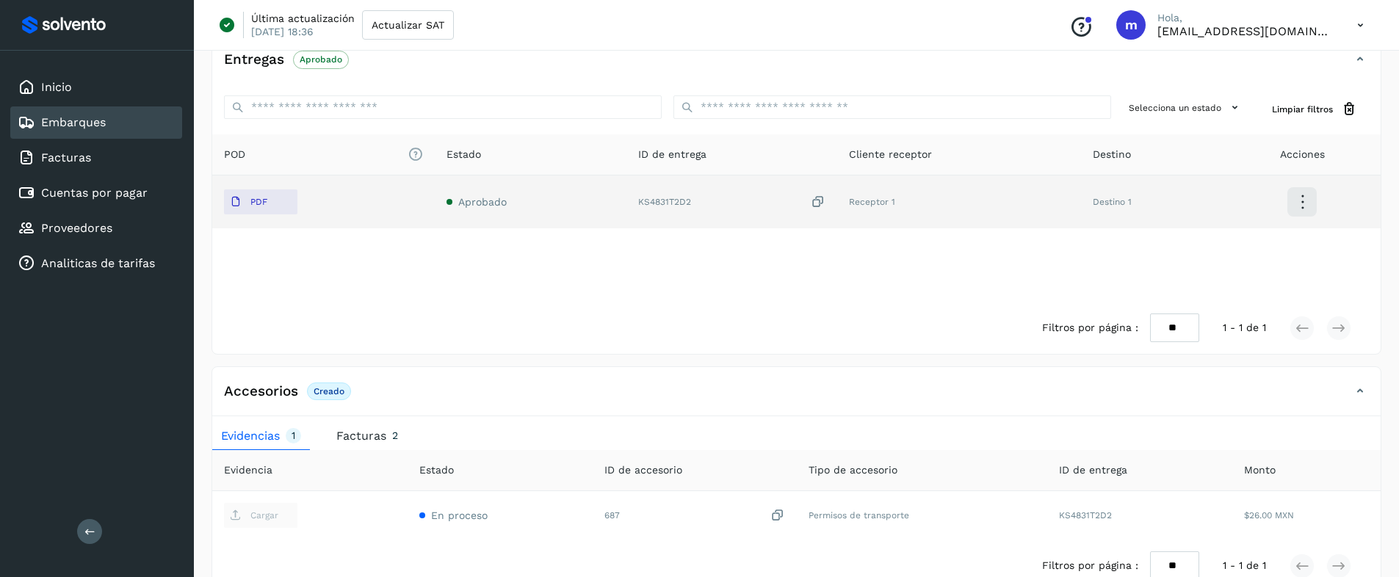
scroll to position [380, 0]
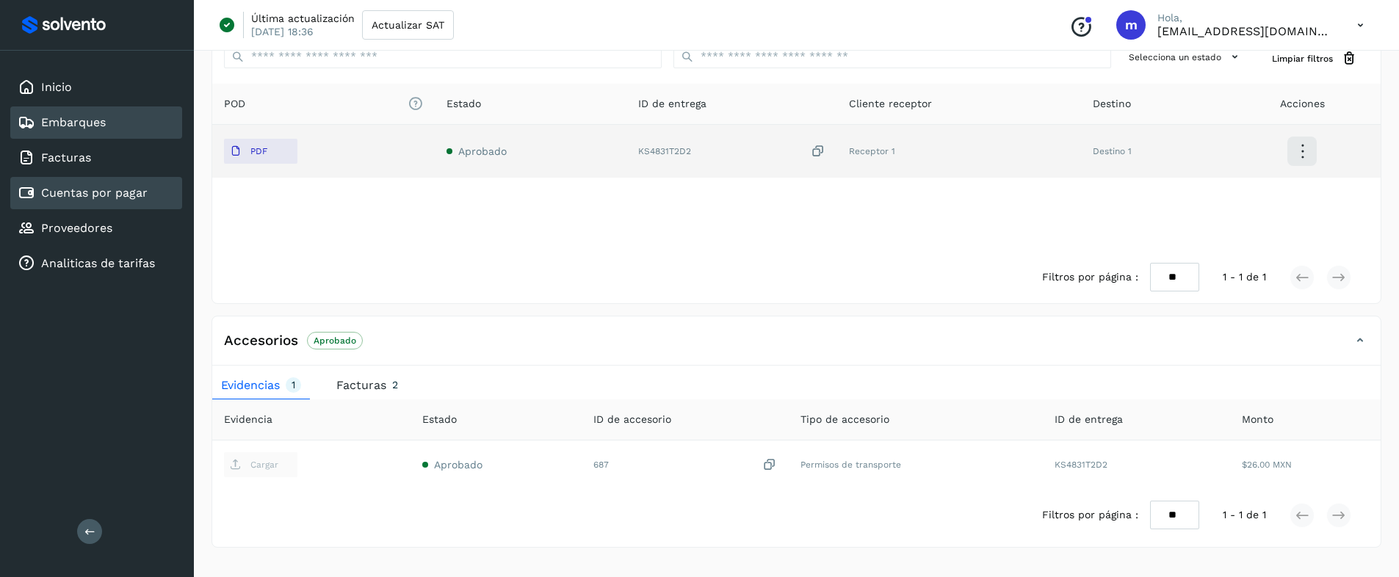
click at [70, 188] on link "Cuentas por pagar" at bounding box center [94, 193] width 106 height 14
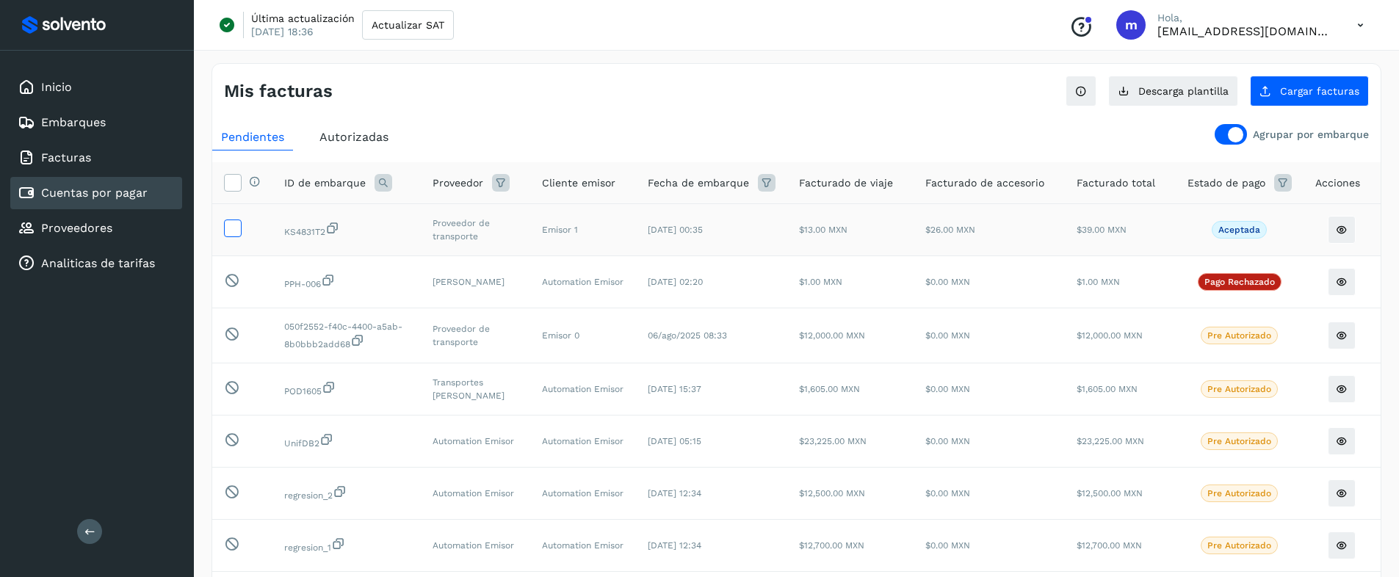
click at [233, 232] on icon at bounding box center [232, 227] width 15 height 15
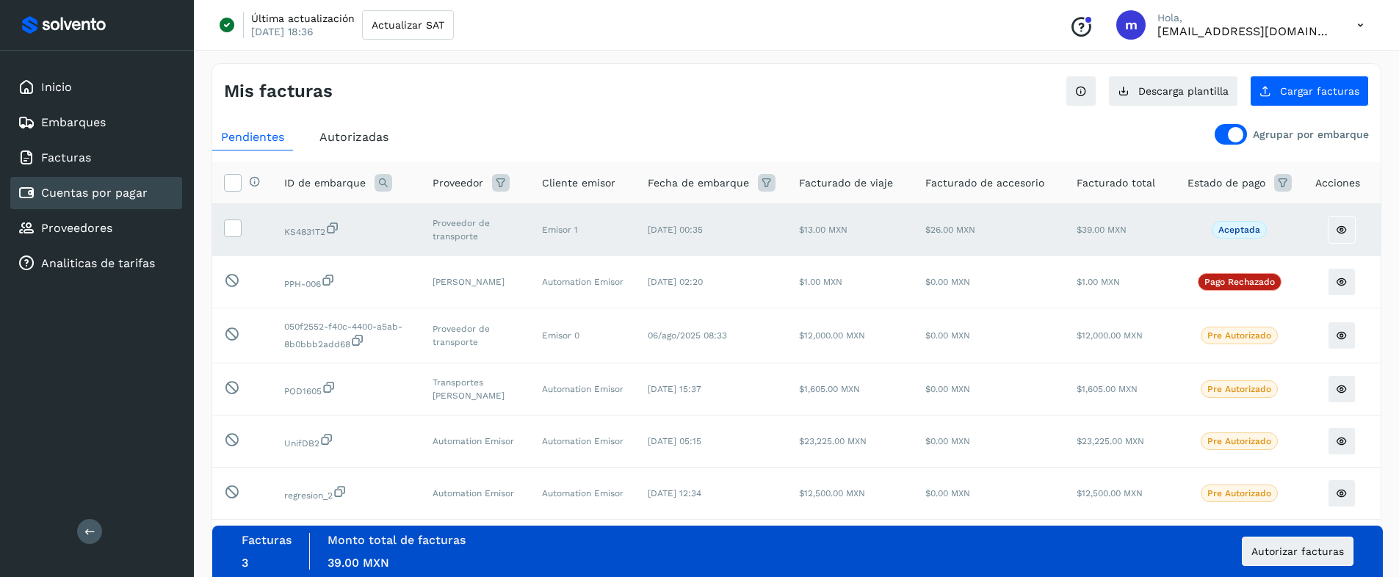
click at [1360, 28] on icon at bounding box center [1360, 25] width 30 height 30
click at [1233, 95] on div "Cerrar sesión" at bounding box center [1287, 95] width 175 height 28
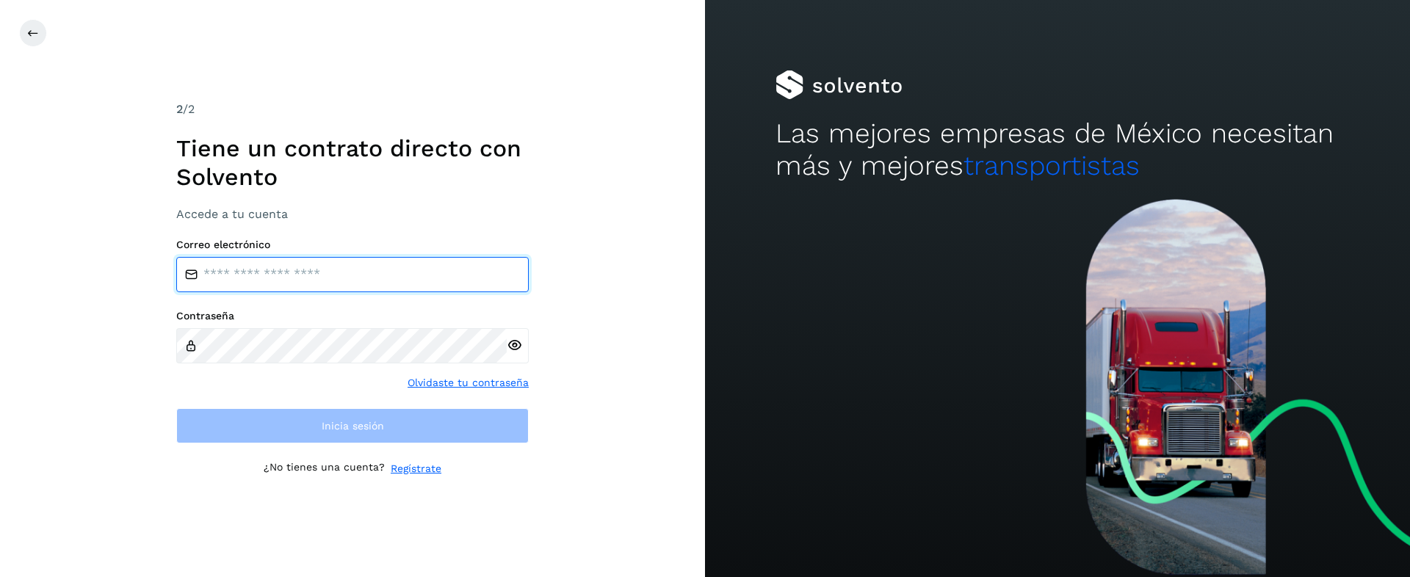
click at [213, 279] on input "email" at bounding box center [352, 274] width 352 height 35
type input "**********"
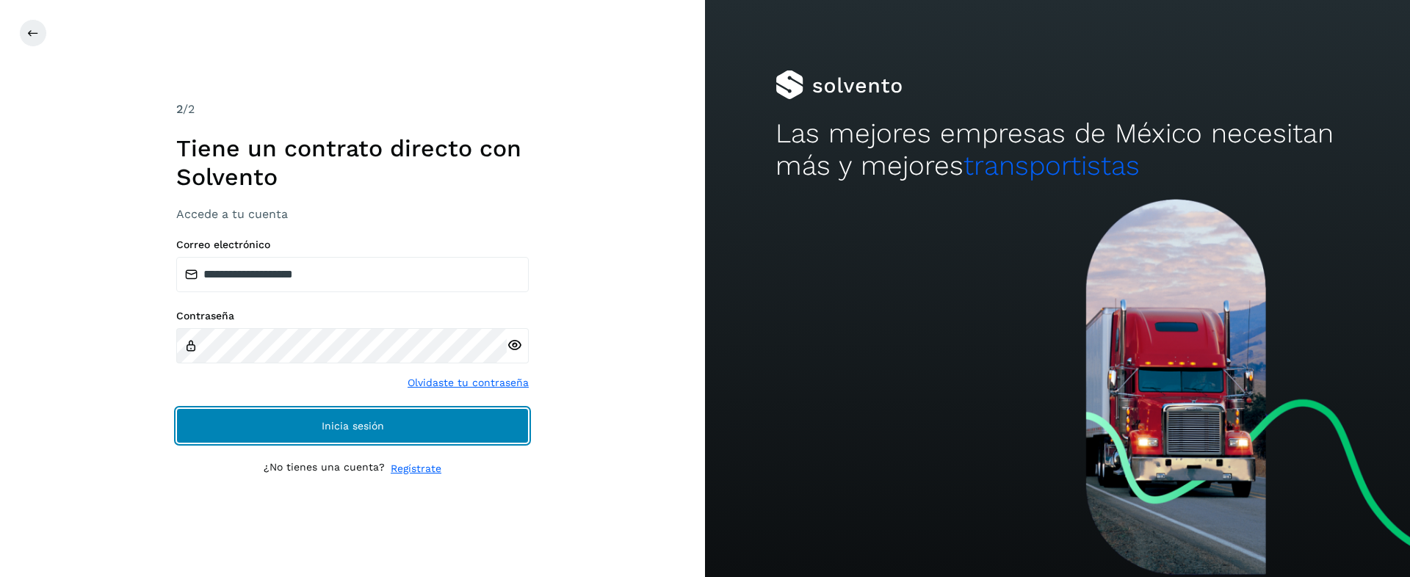
click at [324, 431] on span "Inicia sesión" at bounding box center [353, 426] width 62 height 10
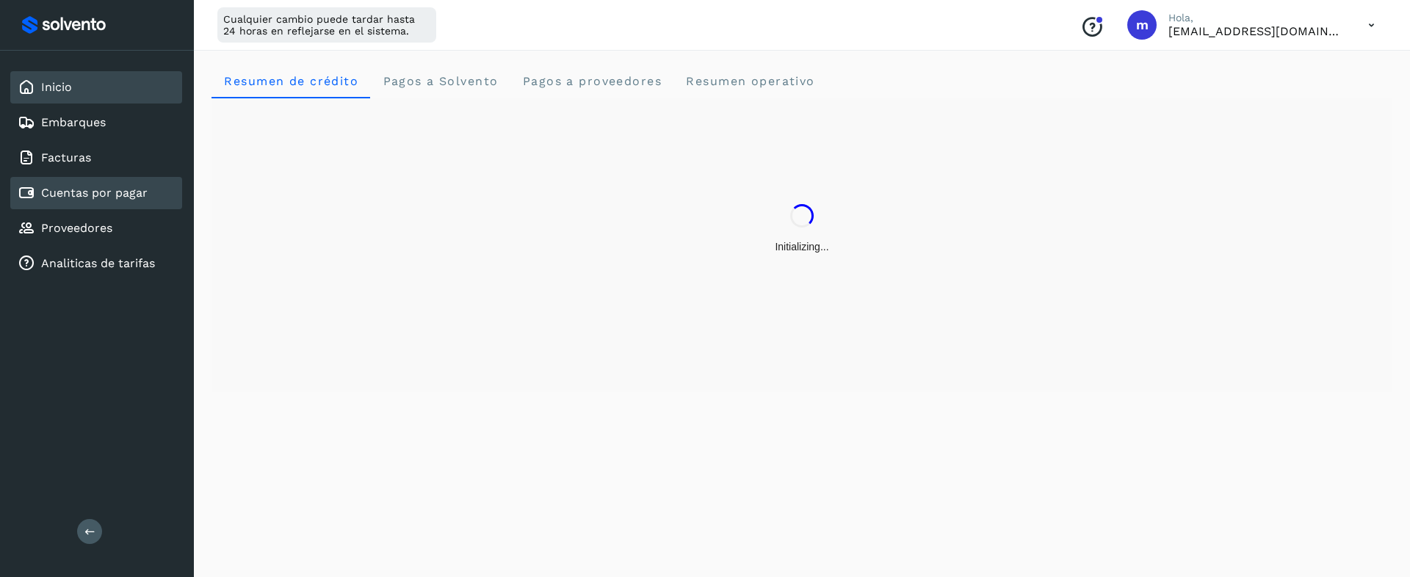
click at [89, 194] on link "Cuentas por pagar" at bounding box center [94, 193] width 106 height 14
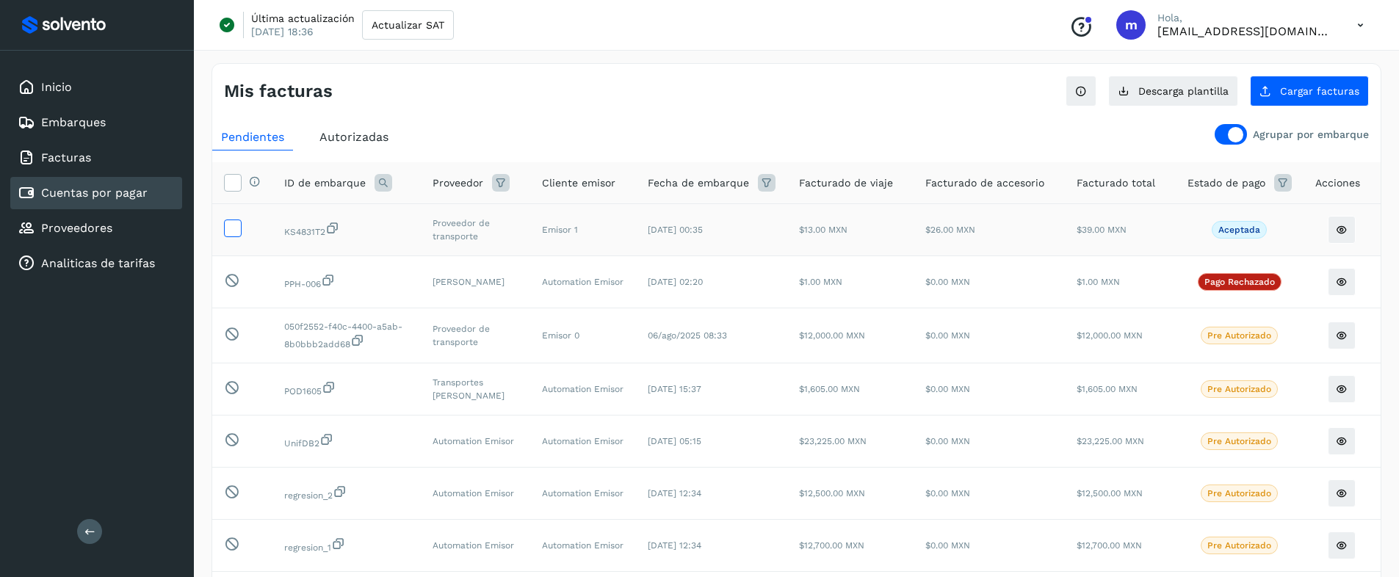
click at [228, 230] on icon at bounding box center [232, 227] width 15 height 15
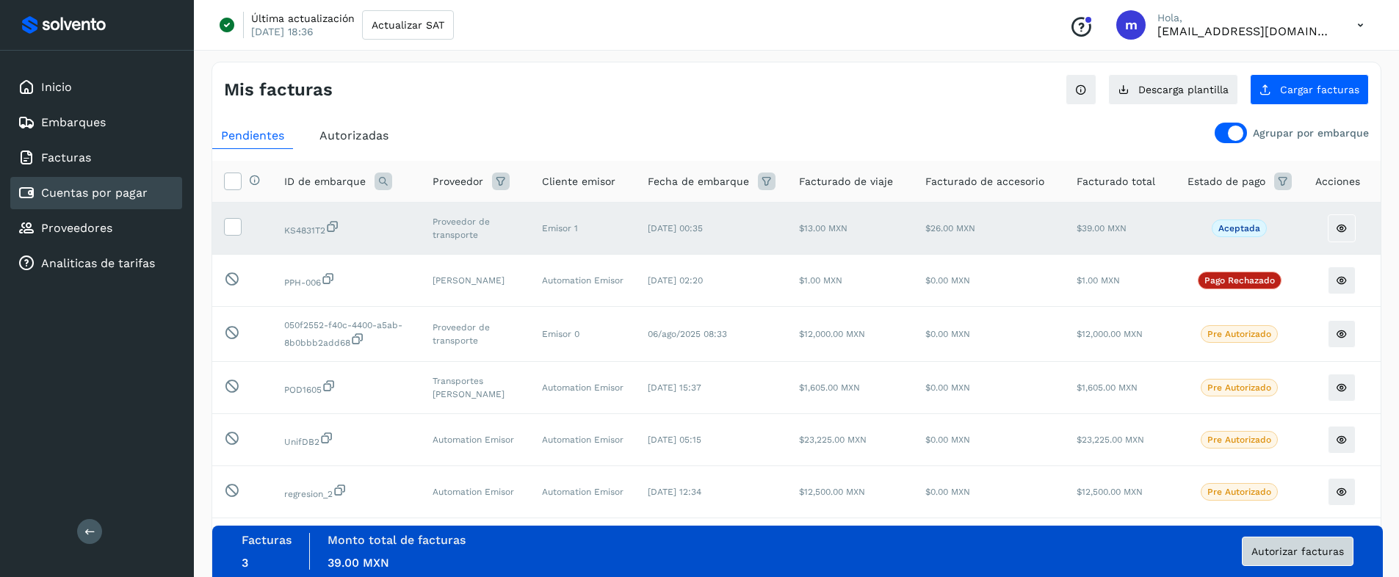
scroll to position [3, 0]
click at [1307, 530] on span "Autorizar facturas" at bounding box center [1297, 551] width 93 height 10
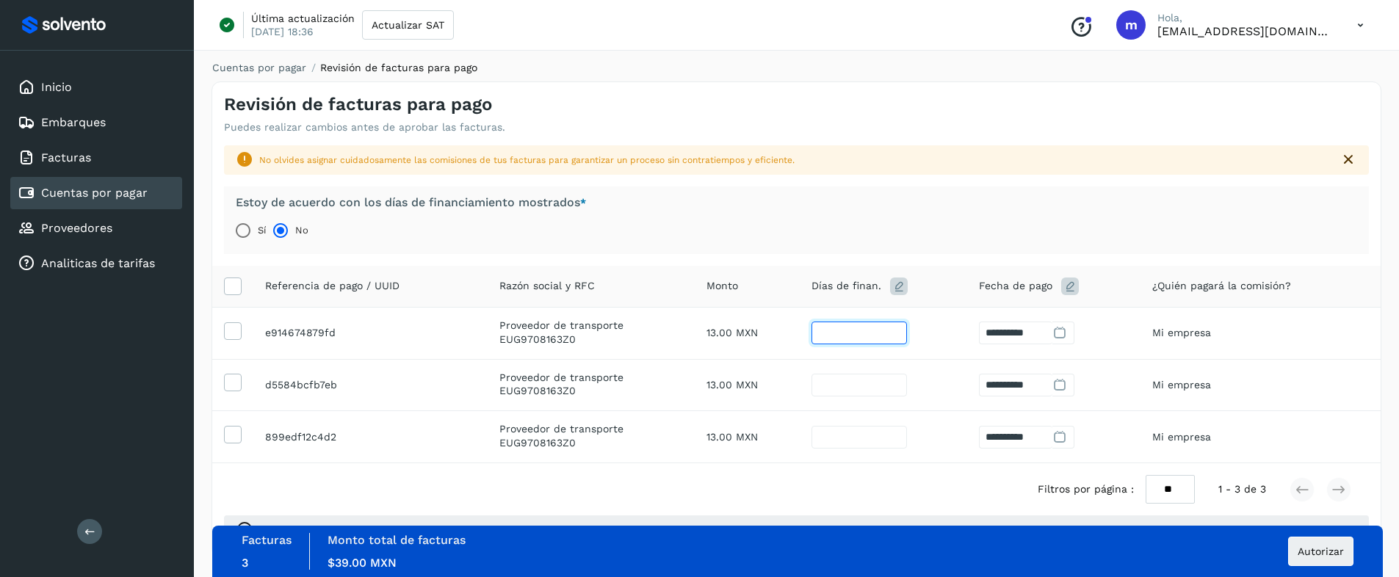
click at [860, 332] on input "**" at bounding box center [858, 333] width 95 height 23
type input "*"
type input "**********"
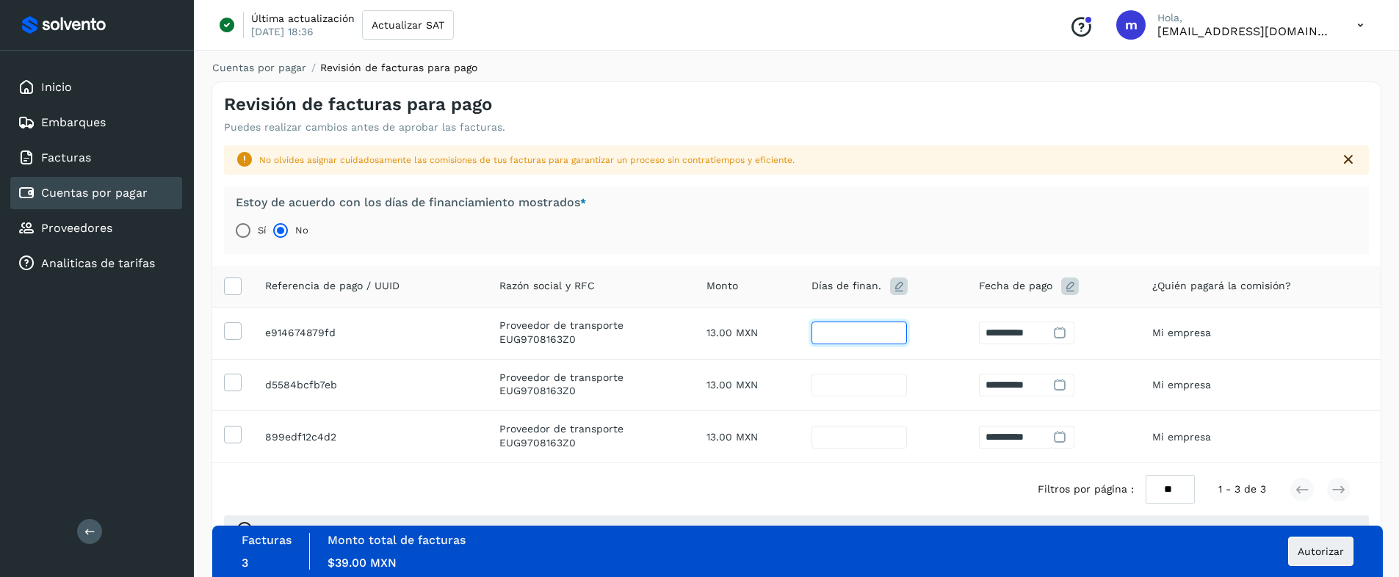
type input "*"
click at [852, 385] on input "**" at bounding box center [858, 385] width 95 height 23
type input "*"
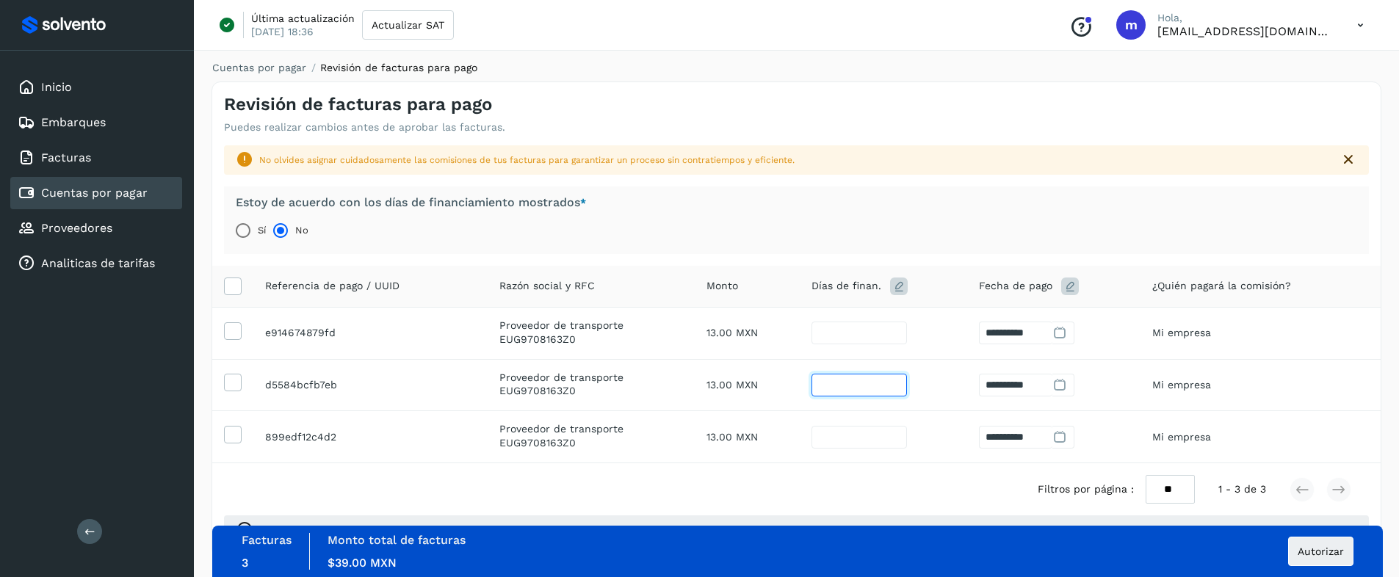
type input "**********"
type input "*"
click at [841, 438] on input "**" at bounding box center [858, 437] width 95 height 23
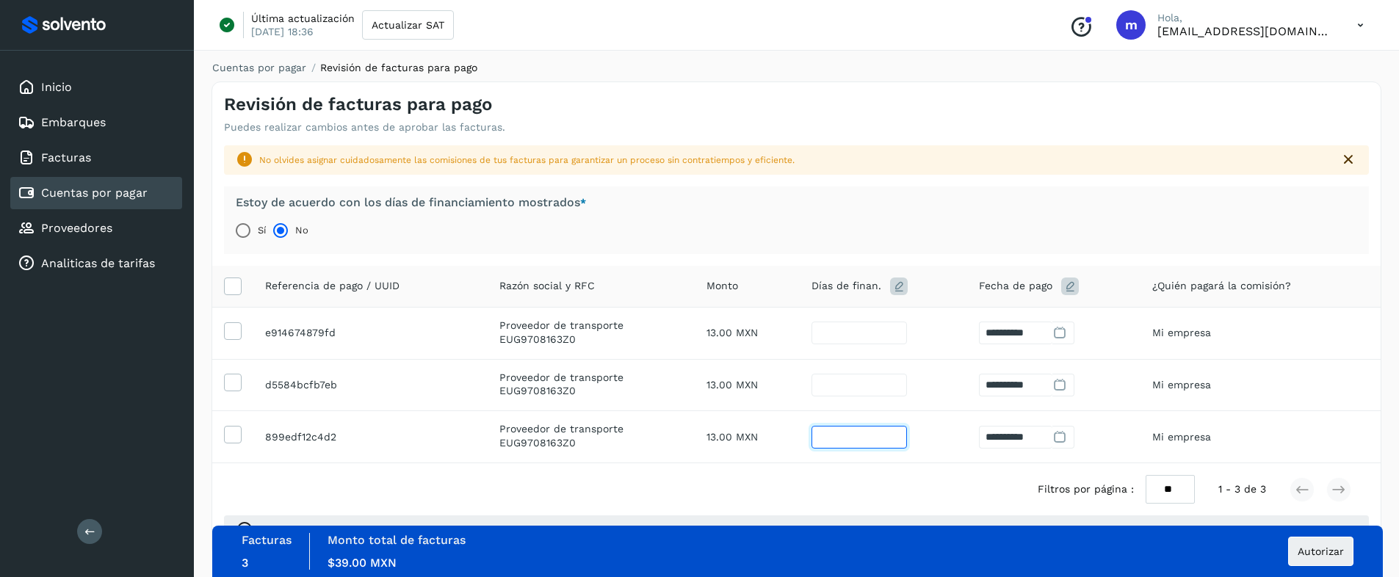
type input "*"
type input "**********"
type input "*"
click at [844, 493] on div "Filtros por página : ** ** ** 1 - 3 de 3" at bounding box center [796, 489] width 1168 height 52
click at [1330, 530] on button "Autorizar" at bounding box center [1320, 551] width 65 height 29
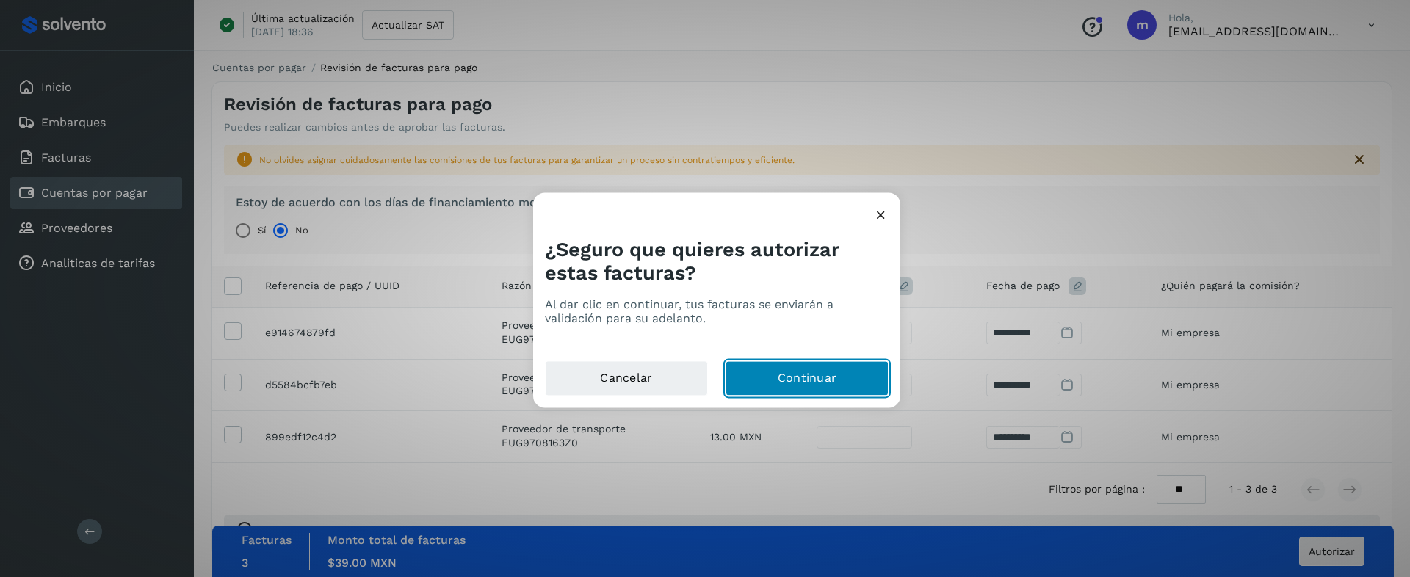
click at [816, 378] on button "Continuar" at bounding box center [806, 378] width 163 height 35
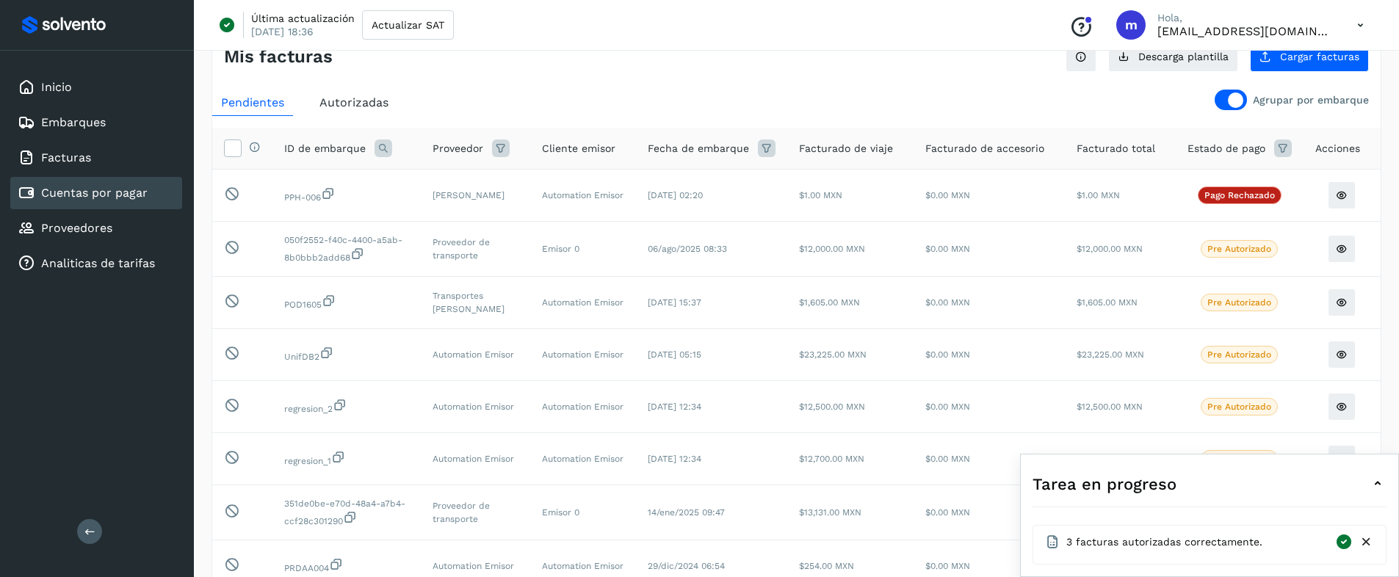
scroll to position [37, 0]
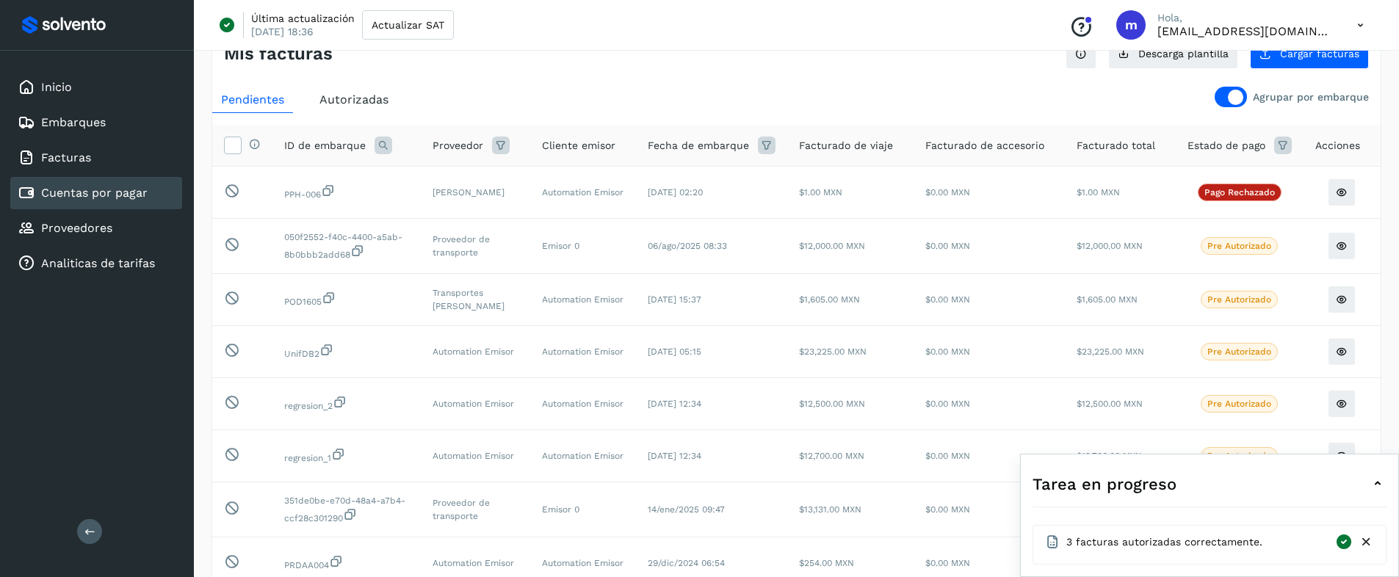
click at [1381, 482] on icon at bounding box center [1378, 484] width 18 height 18
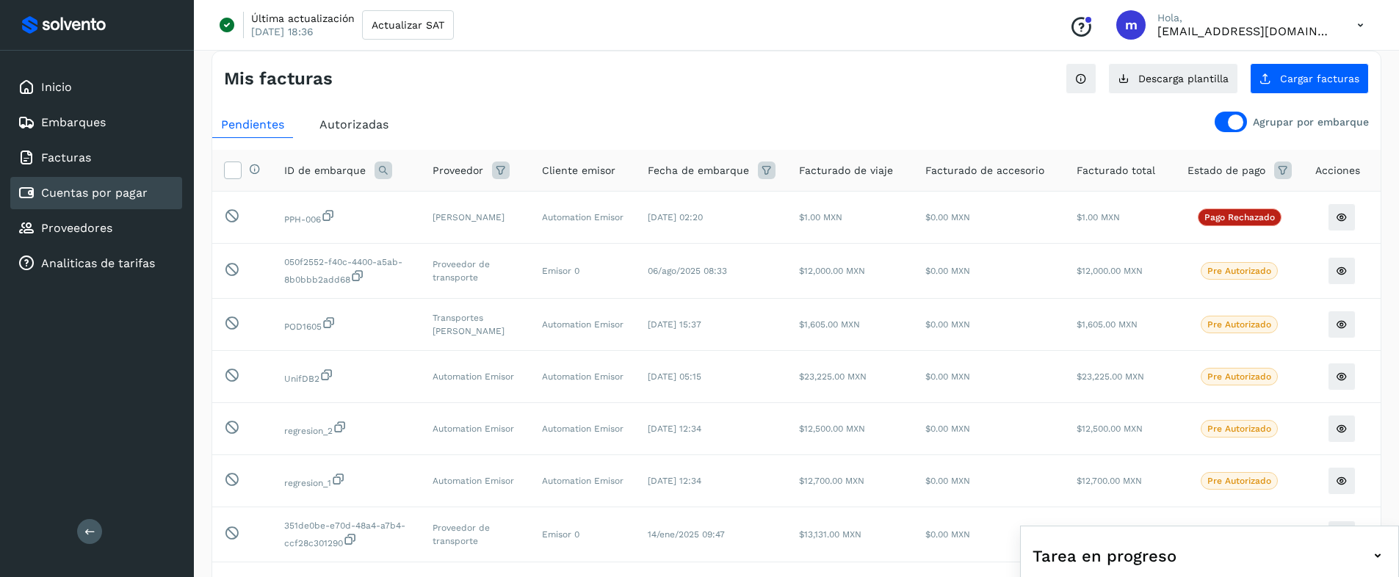
scroll to position [0, 0]
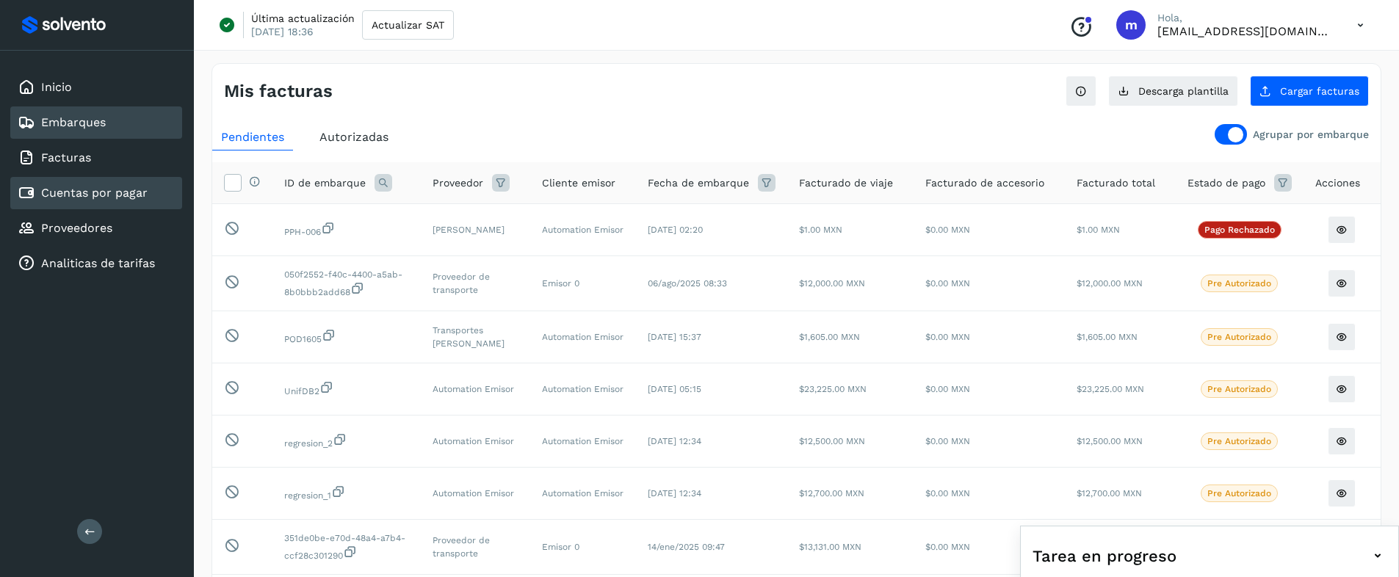
click at [74, 129] on div "Embarques" at bounding box center [62, 123] width 88 height 18
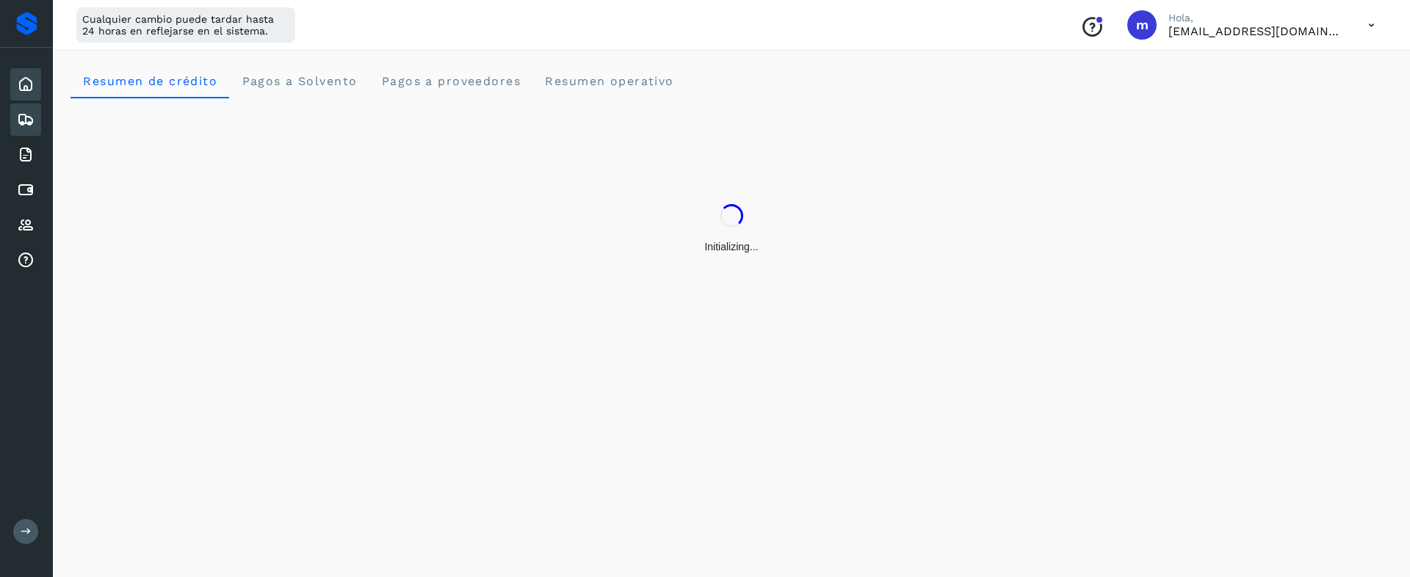
click at [27, 114] on icon at bounding box center [26, 120] width 18 height 18
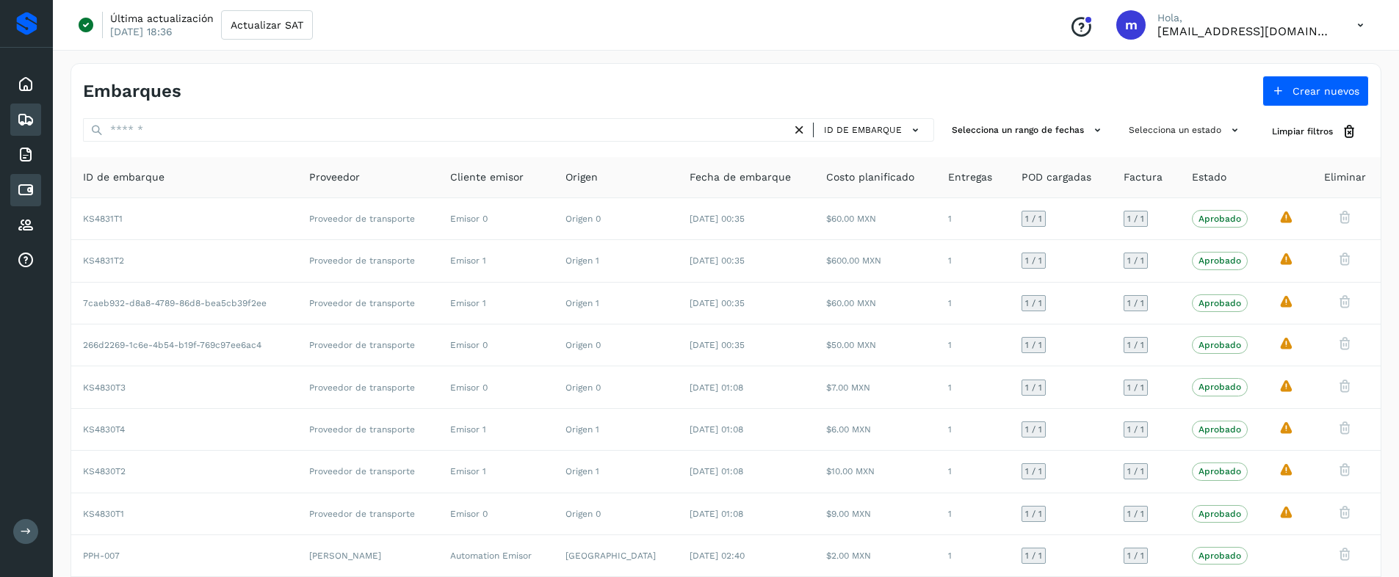
click at [23, 190] on icon at bounding box center [26, 190] width 18 height 18
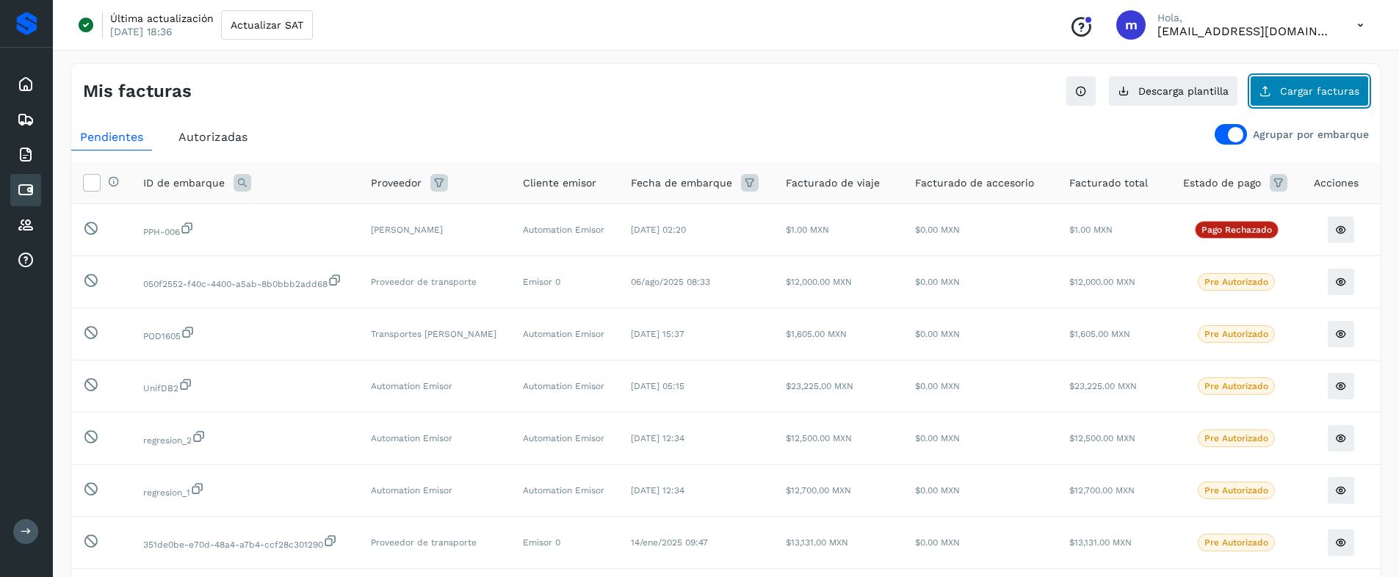
click at [1305, 95] on span "Cargar facturas" at bounding box center [1319, 91] width 79 height 10
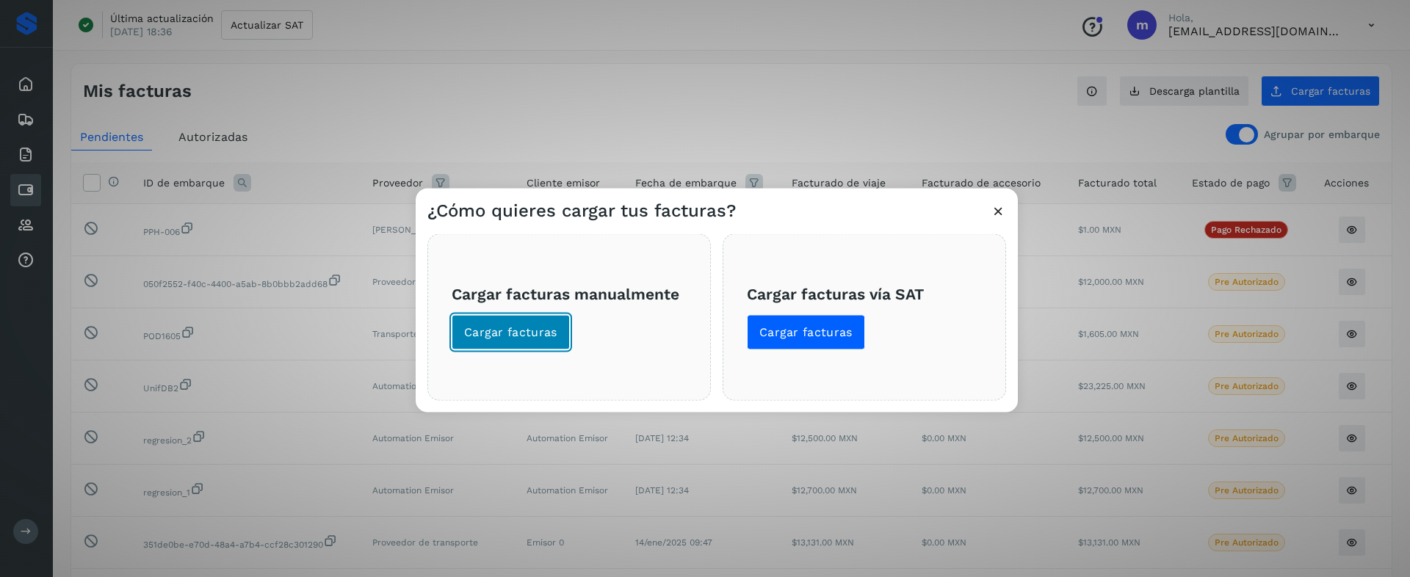
click at [506, 338] on span "Cargar facturas" at bounding box center [510, 333] width 93 height 16
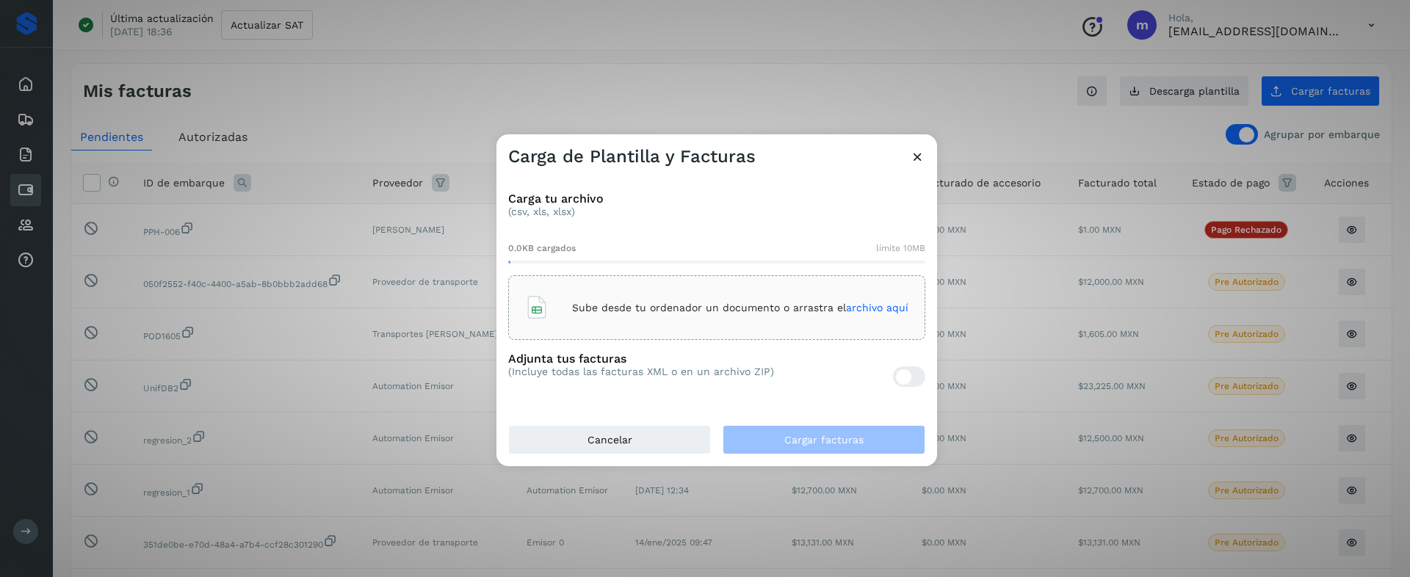
click at [564, 305] on div "Sube desde tu ordenador un documento o arrastra el archivo aquí" at bounding box center [716, 308] width 383 height 40
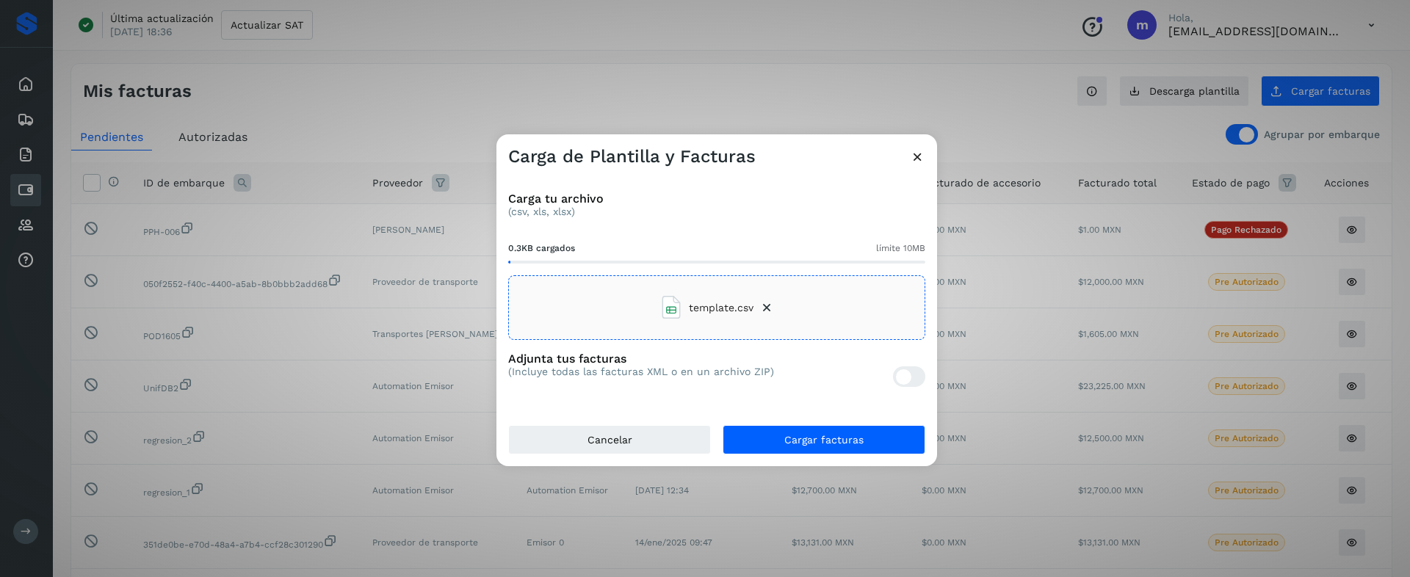
click at [916, 377] on div at bounding box center [909, 376] width 32 height 21
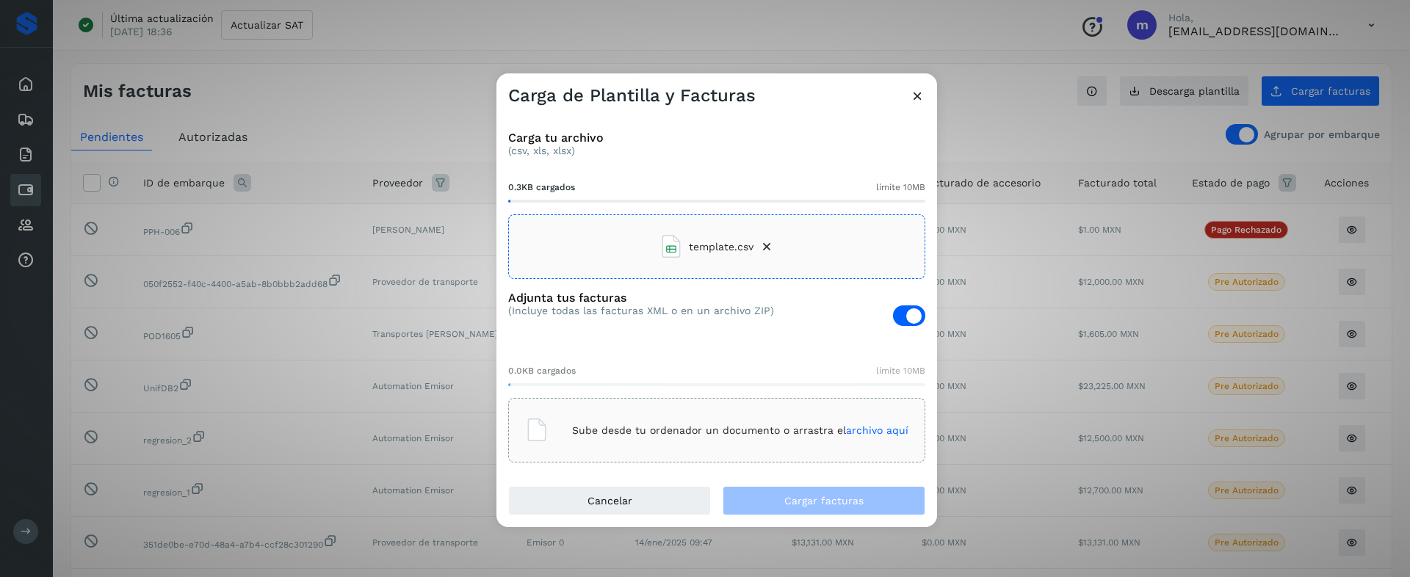
click at [643, 432] on p "Sube desde tu ordenador un documento o arrastra el archivo aquí" at bounding box center [740, 430] width 336 height 12
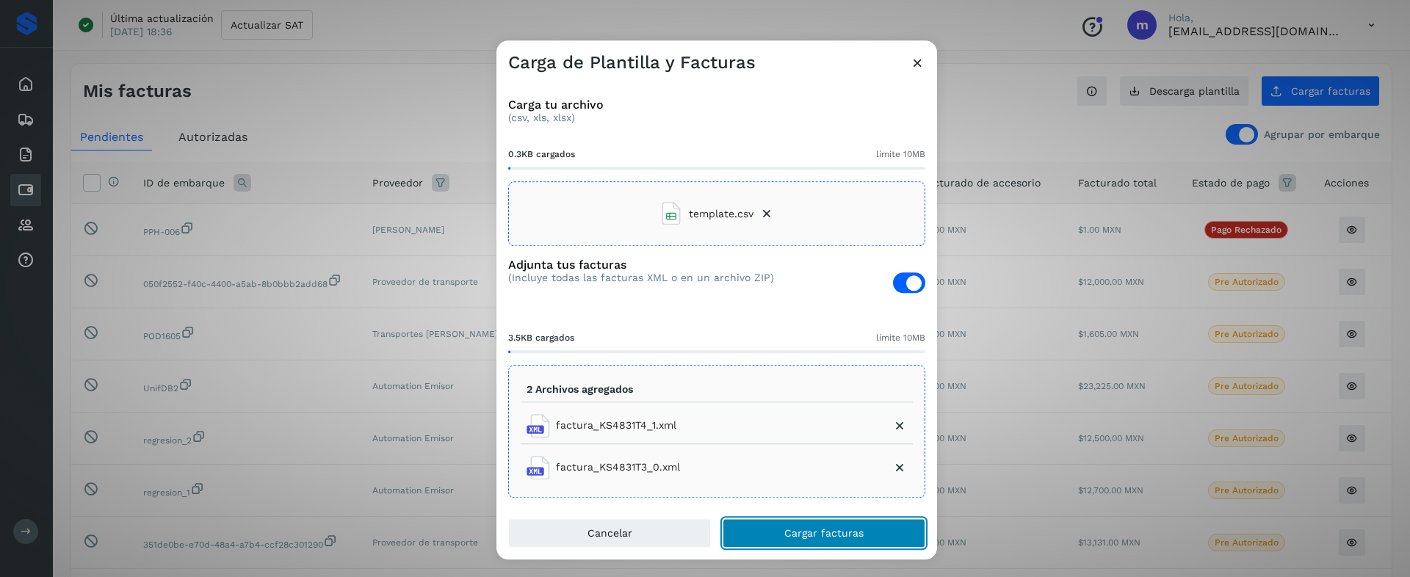
click at [804, 541] on button "Cargar facturas" at bounding box center [823, 533] width 203 height 29
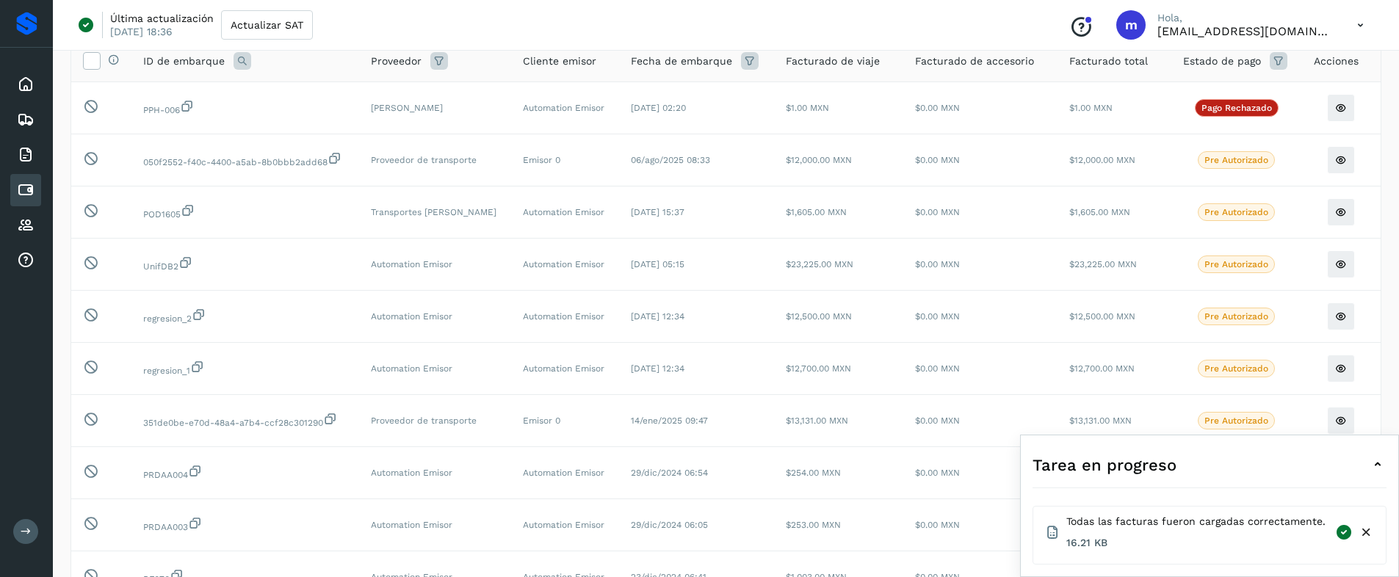
scroll to position [140, 0]
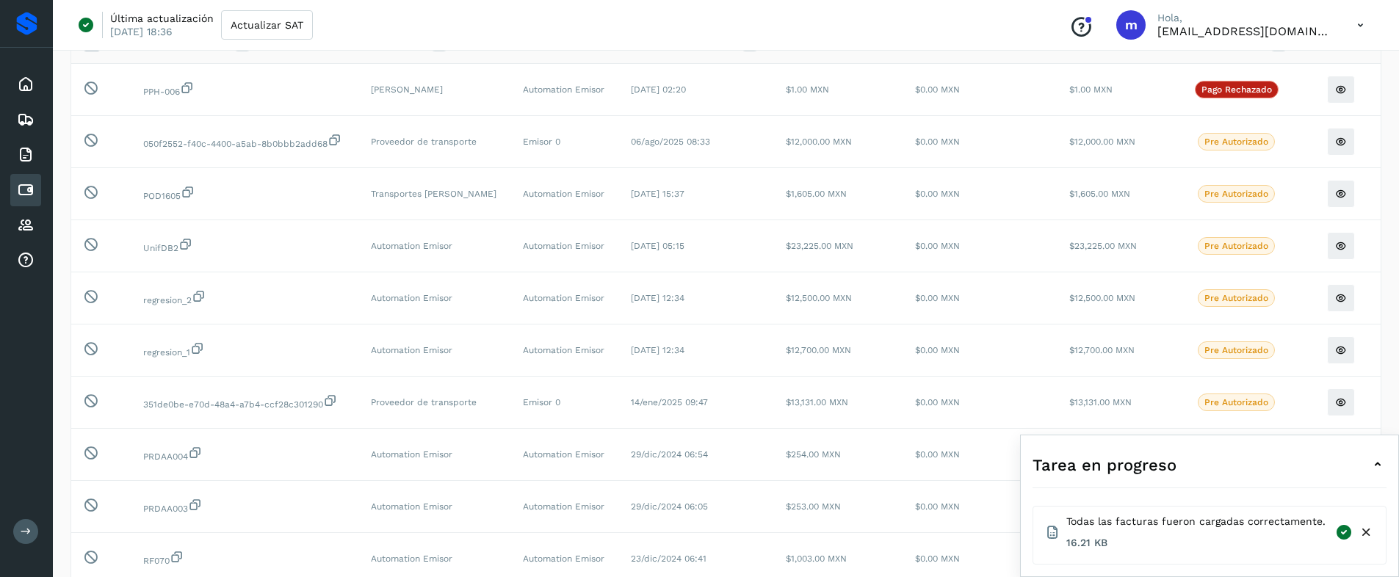
click at [1376, 465] on icon at bounding box center [1378, 465] width 18 height 18
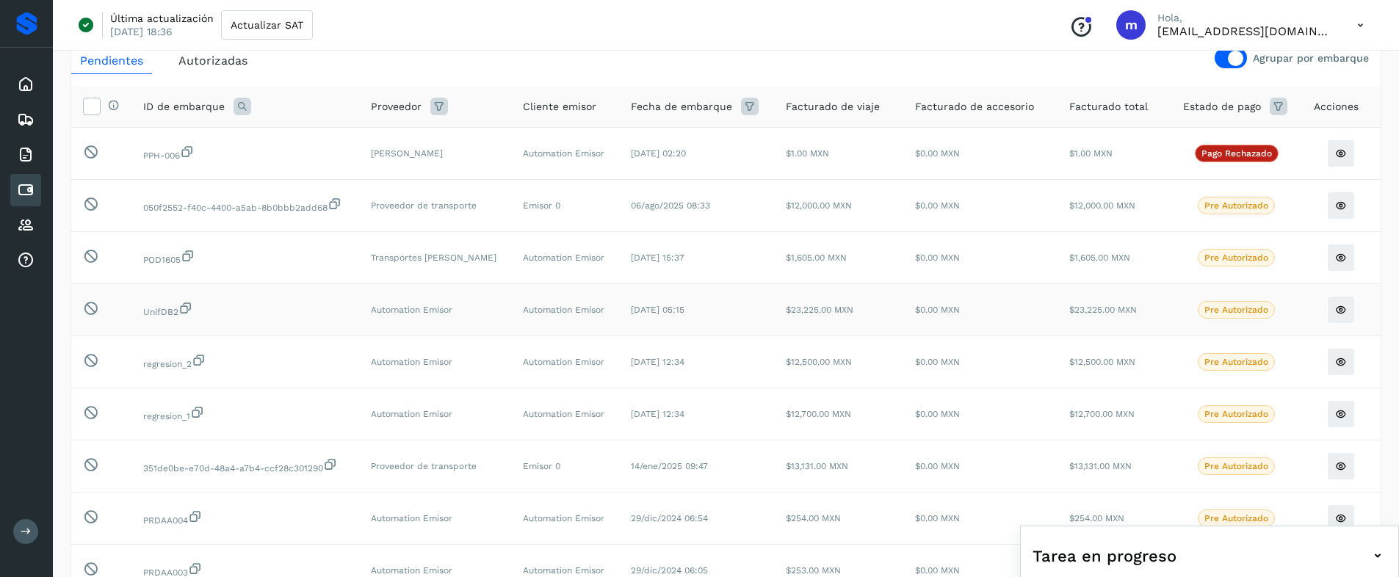
scroll to position [0, 0]
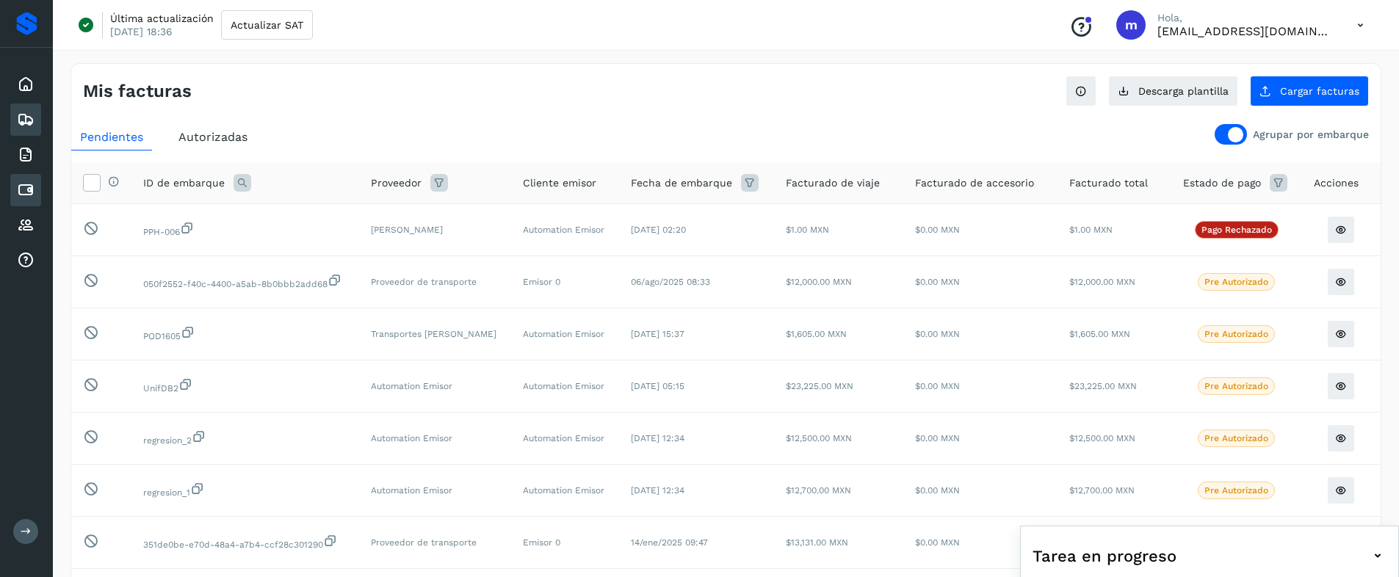
click at [23, 132] on div "Embarques" at bounding box center [25, 120] width 31 height 32
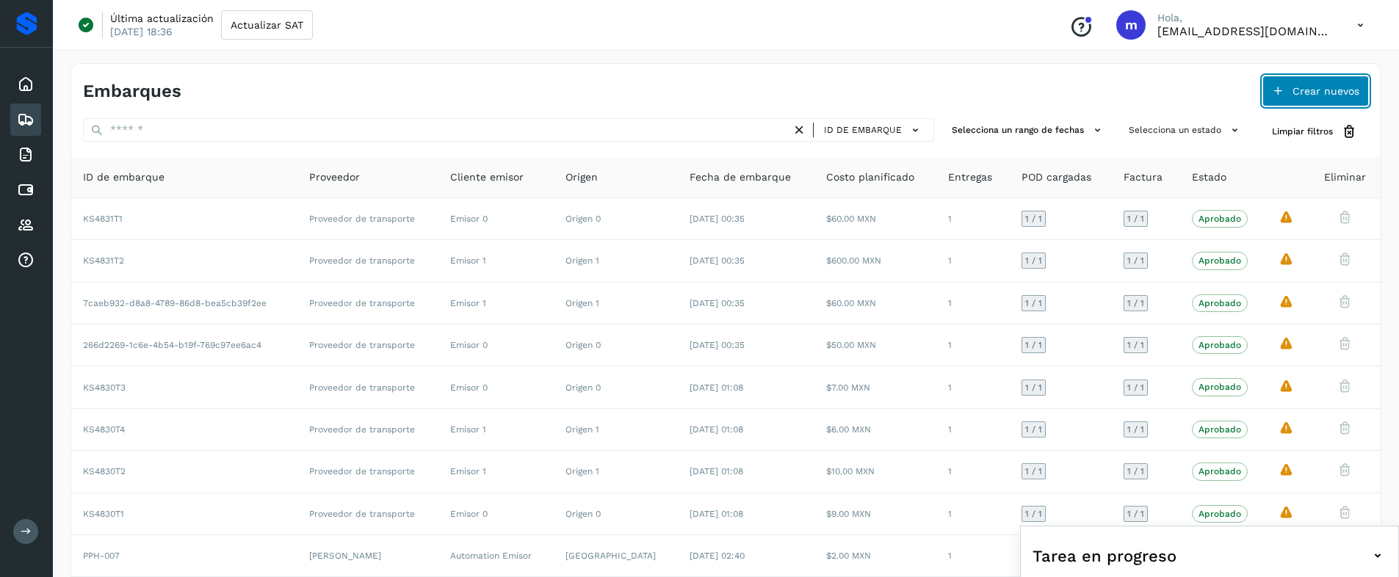
click at [1294, 90] on span "Crear nuevos" at bounding box center [1325, 91] width 67 height 10
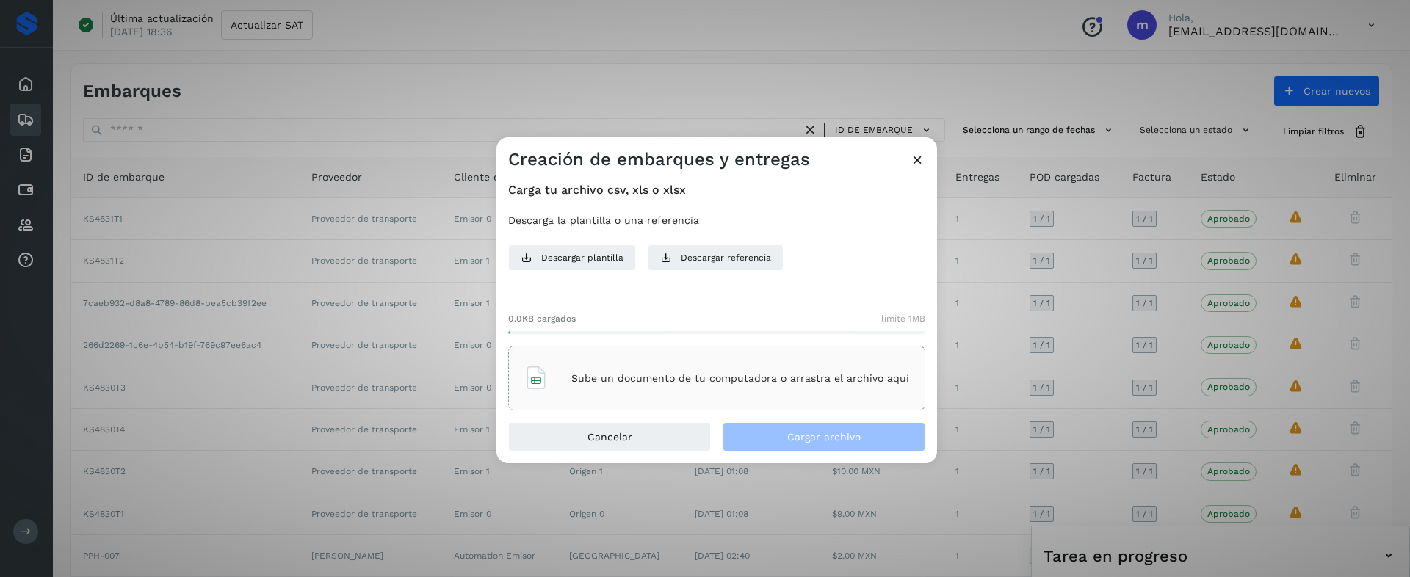
click at [628, 372] on p "Sube un documento de tu computadora o arrastra el archivo aquí" at bounding box center [740, 378] width 338 height 12
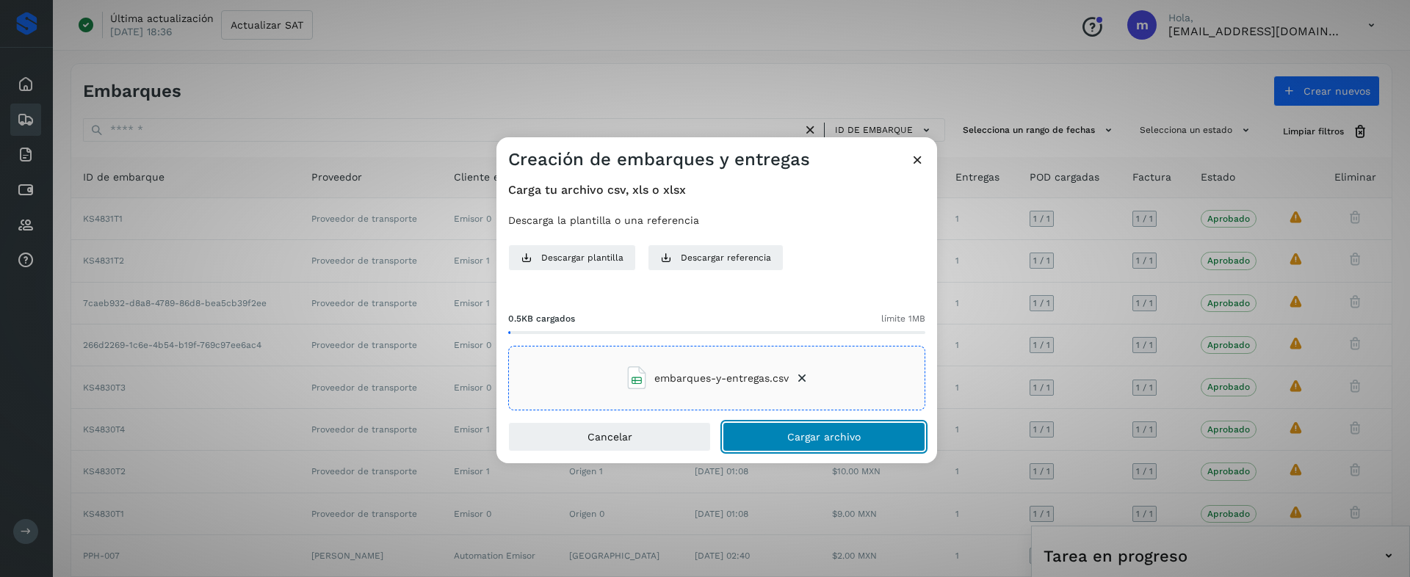
click at [824, 446] on button "Cargar archivo" at bounding box center [823, 436] width 203 height 29
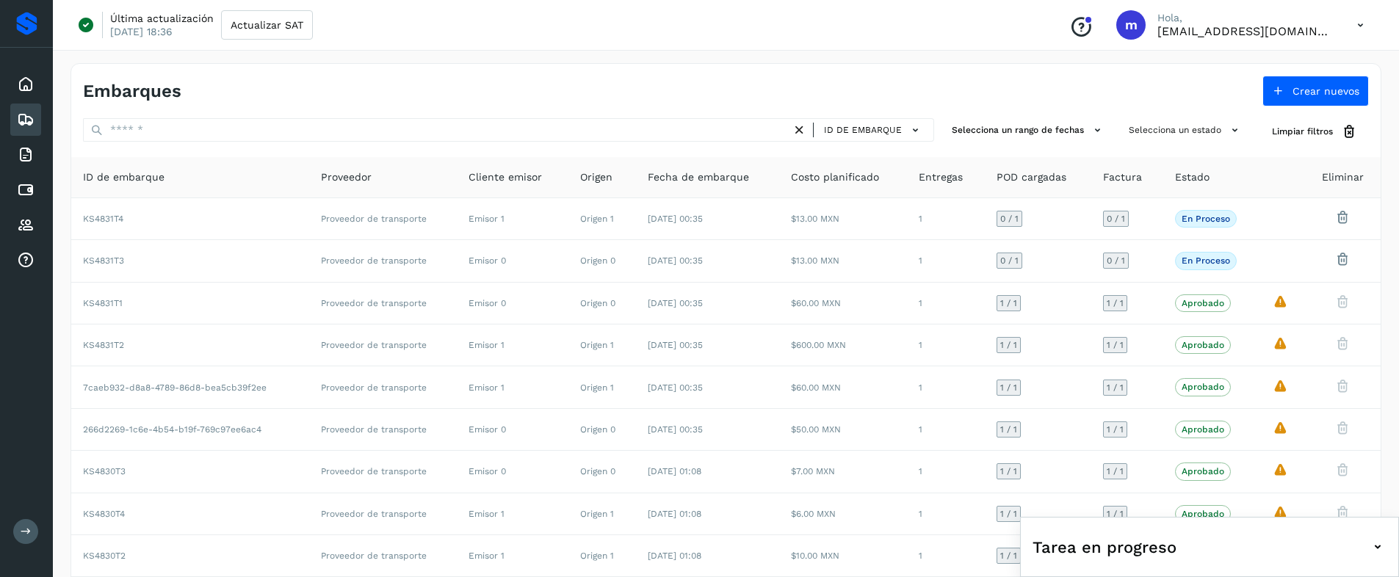
click at [684, 87] on div "Embarques" at bounding box center [404, 91] width 643 height 21
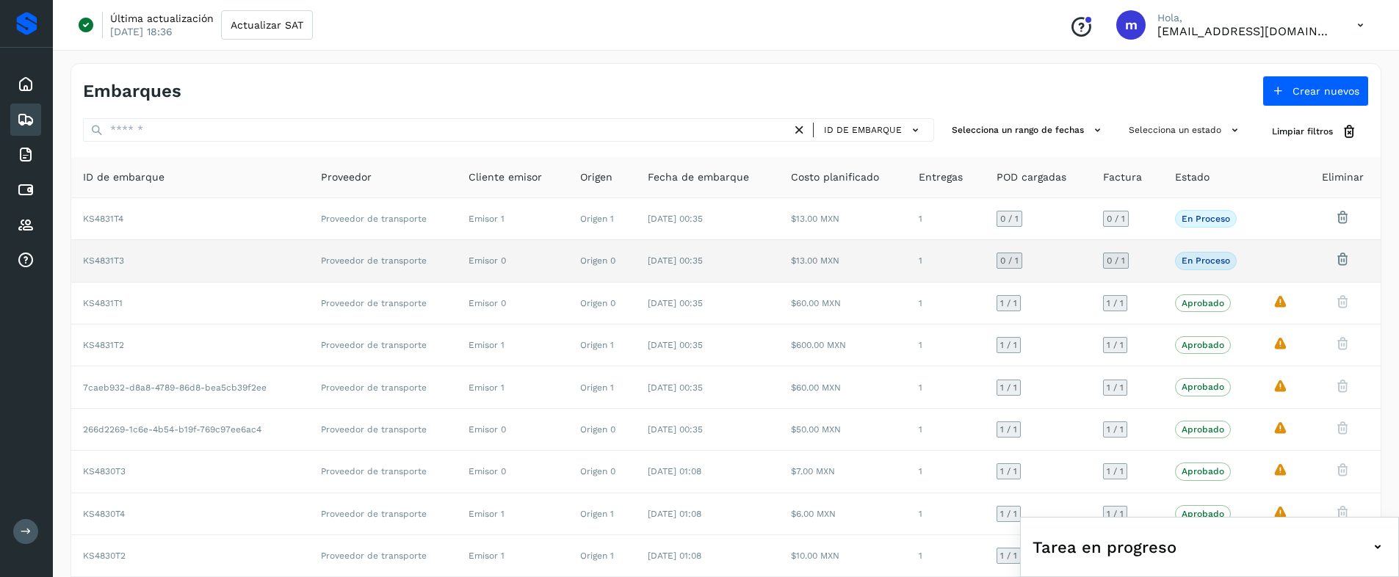
click at [352, 267] on td "Proveedor de transporte" at bounding box center [383, 261] width 148 height 42
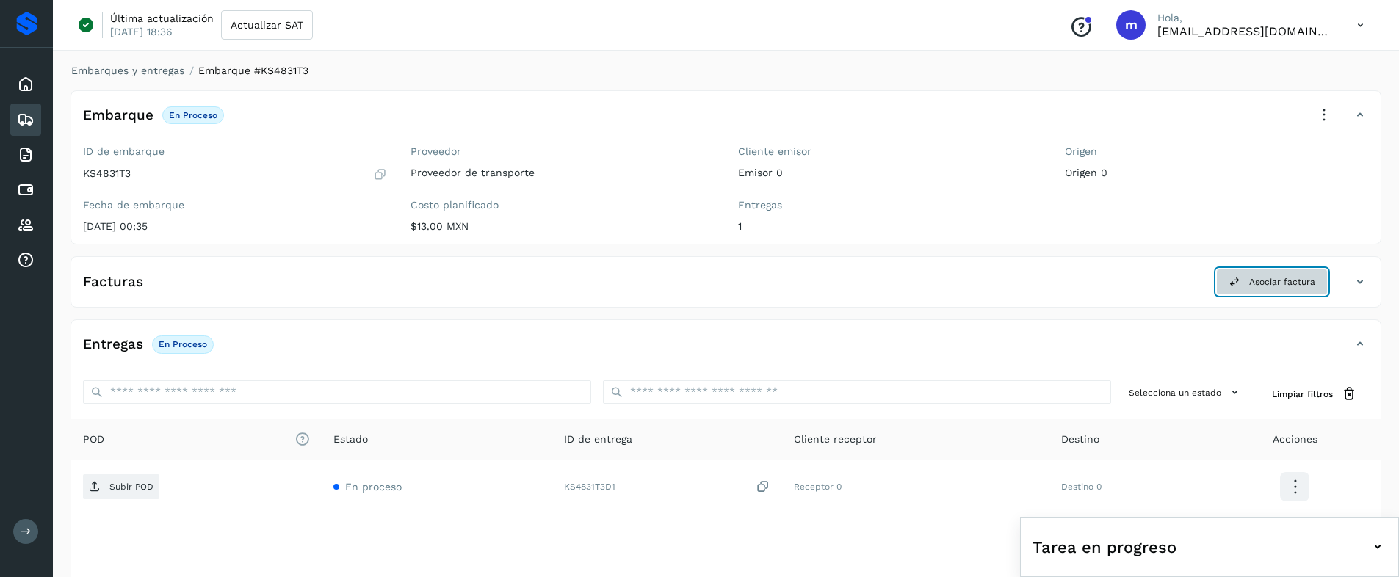
click at [1269, 288] on span "Asociar factura" at bounding box center [1282, 281] width 66 height 13
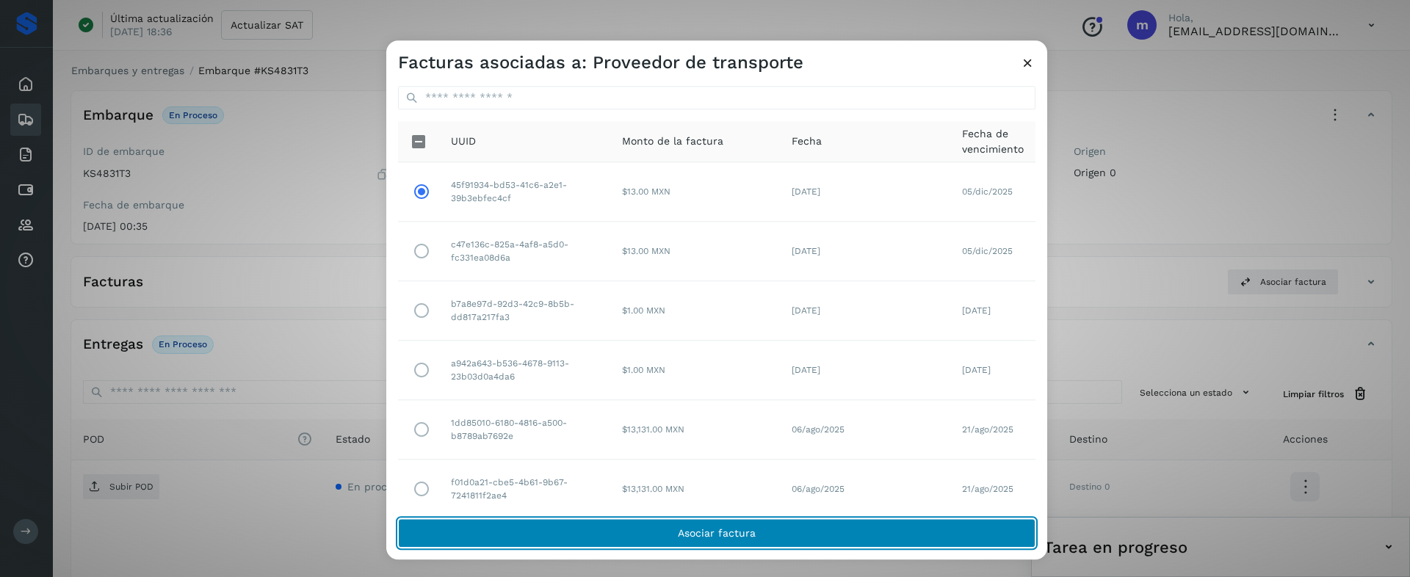
click at [615, 526] on button "Asociar factura" at bounding box center [716, 533] width 637 height 29
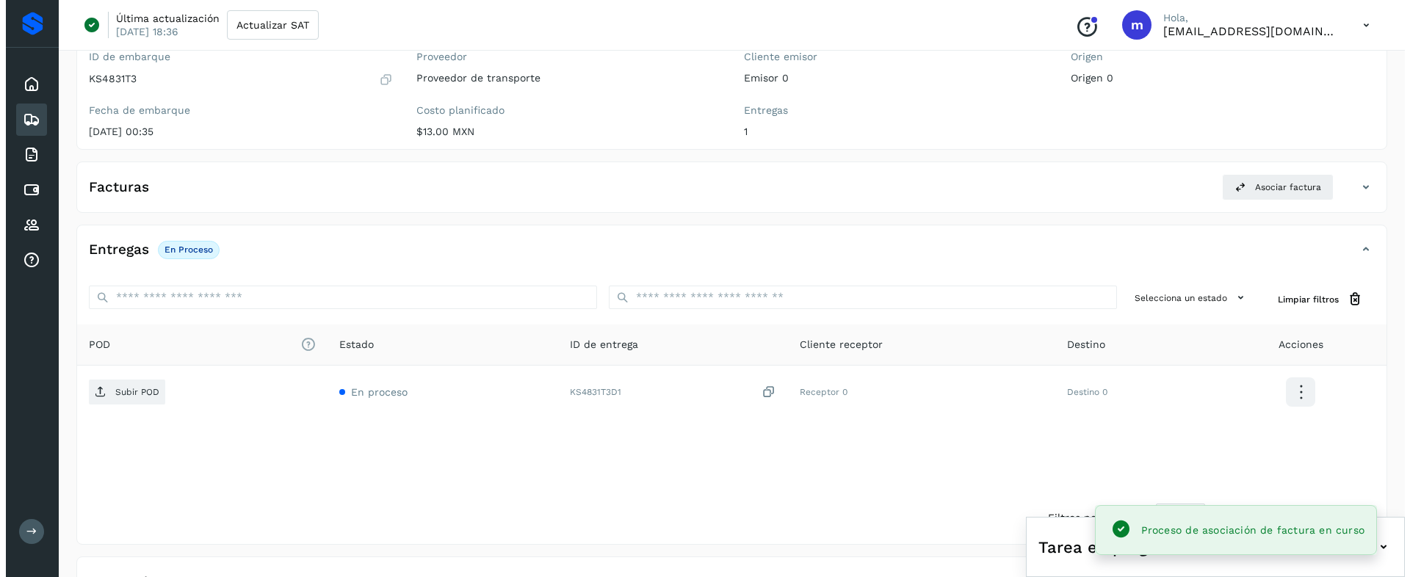
scroll to position [212, 0]
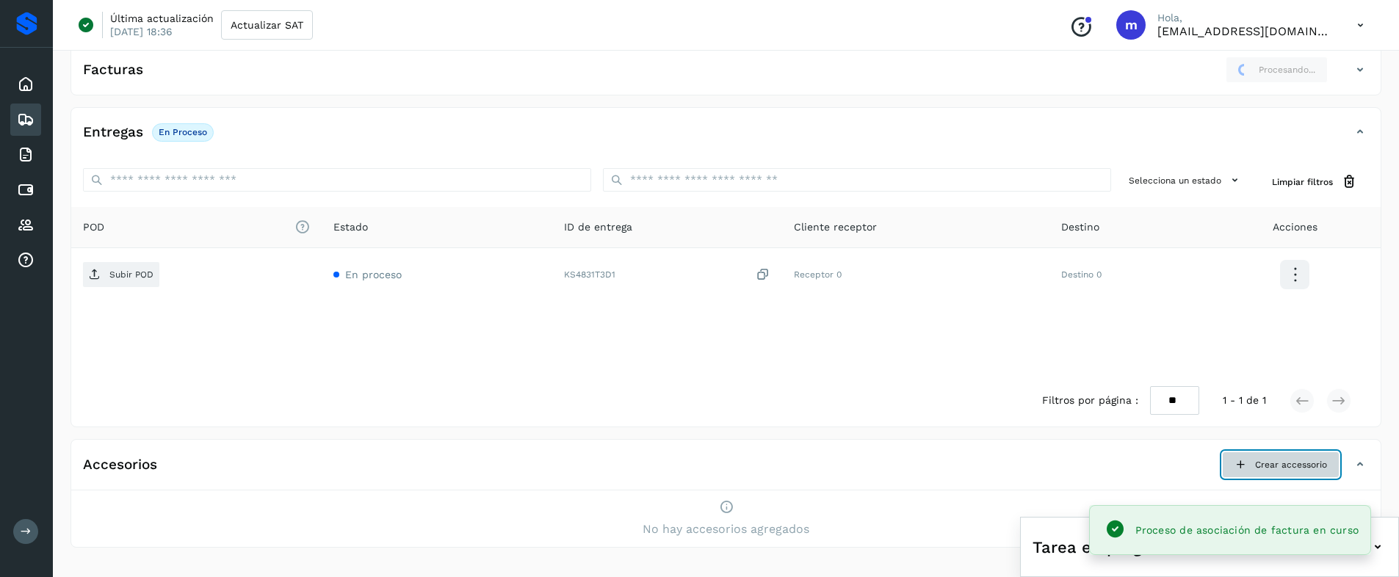
click at [1300, 471] on span "Crear accessorio" at bounding box center [1291, 464] width 72 height 13
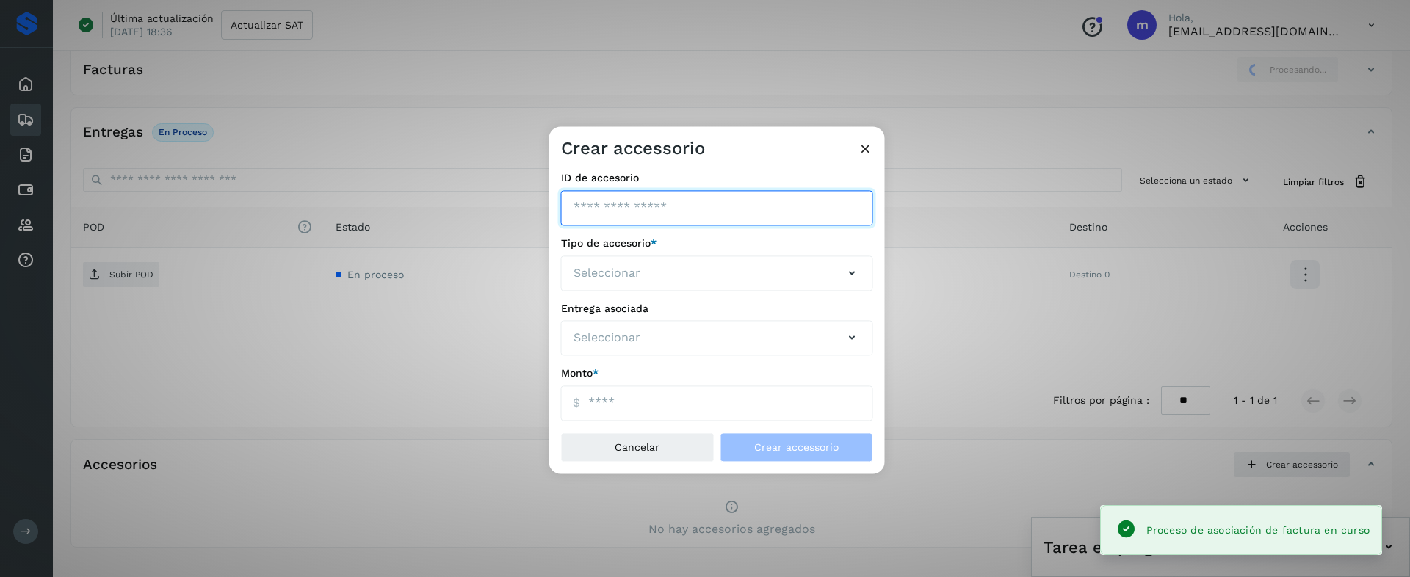
click at [637, 212] on input "ID de embarque" at bounding box center [717, 207] width 312 height 35
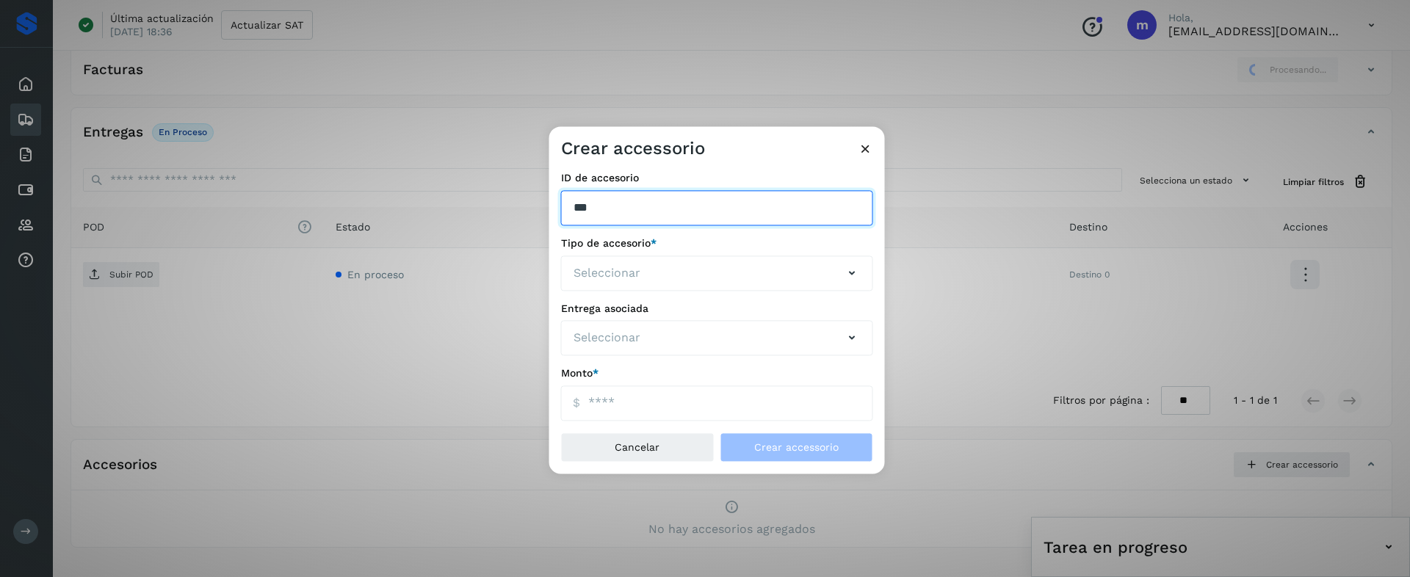
type input "***"
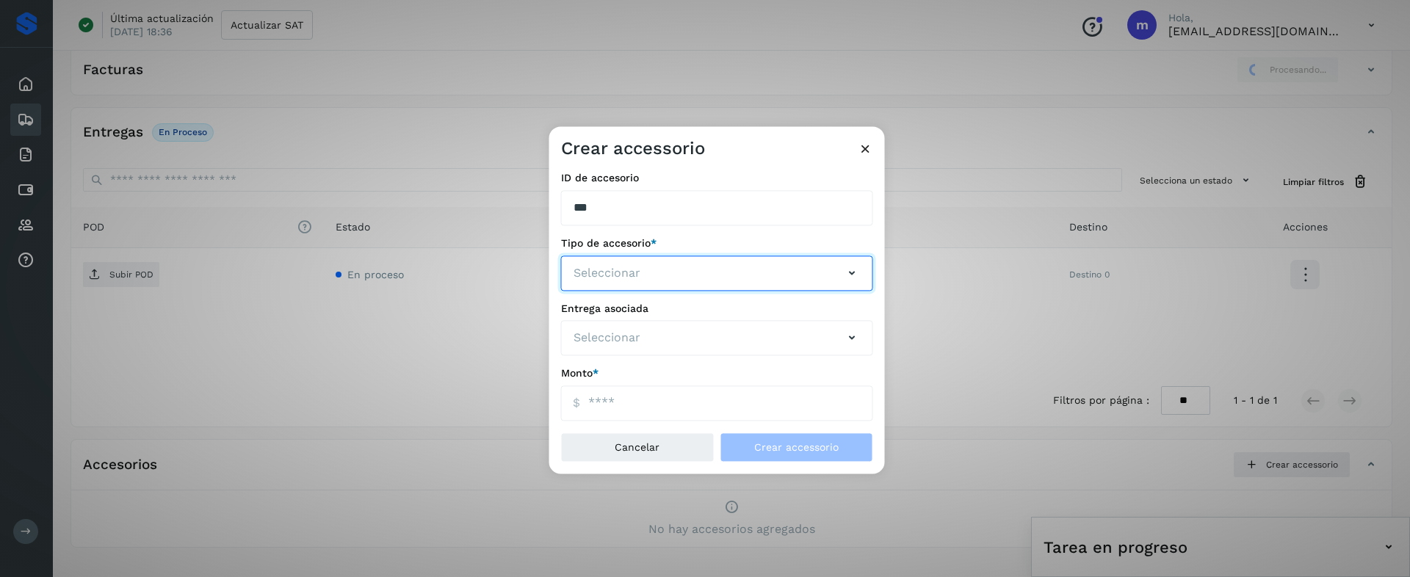
click at [595, 278] on span "Seleccionar" at bounding box center [606, 273] width 67 height 18
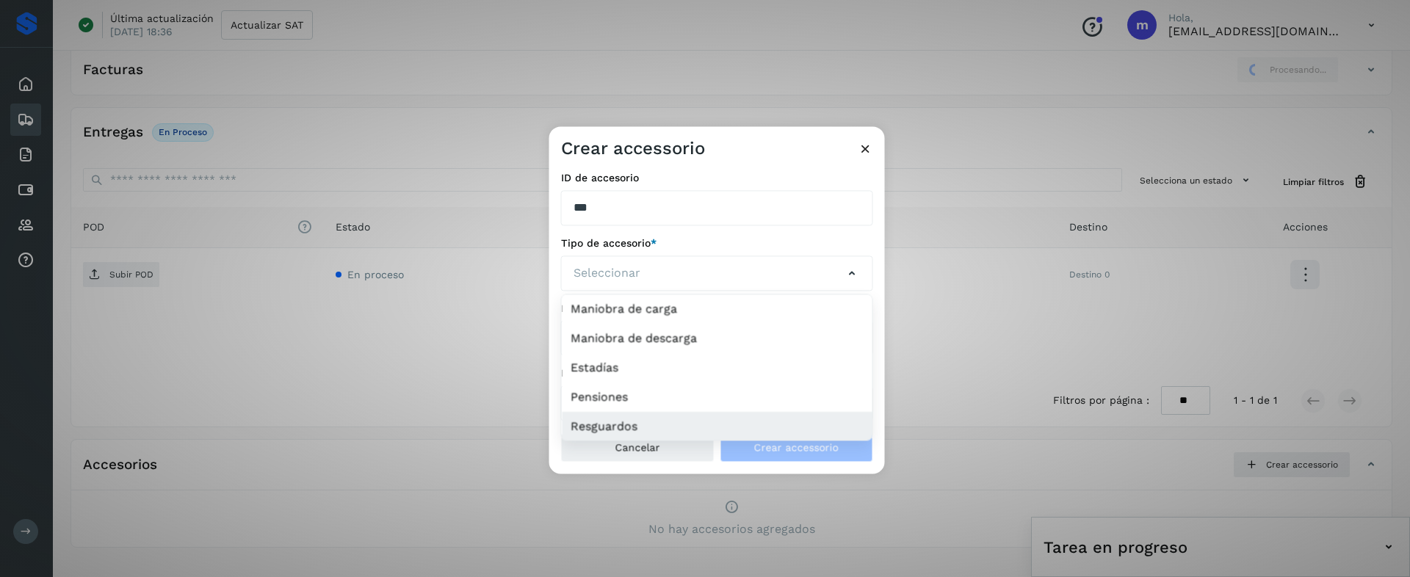
click at [639, 415] on li "Resguardos" at bounding box center [717, 426] width 311 height 29
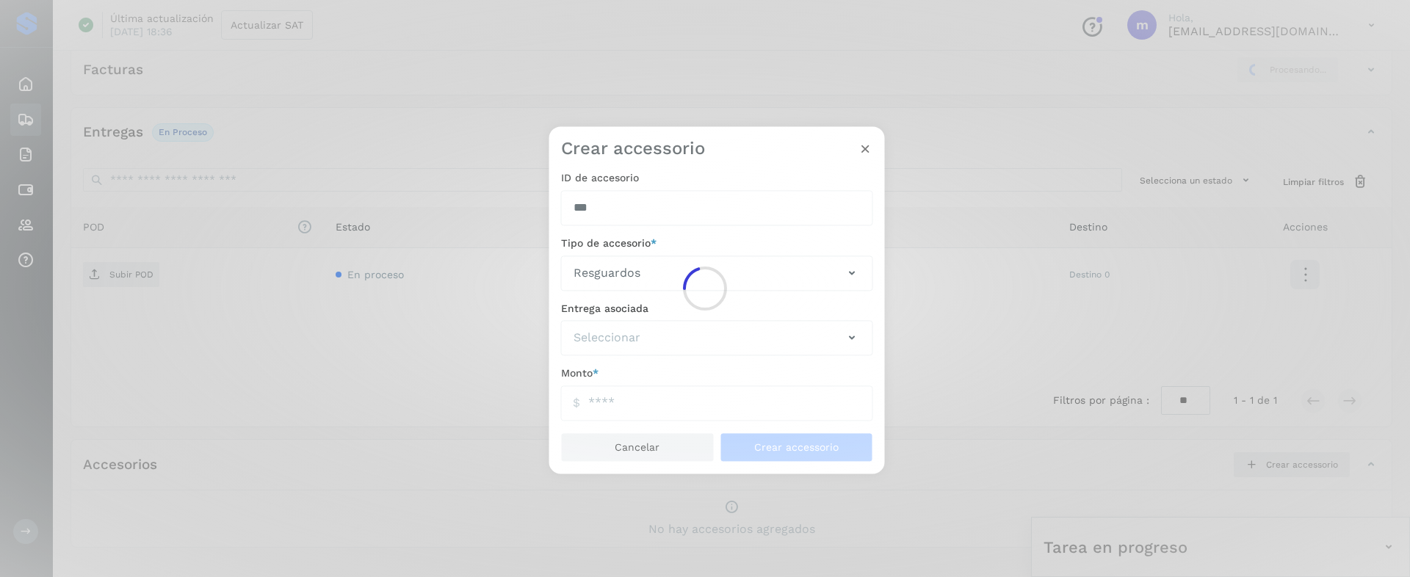
click at [623, 332] on div at bounding box center [705, 288] width 1410 height 577
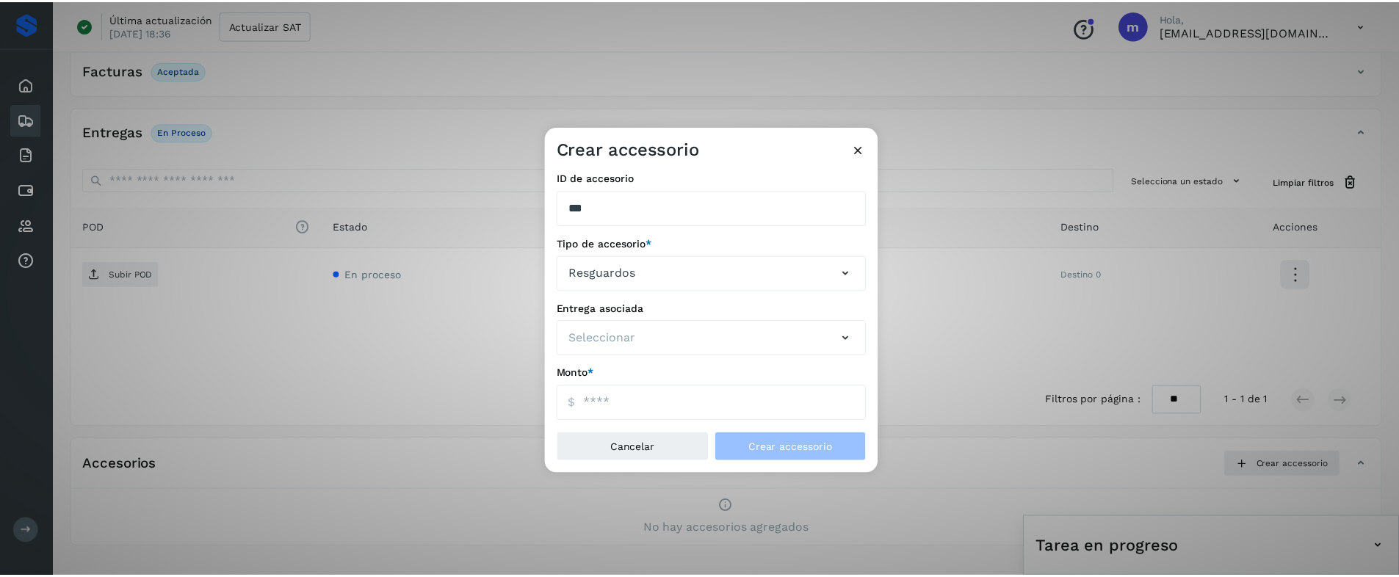
scroll to position [211, 0]
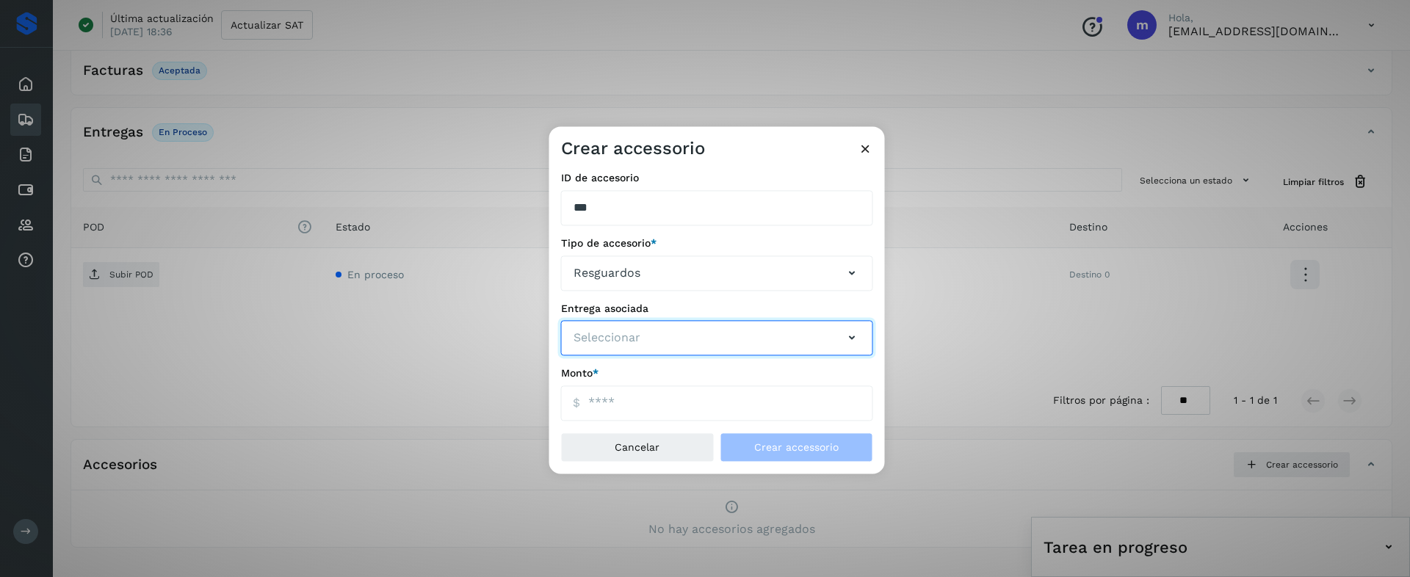
click at [651, 330] on button "Seleccionar" at bounding box center [717, 338] width 312 height 35
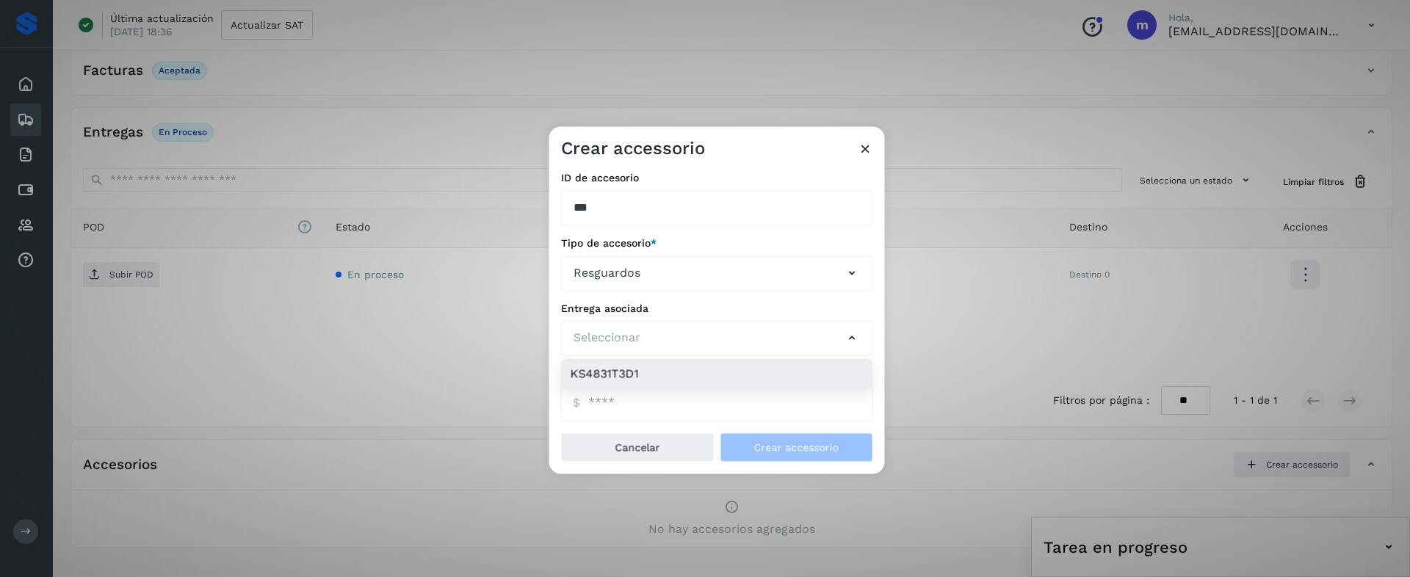
click at [634, 374] on li "KS4831T3D1" at bounding box center [717, 374] width 311 height 29
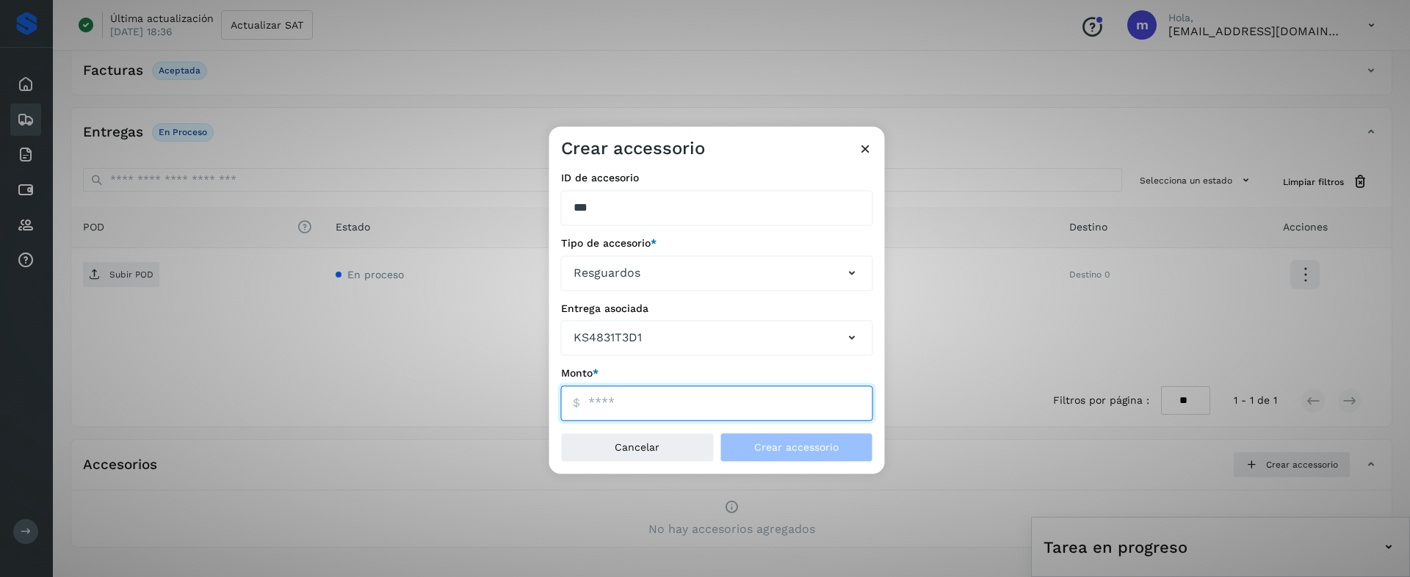
click at [605, 402] on input "ID de embarque" at bounding box center [717, 403] width 312 height 35
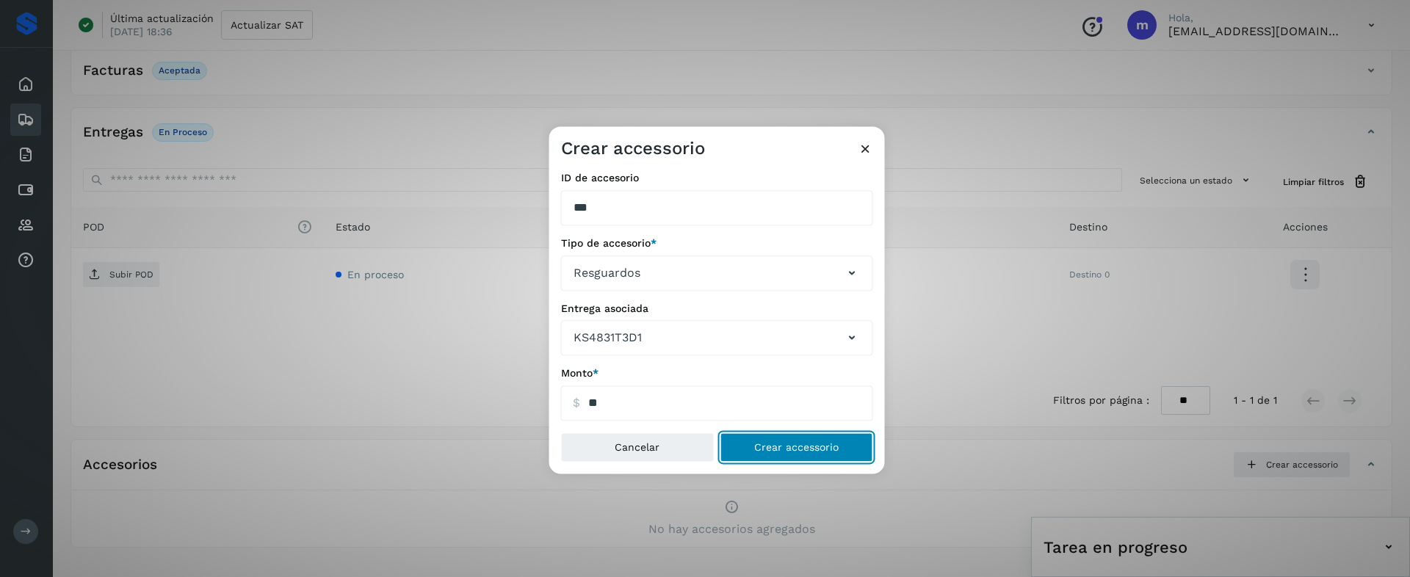
type input "*****"
click at [765, 437] on button "Crear accessorio" at bounding box center [796, 447] width 153 height 29
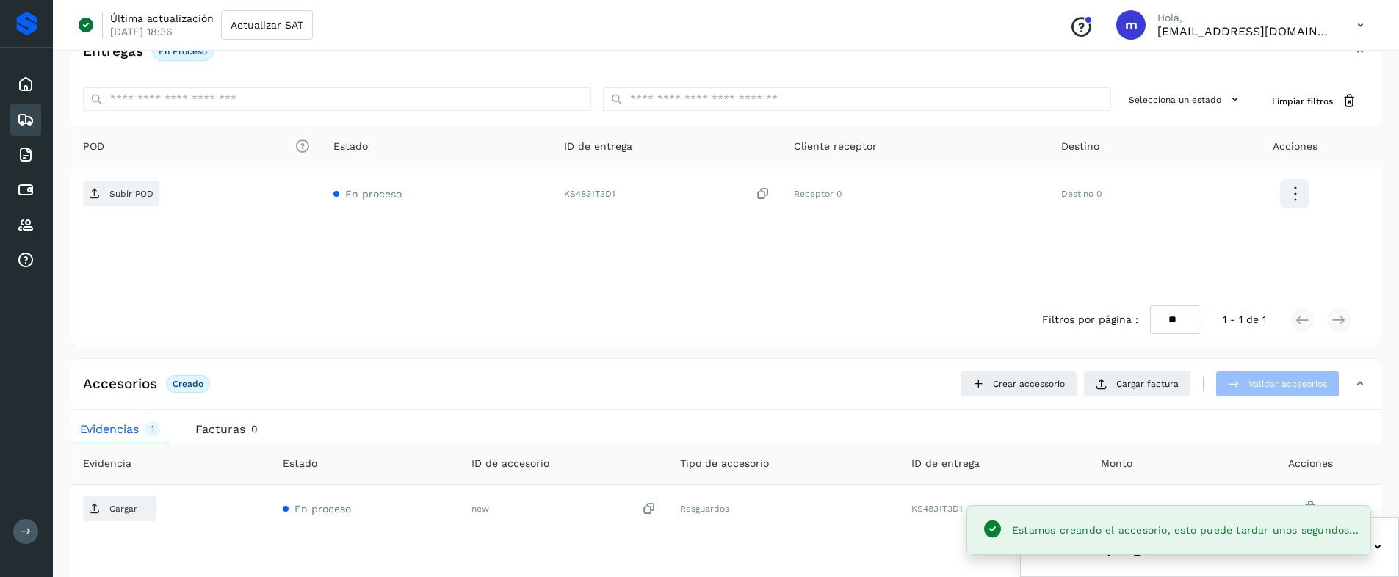
scroll to position [336, 0]
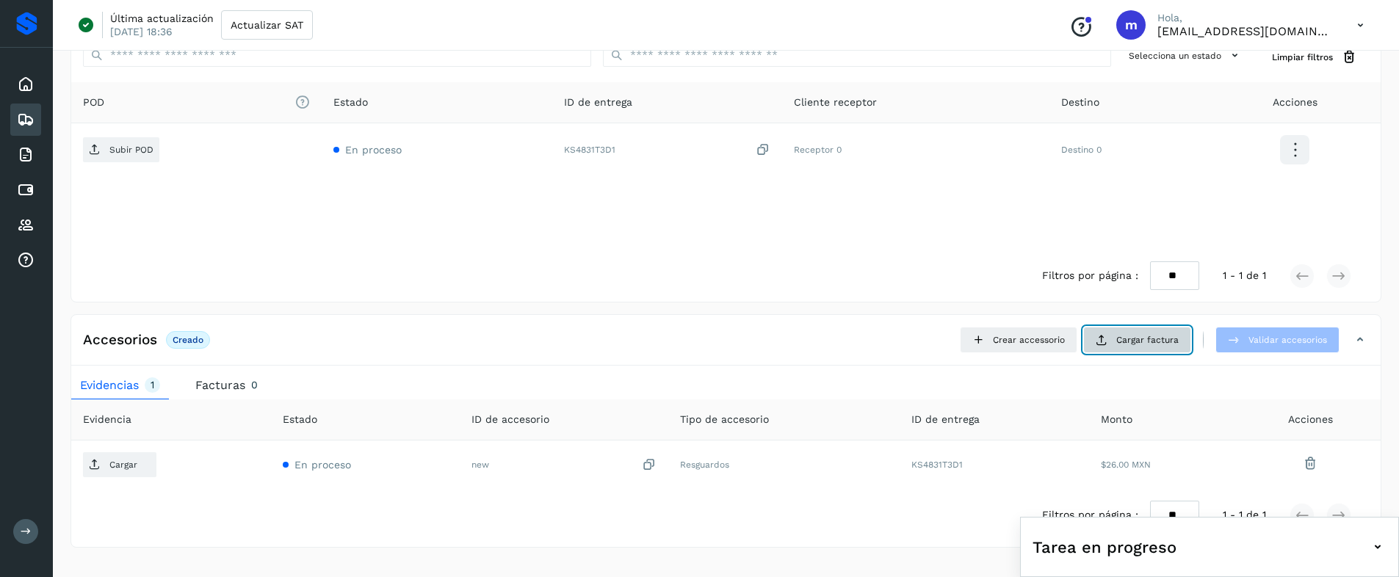
click at [1145, 336] on span "Cargar factura" at bounding box center [1147, 339] width 62 height 13
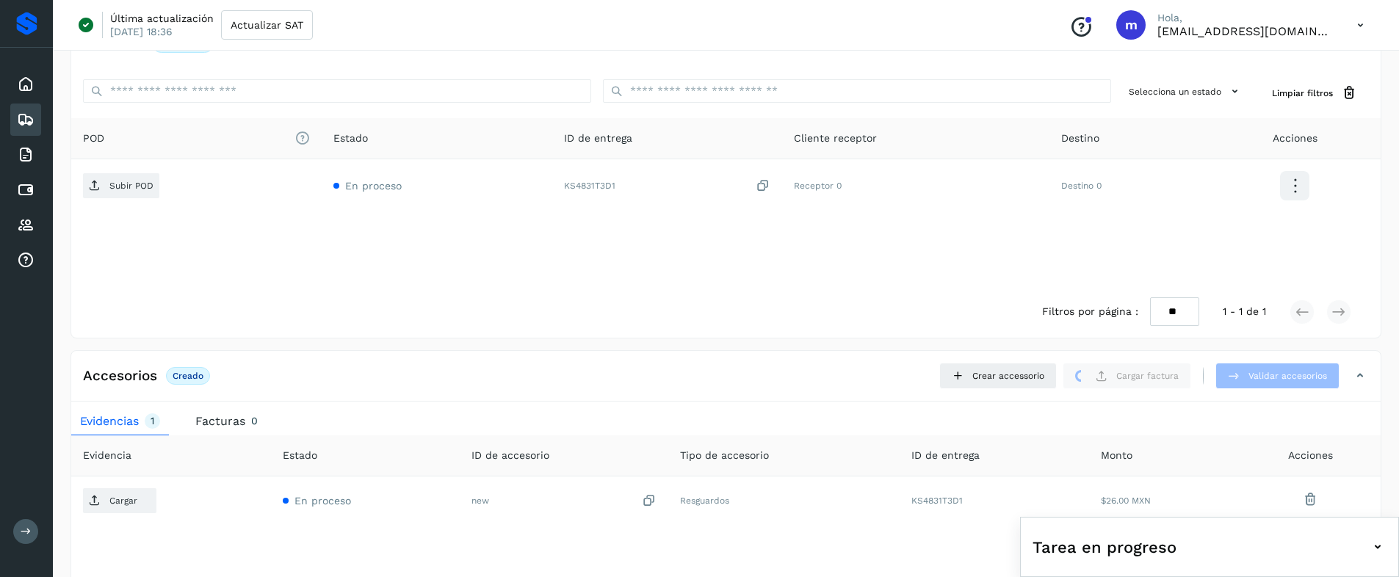
scroll to position [280, 0]
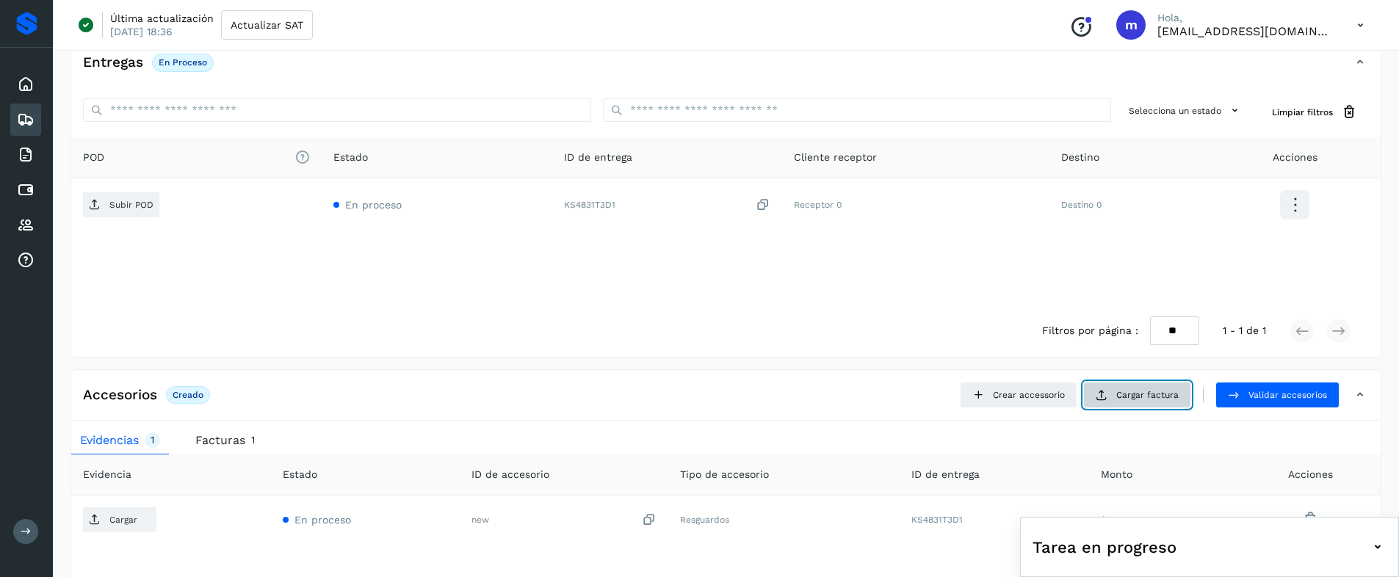
click at [1130, 395] on span "Cargar factura" at bounding box center [1147, 394] width 62 height 13
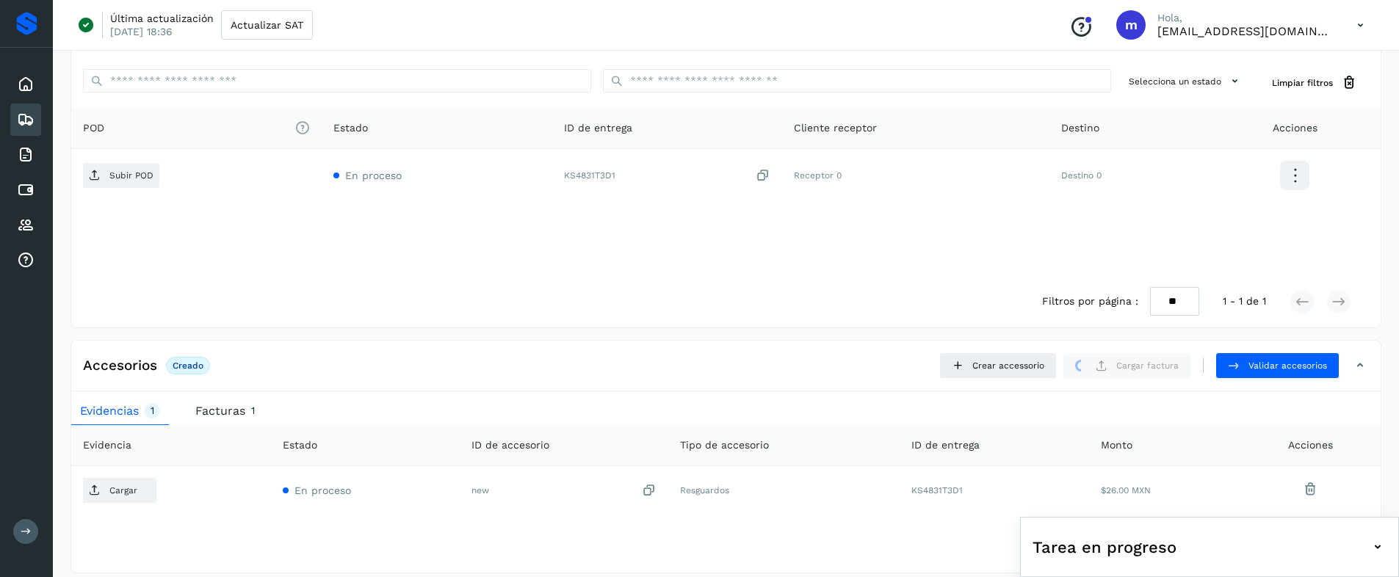
scroll to position [160, 0]
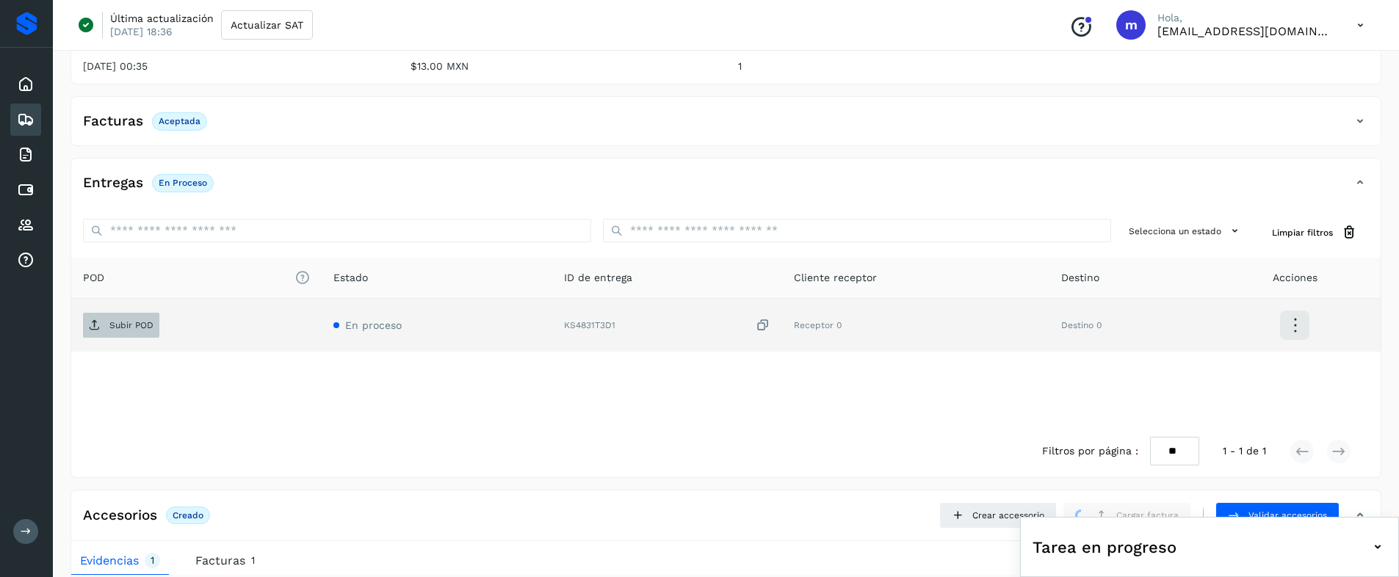
click at [134, 322] on p "Subir POD" at bounding box center [131, 325] width 44 height 10
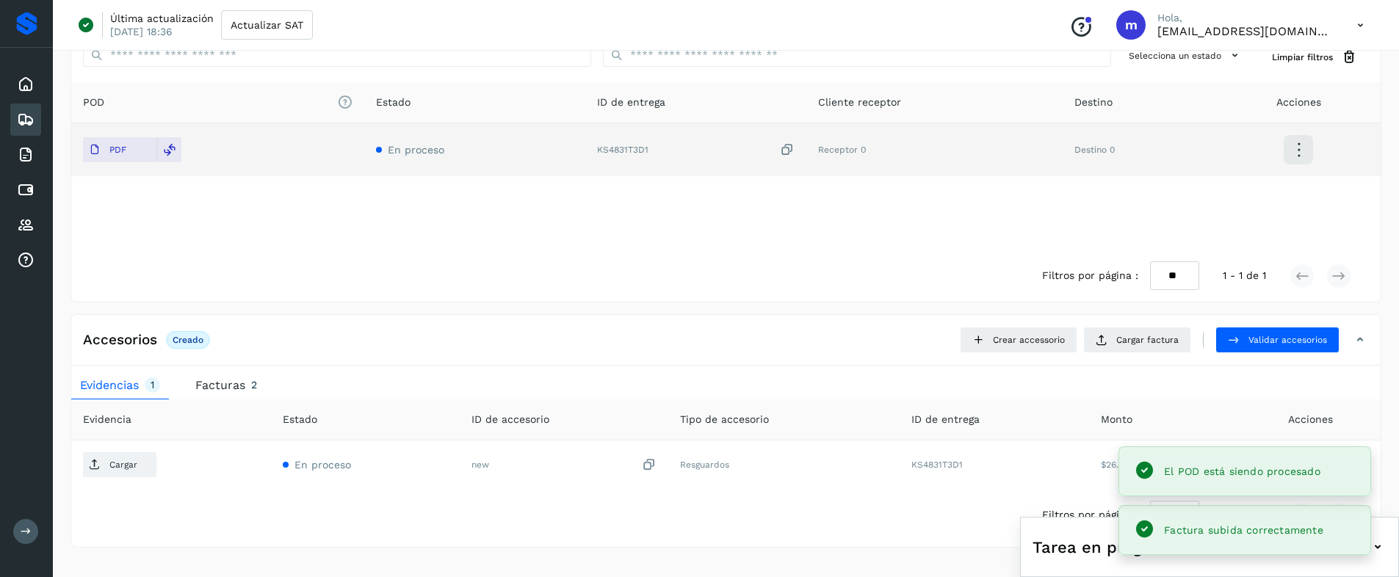
scroll to position [0, 0]
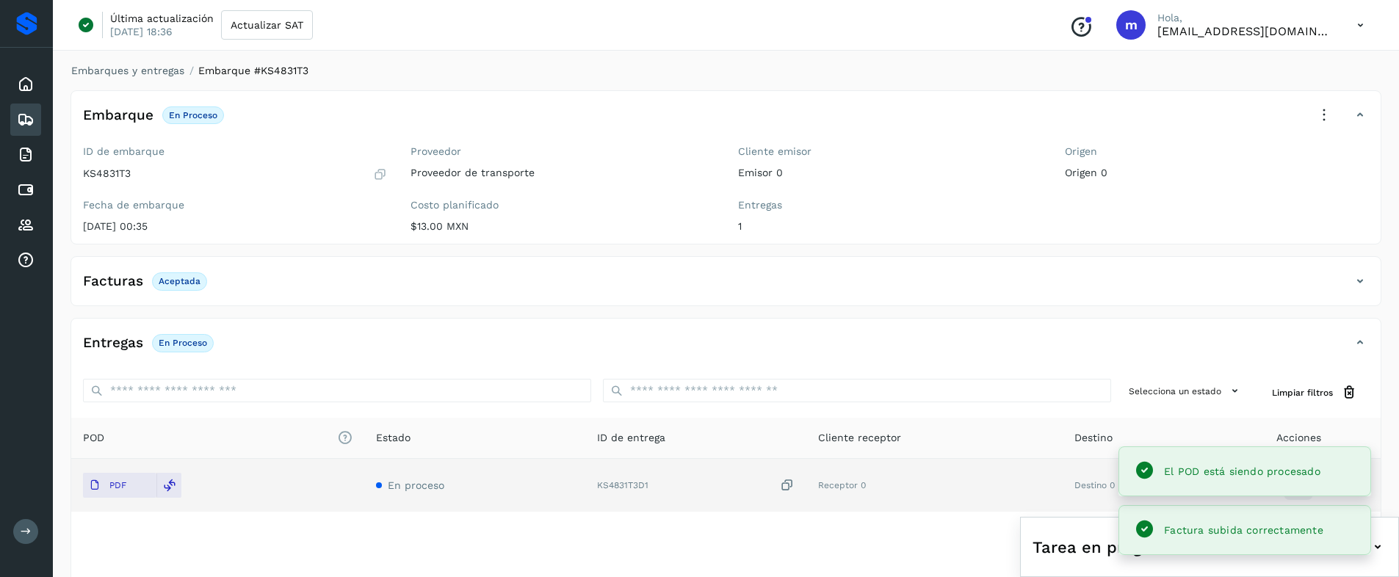
click at [1322, 106] on icon at bounding box center [1324, 115] width 32 height 32
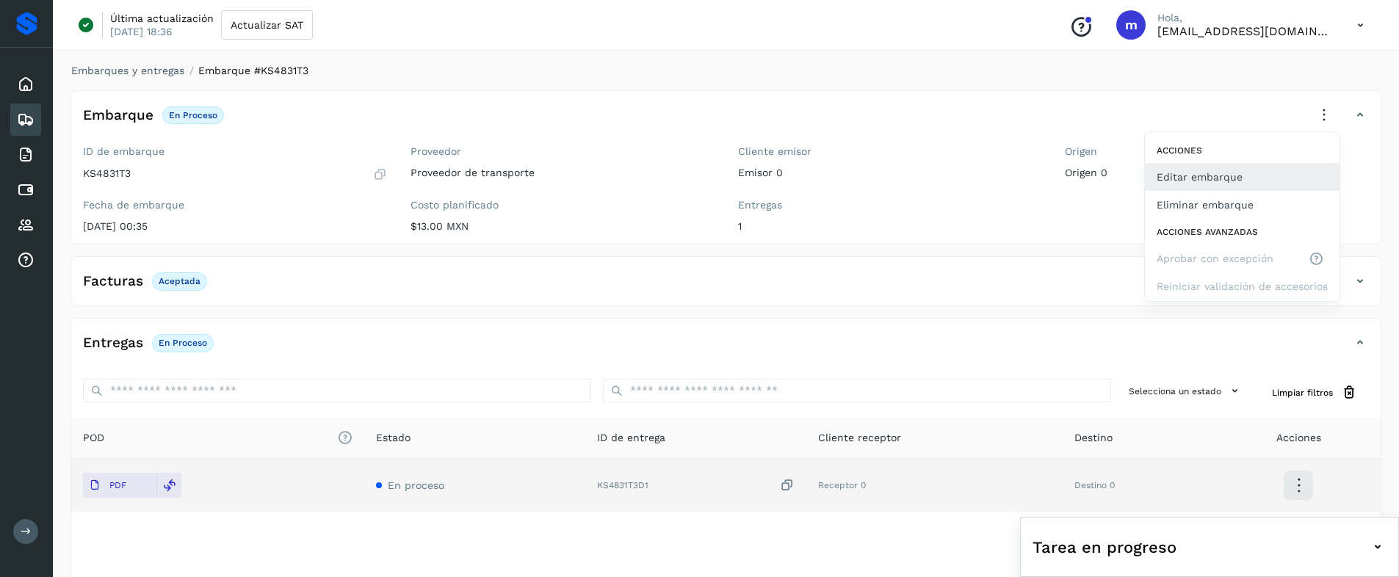
click at [1205, 179] on button "Editar embarque" at bounding box center [1242, 177] width 195 height 28
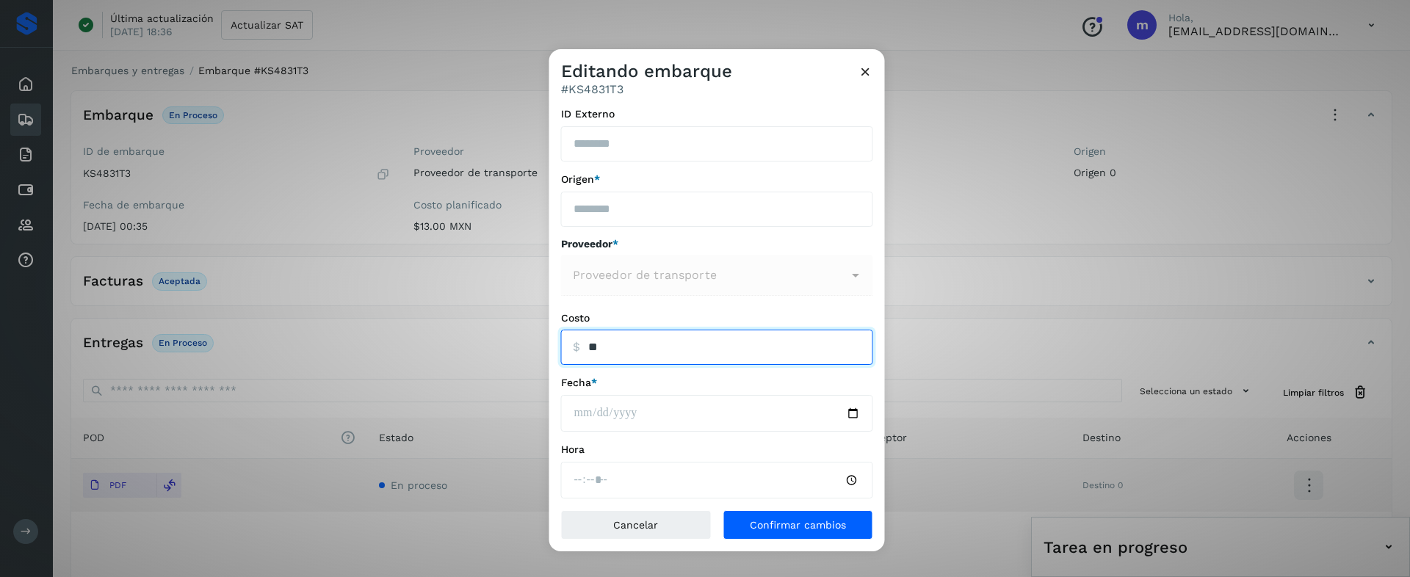
click at [617, 352] on input "ID Externo" at bounding box center [717, 347] width 312 height 35
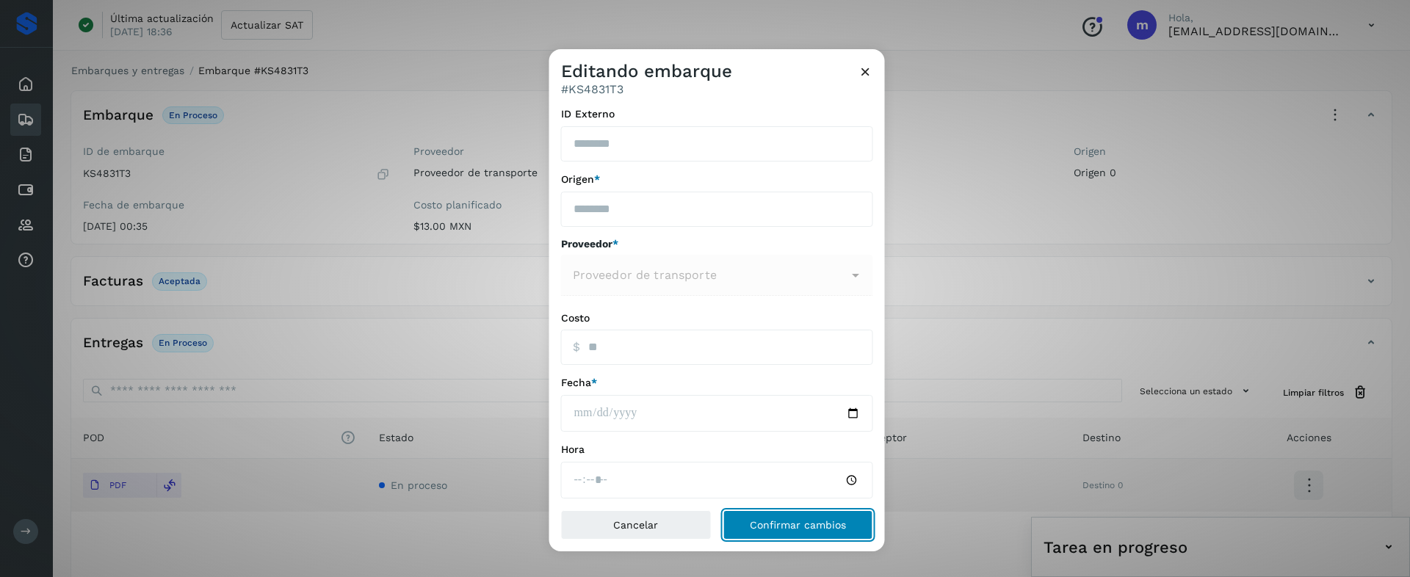
type input "*****"
click at [811, 529] on span "Confirmar cambios" at bounding box center [798, 525] width 96 height 10
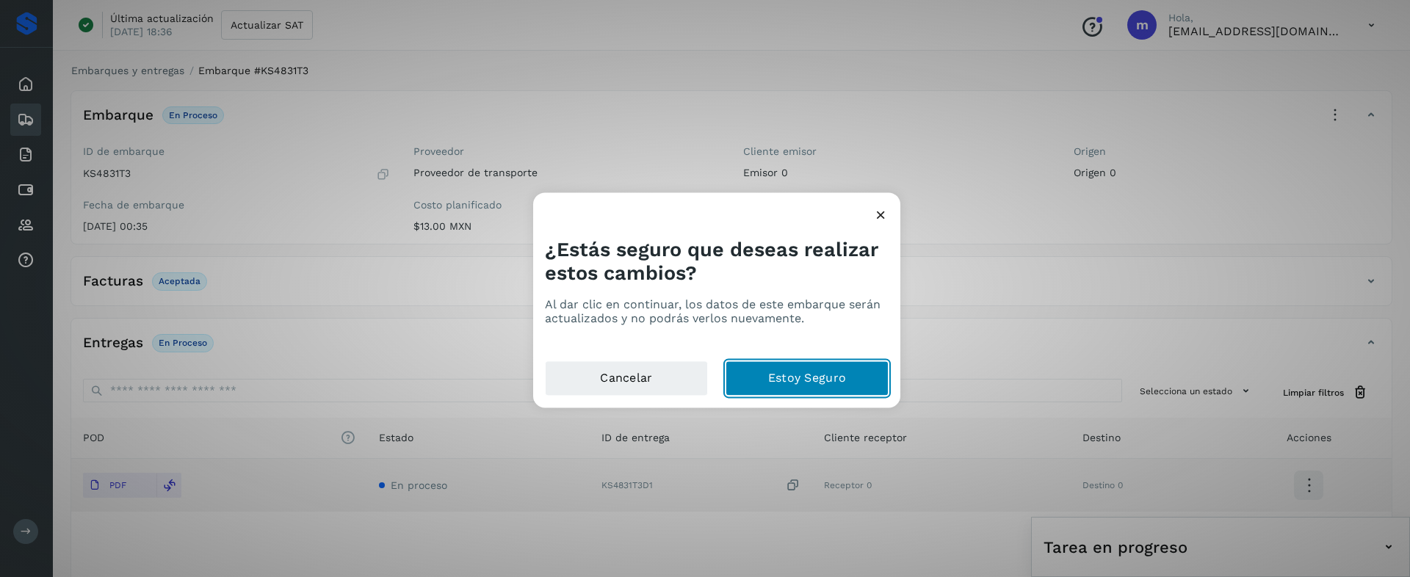
click at [793, 389] on button "Estoy Seguro" at bounding box center [806, 378] width 163 height 35
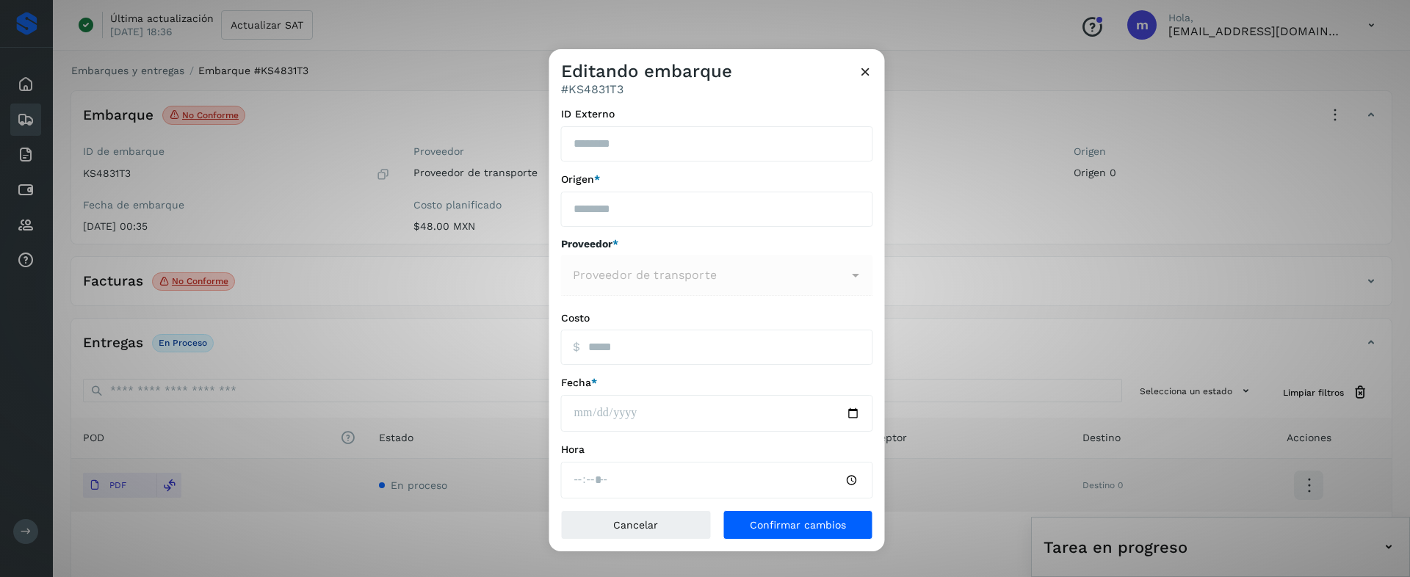
click at [869, 76] on icon at bounding box center [865, 71] width 15 height 15
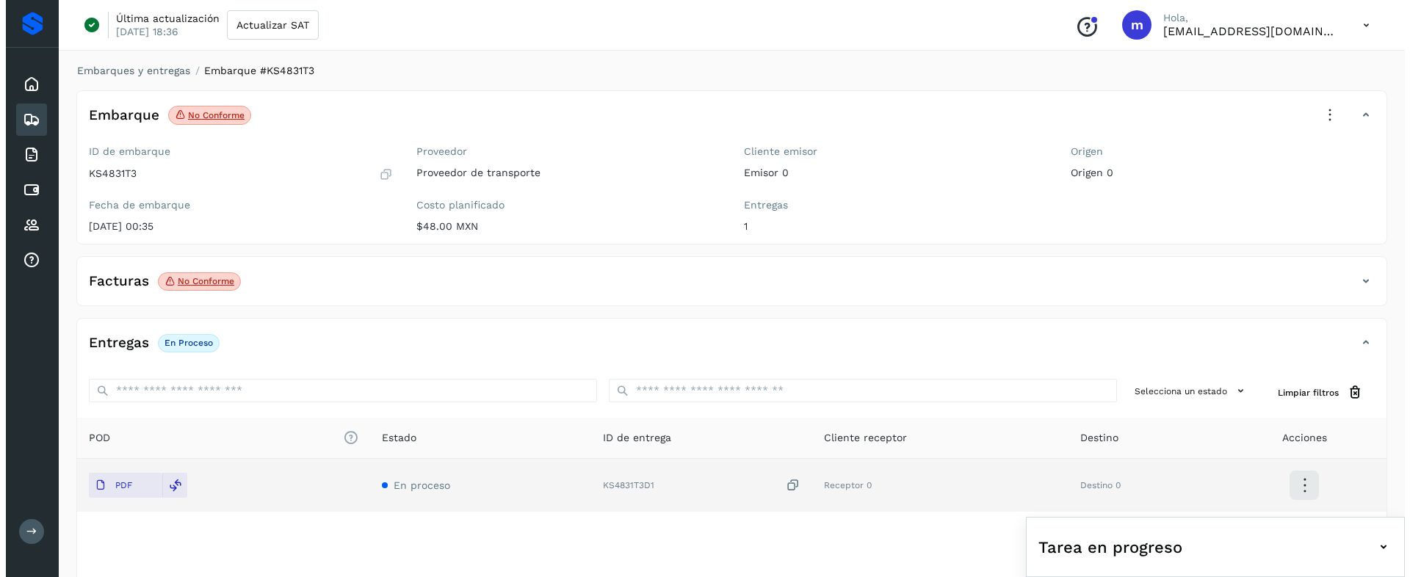
scroll to position [336, 0]
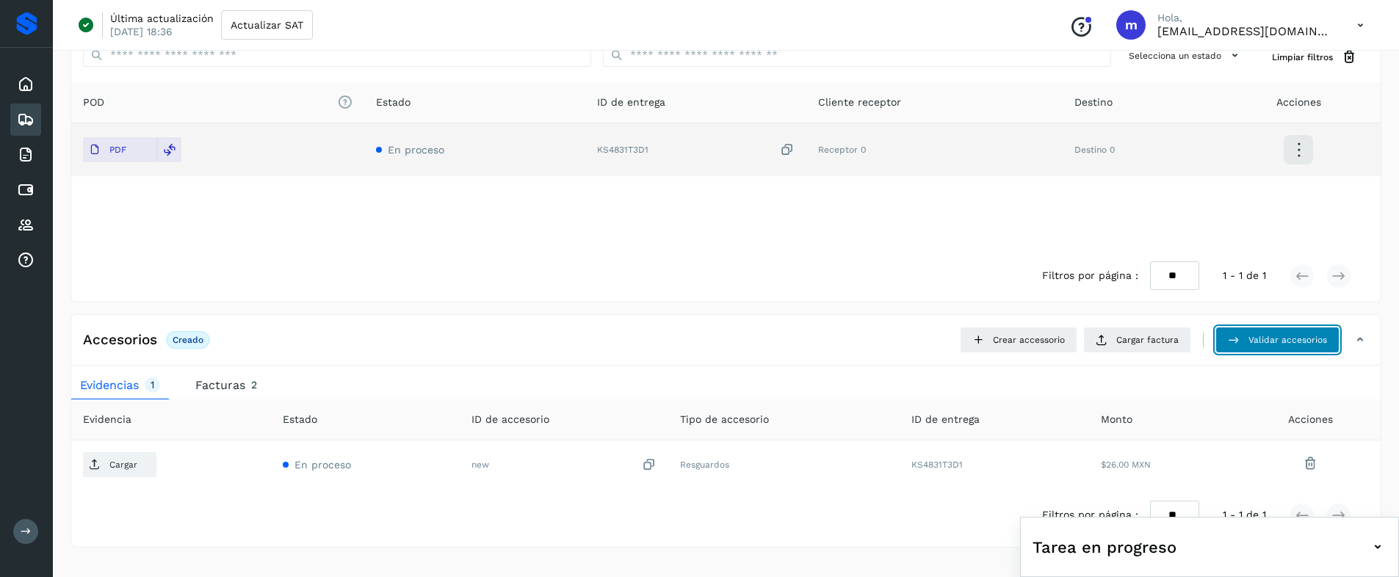
click at [1268, 338] on span "Validar accesorios" at bounding box center [1287, 339] width 79 height 13
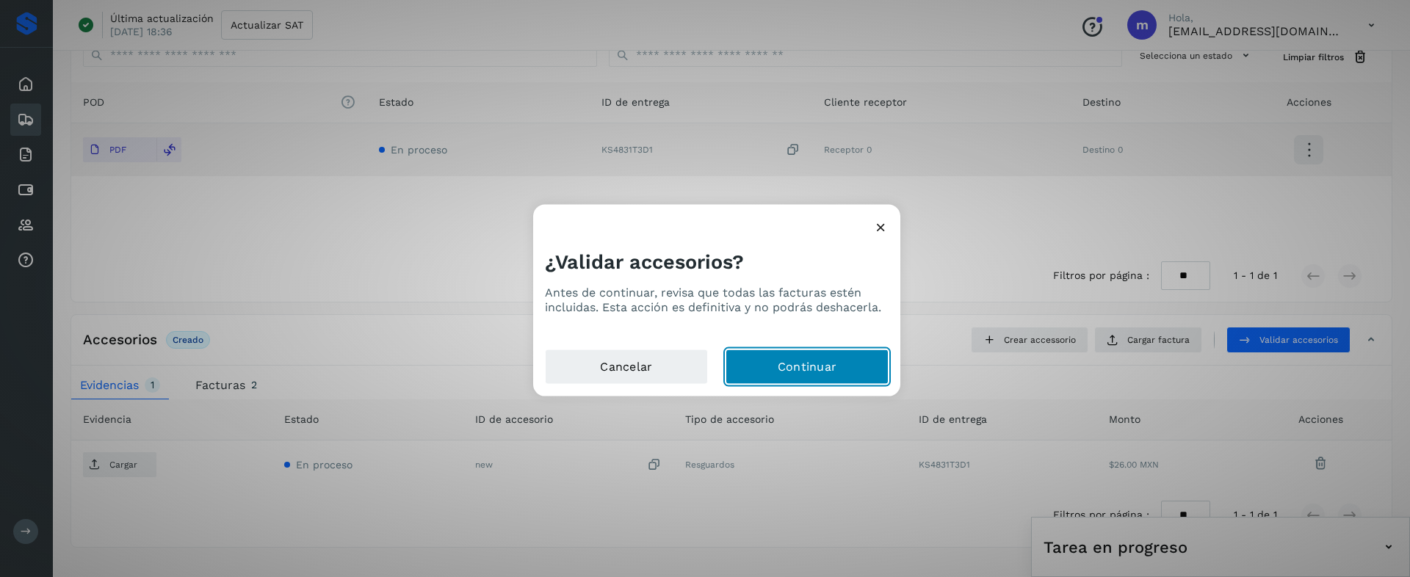
click at [857, 374] on button "Continuar" at bounding box center [806, 366] width 163 height 35
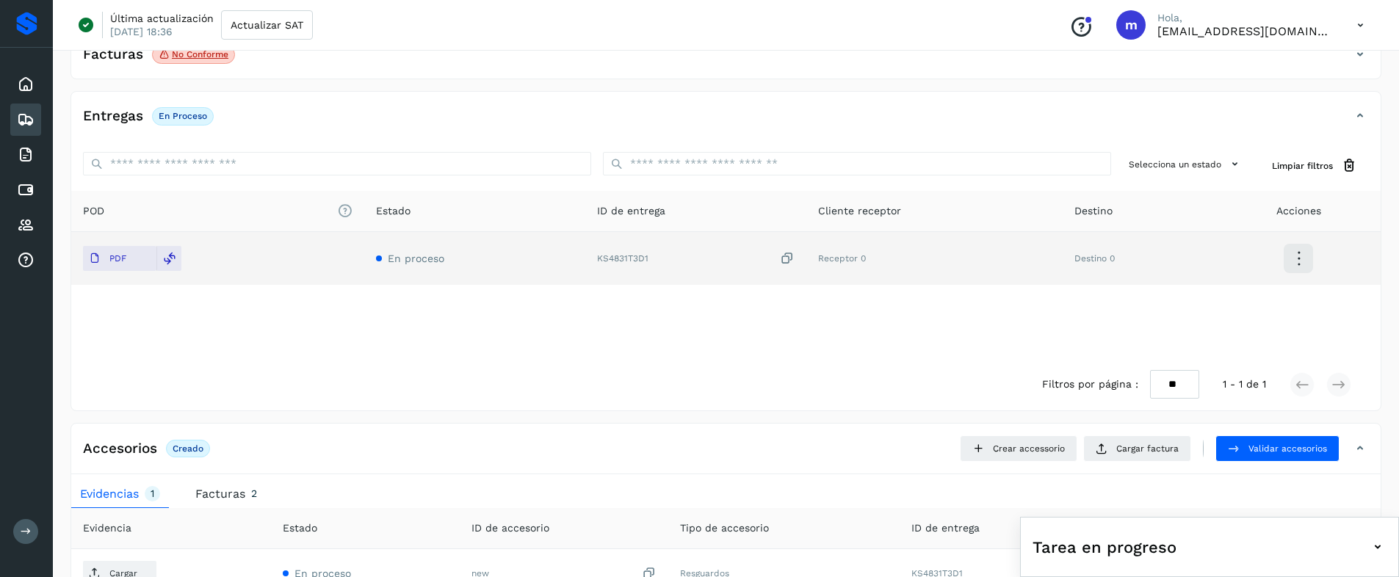
scroll to position [0, 0]
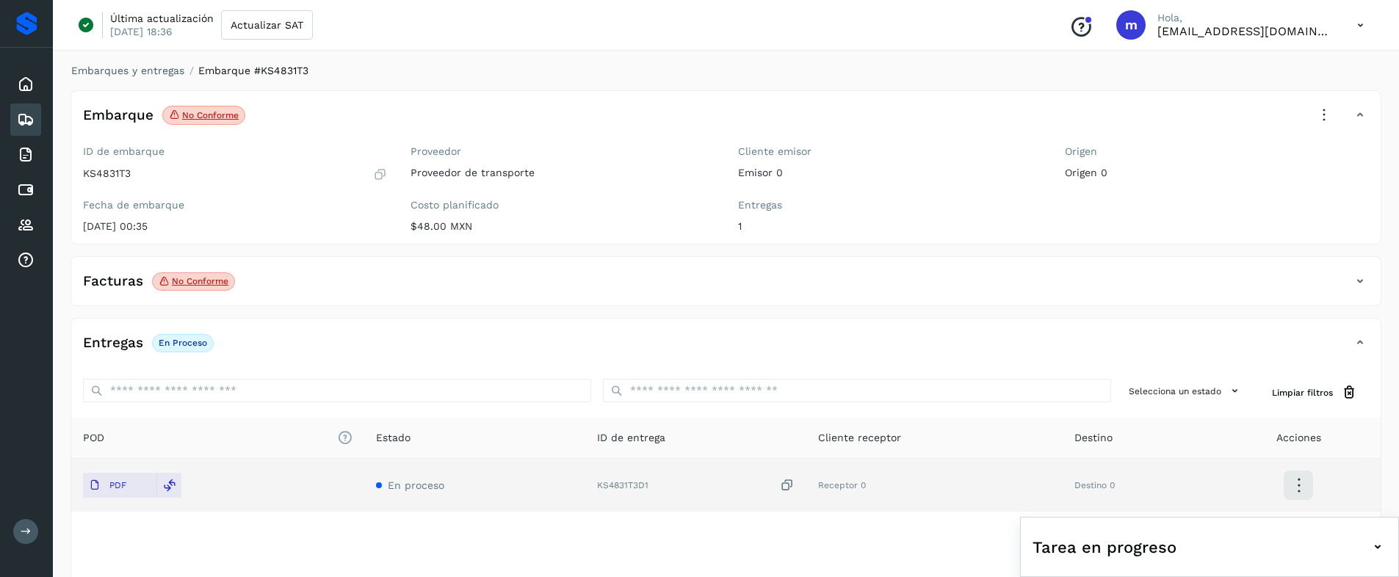
click at [314, 278] on div "Facturas No conforme" at bounding box center [711, 281] width 1280 height 25
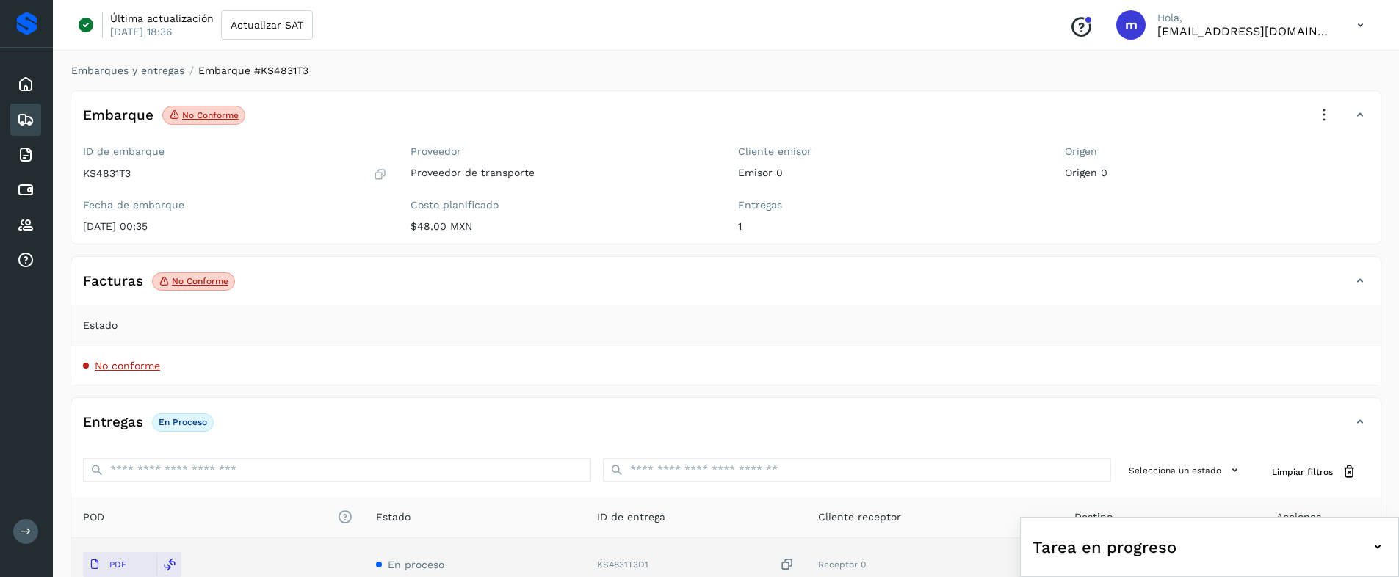
click at [311, 275] on div "Facturas No conforme" at bounding box center [711, 281] width 1280 height 25
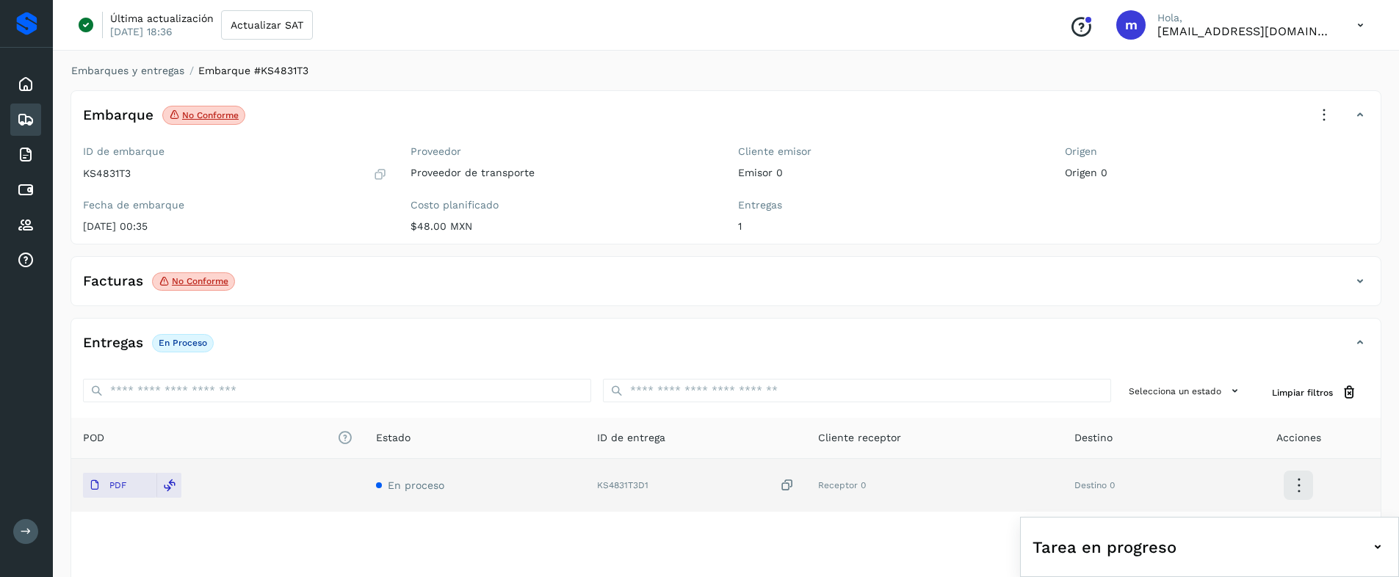
click at [1324, 115] on icon at bounding box center [1324, 115] width 32 height 32
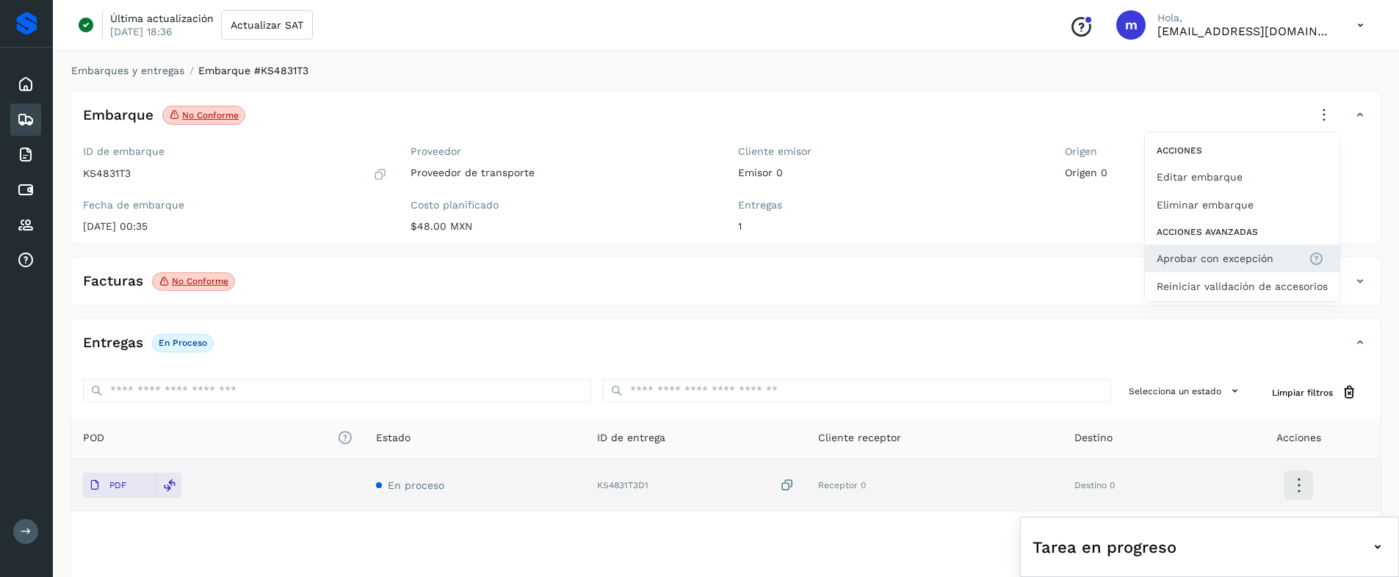
click at [1200, 261] on span "Aprobar con excepción" at bounding box center [1214, 258] width 117 height 16
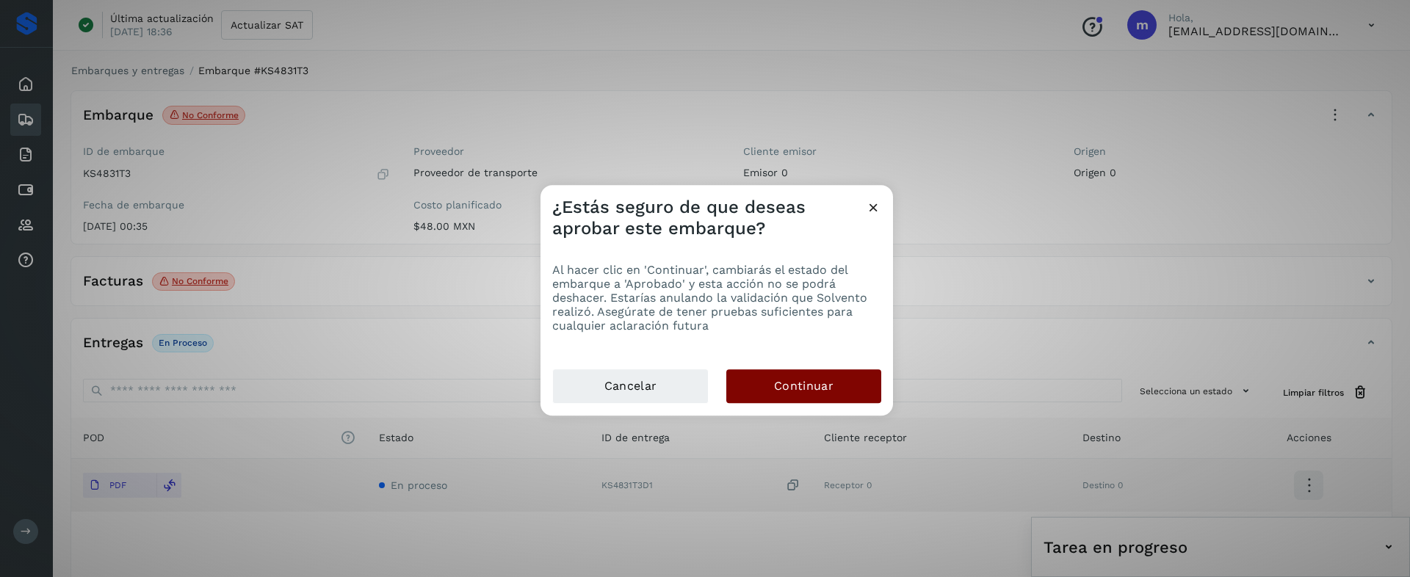
click at [822, 386] on span "Continuar" at bounding box center [803, 386] width 59 height 16
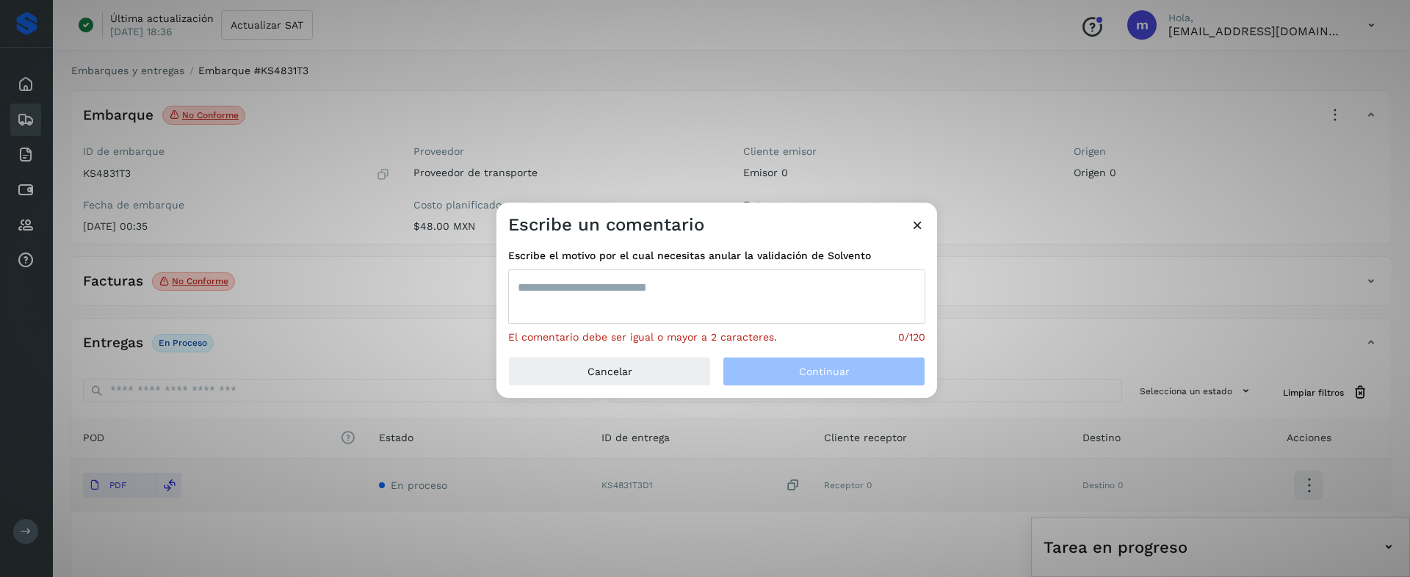
click at [637, 288] on textarea at bounding box center [716, 296] width 417 height 54
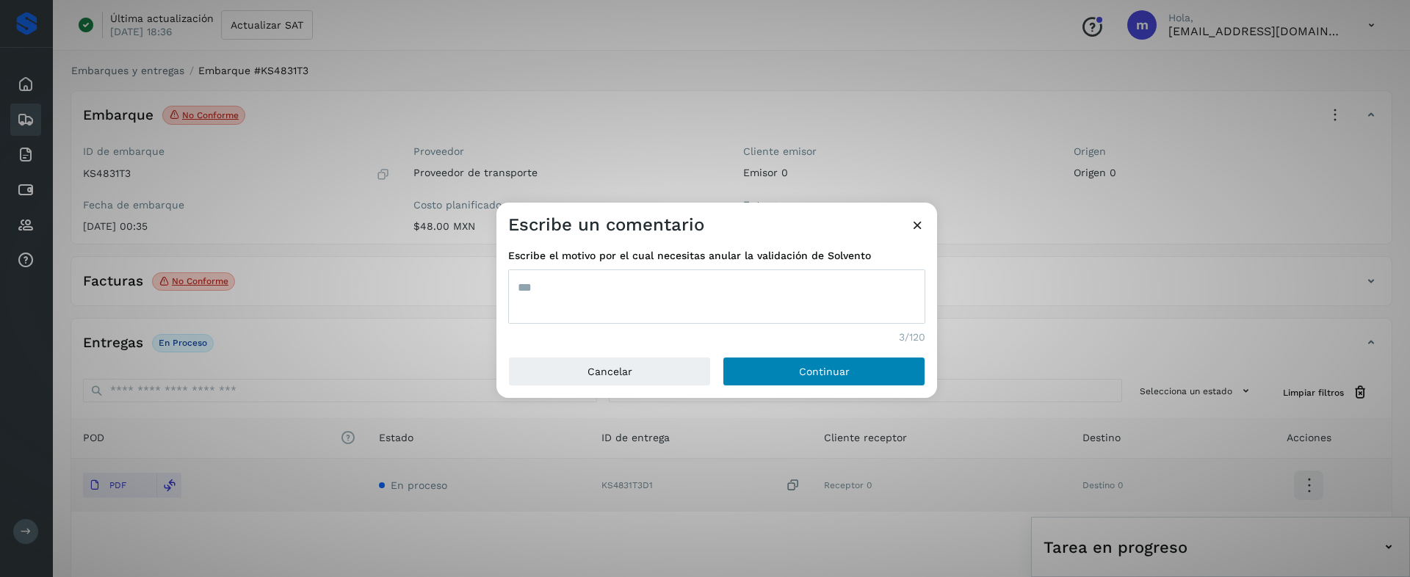
type textarea "***"
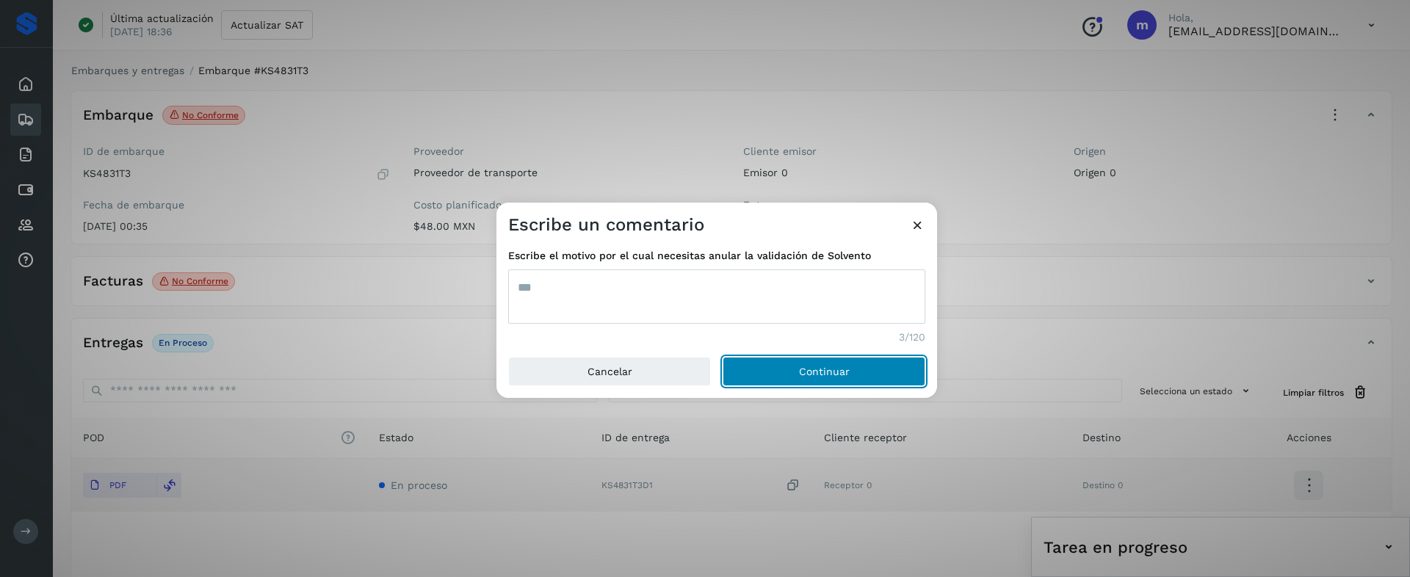
click at [795, 378] on button "Continuar" at bounding box center [823, 371] width 203 height 29
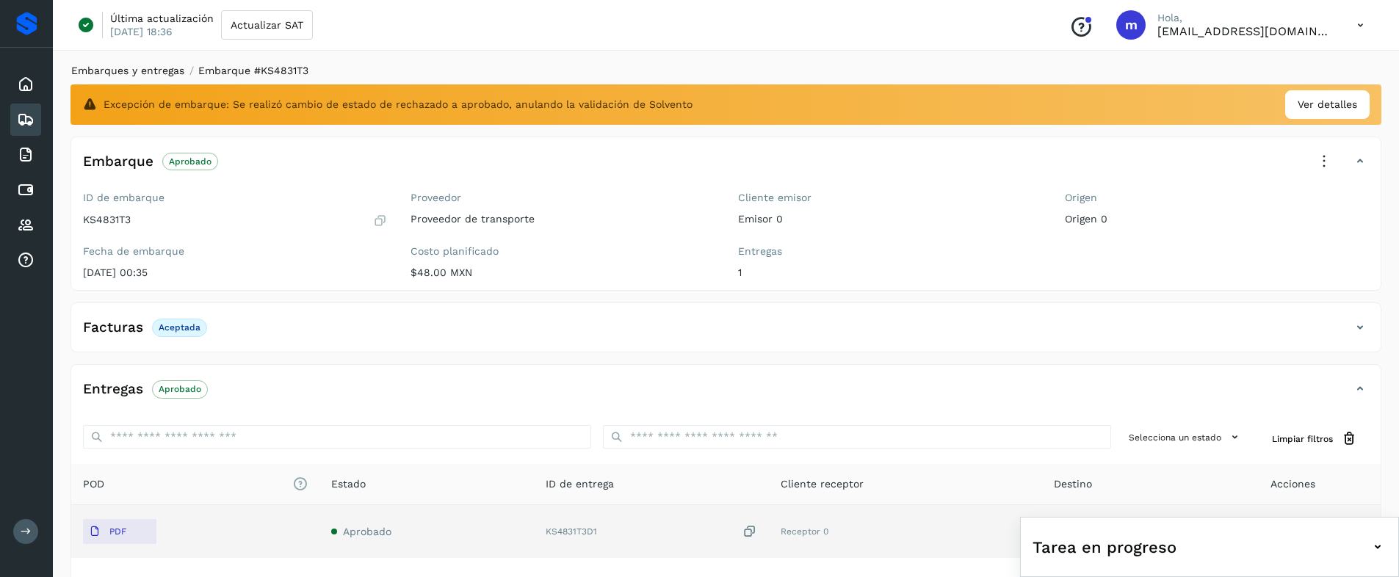
click at [156, 68] on link "Embarques y entregas" at bounding box center [127, 71] width 113 height 12
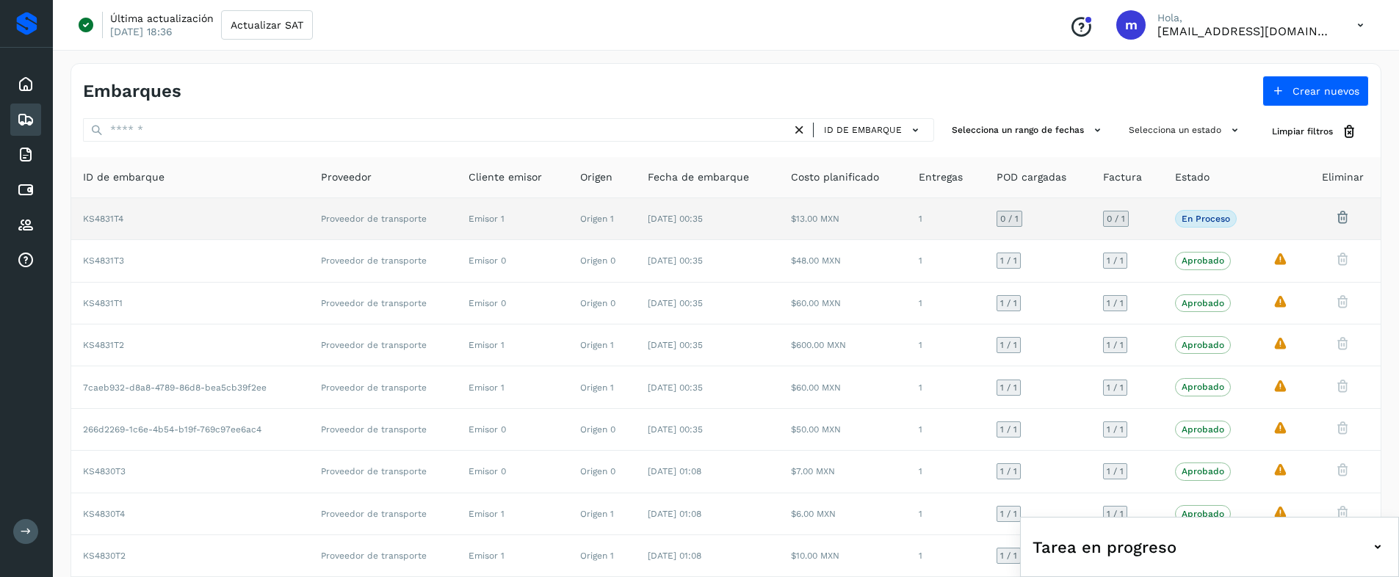
click at [613, 231] on td "Origen 1" at bounding box center [602, 219] width 68 height 42
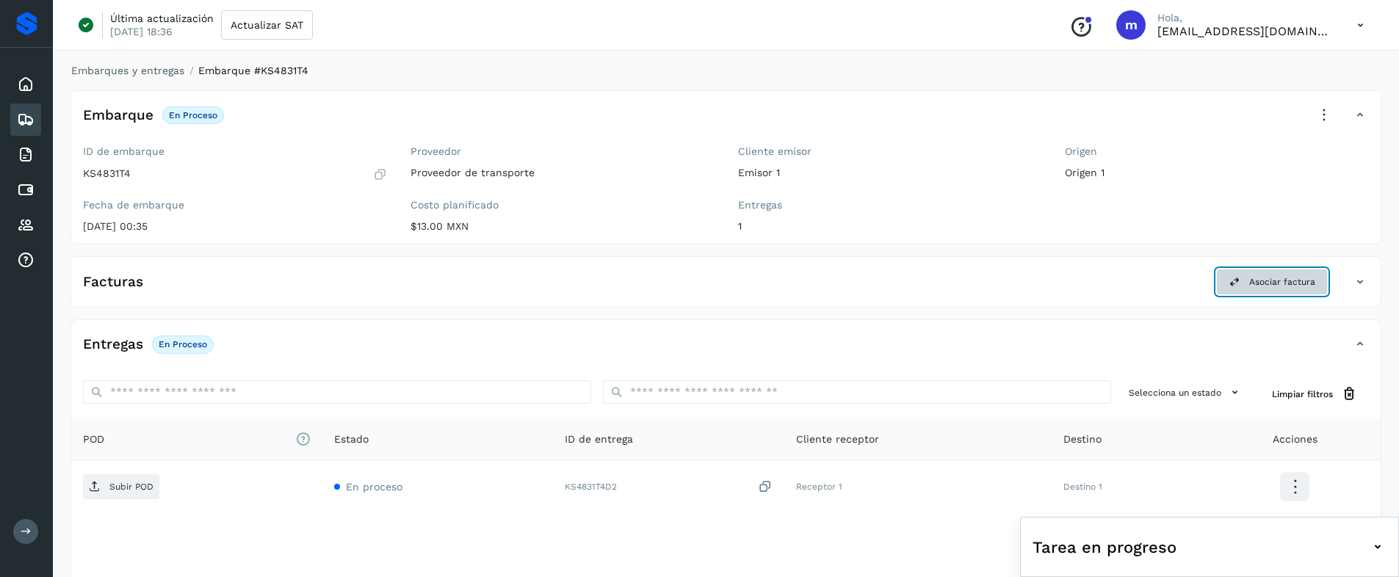
click at [1269, 288] on span "Asociar factura" at bounding box center [1282, 281] width 66 height 13
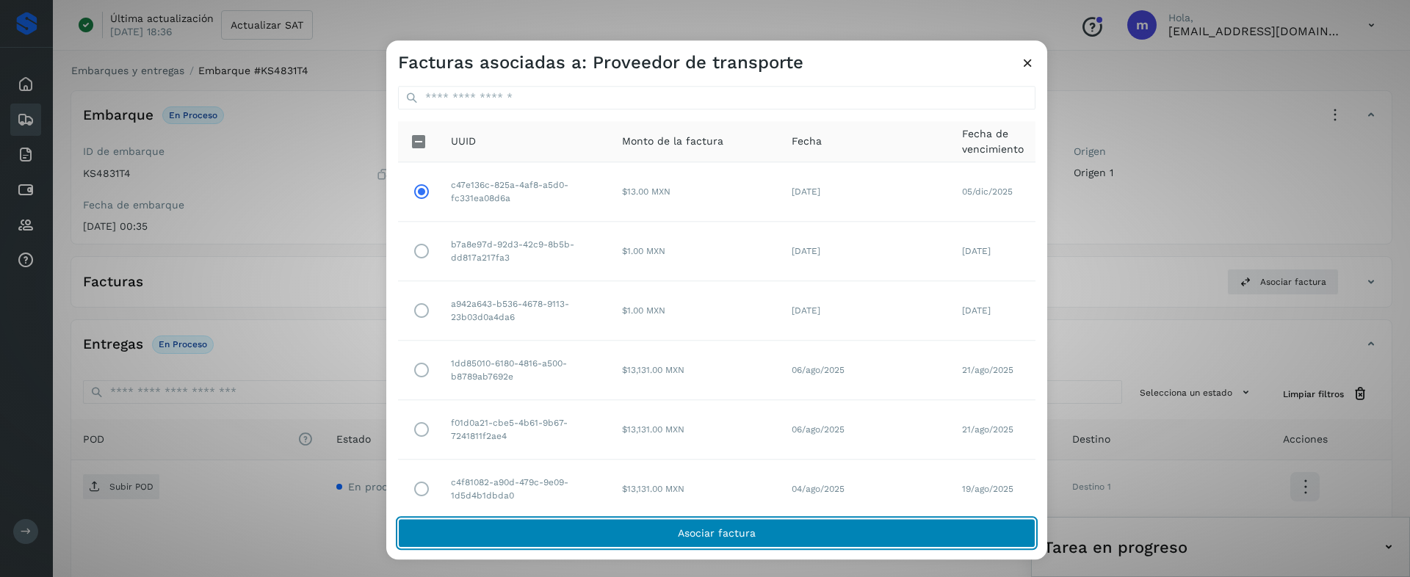
click at [629, 536] on button "Asociar factura" at bounding box center [716, 533] width 637 height 29
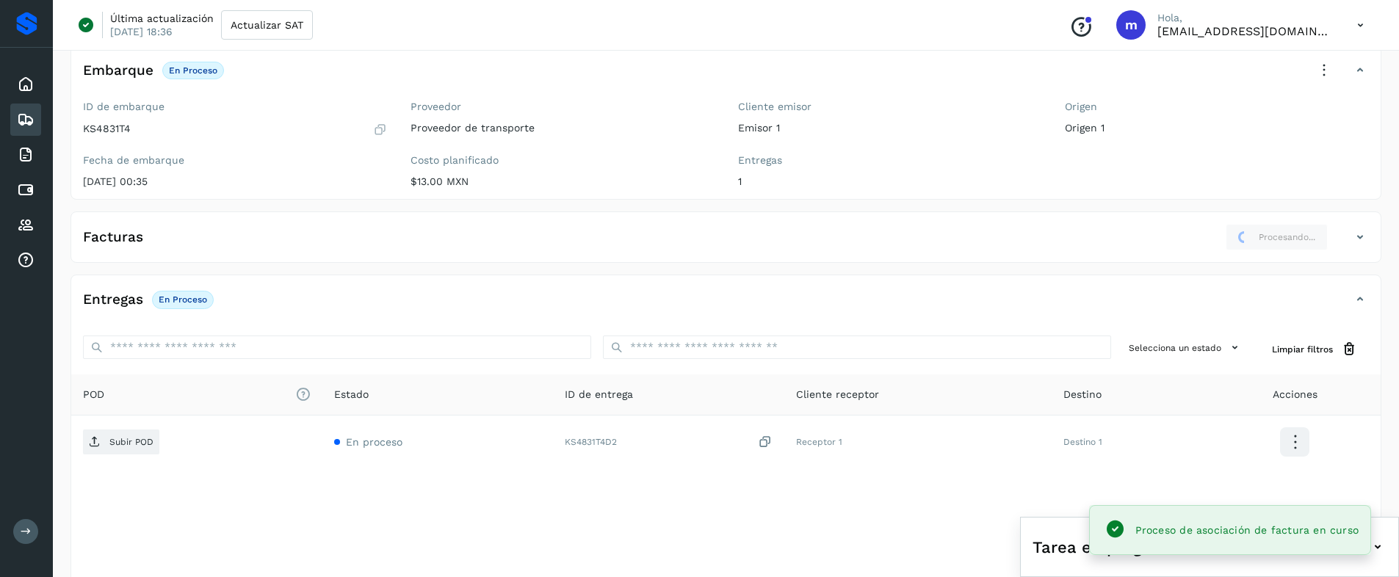
scroll to position [162, 0]
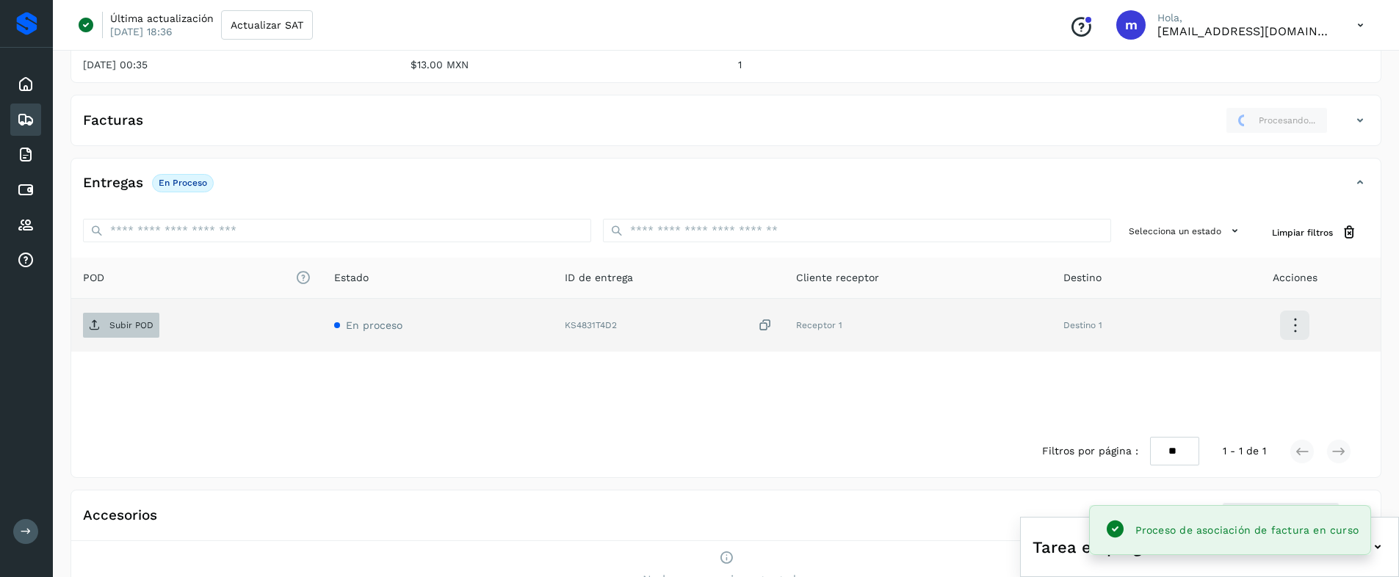
click at [127, 334] on span "Subir POD" at bounding box center [121, 325] width 76 height 23
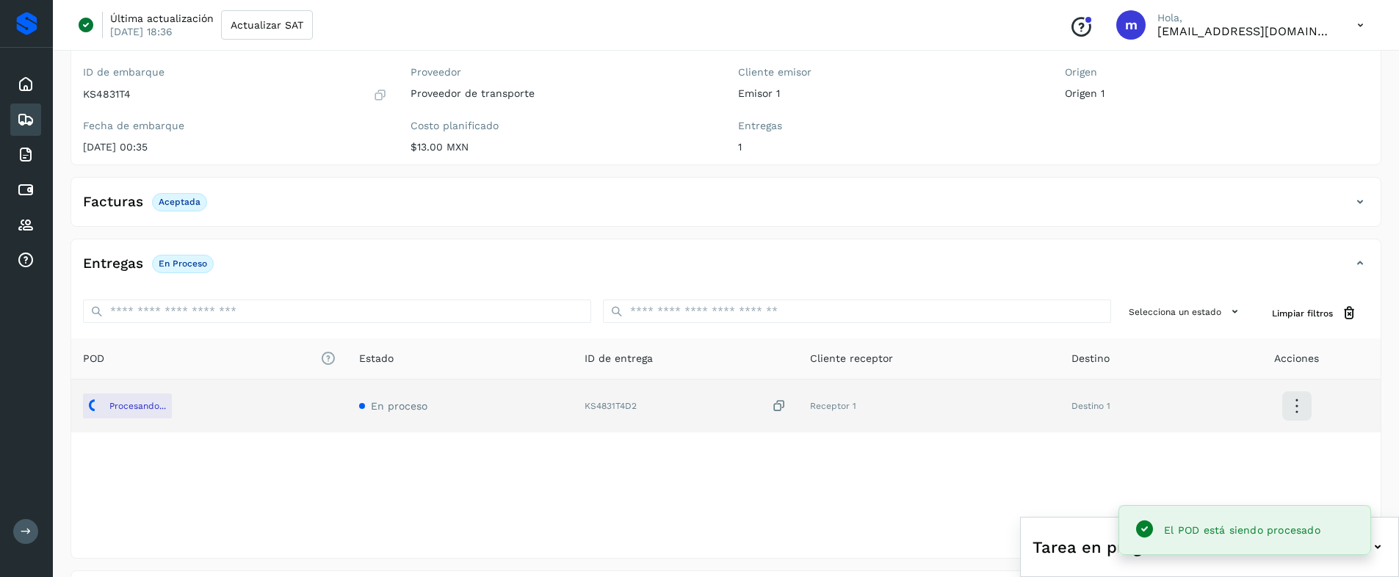
scroll to position [0, 0]
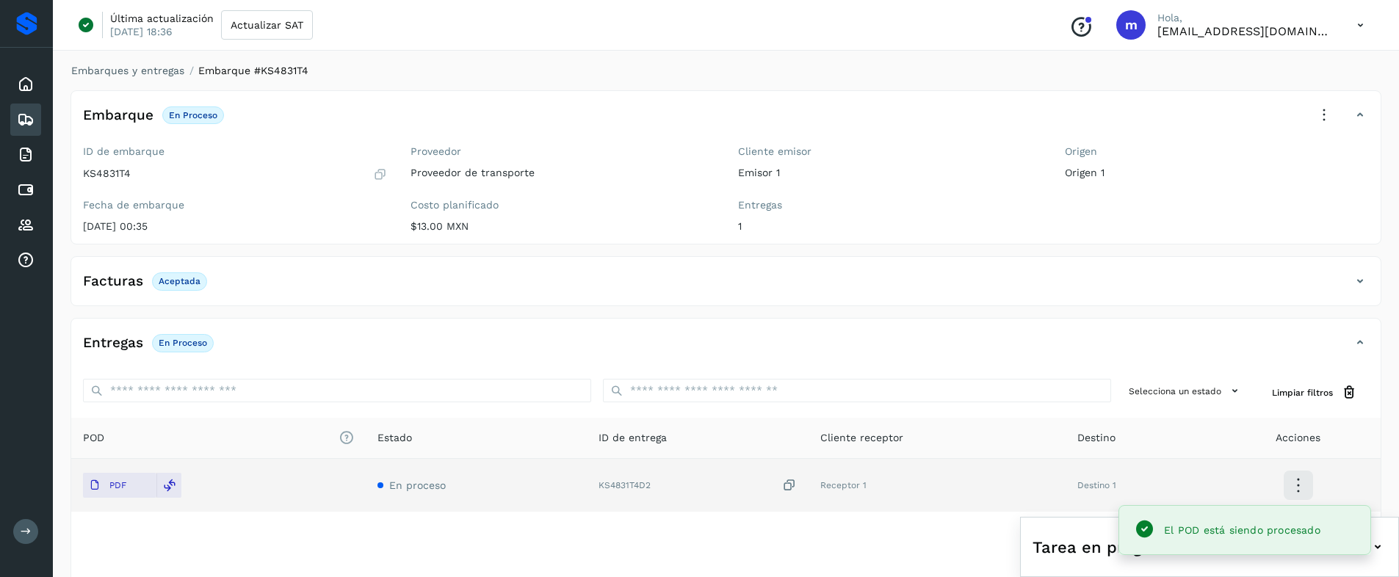
click at [1322, 114] on icon at bounding box center [1324, 115] width 32 height 32
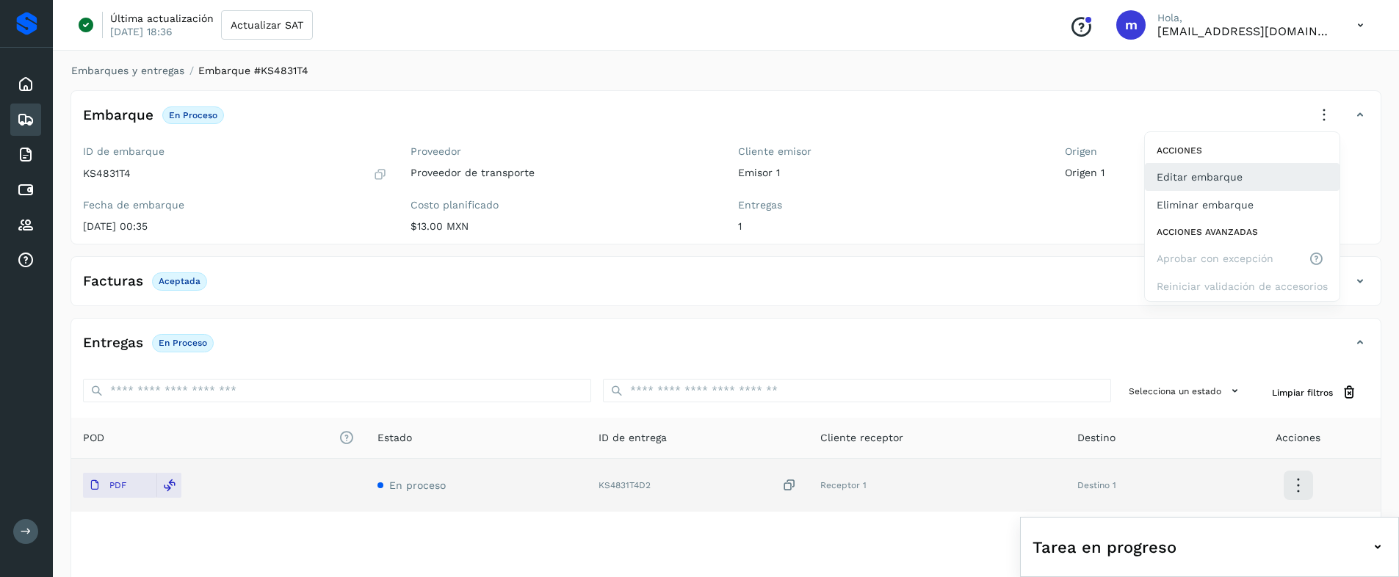
click at [1202, 176] on button "Editar embarque" at bounding box center [1242, 177] width 195 height 28
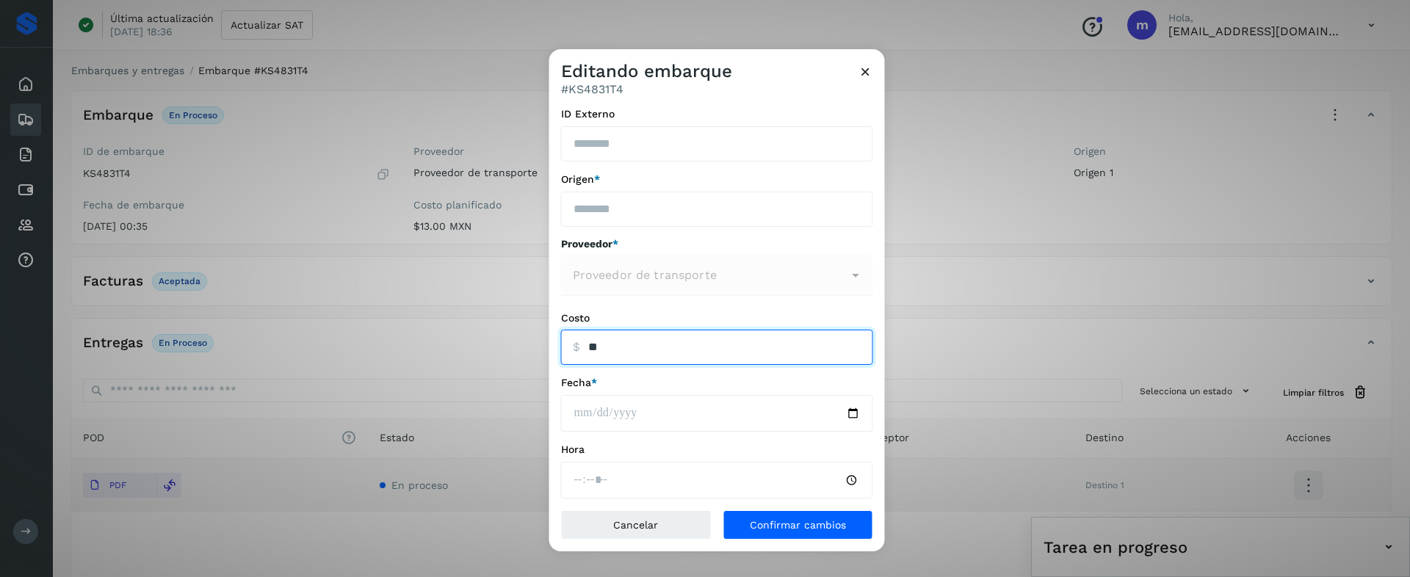
click at [615, 344] on input "ID Externo" at bounding box center [717, 347] width 312 height 35
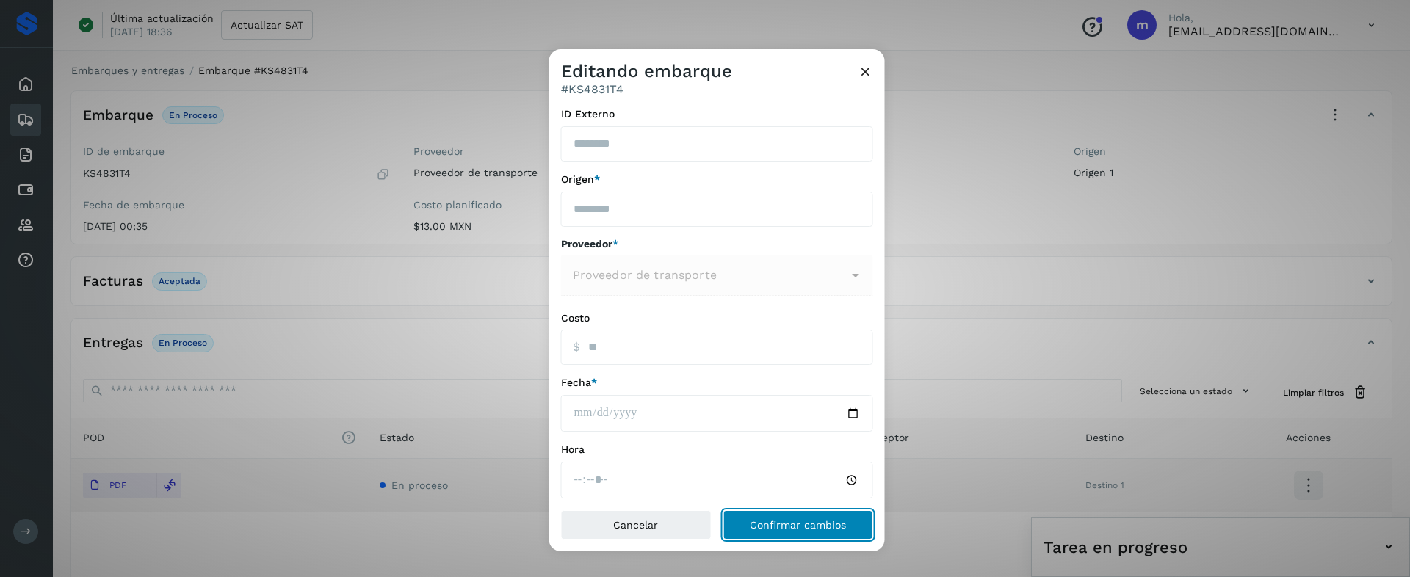
type input "*****"
click at [764, 520] on span "Confirmar cambios" at bounding box center [798, 525] width 96 height 10
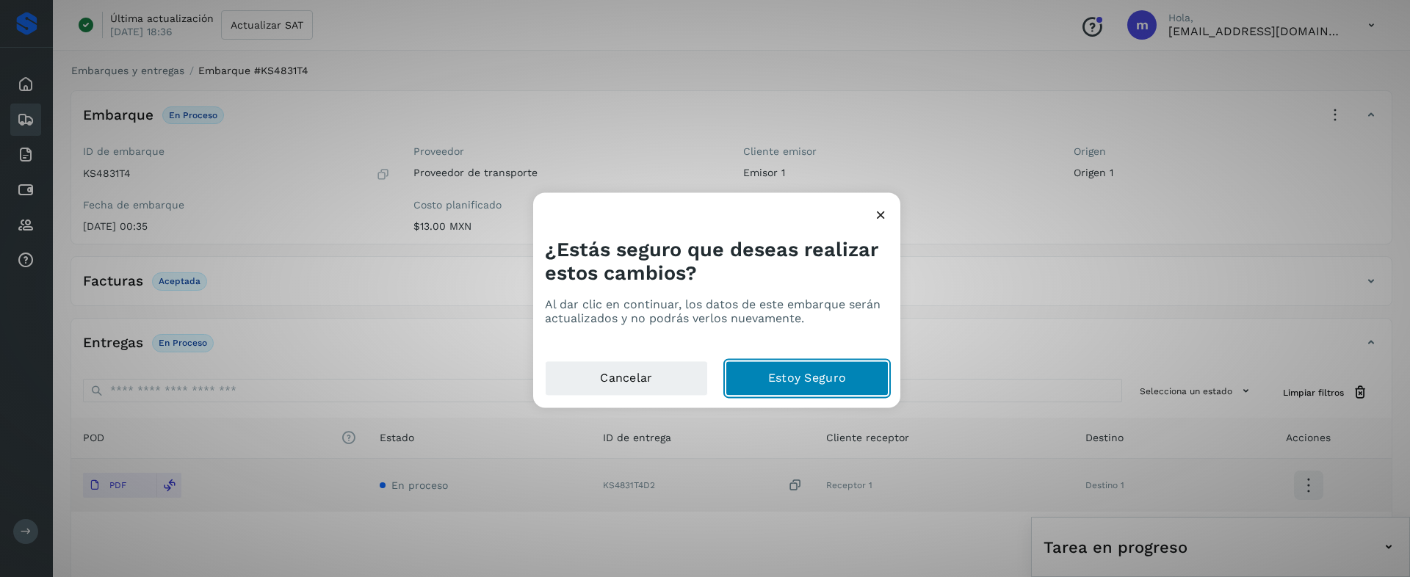
click at [783, 382] on button "Estoy Seguro" at bounding box center [806, 378] width 163 height 35
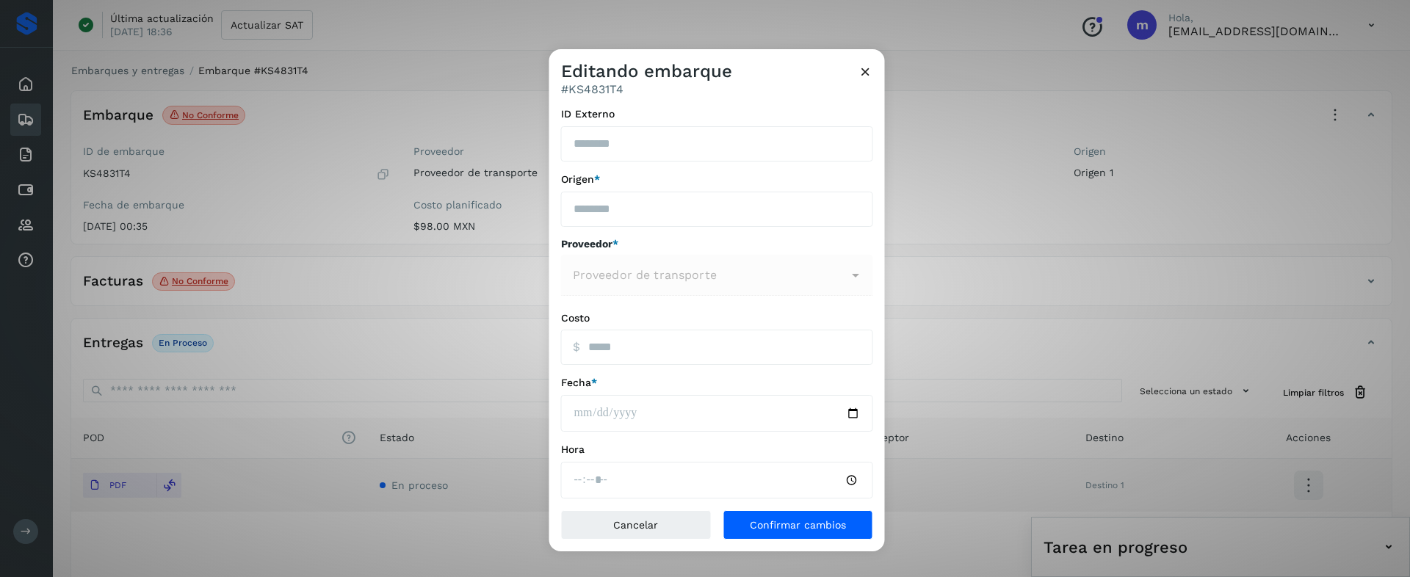
click at [869, 70] on icon at bounding box center [865, 71] width 15 height 15
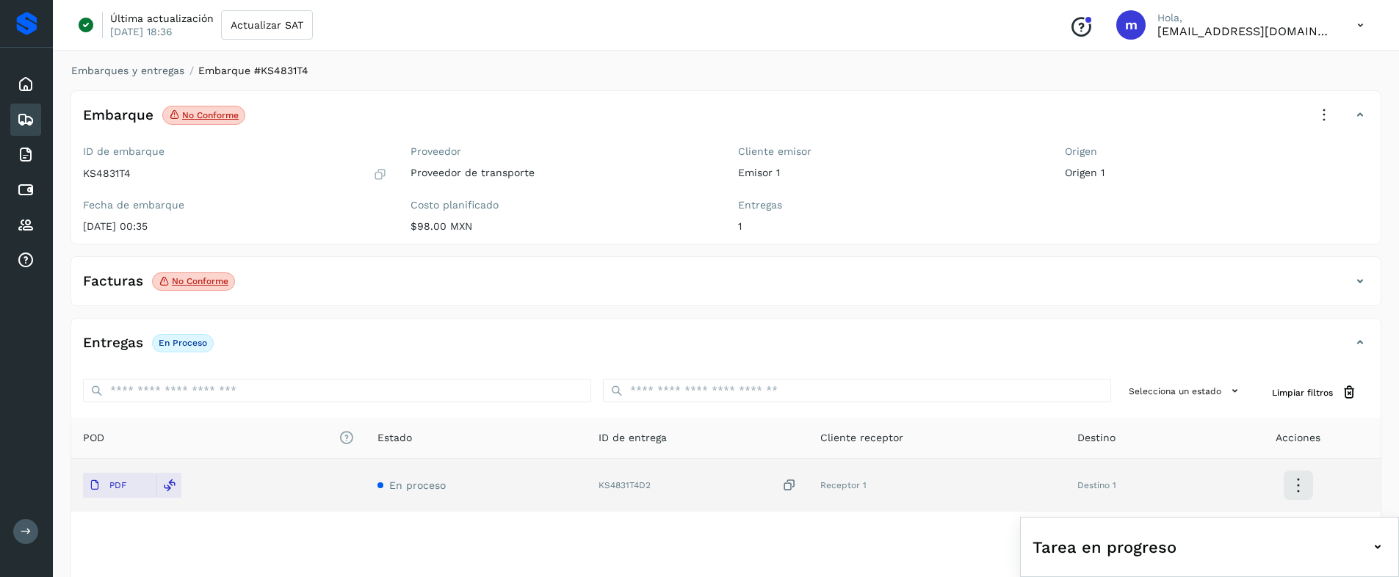
click at [353, 280] on div "Facturas No conforme" at bounding box center [711, 281] width 1280 height 25
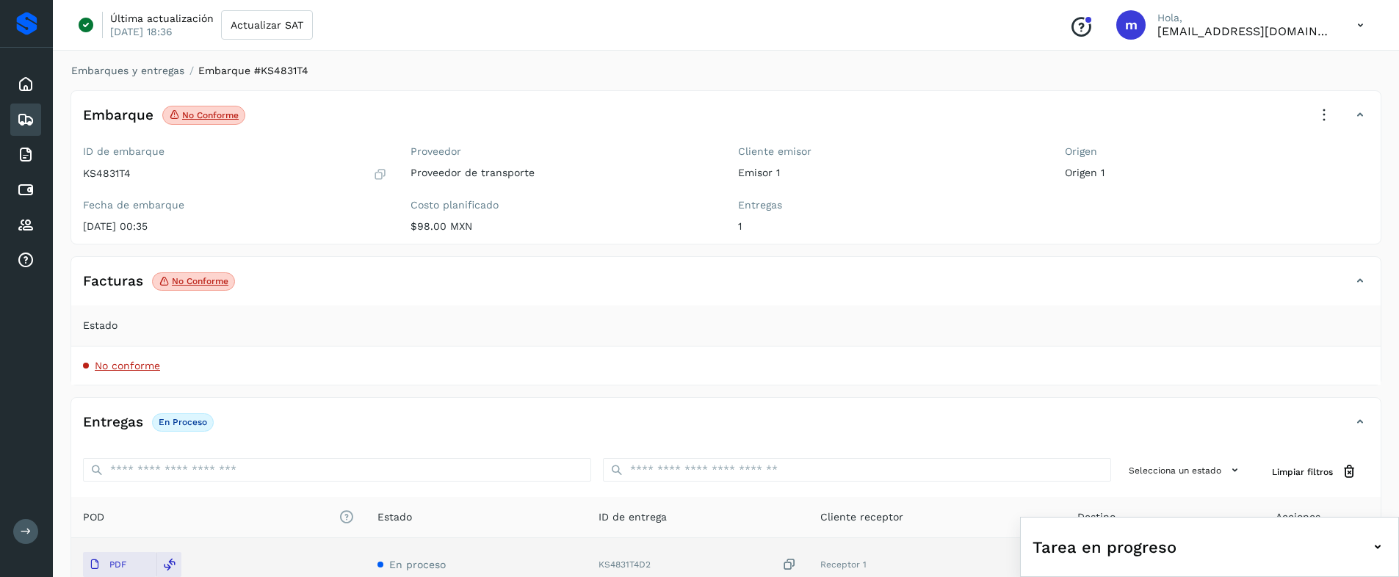
click at [353, 280] on div "Facturas No conforme" at bounding box center [711, 281] width 1280 height 25
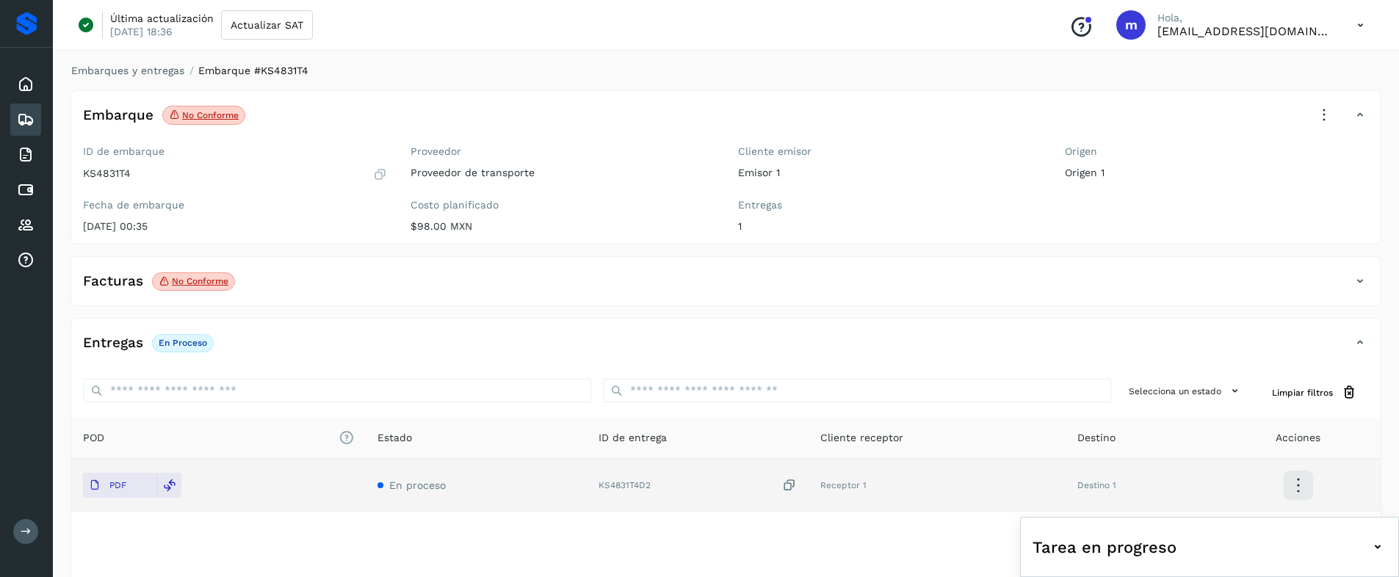
click at [1322, 109] on icon at bounding box center [1324, 115] width 32 height 32
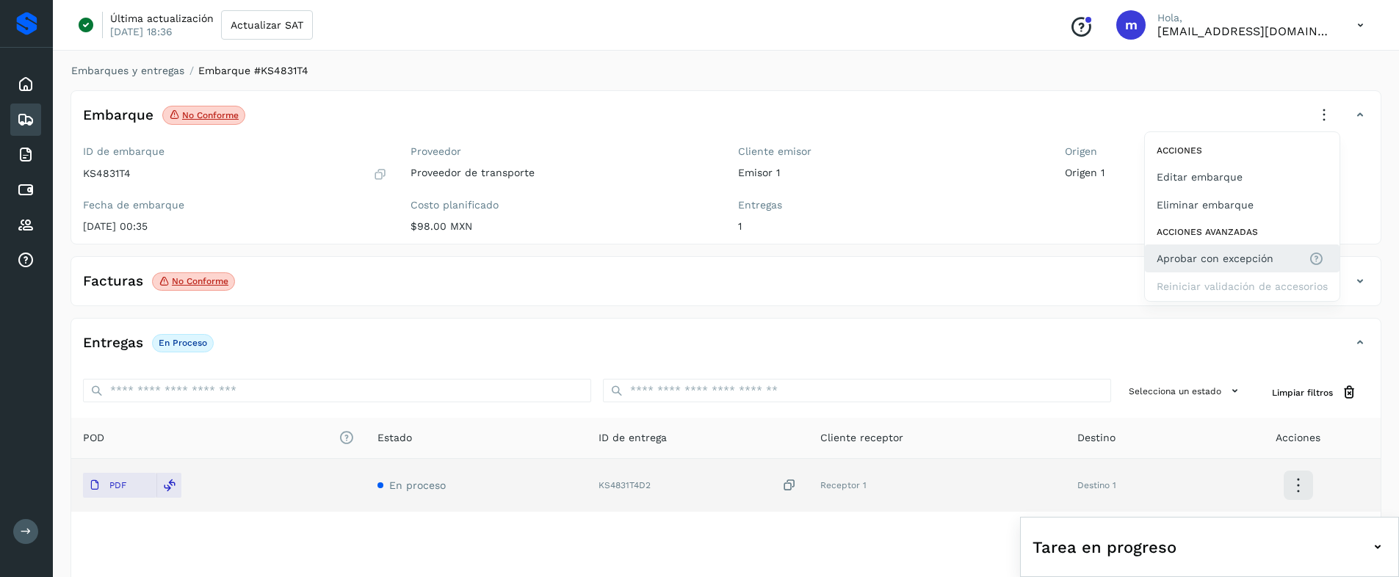
click at [1198, 266] on span "Aprobar con excepción" at bounding box center [1214, 258] width 117 height 16
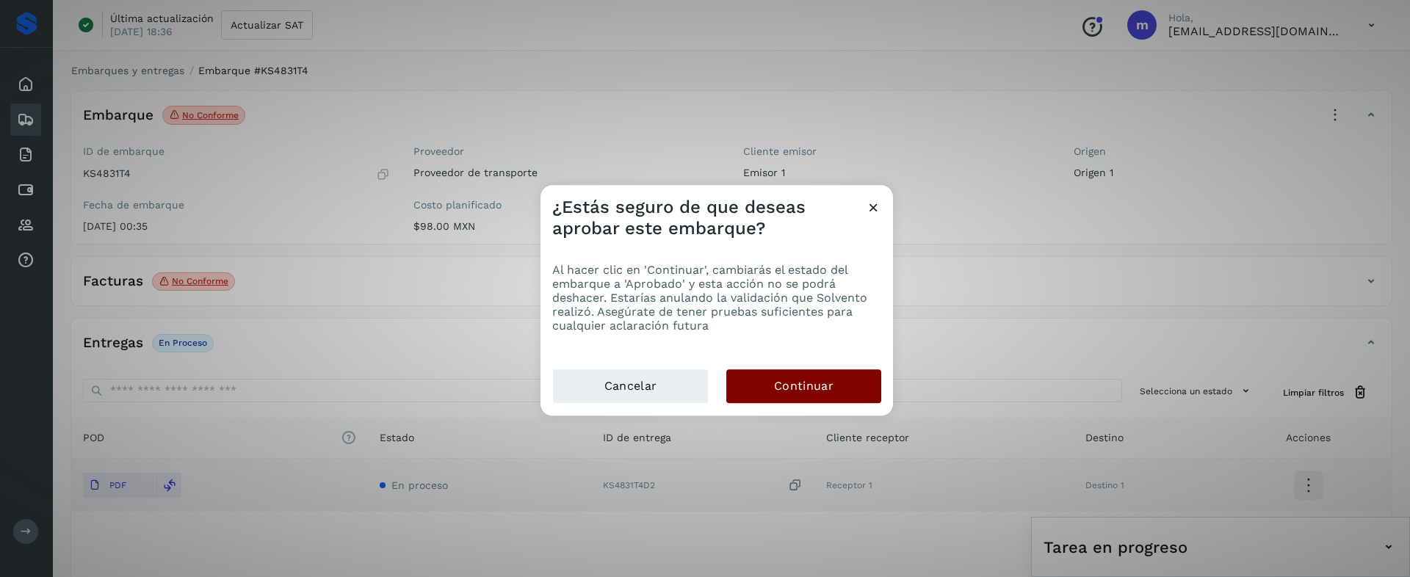
click at [821, 392] on span "Continuar" at bounding box center [803, 386] width 59 height 16
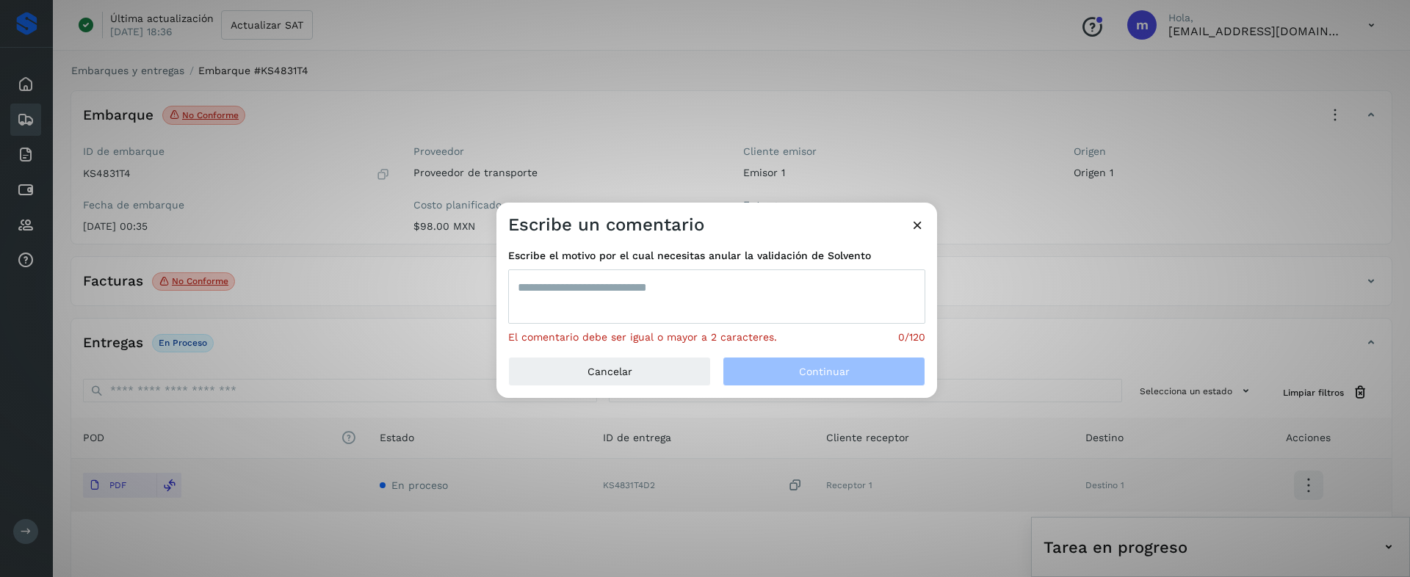
click at [711, 316] on textarea at bounding box center [716, 296] width 417 height 54
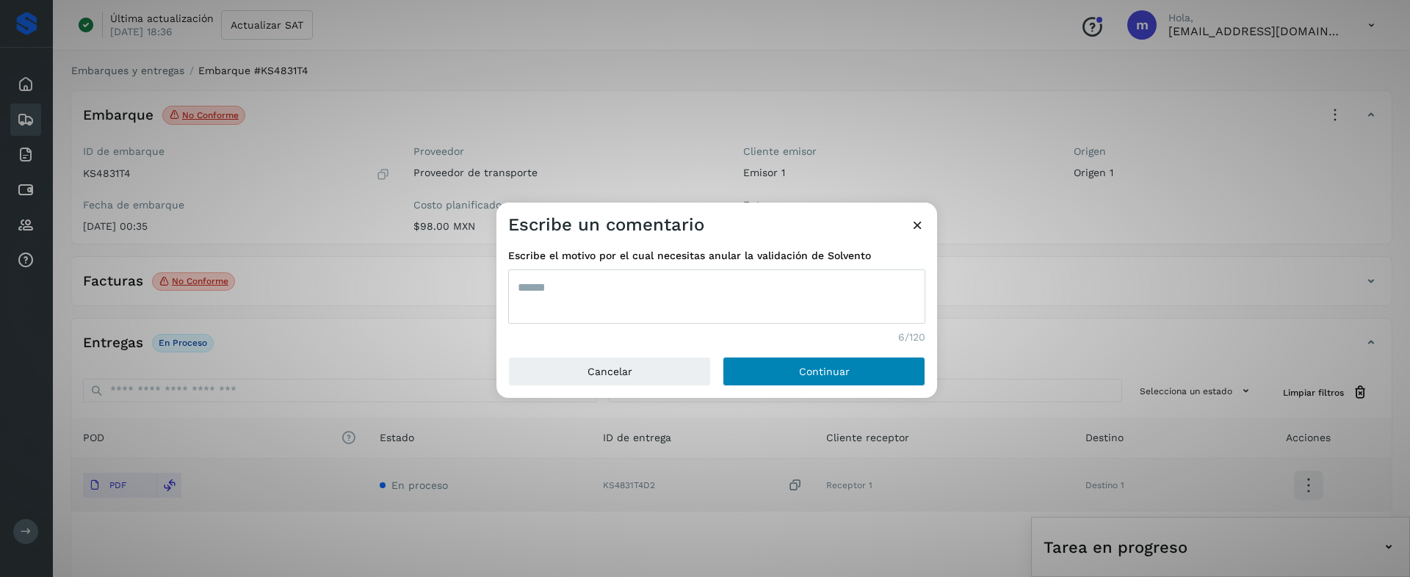
type textarea "******"
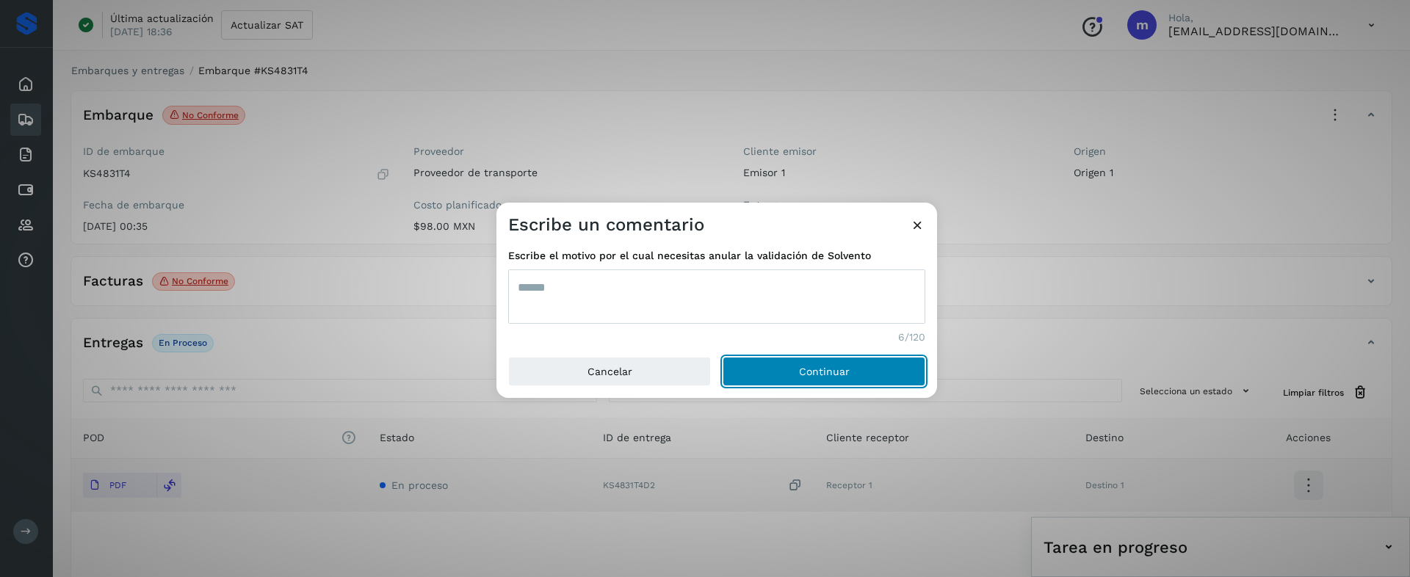
click at [845, 377] on button "Continuar" at bounding box center [823, 371] width 203 height 29
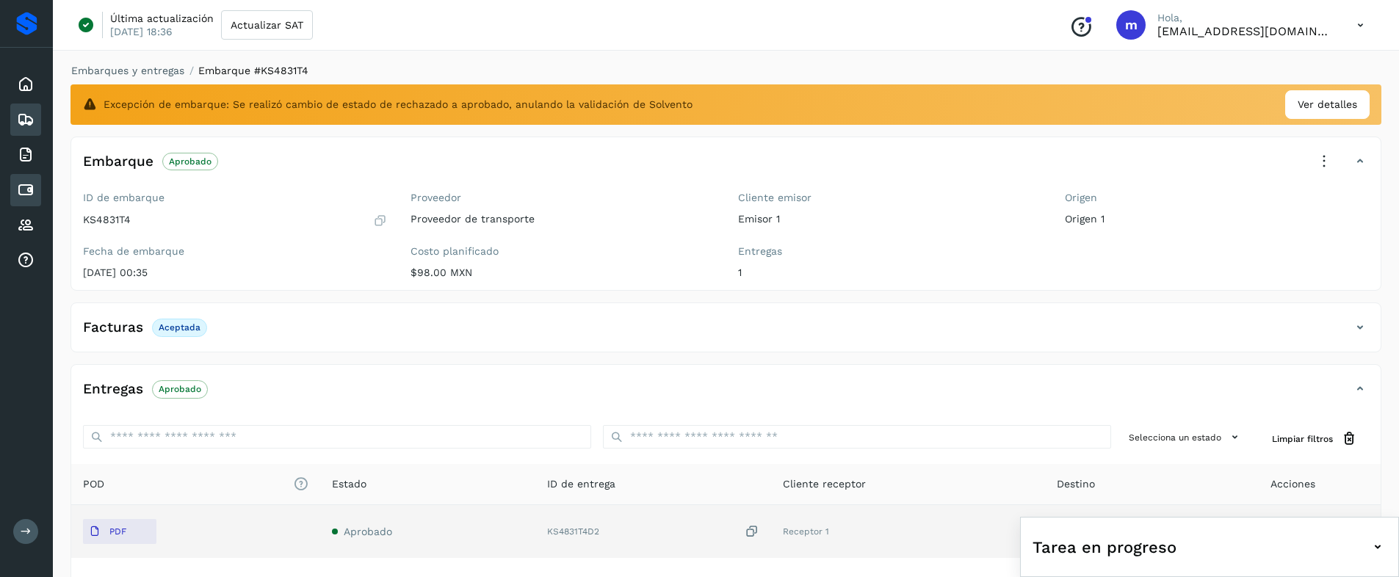
click at [26, 188] on icon at bounding box center [26, 190] width 18 height 18
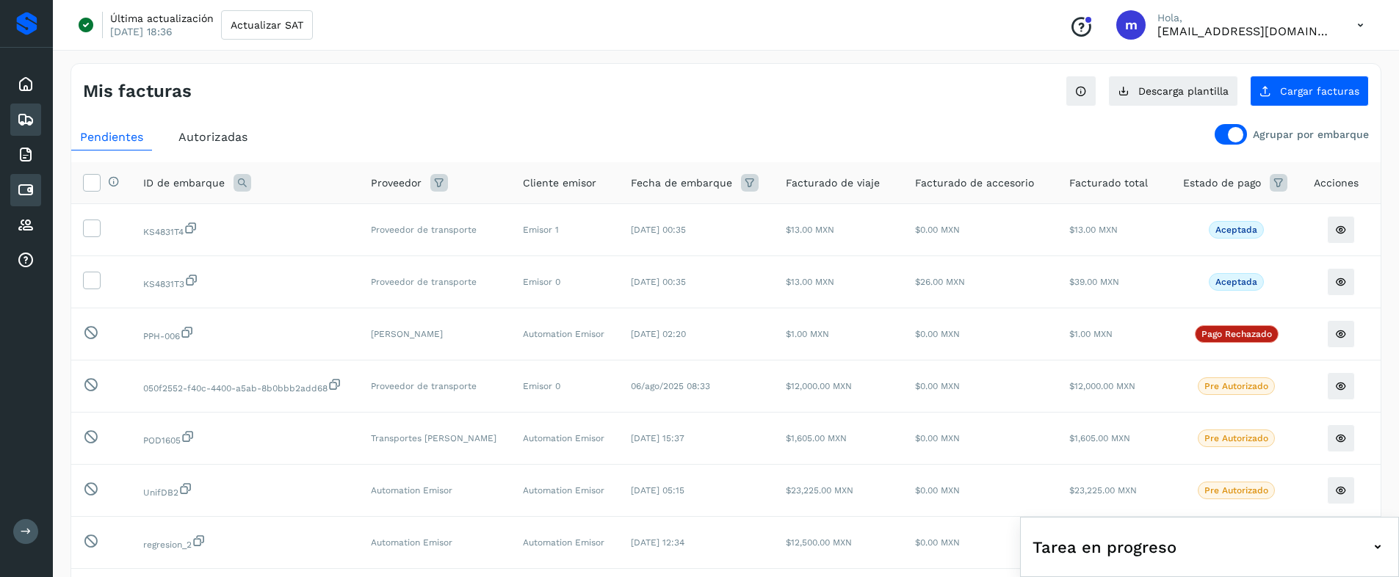
click at [32, 118] on icon at bounding box center [26, 120] width 18 height 18
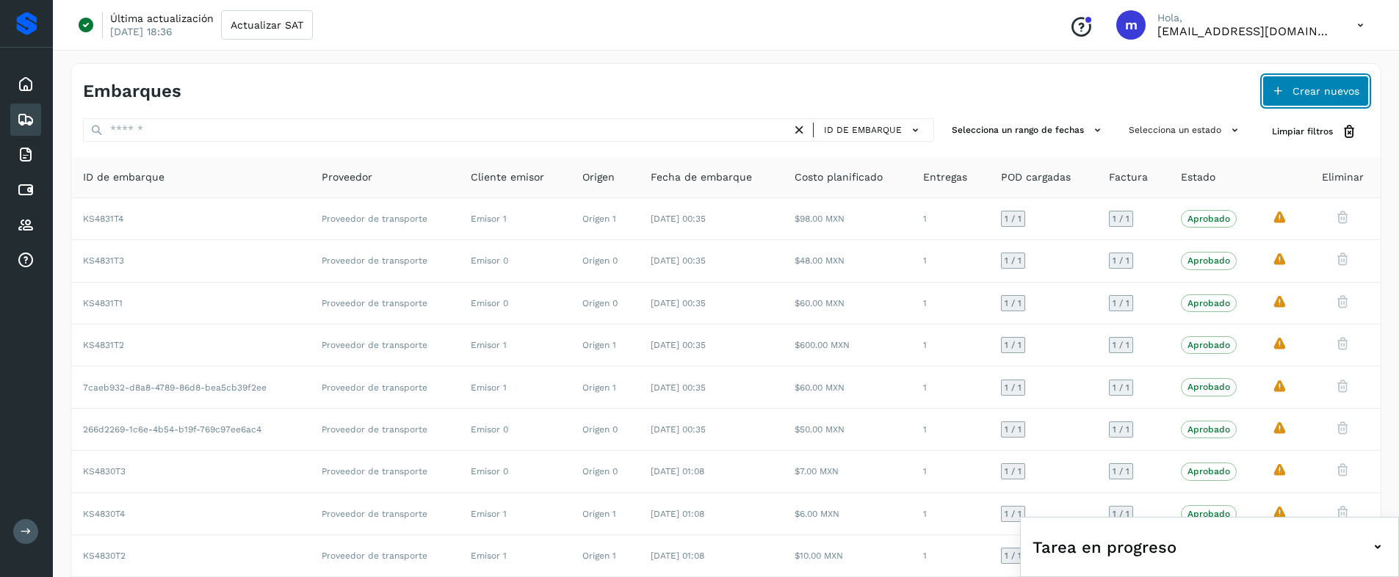
click at [1339, 95] on span "Crear nuevos" at bounding box center [1325, 91] width 67 height 10
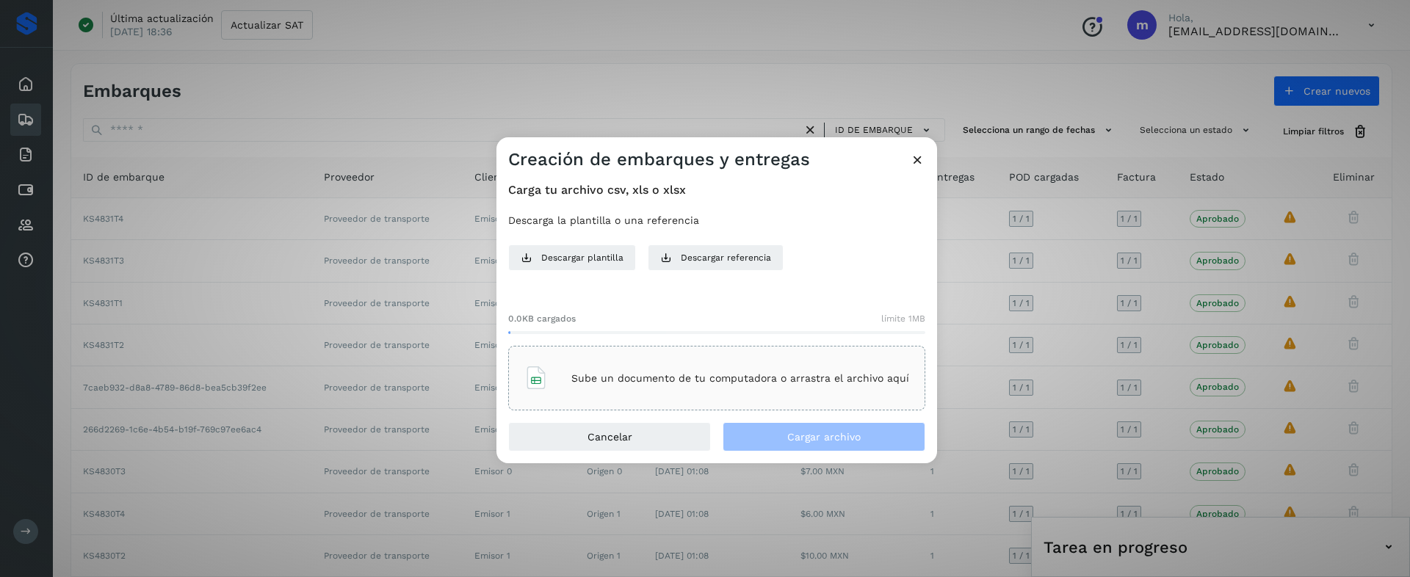
click at [582, 366] on div "Sube un documento de tu computadora o arrastra el archivo aquí" at bounding box center [716, 378] width 385 height 40
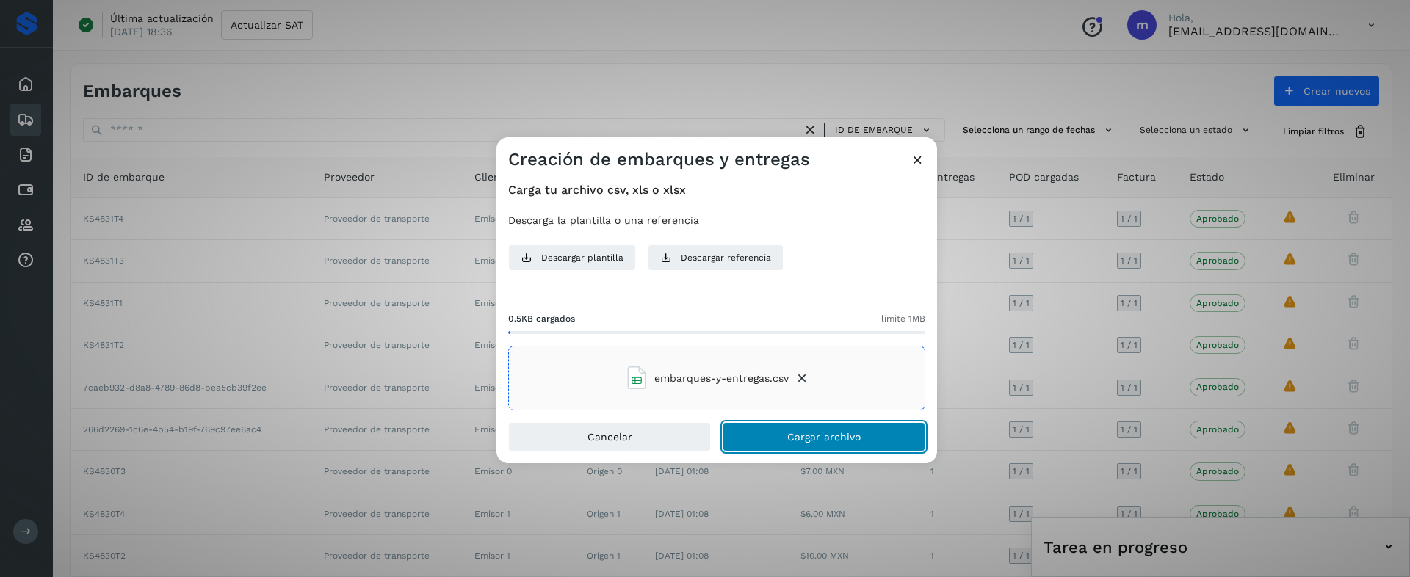
click at [792, 437] on span "Cargar archivo" at bounding box center [823, 437] width 73 height 10
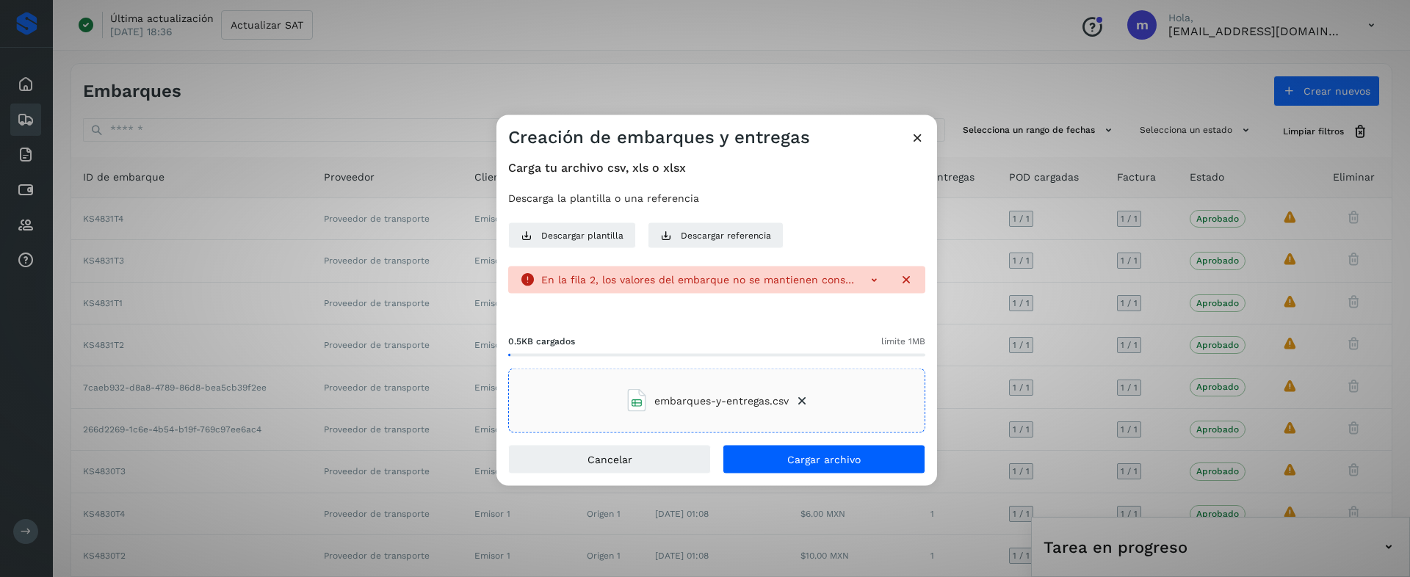
click at [873, 279] on icon at bounding box center [873, 279] width 15 height 15
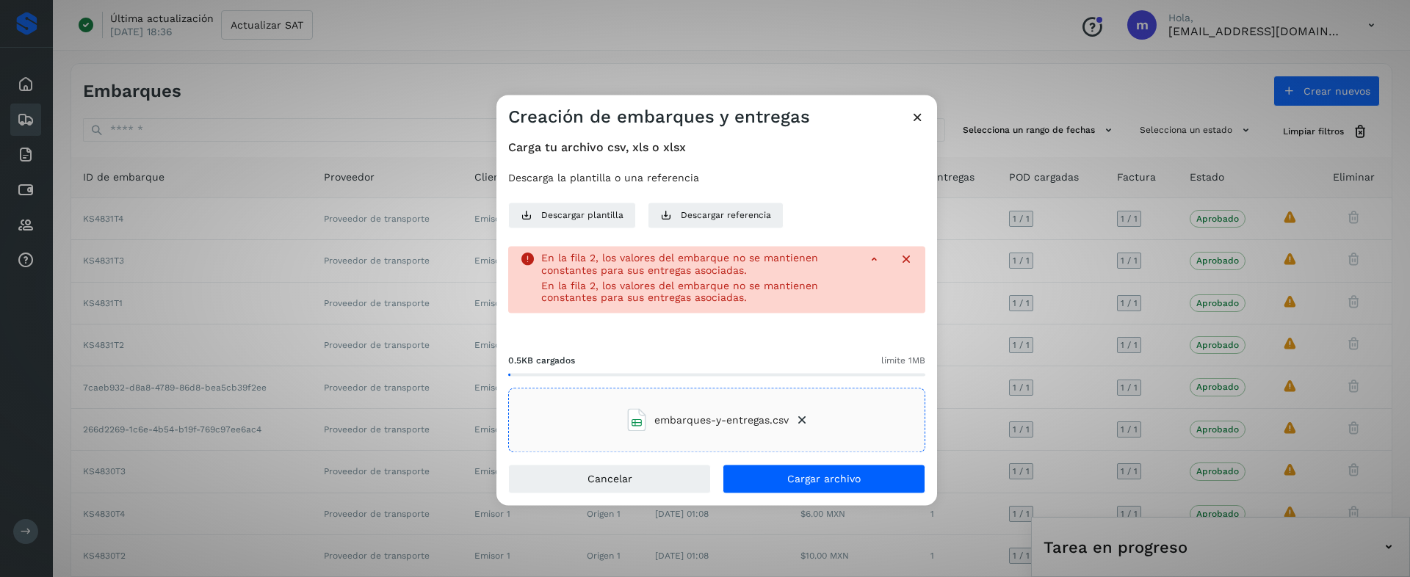
click at [916, 115] on icon at bounding box center [917, 116] width 15 height 15
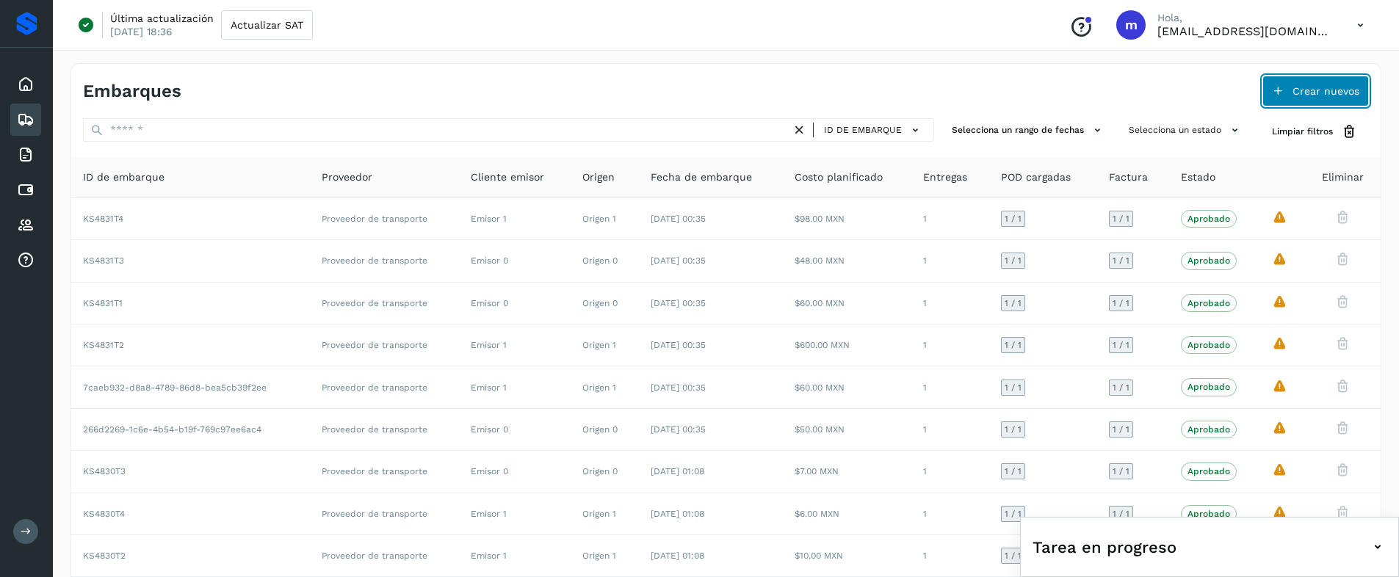
click at [1326, 98] on button "Crear nuevos" at bounding box center [1315, 91] width 106 height 31
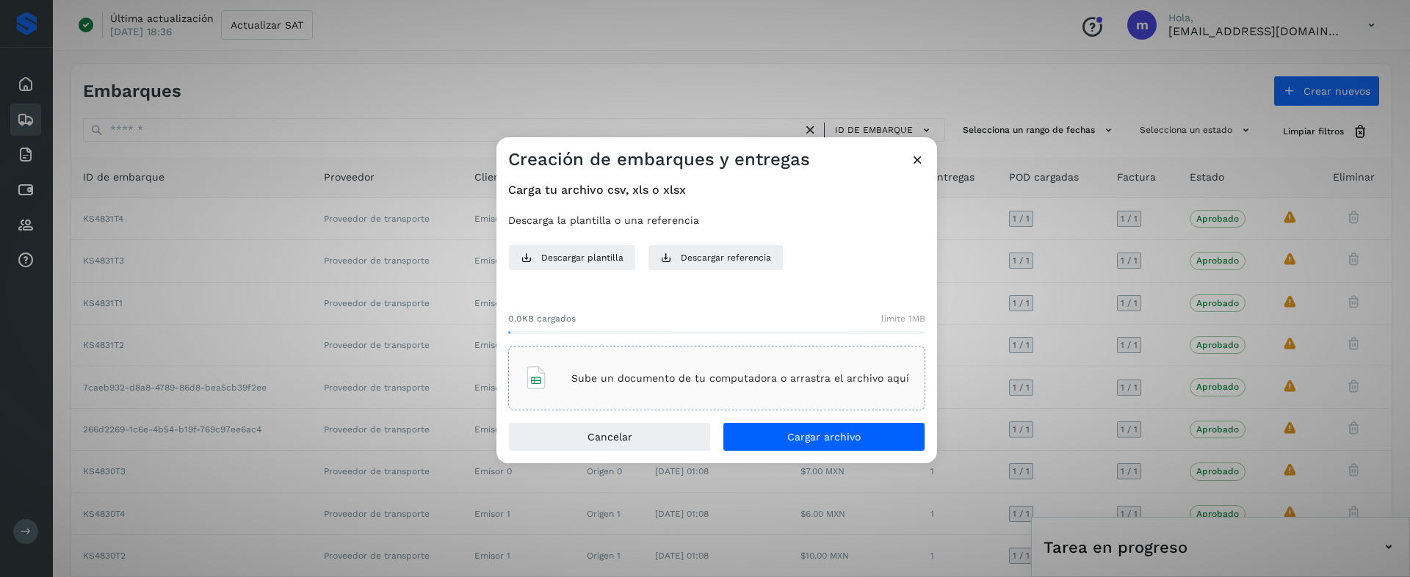
click at [603, 407] on div "Sube un documento de tu computadora o arrastra el archivo aquí" at bounding box center [716, 378] width 417 height 65
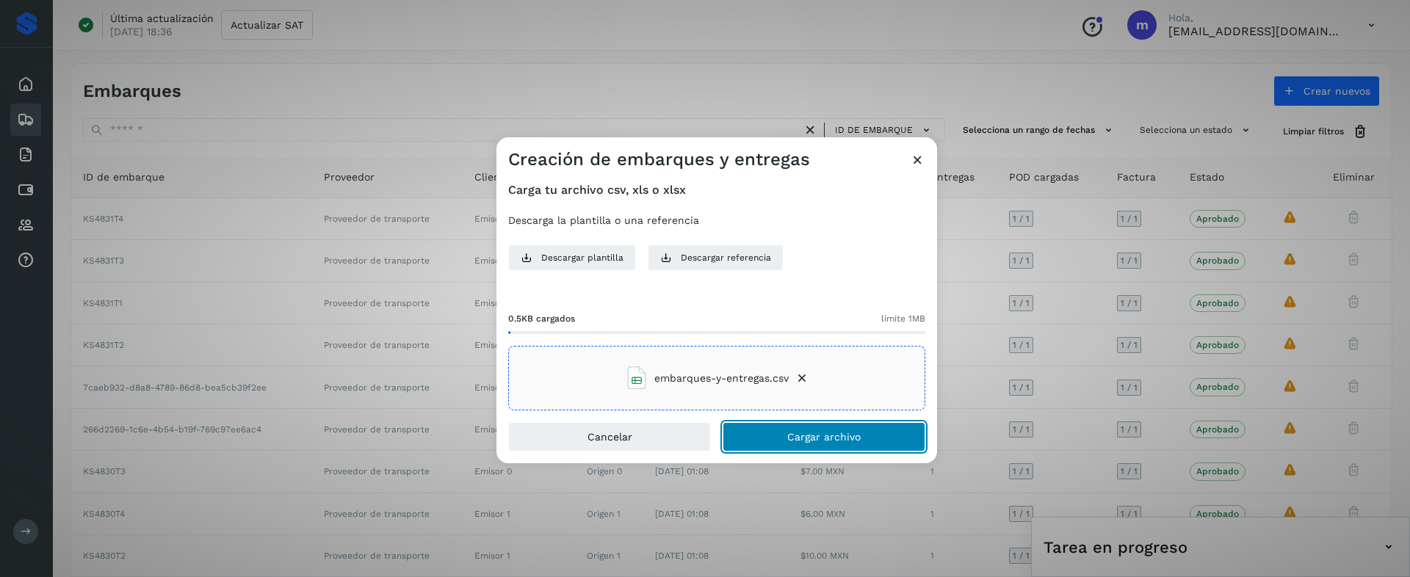
click at [774, 438] on button "Cargar archivo" at bounding box center [823, 436] width 203 height 29
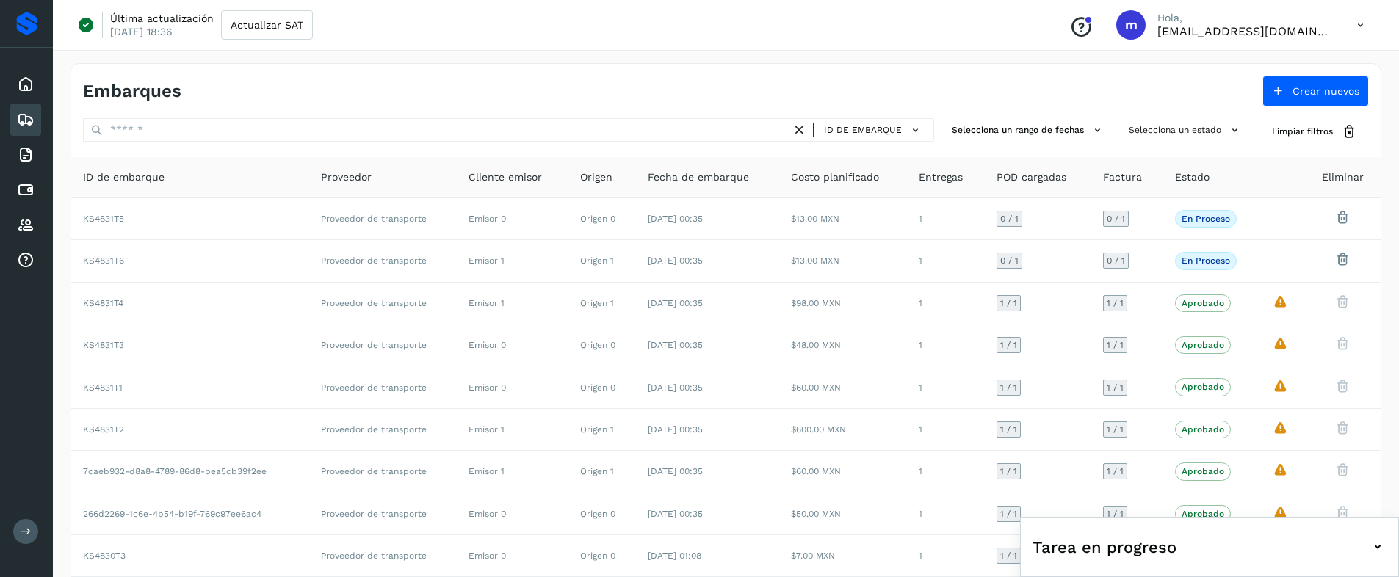
click at [1357, 22] on icon at bounding box center [1360, 25] width 30 height 30
click at [1271, 99] on div "Cerrar sesión" at bounding box center [1287, 95] width 175 height 28
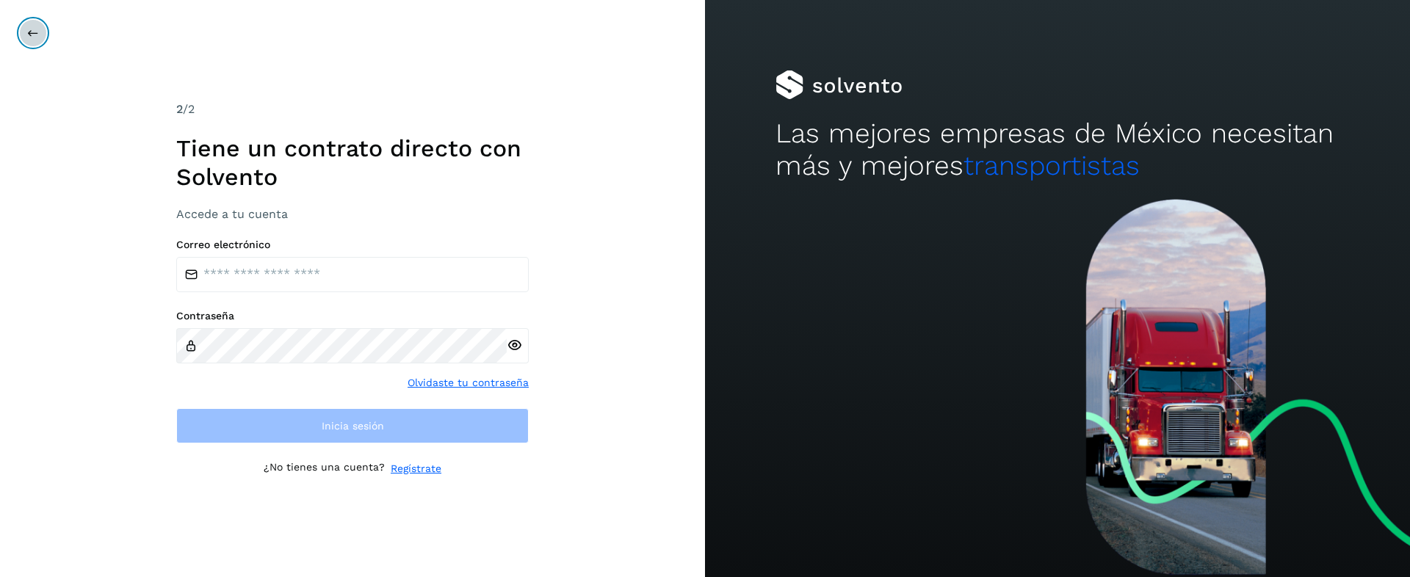
click at [41, 40] on button at bounding box center [33, 33] width 28 height 28
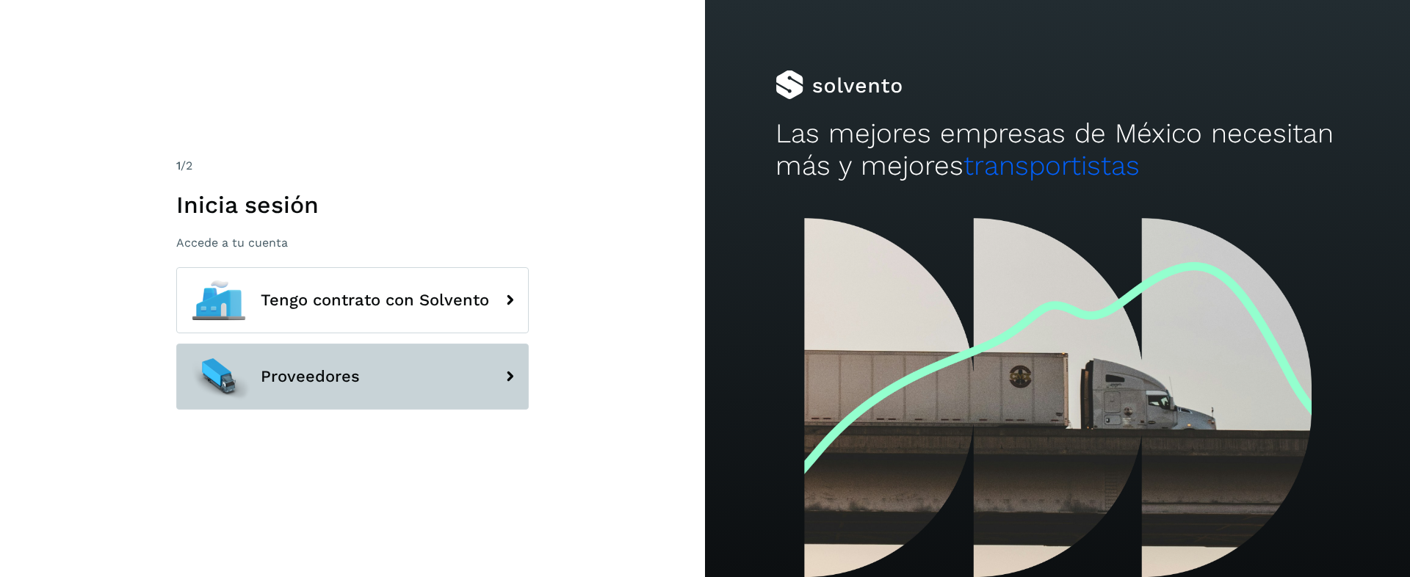
click at [252, 395] on button "Proveedores" at bounding box center [352, 377] width 352 height 66
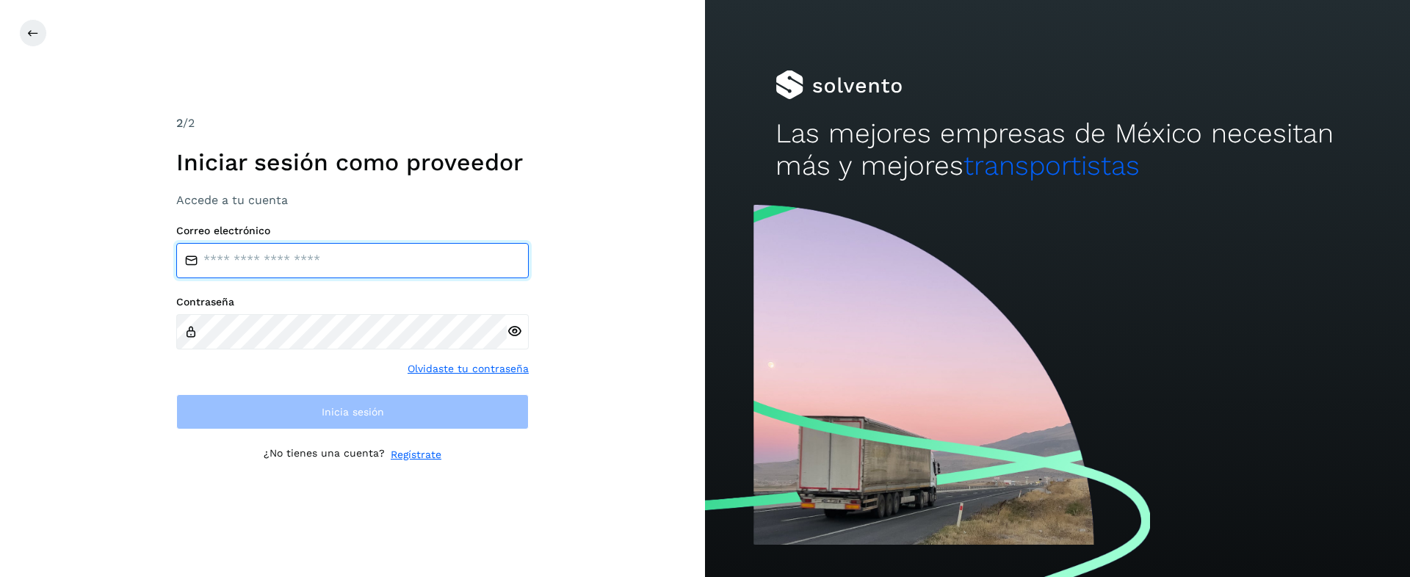
click at [291, 267] on input "email" at bounding box center [352, 260] width 352 height 35
type input "**********"
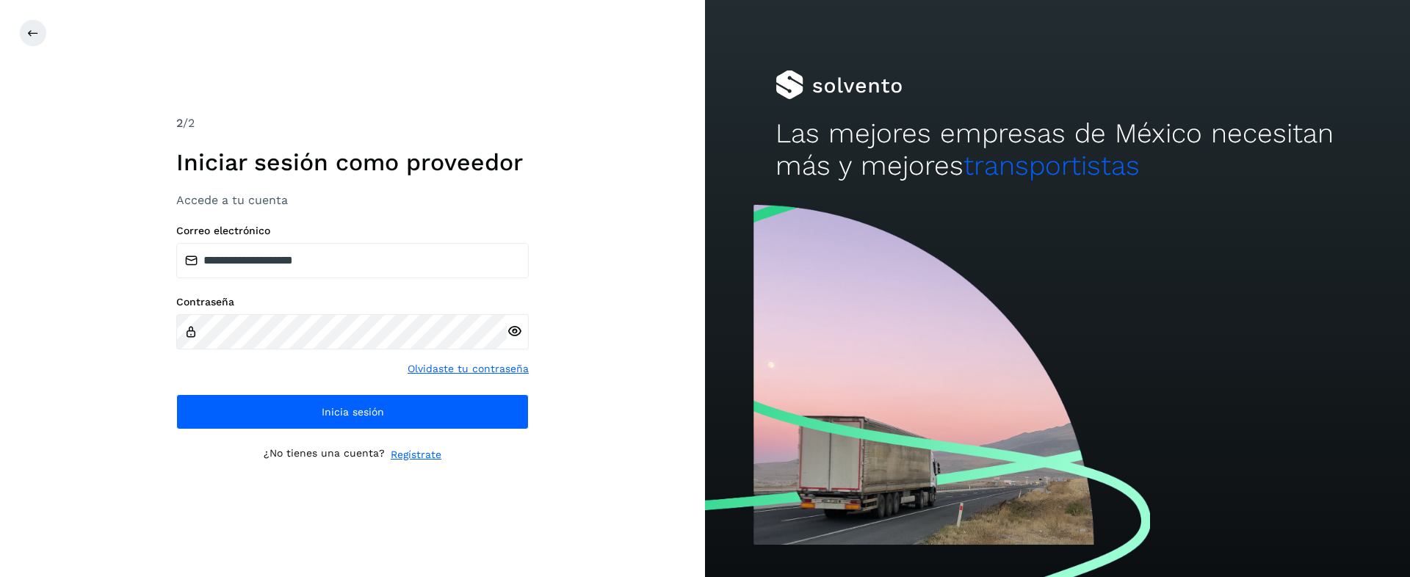
click at [512, 333] on icon at bounding box center [514, 331] width 15 height 15
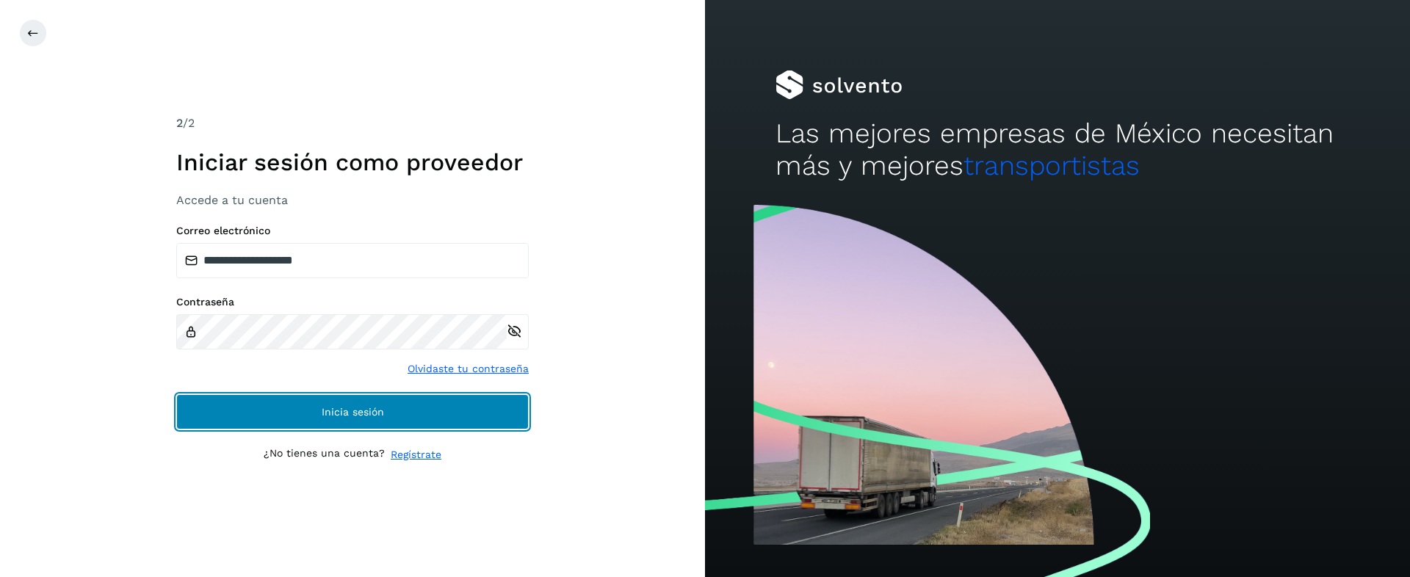
click at [259, 408] on button "Inicia sesión" at bounding box center [352, 411] width 352 height 35
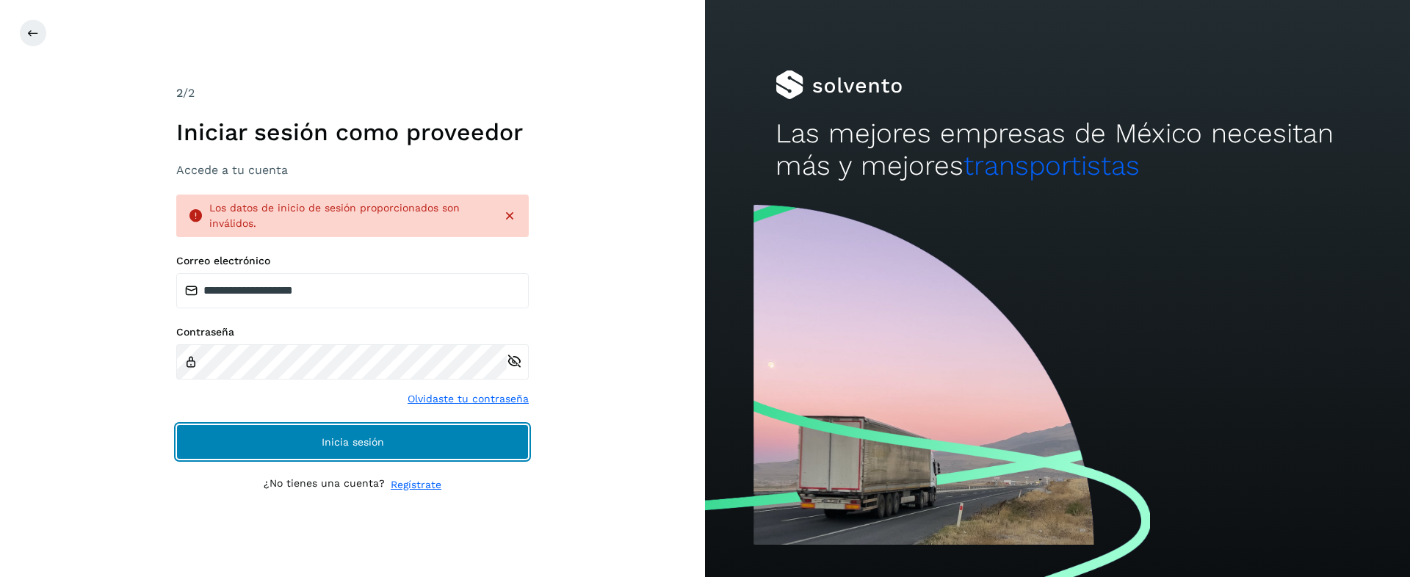
click at [314, 446] on button "Inicia sesión" at bounding box center [352, 441] width 352 height 35
